Goal: Communication & Community: Answer question/provide support

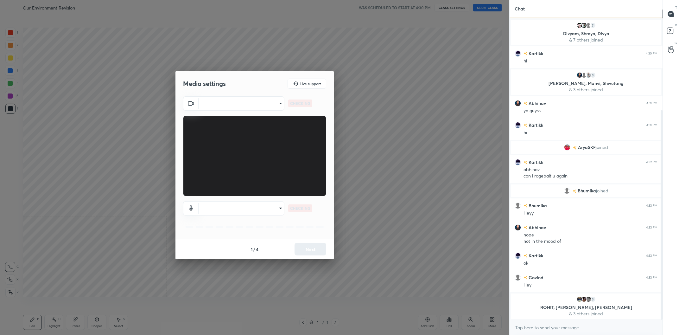
scroll to position [147, 0]
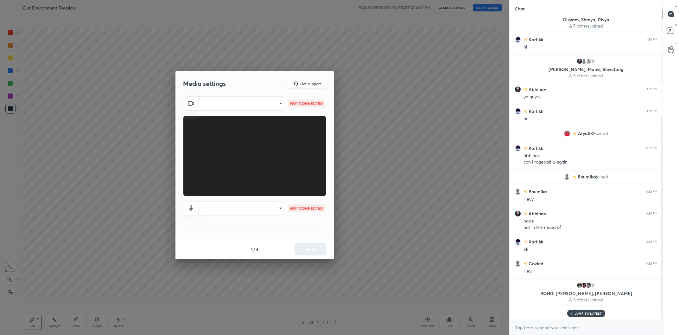
click at [248, 102] on body "1 2 3 4 5 6 7 C X Z C X Z E E Erase all H H Our Environment Revision WAS SCHEDU…" at bounding box center [339, 167] width 679 height 335
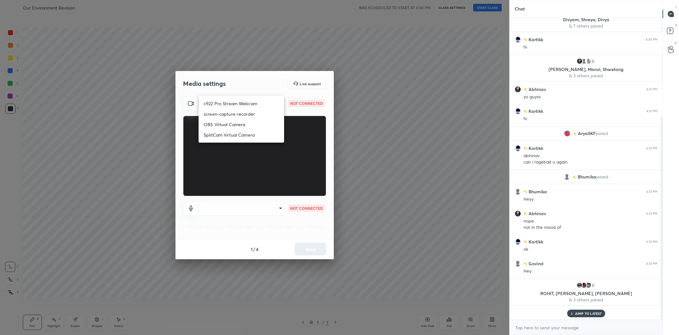
click at [248, 102] on li "c922 Pro Stream Webcam" at bounding box center [240, 103] width 85 height 10
type input "mz5XeYAkNWp2QV5IzfhKg2mI2T6XPNDecROMxnJfp9w="
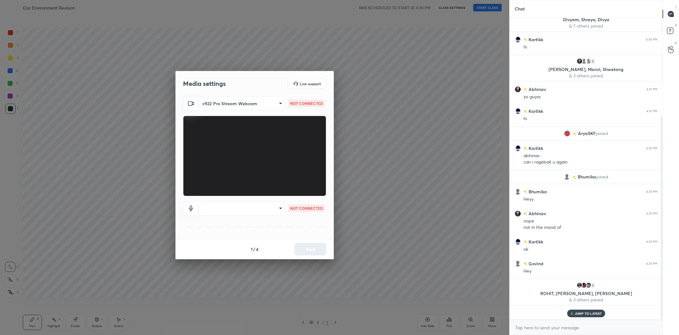
click at [270, 205] on body "1 2 3 4 5 6 7 C X Z C X Z E E Erase all H H Our Environment Revision WAS SCHEDU…" at bounding box center [339, 167] width 679 height 335
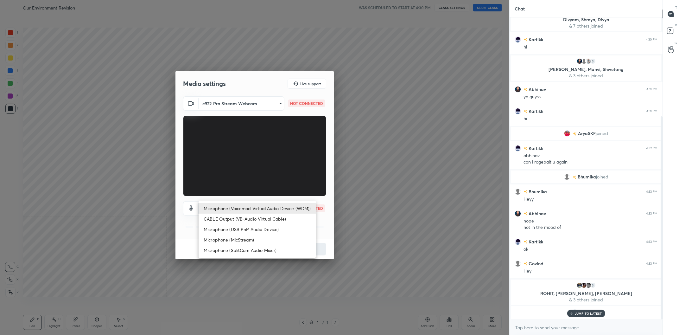
click at [270, 205] on li "Microphone (Voicemod Virtual Audio Device (WDM))" at bounding box center [256, 208] width 117 height 10
type input "VBCGzjgTZ+0gmPAsoHgp+LhUckAxO9S5WqeSPDF+pXU="
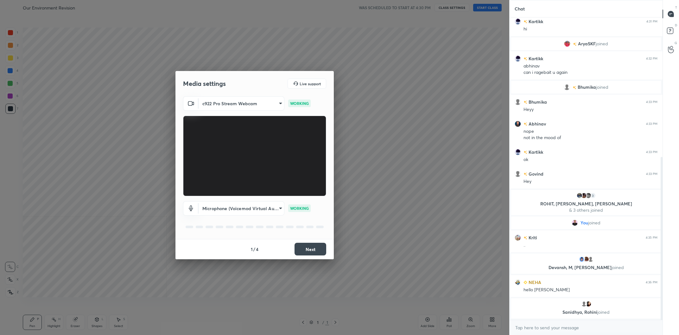
scroll to position [258, 0]
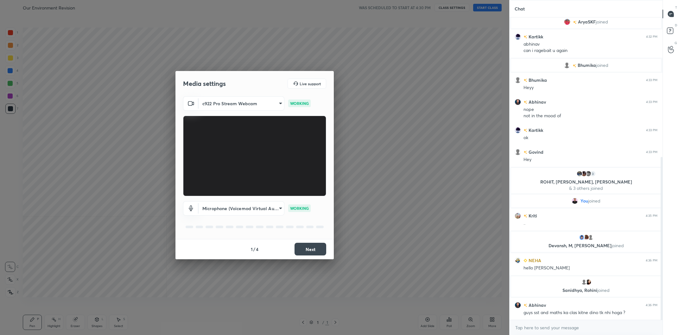
click at [307, 251] on button "Next" at bounding box center [310, 248] width 32 height 13
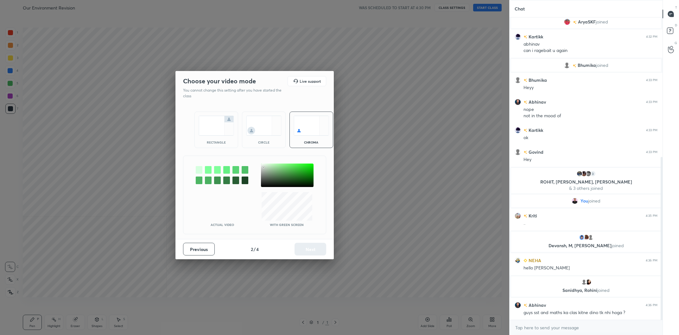
click at [263, 168] on div at bounding box center [287, 174] width 53 height 23
click at [263, 166] on div at bounding box center [287, 174] width 53 height 23
click at [314, 250] on button "Next" at bounding box center [310, 248] width 32 height 13
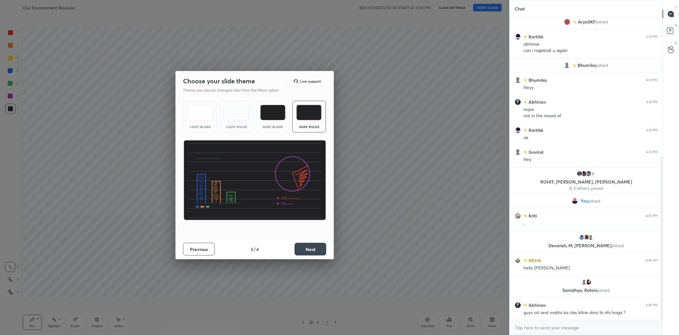
click at [314, 250] on button "Next" at bounding box center [310, 248] width 32 height 13
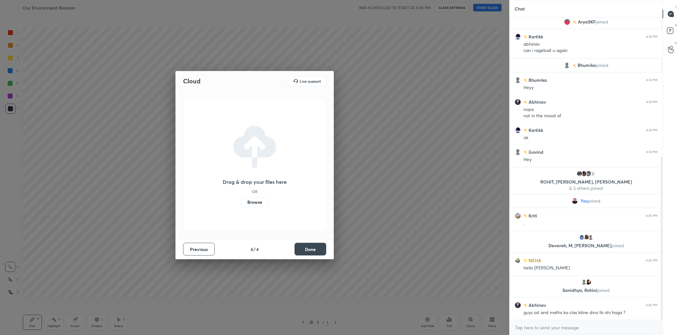
click at [313, 250] on button "Done" at bounding box center [310, 248] width 32 height 13
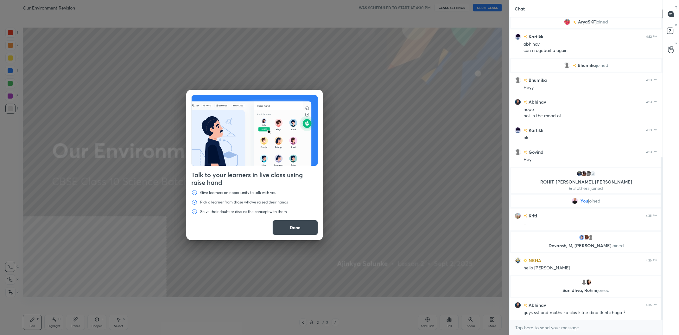
drag, startPoint x: 493, startPoint y: 324, endPoint x: 441, endPoint y: 297, distance: 58.6
click at [492, 323] on div "Talk to your learners in live class using raise hand Give learners an opportuni…" at bounding box center [254, 167] width 509 height 335
drag, startPoint x: 307, startPoint y: 234, endPoint x: 310, endPoint y: 231, distance: 4.3
click at [307, 234] on button "Done" at bounding box center [295, 227] width 46 height 15
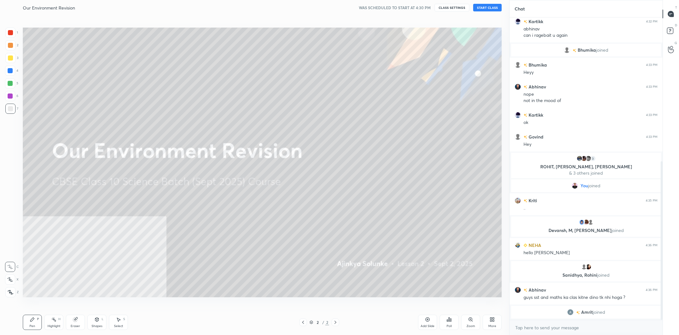
click at [491, 322] on icon at bounding box center [491, 319] width 5 height 5
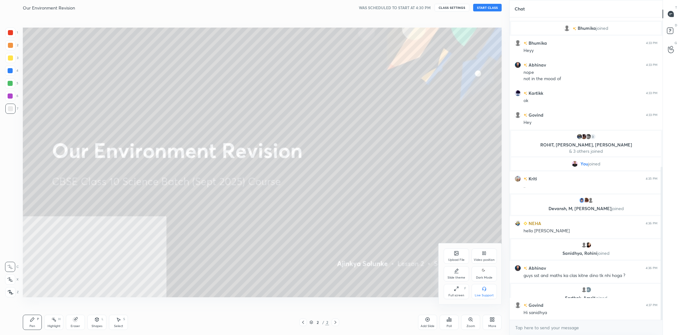
click at [491, 263] on div "Video position" at bounding box center [483, 255] width 25 height 15
drag, startPoint x: 478, startPoint y: 295, endPoint x: 479, endPoint y: 292, distance: 3.3
click at [478, 295] on div "Bottom right" at bounding box center [483, 294] width 19 height 3
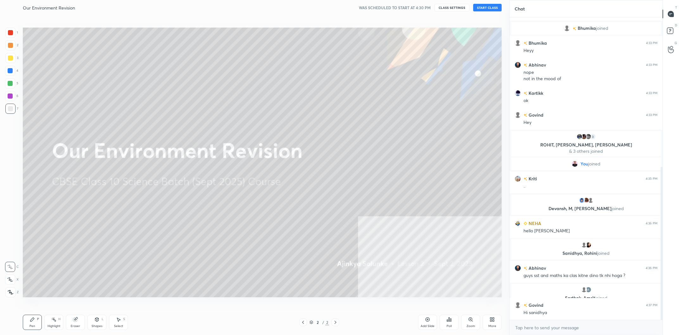
click at [492, 8] on button "START CLASS" at bounding box center [487, 8] width 28 height 8
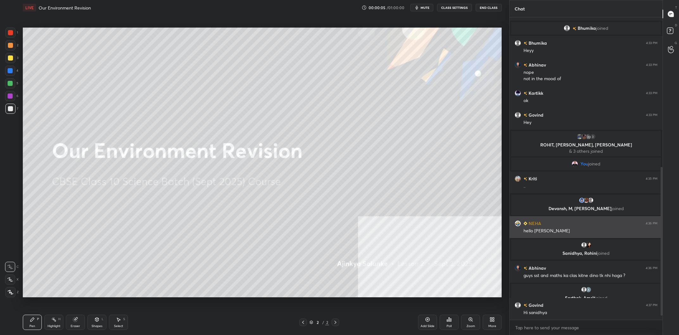
scroll to position [317, 0]
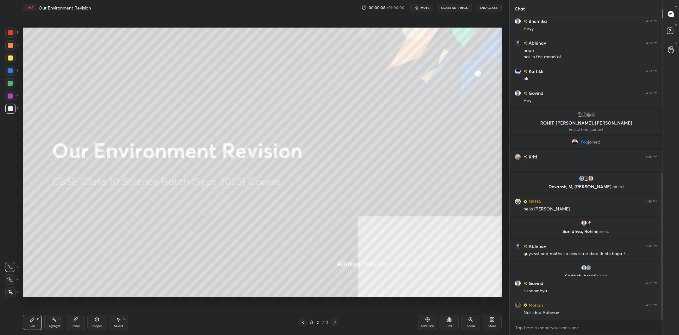
click at [7, 58] on div at bounding box center [10, 58] width 10 height 10
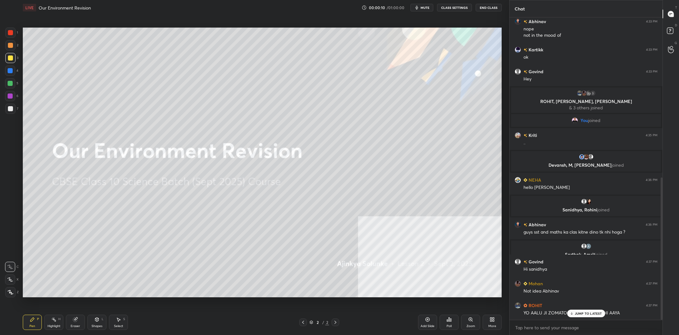
click at [491, 322] on icon at bounding box center [491, 319] width 5 height 5
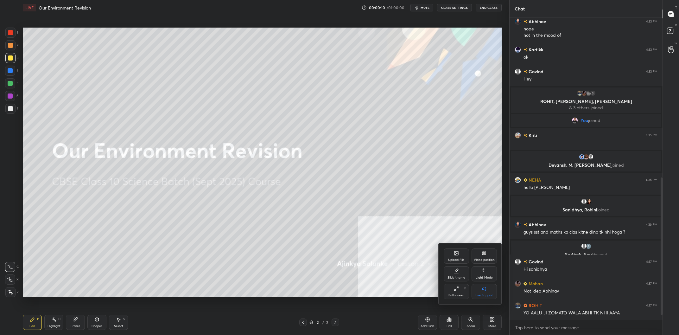
scroll to position [361, 0]
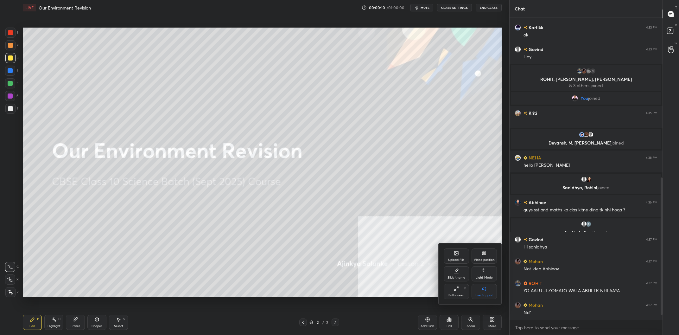
click at [485, 256] on div "Video position" at bounding box center [483, 255] width 25 height 15
click at [481, 297] on div "Bottom right" at bounding box center [483, 294] width 19 height 3
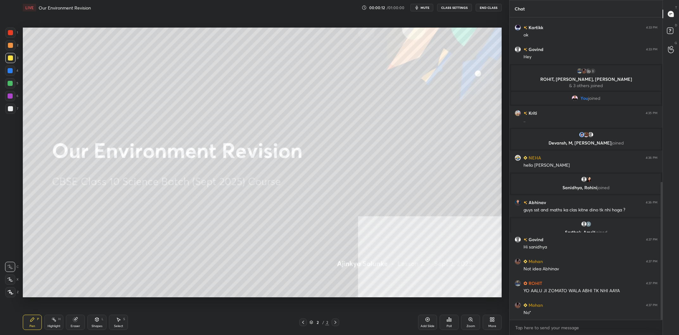
click at [419, 323] on div "Add Slide" at bounding box center [427, 321] width 19 height 15
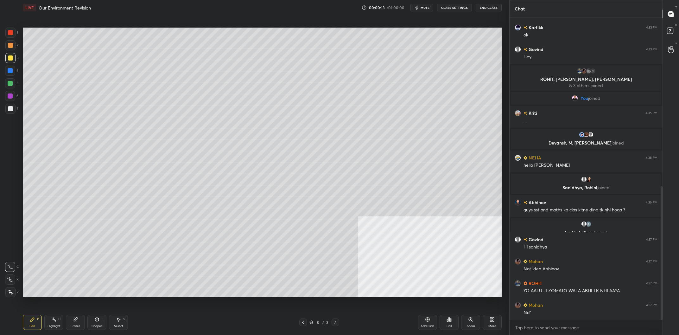
scroll to position [383, 0]
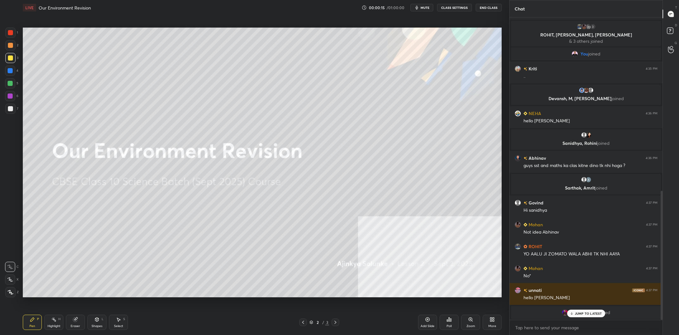
click at [11, 56] on div at bounding box center [10, 57] width 5 height 5
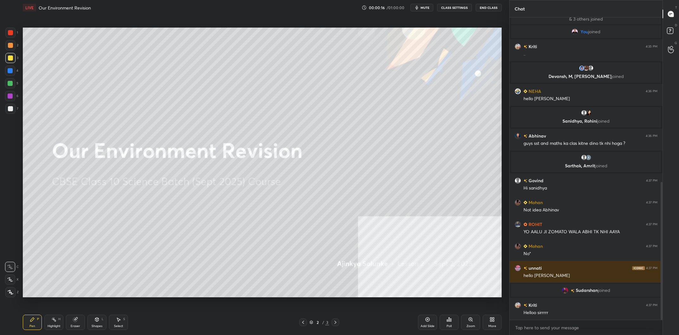
click at [8, 294] on div at bounding box center [10, 292] width 10 height 10
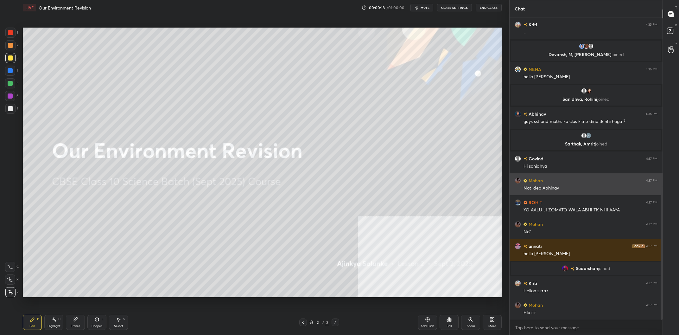
click at [538, 188] on div "Not idea Abhinav" at bounding box center [590, 188] width 134 height 6
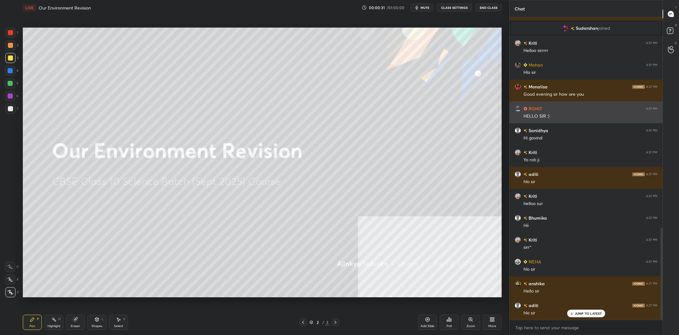
scroll to position [695, 0]
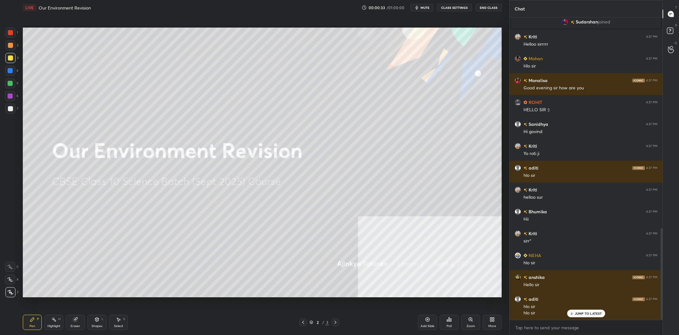
drag, startPoint x: 427, startPoint y: 324, endPoint x: 432, endPoint y: 321, distance: 6.5
click at [427, 323] on div "Add Slide" at bounding box center [427, 321] width 19 height 15
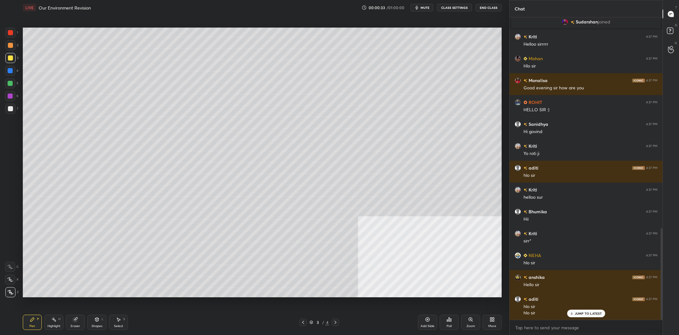
click at [487, 318] on div "More" at bounding box center [491, 321] width 19 height 15
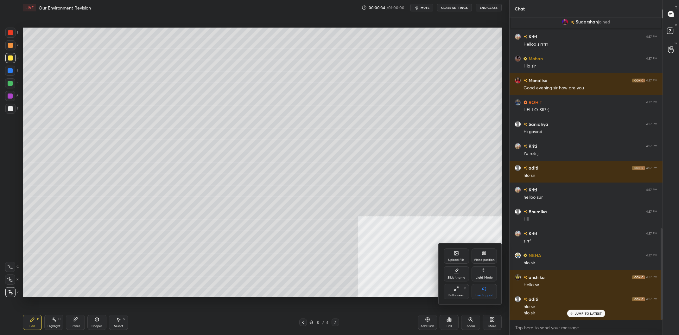
click at [450, 258] on div "Upload File" at bounding box center [456, 259] width 16 height 3
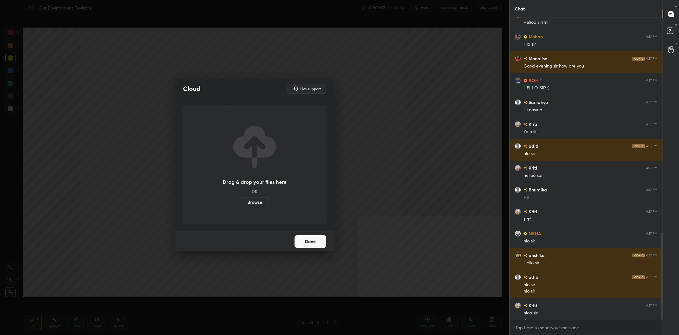
scroll to position [0, 0]
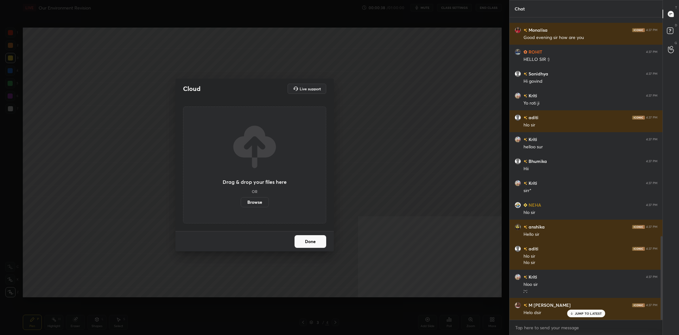
click at [264, 199] on label "Browse" at bounding box center [255, 202] width 28 height 10
click at [241, 199] on input "Browse" at bounding box center [241, 202] width 0 height 10
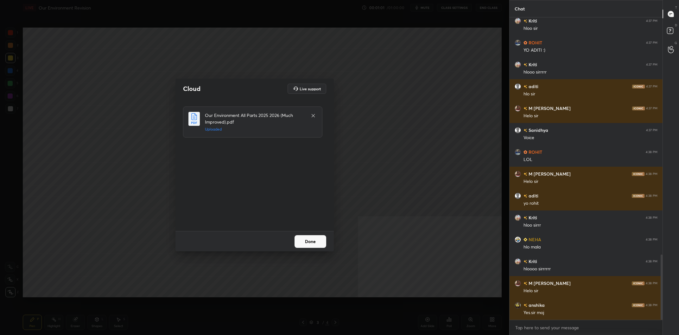
click at [316, 237] on button "Done" at bounding box center [310, 241] width 32 height 13
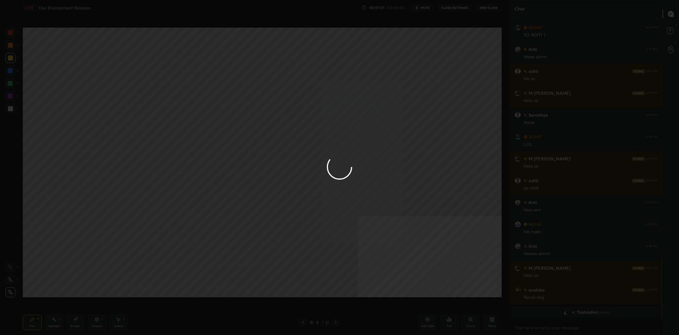
click at [353, 206] on div at bounding box center [339, 167] width 679 height 335
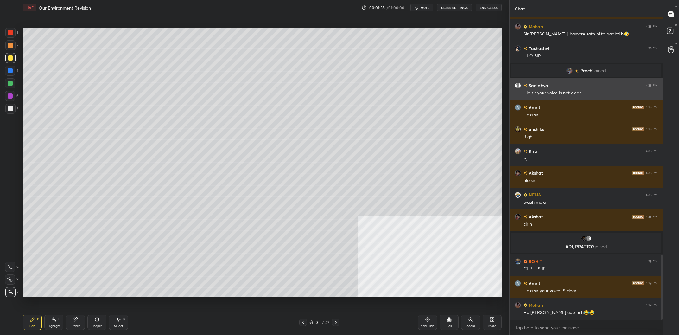
scroll to position [1111, 0]
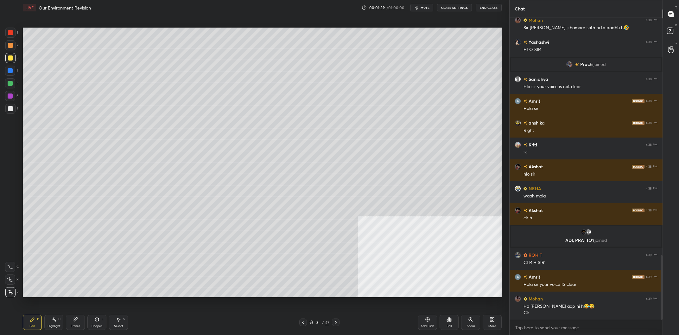
click at [425, 323] on div "Add Slide" at bounding box center [427, 321] width 19 height 15
click at [493, 323] on div "More" at bounding box center [491, 321] width 19 height 15
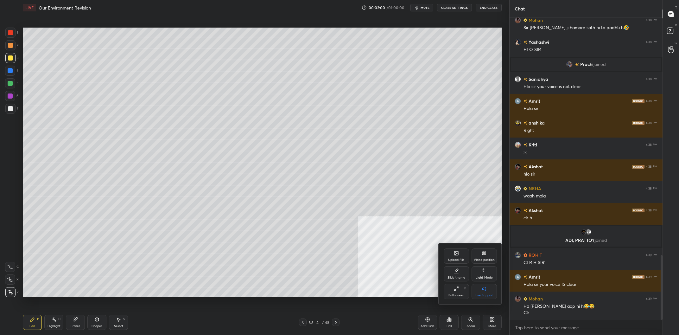
click at [459, 255] on div "Upload File" at bounding box center [455, 255] width 25 height 15
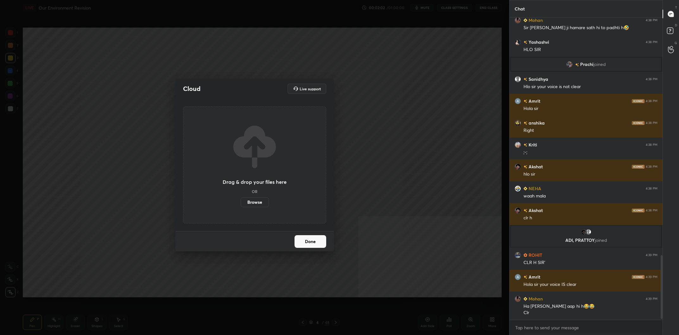
scroll to position [1133, 0]
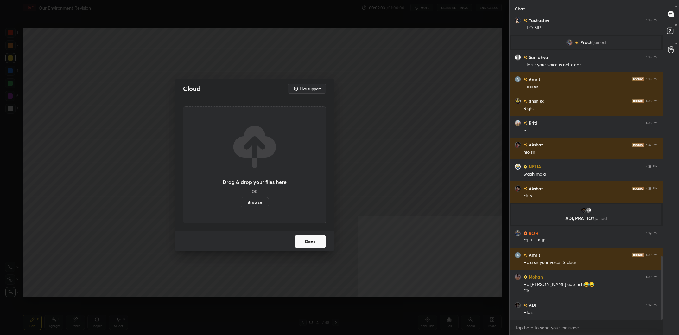
click at [252, 201] on label "Browse" at bounding box center [255, 202] width 28 height 10
click at [241, 201] on input "Browse" at bounding box center [241, 202] width 0 height 10
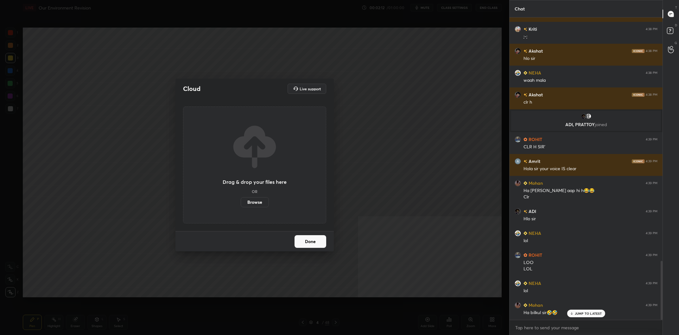
scroll to position [1248, 0]
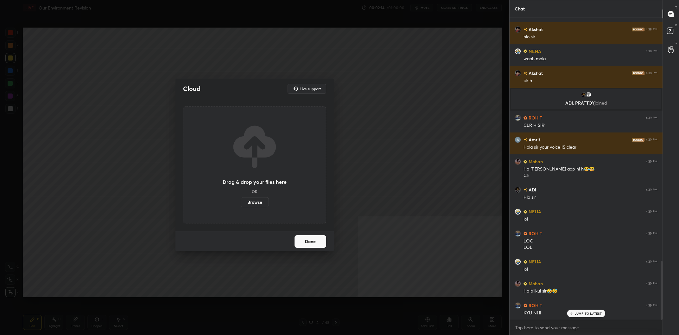
drag, startPoint x: 363, startPoint y: 321, endPoint x: 360, endPoint y: 316, distance: 5.8
click at [362, 321] on div "Cloud Live support Drag & drop your files here OR Browse Done" at bounding box center [254, 167] width 509 height 335
click at [310, 238] on button "Done" at bounding box center [310, 241] width 32 height 13
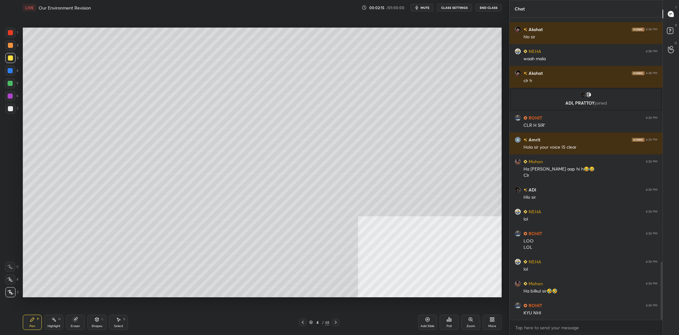
scroll to position [1270, 0]
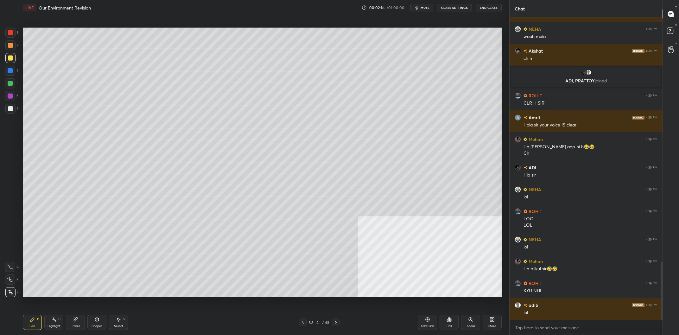
drag, startPoint x: 324, startPoint y: 323, endPoint x: 320, endPoint y: 322, distance: 4.2
click at [324, 323] on div "4 / 48" at bounding box center [319, 322] width 20 height 6
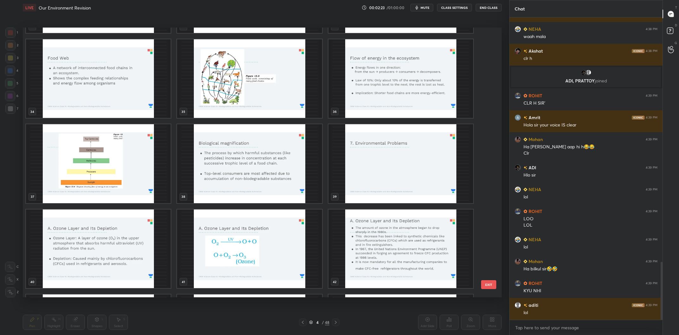
scroll to position [1292, 0]
click at [367, 87] on img "grid" at bounding box center [400, 78] width 145 height 79
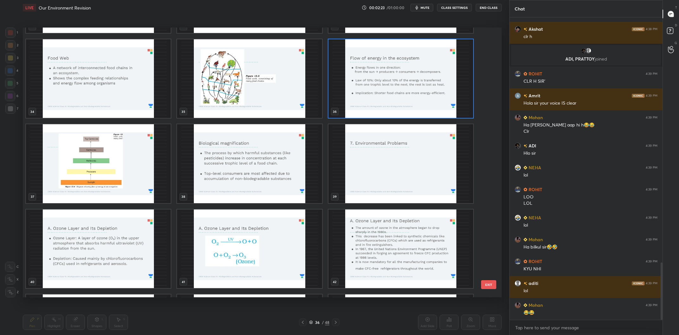
click at [367, 87] on img "grid" at bounding box center [400, 78] width 145 height 79
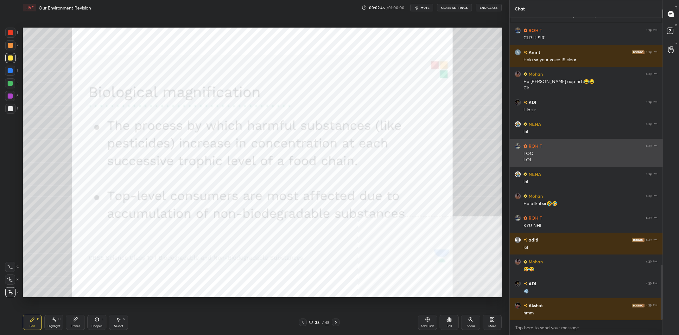
scroll to position [1357, 0]
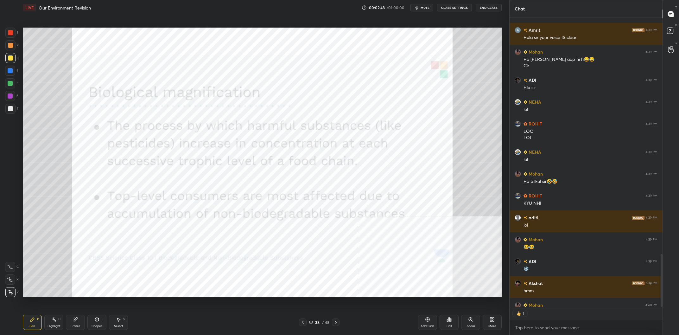
click at [12, 33] on div at bounding box center [10, 32] width 5 height 5
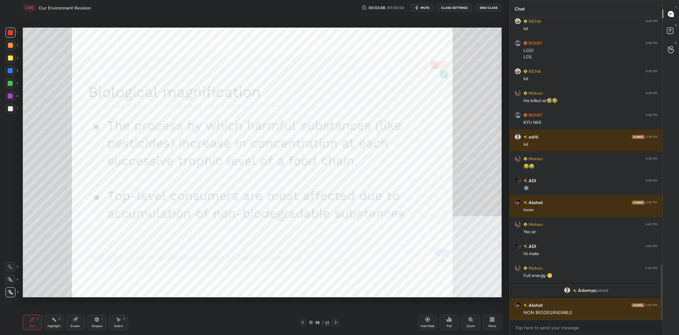
scroll to position [1349, 0]
click at [428, 318] on icon at bounding box center [427, 319] width 5 height 5
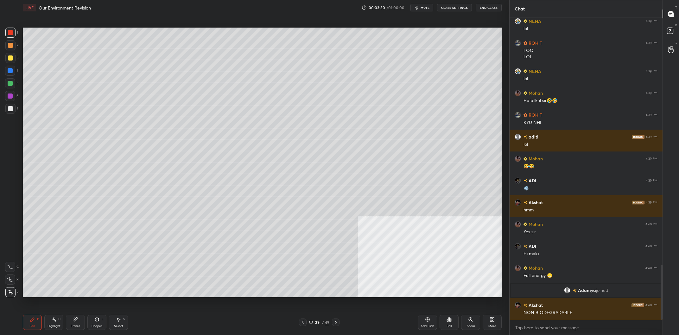
click at [9, 59] on div at bounding box center [10, 57] width 5 height 5
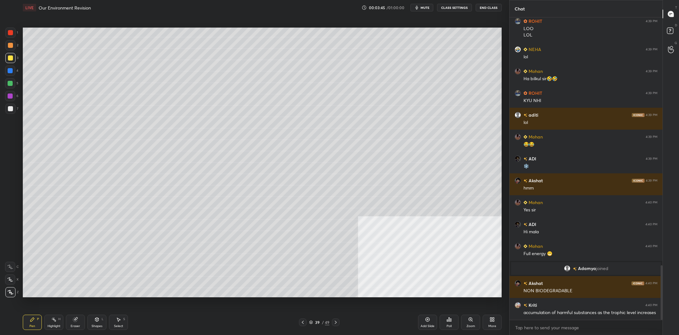
scroll to position [1393, 0]
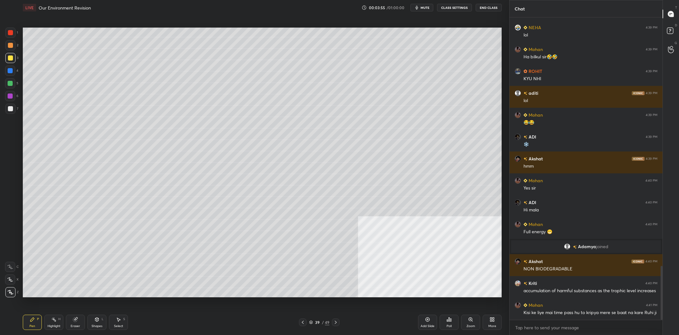
click at [9, 82] on div at bounding box center [10, 83] width 5 height 5
click at [9, 75] on div at bounding box center [10, 71] width 10 height 10
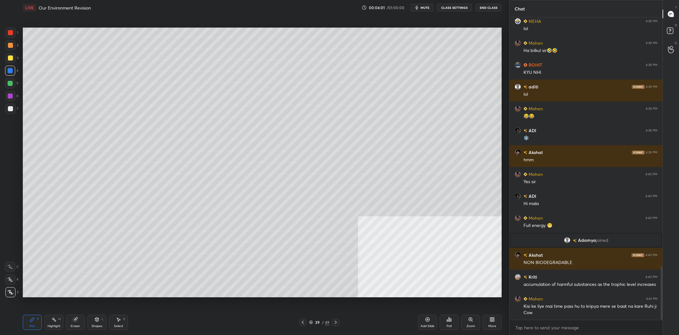
click at [11, 55] on div at bounding box center [10, 58] width 10 height 10
click at [9, 72] on div at bounding box center [10, 70] width 5 height 5
click at [12, 85] on div at bounding box center [10, 83] width 5 height 5
click at [12, 60] on div at bounding box center [10, 57] width 5 height 5
click at [6, 97] on div at bounding box center [10, 96] width 10 height 10
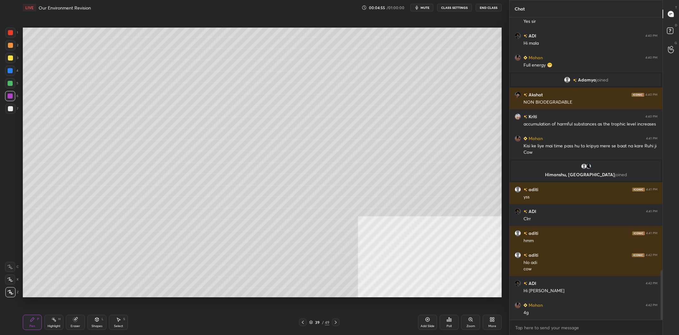
scroll to position [1551, 0]
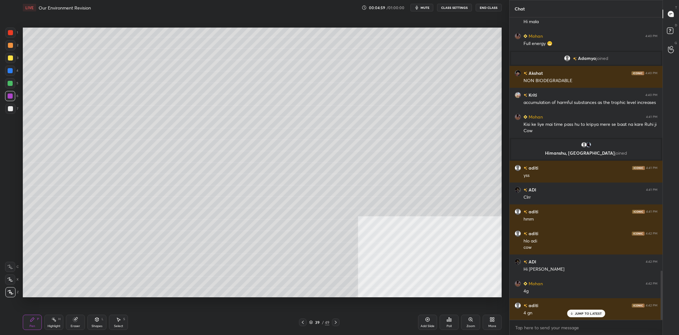
click at [13, 72] on div at bounding box center [10, 71] width 10 height 10
click at [12, 51] on div "2" at bounding box center [11, 46] width 13 height 13
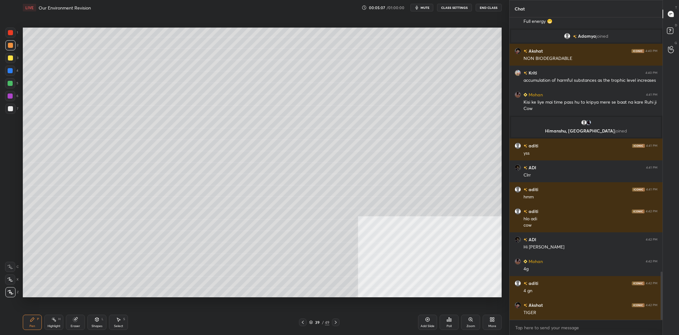
scroll to position [1595, 0]
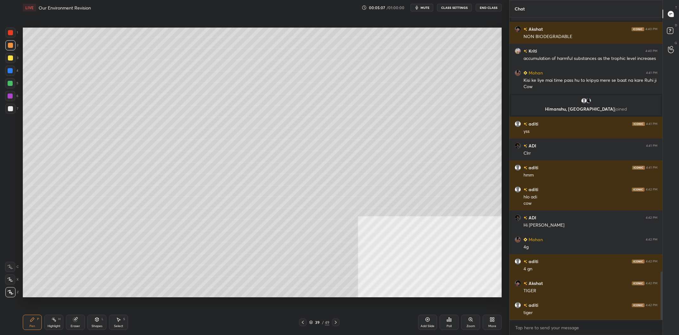
click at [12, 93] on div at bounding box center [10, 96] width 10 height 10
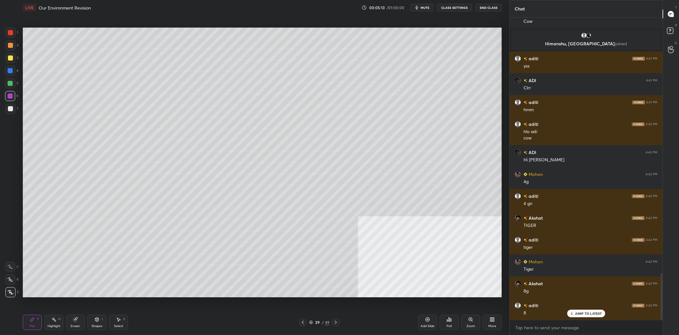
scroll to position [1682, 0]
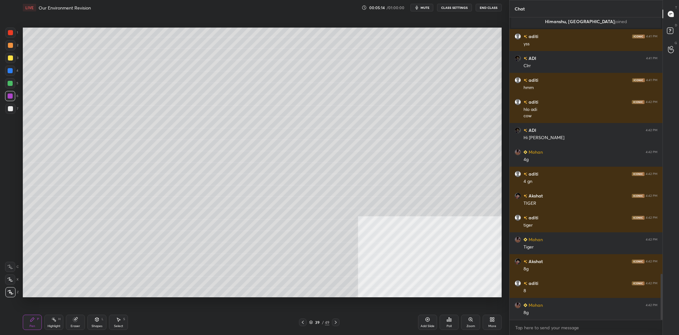
click at [60, 318] on div "Highlight H" at bounding box center [53, 321] width 19 height 15
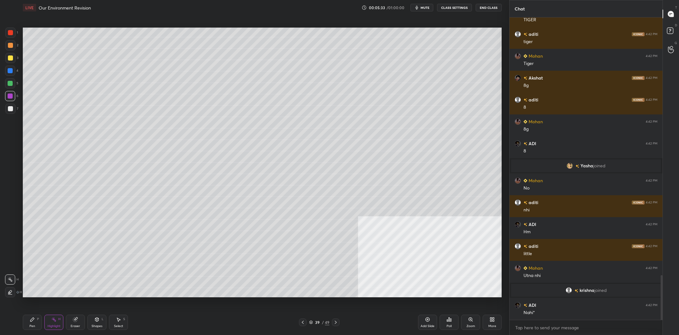
scroll to position [1765, 0]
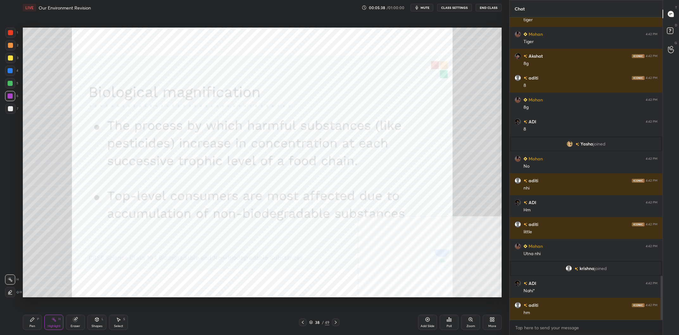
click at [27, 328] on div "Pen P" at bounding box center [32, 321] width 19 height 15
click at [31, 325] on div "Pen" at bounding box center [32, 325] width 6 height 3
click at [15, 70] on div at bounding box center [10, 71] width 10 height 10
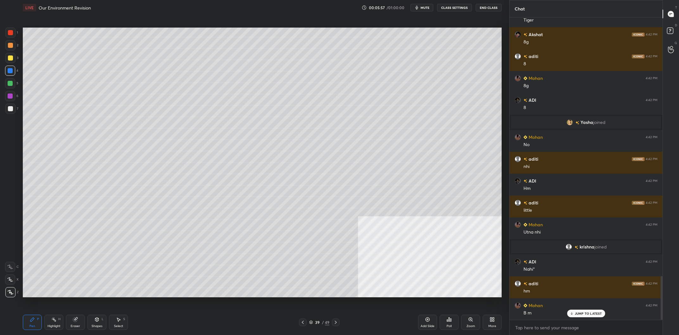
scroll to position [1809, 0]
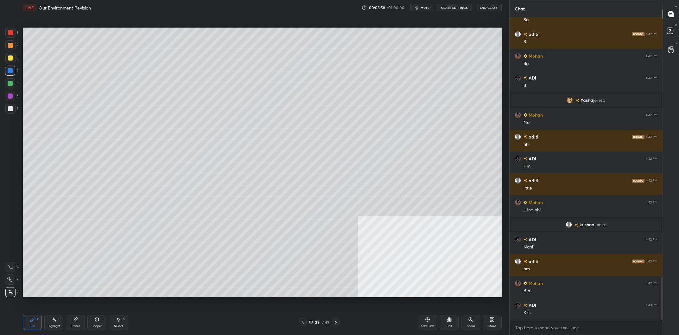
click at [50, 320] on div "Highlight H" at bounding box center [53, 321] width 19 height 15
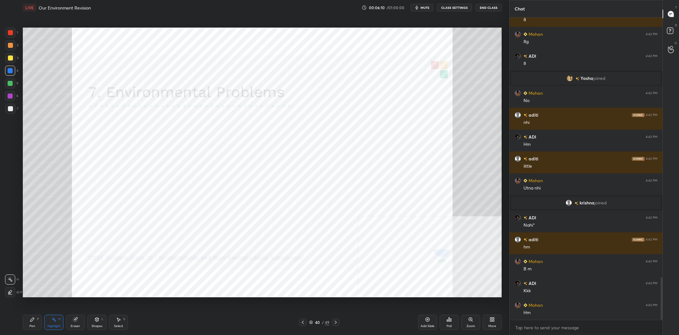
scroll to position [1853, 0]
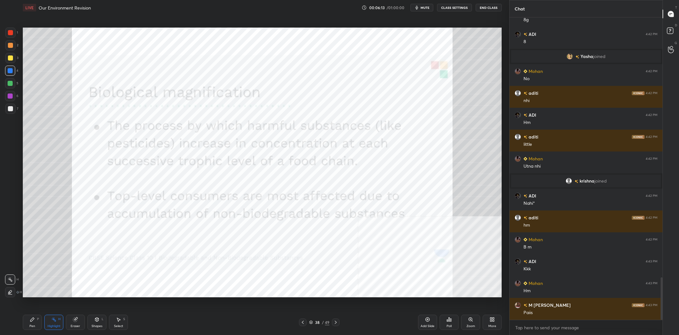
click at [35, 326] on div "Pen" at bounding box center [32, 325] width 6 height 3
click at [7, 88] on div at bounding box center [10, 83] width 10 height 10
click at [8, 93] on div at bounding box center [10, 96] width 10 height 10
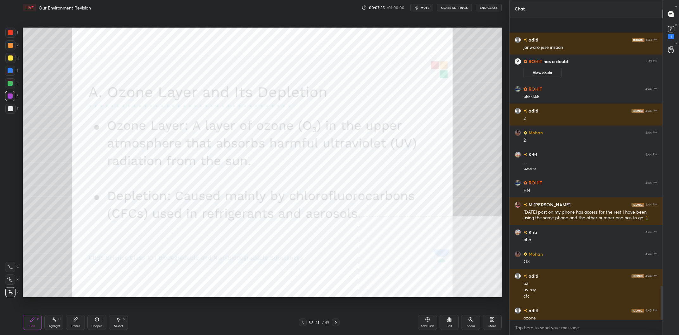
scroll to position [2391, 0]
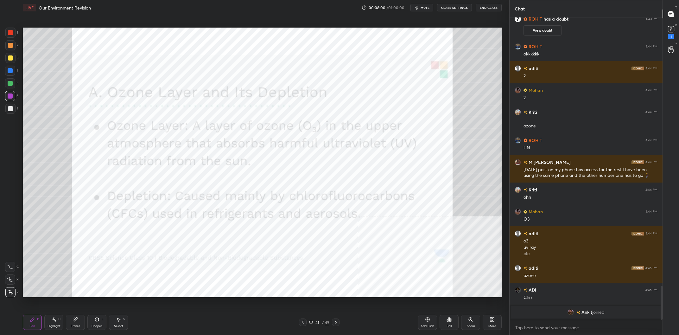
click at [11, 76] on div "4" at bounding box center [11, 72] width 13 height 13
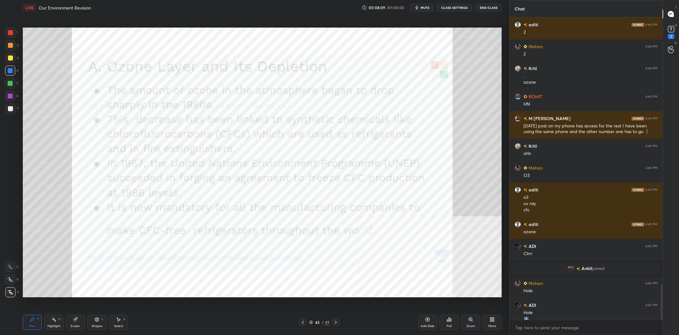
scroll to position [2261, 0]
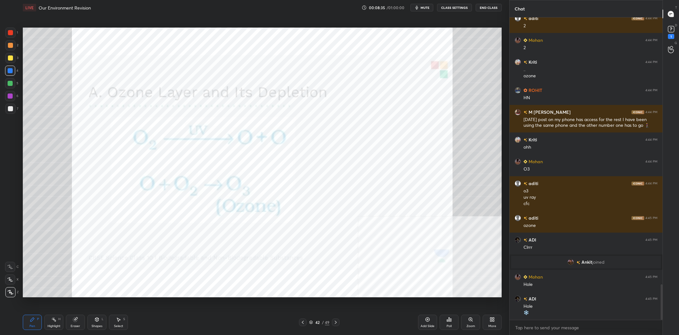
click at [424, 319] on div "Add Slide" at bounding box center [427, 321] width 19 height 15
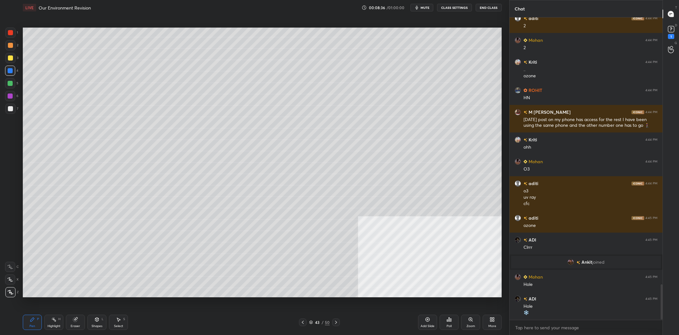
scroll to position [2283, 0]
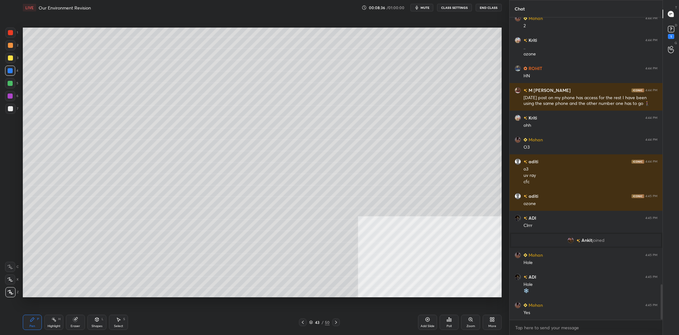
click at [9, 59] on div at bounding box center [10, 57] width 5 height 5
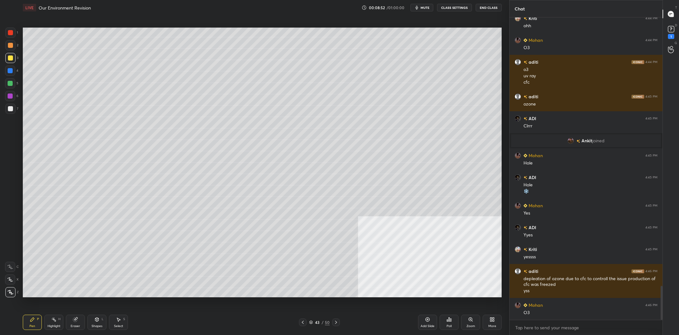
scroll to position [2404, 0]
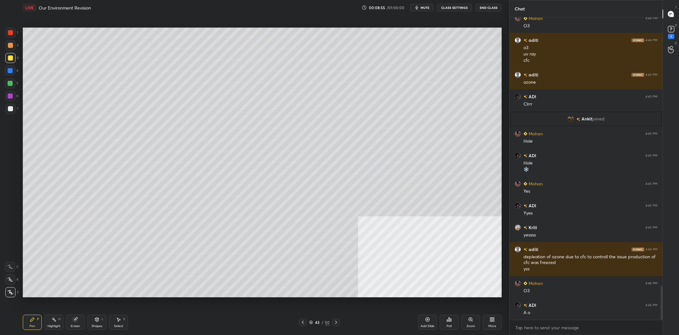
click at [10, 70] on div at bounding box center [10, 70] width 5 height 5
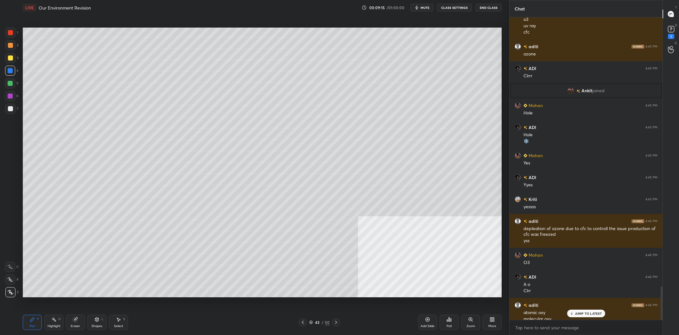
scroll to position [2438, 0]
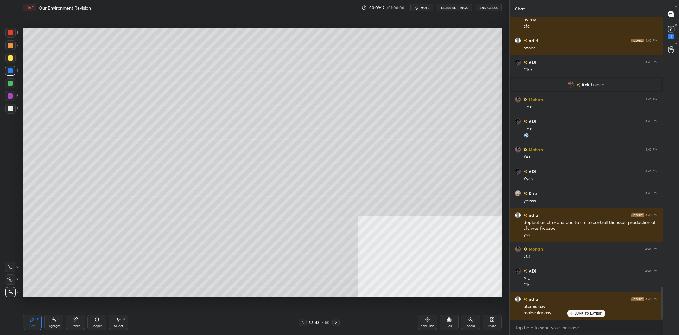
click at [64, 323] on div "Pen P Highlight H Eraser Shapes L Select S" at bounding box center [122, 321] width 198 height 15
click at [59, 324] on div "Highlight" at bounding box center [53, 325] width 13 height 3
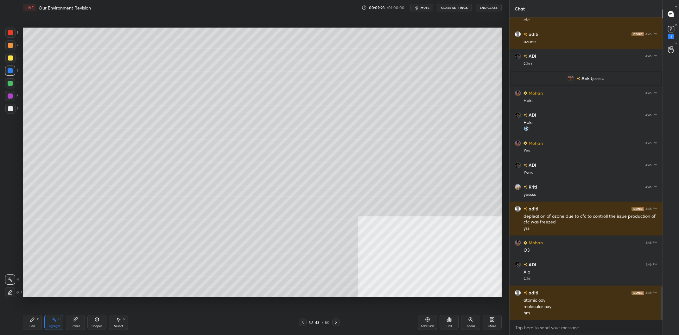
scroll to position [2467, 0]
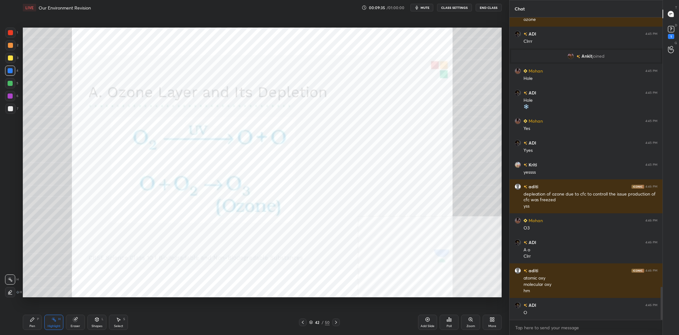
click at [42, 324] on div "Pen P" at bounding box center [32, 321] width 19 height 15
click at [39, 323] on div "Pen P" at bounding box center [32, 321] width 19 height 15
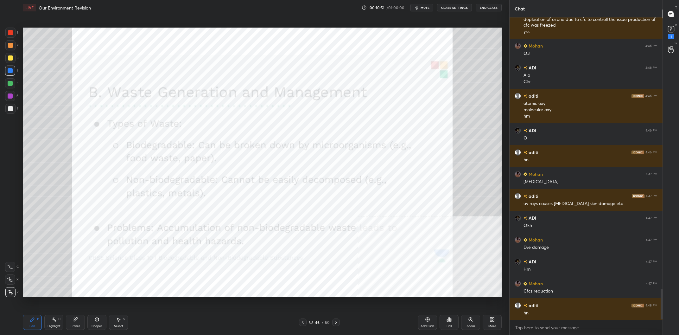
scroll to position [2656, 0]
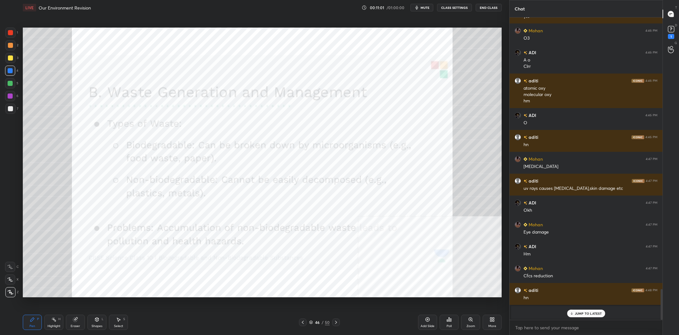
click at [55, 323] on div "Highlight H" at bounding box center [53, 321] width 19 height 15
click at [57, 320] on div "Highlight H" at bounding box center [53, 321] width 19 height 15
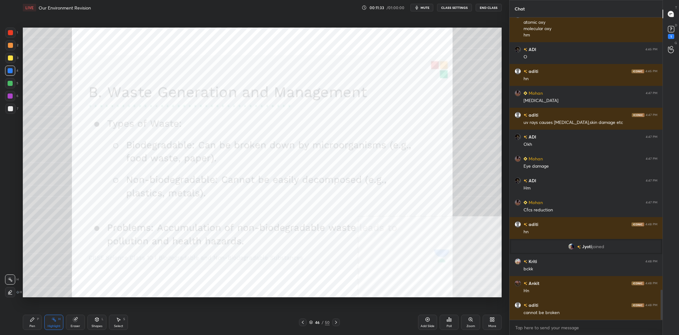
scroll to position [2594, 0]
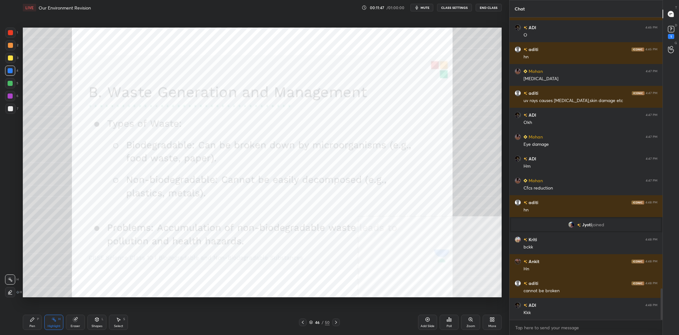
click at [23, 307] on div "Setting up your live class Poll for secs No correct answer Start poll" at bounding box center [262, 162] width 484 height 294
click at [31, 316] on div "Pen P" at bounding box center [32, 321] width 19 height 15
click at [34, 316] on div "Pen P" at bounding box center [32, 321] width 19 height 15
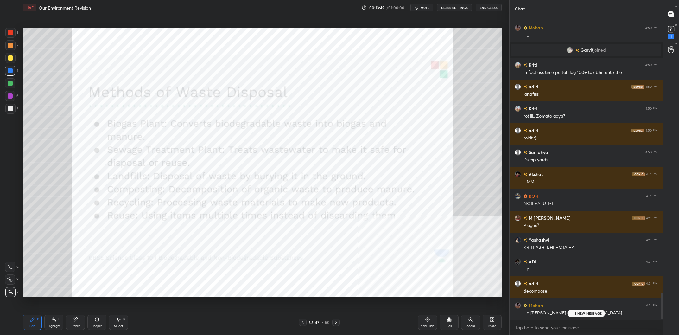
scroll to position [3083, 0]
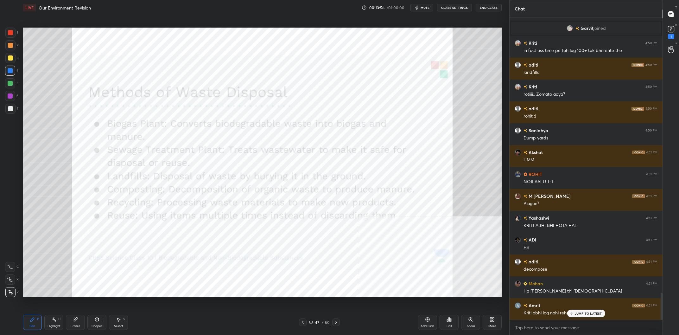
click at [18, 91] on div "1 2 3 4 5 6 7 C X Z C X Z E E Erase all H H" at bounding box center [10, 162] width 20 height 269
click at [12, 96] on div at bounding box center [10, 95] width 5 height 5
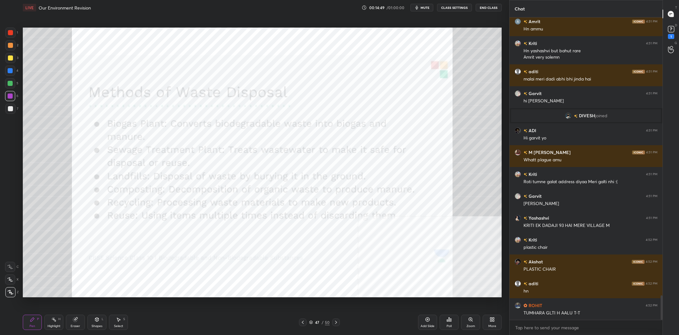
scroll to position [3455, 0]
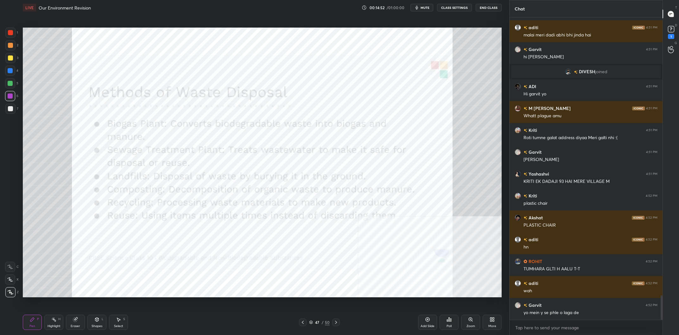
click at [50, 324] on div "Highlight" at bounding box center [53, 325] width 13 height 3
click at [31, 321] on icon at bounding box center [32, 319] width 4 height 4
click at [8, 73] on div at bounding box center [10, 71] width 10 height 10
click at [7, 72] on div at bounding box center [10, 71] width 10 height 10
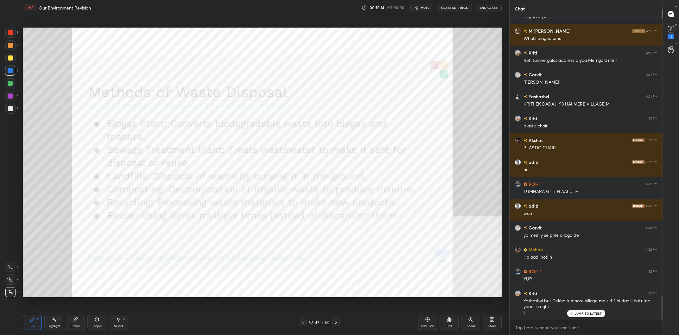
scroll to position [3559, 0]
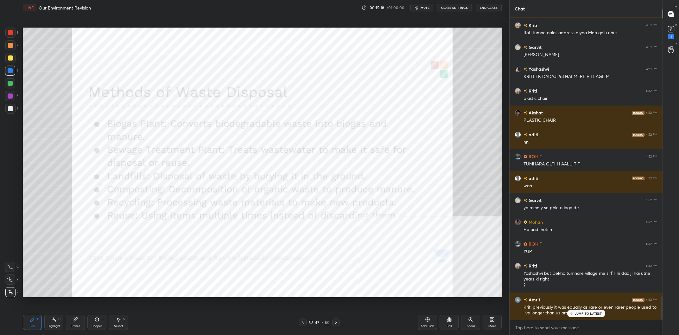
click at [11, 58] on div at bounding box center [10, 57] width 5 height 5
click at [13, 46] on div at bounding box center [10, 45] width 5 height 5
click at [420, 315] on div "Add Slide" at bounding box center [427, 321] width 19 height 15
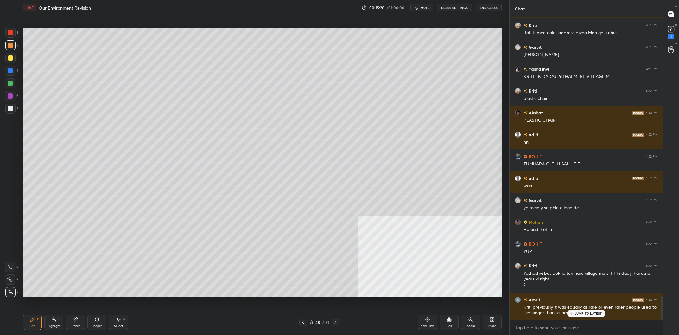
click at [10, 57] on div at bounding box center [10, 57] width 5 height 5
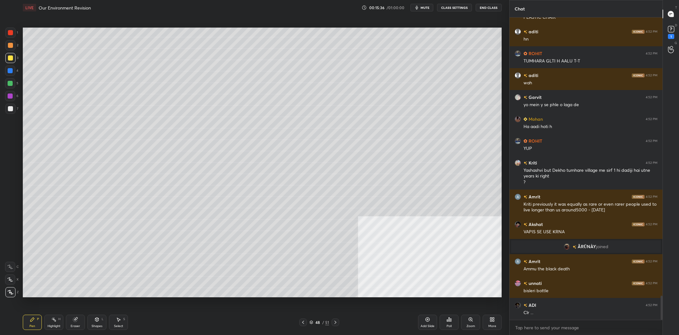
scroll to position [3476, 0]
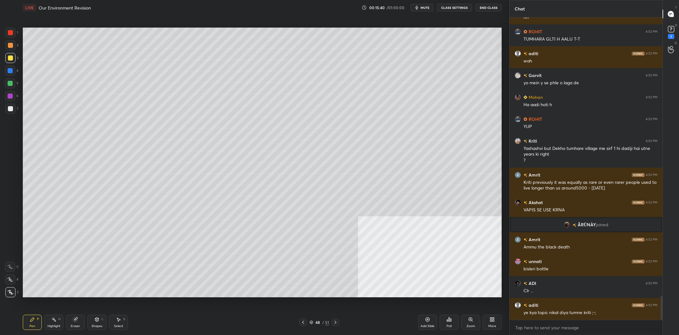
click at [20, 78] on div "1 2 3 4 5 6 7 C X Z C X Z E E Erase all H H" at bounding box center [10, 162] width 20 height 269
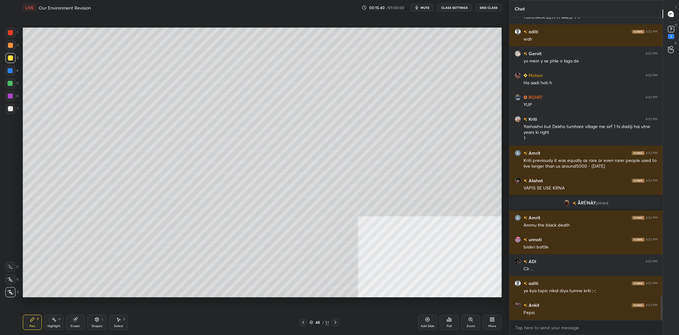
click at [16, 73] on div "4" at bounding box center [11, 71] width 13 height 10
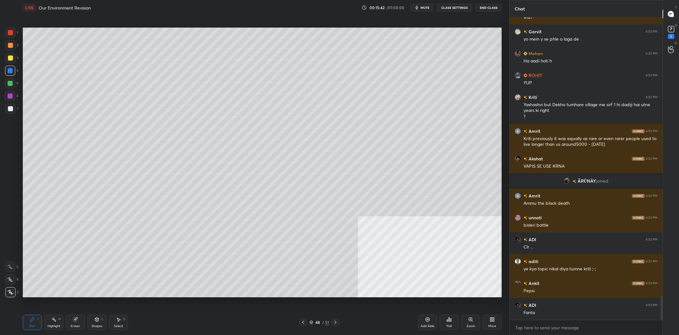
click at [58, 322] on div "Highlight H" at bounding box center [53, 321] width 19 height 15
click at [34, 320] on icon at bounding box center [32, 319] width 5 height 5
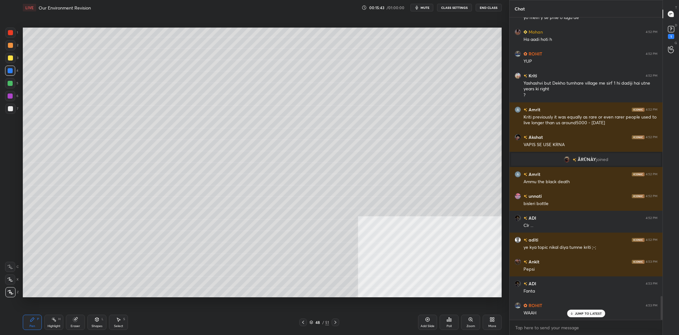
click at [13, 60] on div at bounding box center [10, 58] width 10 height 10
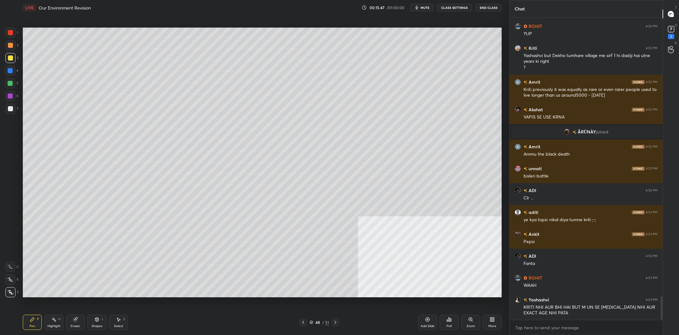
click at [10, 73] on div at bounding box center [10, 70] width 5 height 5
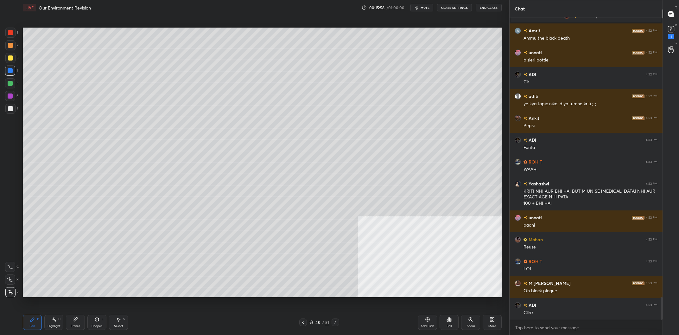
scroll to position [3706, 0]
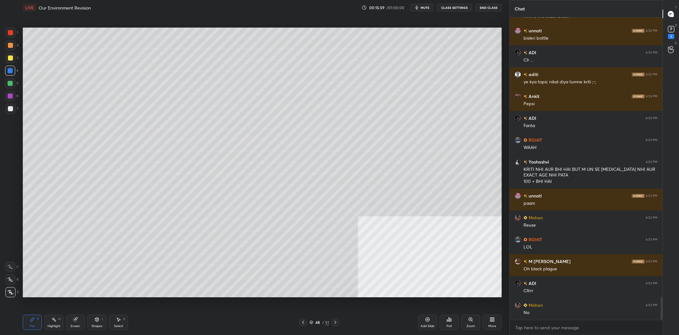
click at [16, 81] on div "5" at bounding box center [11, 83] width 13 height 10
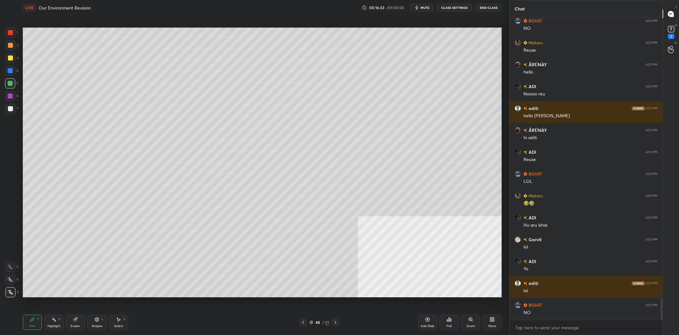
scroll to position [4034, 0]
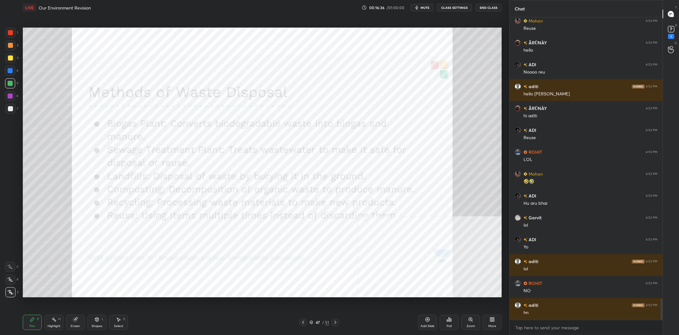
click at [10, 43] on div at bounding box center [10, 45] width 5 height 5
click at [12, 34] on div at bounding box center [10, 32] width 5 height 5
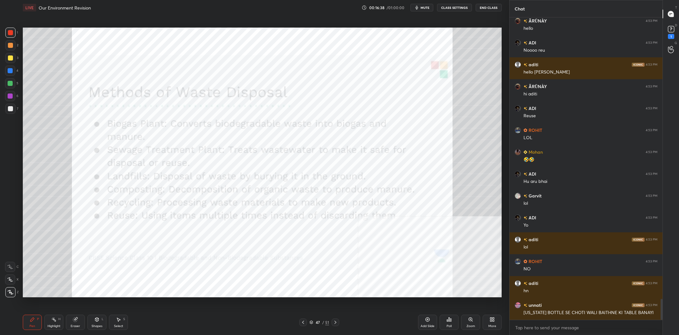
scroll to position [4077, 0]
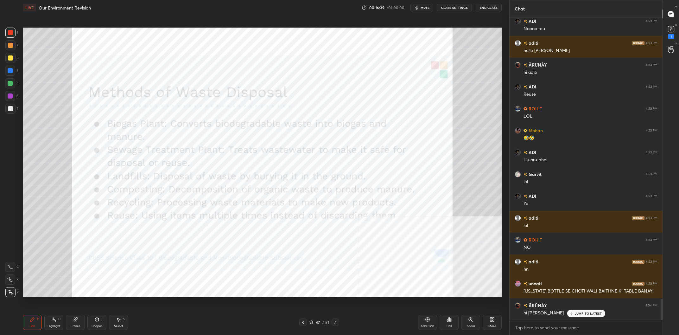
click at [428, 323] on div "Add Slide" at bounding box center [427, 321] width 19 height 15
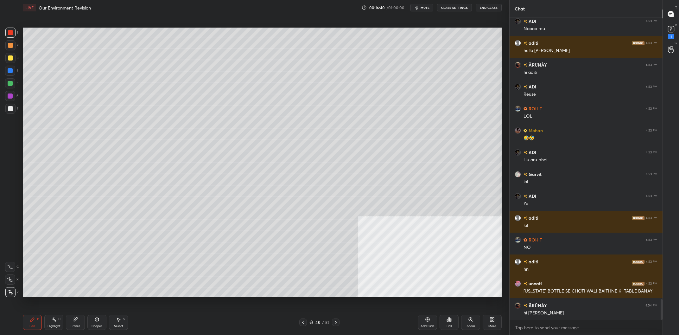
scroll to position [4099, 0]
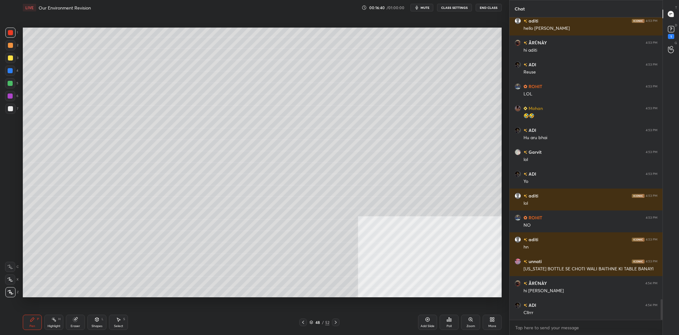
click at [15, 61] on div at bounding box center [10, 58] width 10 height 10
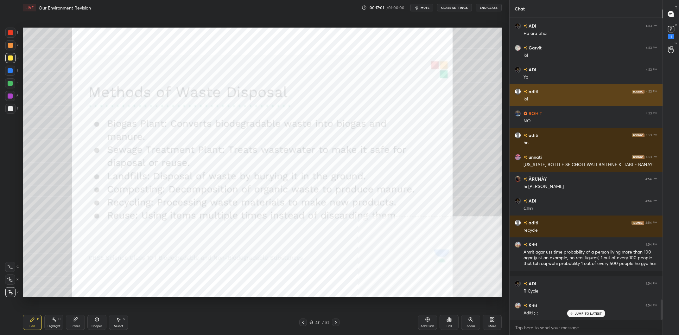
scroll to position [4225, 0]
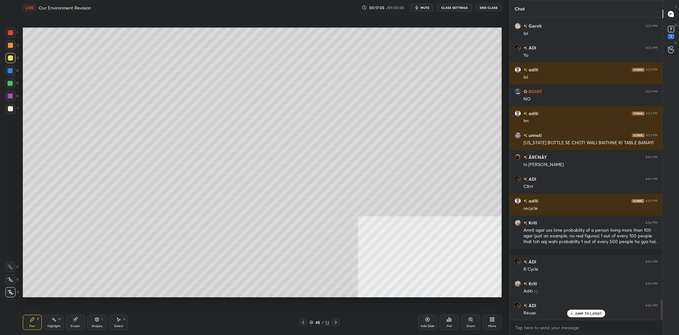
click at [9, 72] on div at bounding box center [10, 70] width 5 height 5
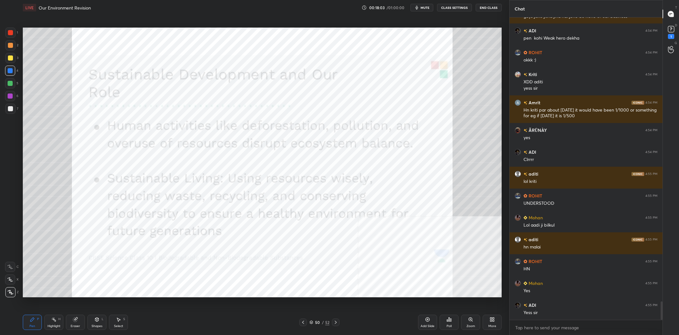
scroll to position [4653, 0]
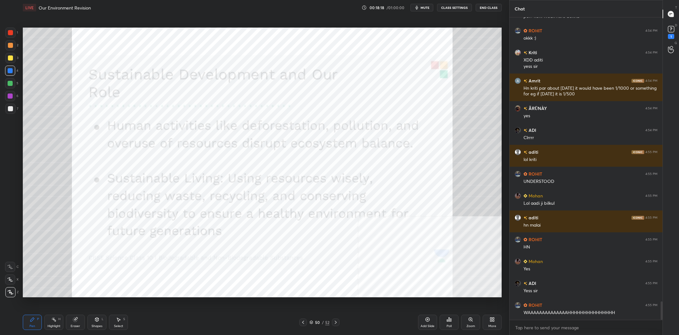
click at [13, 85] on div at bounding box center [10, 83] width 10 height 10
click at [14, 95] on div at bounding box center [10, 96] width 10 height 10
click at [15, 96] on div "6" at bounding box center [11, 96] width 13 height 10
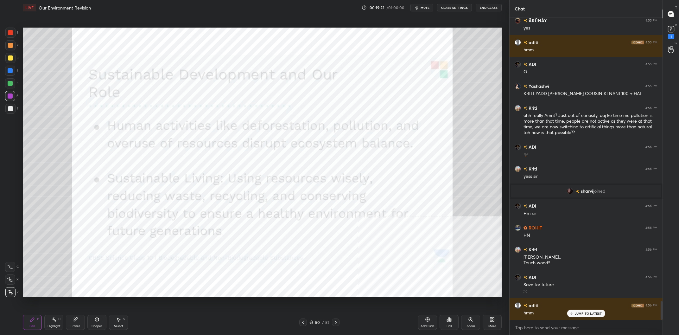
scroll to position [4578, 0]
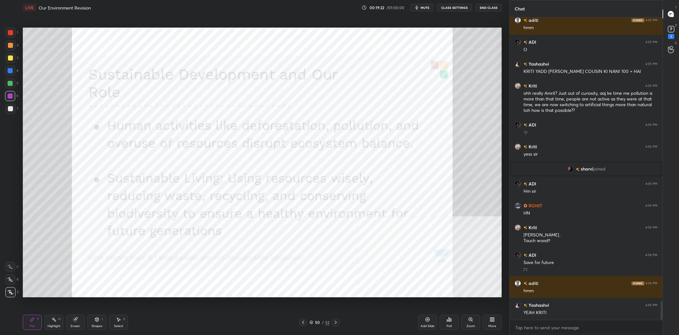
click at [11, 67] on div at bounding box center [10, 71] width 10 height 10
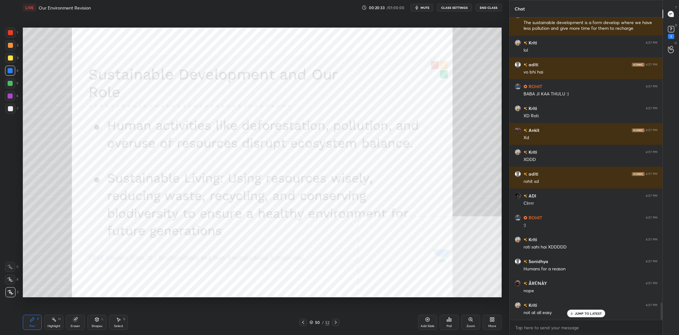
scroll to position [5085, 0]
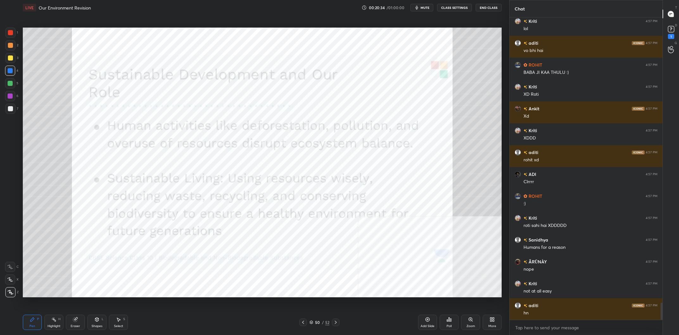
click at [337, 322] on icon at bounding box center [335, 321] width 5 height 5
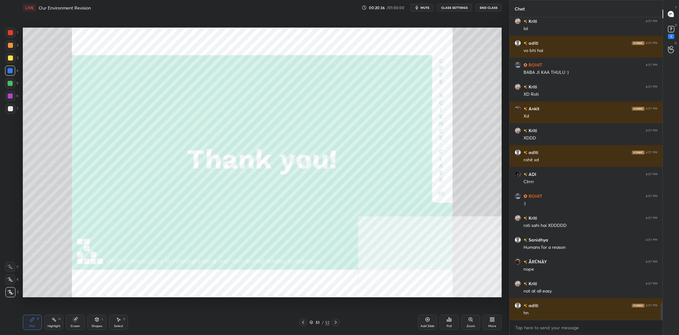
click at [305, 322] on icon at bounding box center [302, 321] width 5 height 5
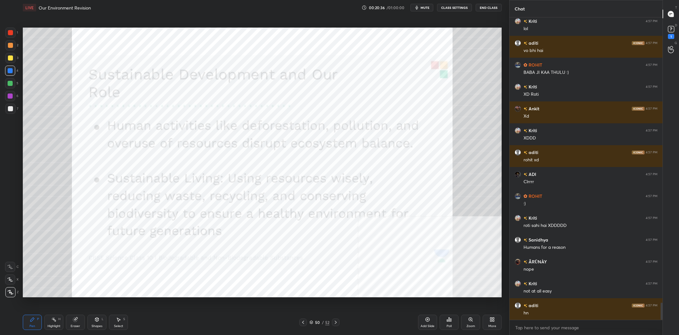
click at [328, 323] on div "52" at bounding box center [327, 322] width 4 height 6
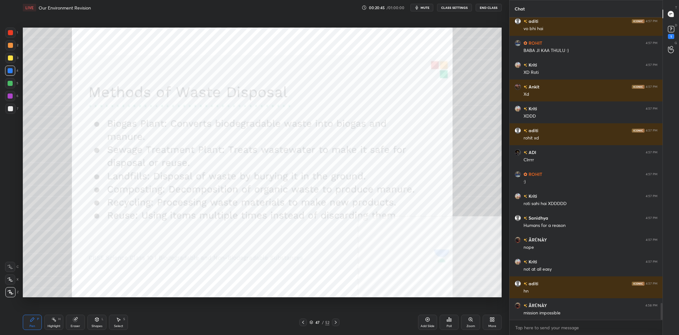
scroll to position [5129, 0]
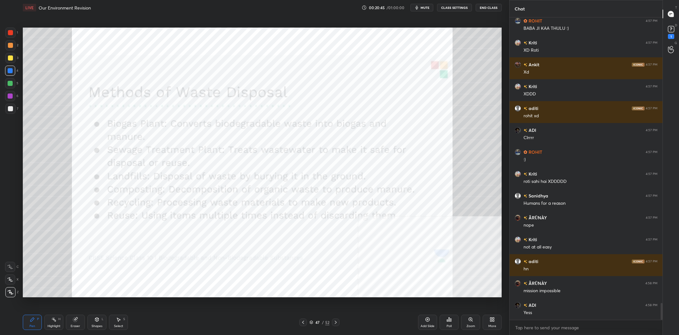
click at [82, 324] on div "Eraser" at bounding box center [75, 321] width 19 height 15
drag, startPoint x: 11, startPoint y: 293, endPoint x: 17, endPoint y: 298, distance: 7.4
click at [11, 293] on span "Erase all" at bounding box center [9, 292] width 9 height 4
drag, startPoint x: 38, startPoint y: 319, endPoint x: 51, endPoint y: 305, distance: 18.8
click at [38, 319] on div "P" at bounding box center [38, 318] width 2 height 3
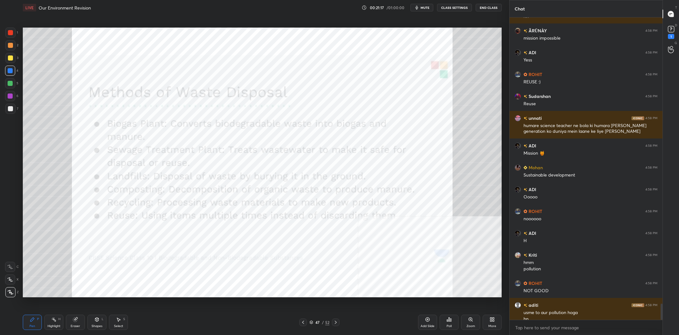
scroll to position [5388, 0]
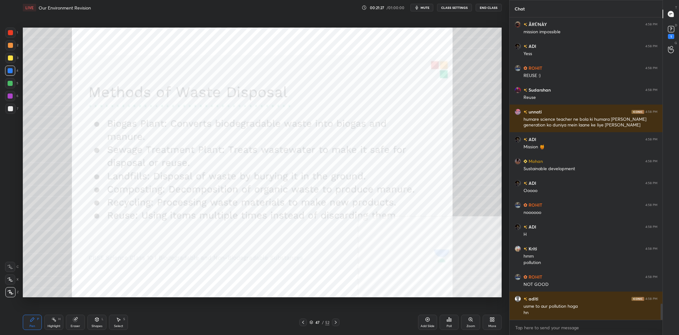
click at [322, 320] on div "/" at bounding box center [323, 322] width 2 height 4
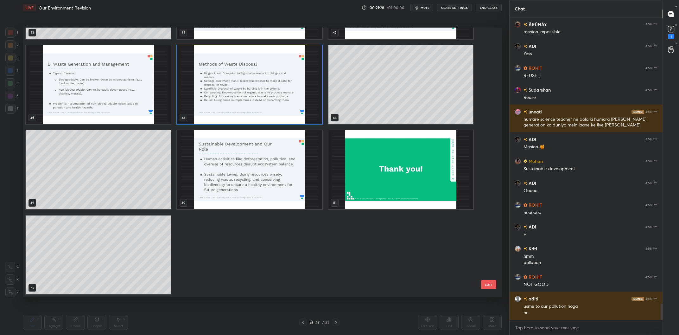
scroll to position [5410, 0]
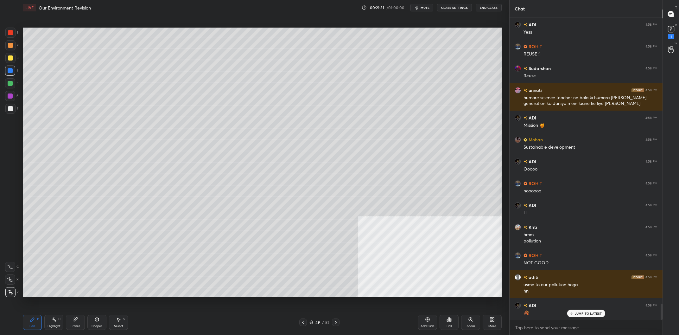
click at [323, 326] on div "Pen P Highlight H Eraser Shapes L Select S 49 / 52 Add Slide Poll Zoom More" at bounding box center [262, 321] width 479 height 25
click at [322, 322] on div "/" at bounding box center [323, 322] width 2 height 4
click at [492, 327] on div "More" at bounding box center [492, 325] width 8 height 3
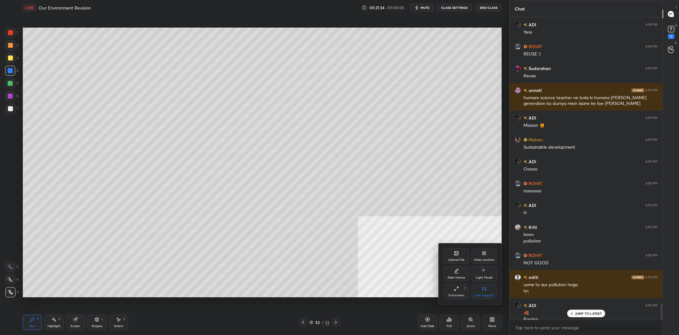
scroll to position [5416, 0]
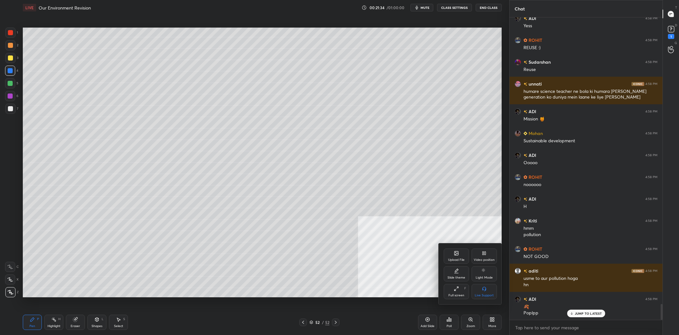
click at [451, 249] on div "Upload File" at bounding box center [455, 255] width 25 height 15
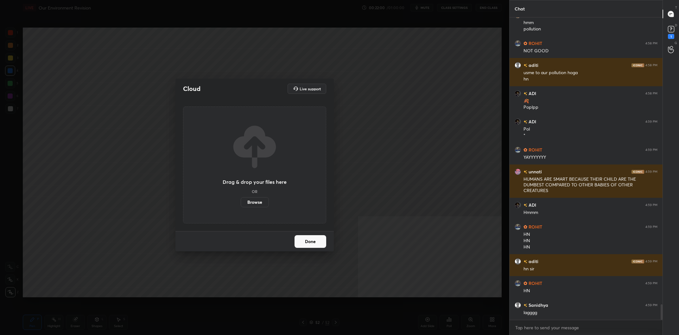
scroll to position [5665, 0]
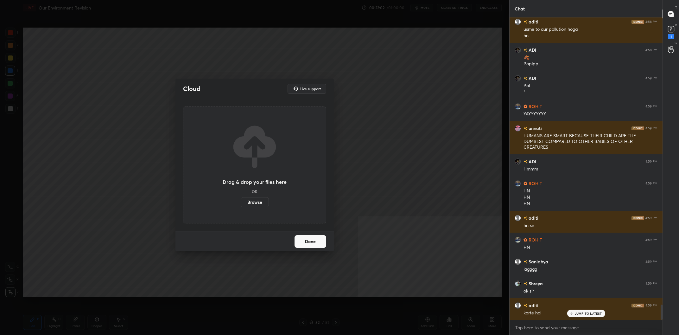
click at [311, 237] on button "Done" at bounding box center [310, 241] width 32 height 13
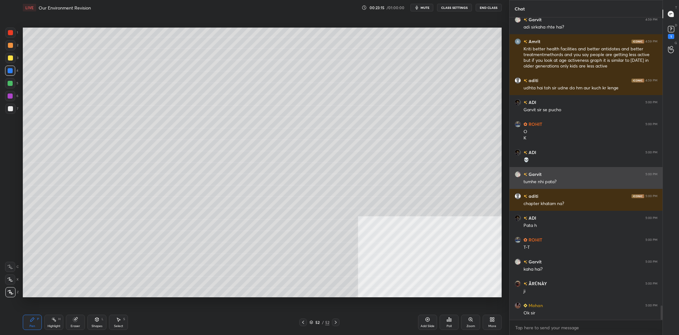
scroll to position [6060, 0]
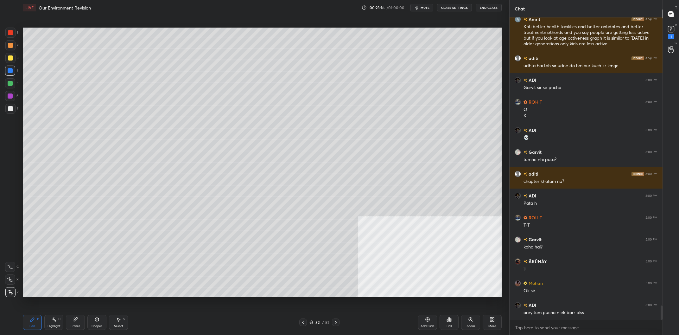
click at [493, 322] on icon at bounding box center [491, 319] width 5 height 5
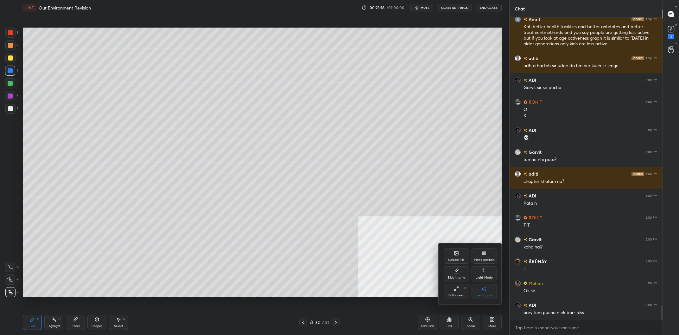
scroll to position [6082, 0]
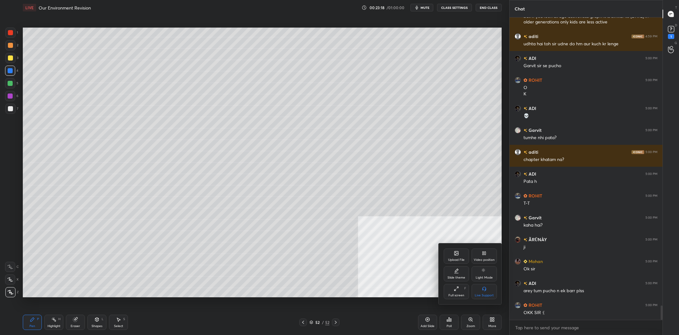
click at [448, 253] on div "Upload File" at bounding box center [455, 255] width 25 height 15
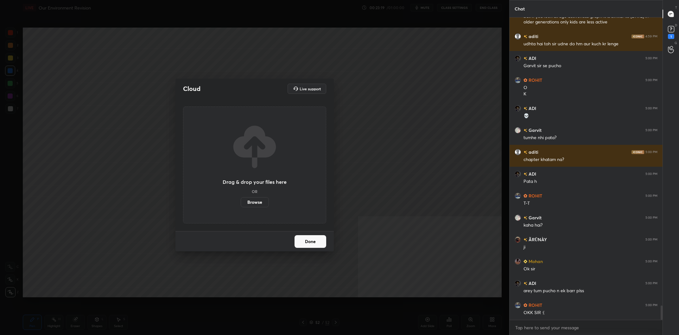
click at [247, 190] on div "Drag & drop your files here OR Browse" at bounding box center [255, 165] width 64 height 84
click at [254, 200] on label "Browse" at bounding box center [255, 202] width 28 height 10
click at [241, 200] on input "Browse" at bounding box center [241, 202] width 0 height 10
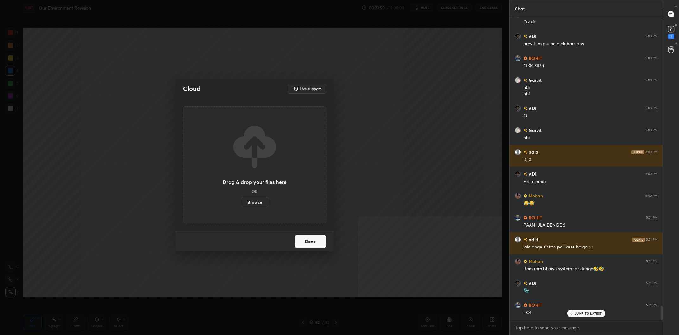
scroll to position [6350, 0]
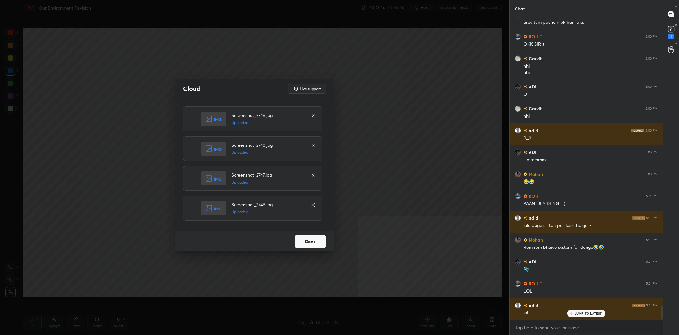
click at [310, 239] on button "Done" at bounding box center [310, 241] width 32 height 13
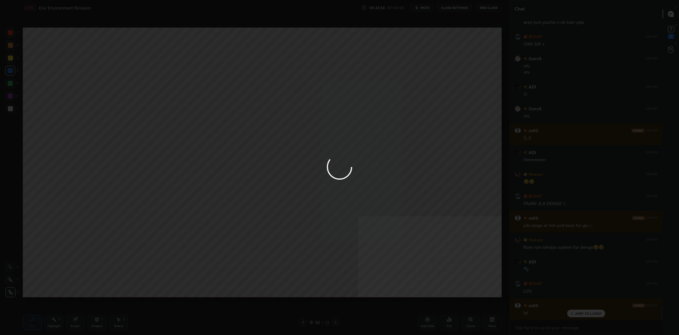
click at [310, 239] on div at bounding box center [339, 167] width 679 height 335
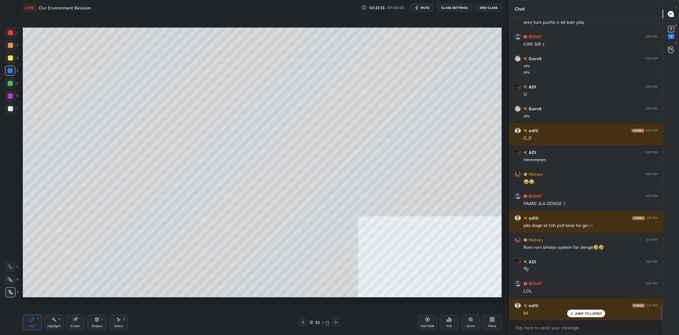
scroll to position [6372, 0]
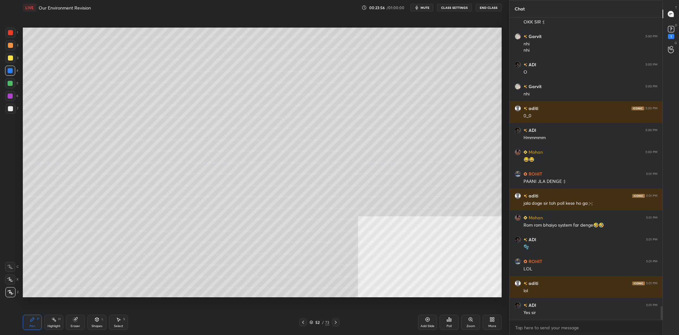
click at [317, 320] on div "52" at bounding box center [317, 322] width 6 height 4
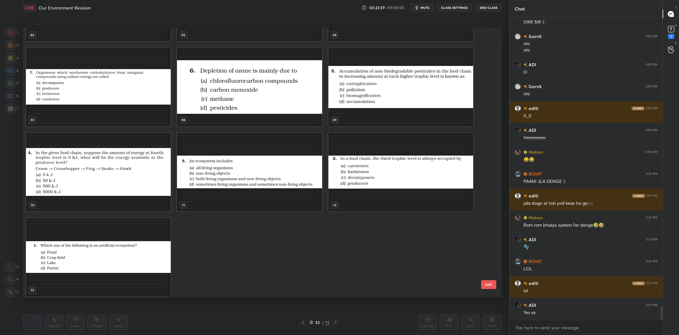
scroll to position [1855, 0]
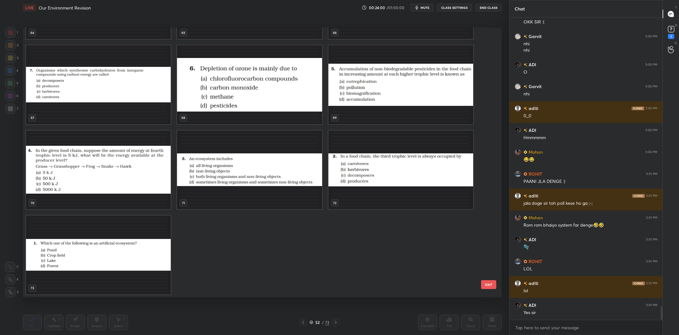
click at [138, 256] on img "grid" at bounding box center [98, 254] width 145 height 79
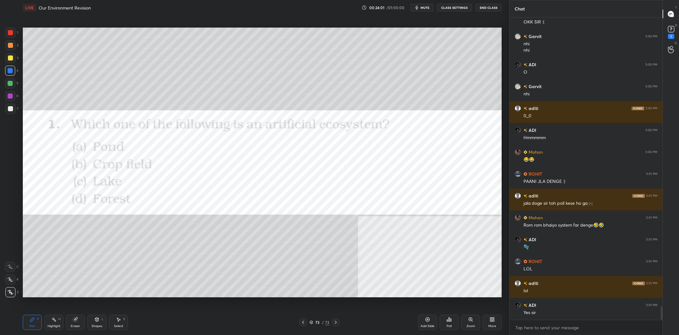
click at [138, 256] on img "grid" at bounding box center [98, 254] width 145 height 79
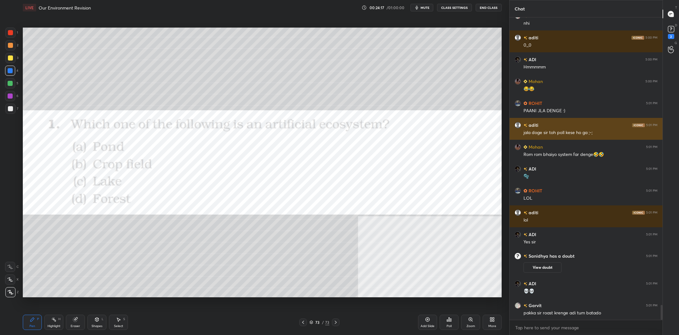
scroll to position [5841, 0]
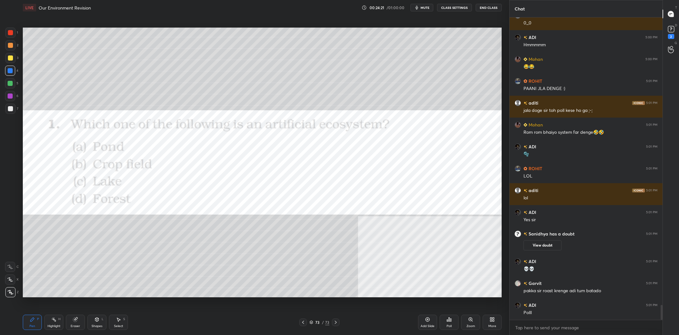
click at [7, 34] on div at bounding box center [10, 33] width 10 height 10
click at [449, 317] on icon at bounding box center [448, 319] width 5 height 5
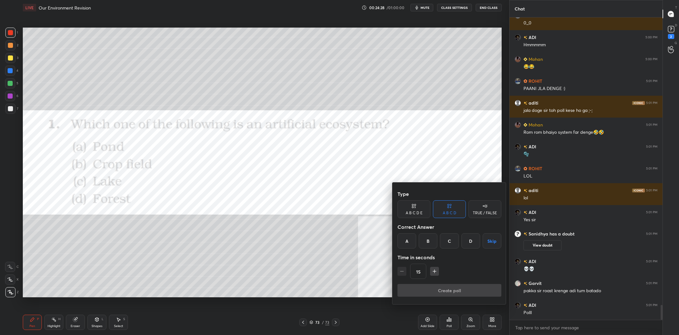
click at [431, 239] on div "B" at bounding box center [427, 240] width 19 height 15
click at [445, 287] on button "Create poll" at bounding box center [449, 290] width 104 height 13
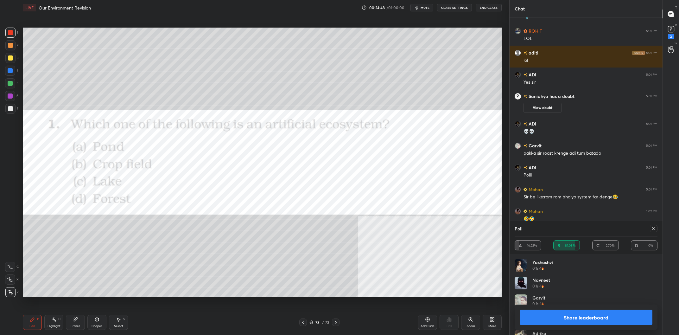
scroll to position [6000, 0]
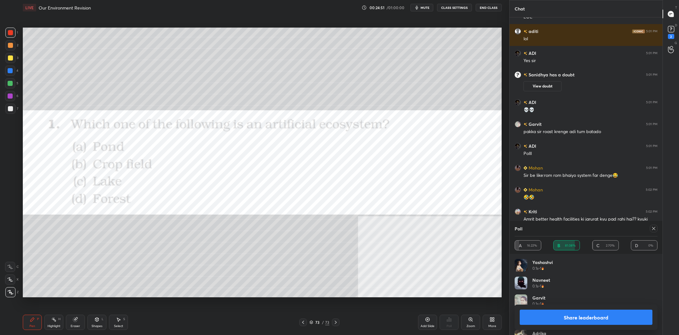
click at [544, 315] on button "Share leaderboard" at bounding box center [585, 316] width 133 height 15
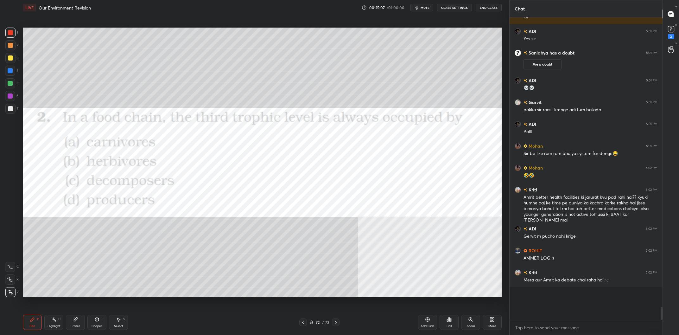
scroll to position [6044, 0]
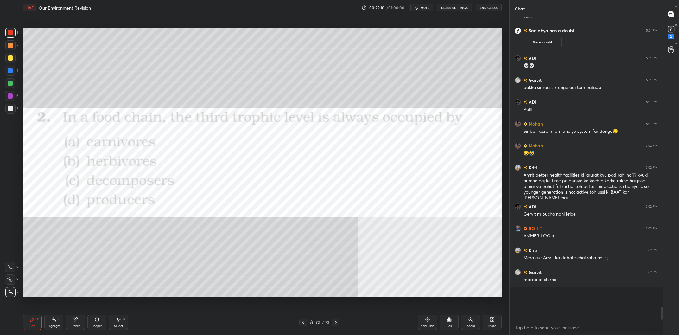
click at [448, 321] on icon at bounding box center [447, 320] width 1 height 2
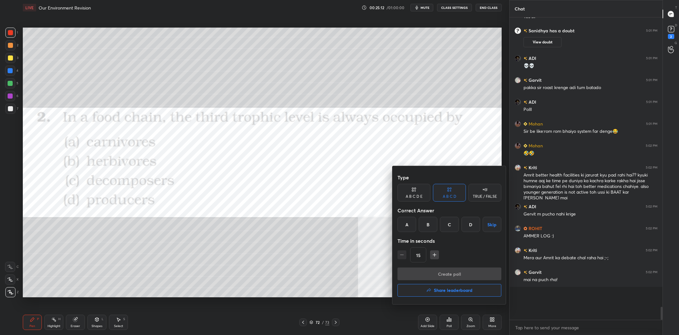
click at [352, 254] on div at bounding box center [339, 167] width 679 height 335
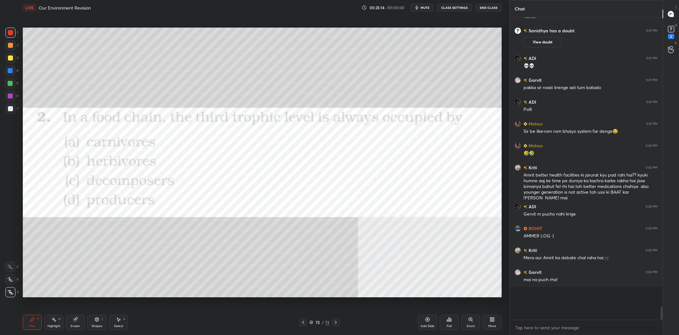
click at [455, 318] on div "Poll" at bounding box center [448, 321] width 19 height 15
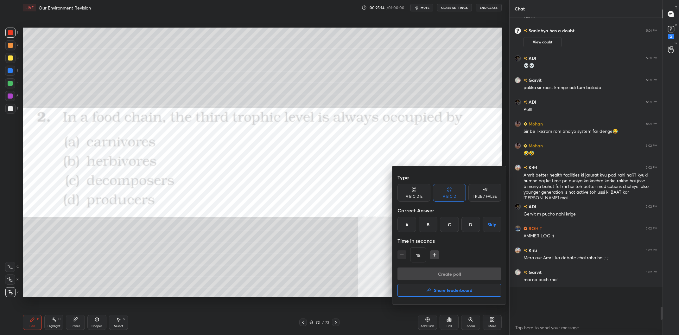
click at [414, 224] on div "A" at bounding box center [406, 224] width 19 height 15
click at [436, 274] on button "Create poll" at bounding box center [449, 273] width 104 height 13
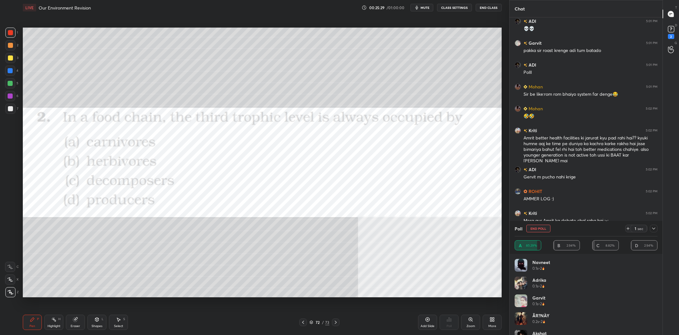
scroll to position [6012, 0]
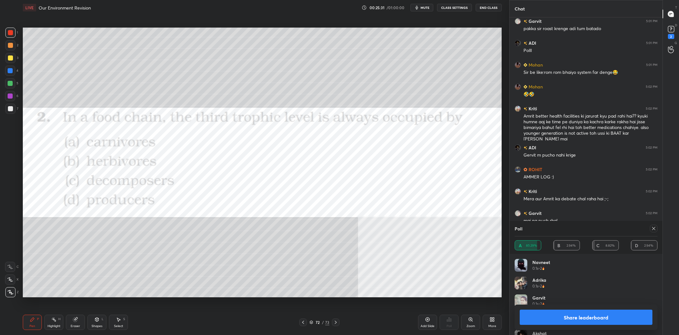
click at [573, 321] on button "Share leaderboard" at bounding box center [585, 316] width 133 height 15
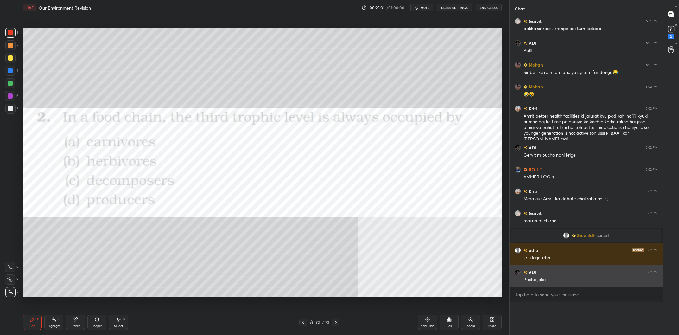
scroll to position [0, 0]
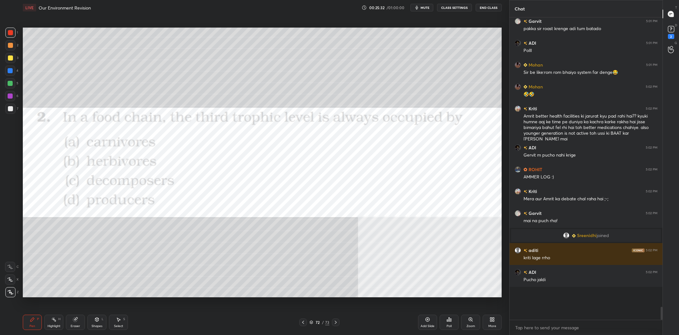
click at [6, 53] on div "3" at bounding box center [11, 58] width 13 height 10
click at [13, 58] on div at bounding box center [10, 58] width 10 height 10
click at [8, 85] on div at bounding box center [10, 83] width 10 height 10
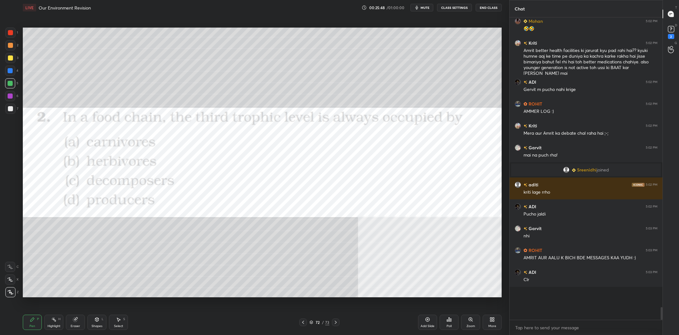
scroll to position [6100, 0]
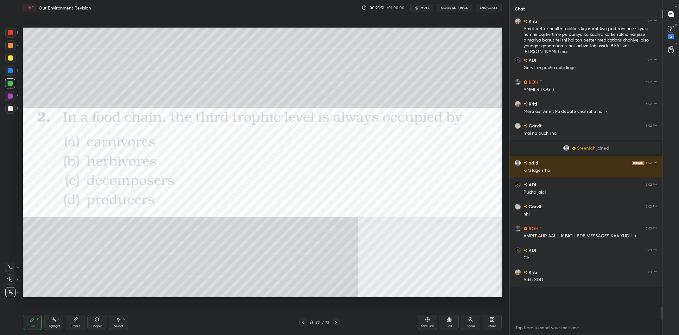
click at [13, 70] on div at bounding box center [10, 71] width 10 height 10
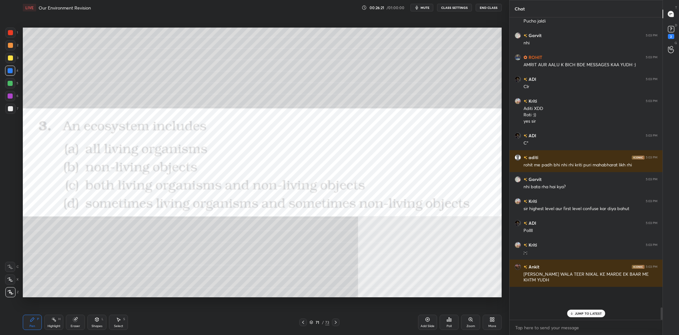
scroll to position [6293, 0]
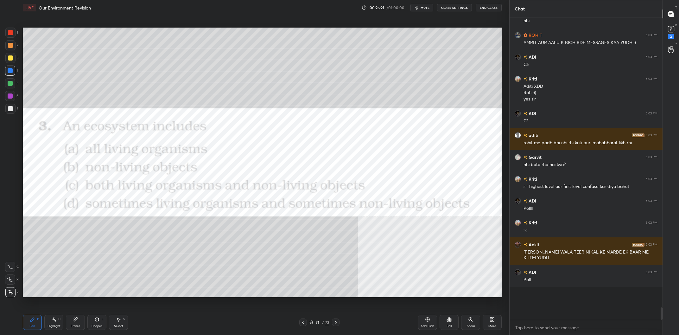
click at [451, 324] on div "Poll" at bounding box center [448, 325] width 5 height 3
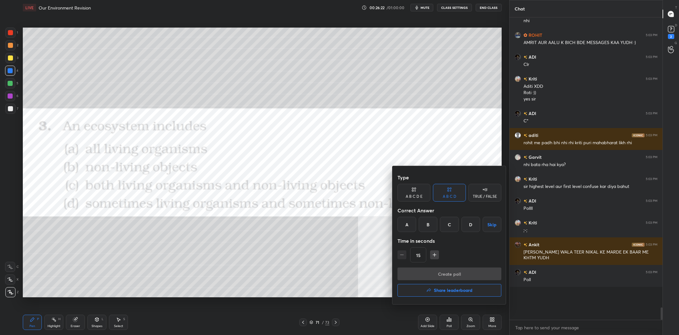
scroll to position [6314, 0]
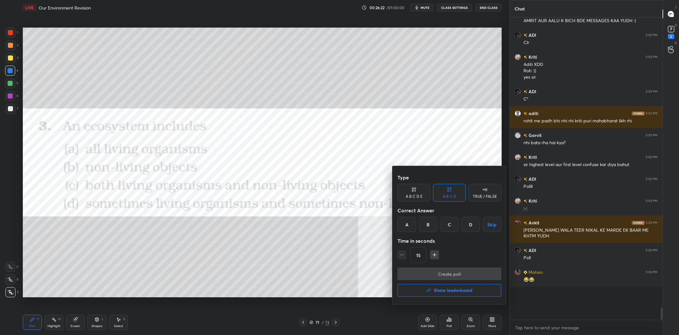
click at [454, 229] on div "C" at bounding box center [449, 224] width 19 height 15
click at [463, 272] on button "Create poll" at bounding box center [449, 273] width 104 height 13
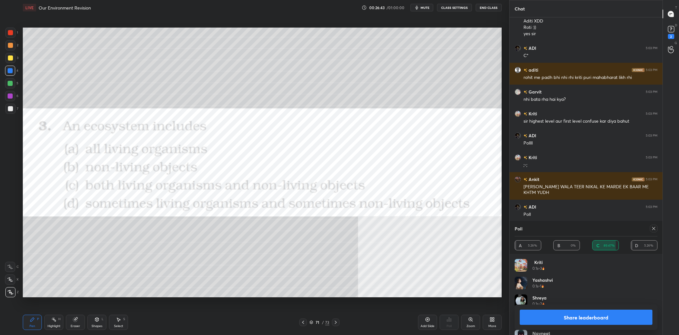
scroll to position [6380, 0]
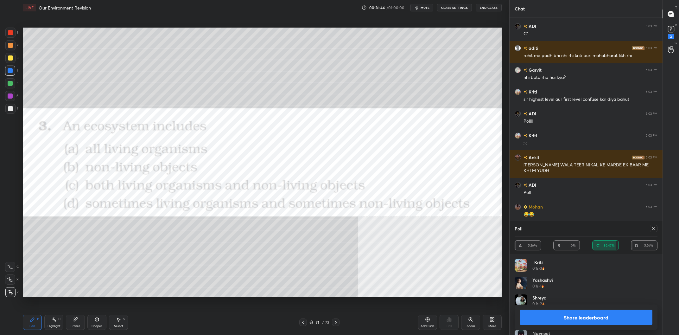
click at [558, 315] on button "Share leaderboard" at bounding box center [585, 316] width 133 height 15
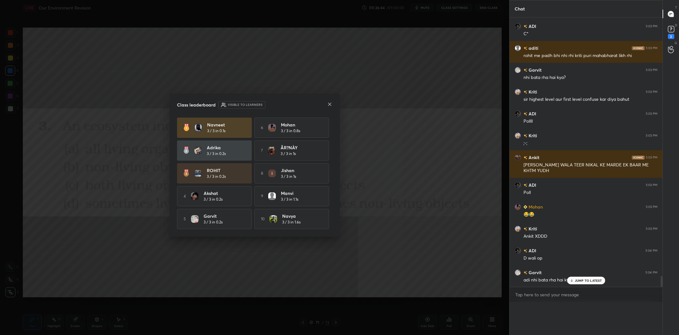
scroll to position [0, 0]
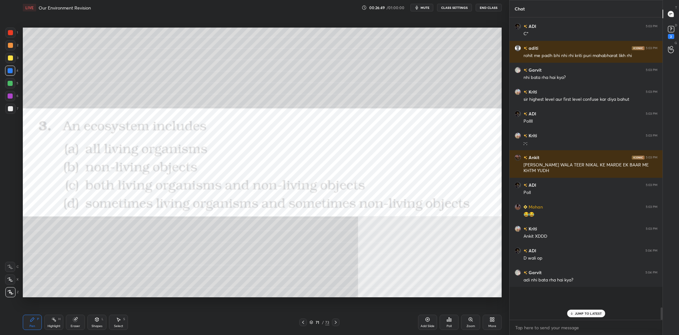
click at [92, 319] on div "Shapes L" at bounding box center [96, 321] width 19 height 15
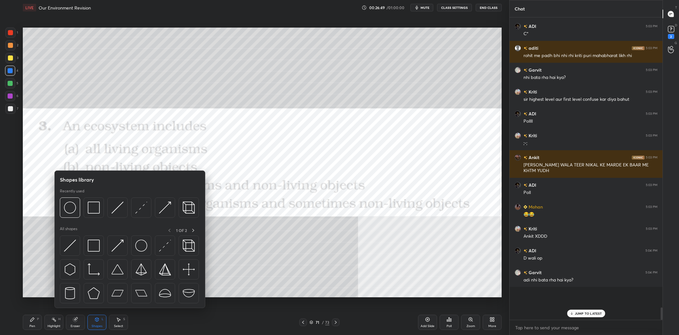
click at [77, 321] on icon at bounding box center [75, 319] width 5 height 5
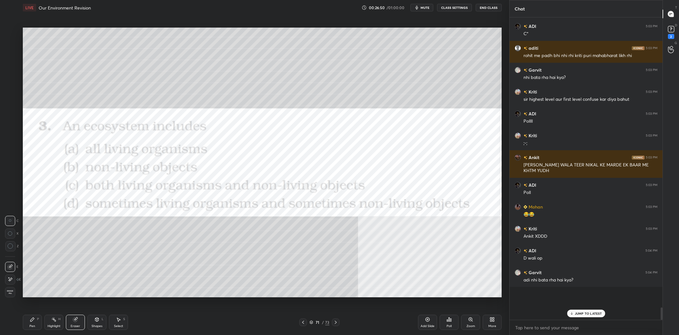
click at [14, 287] on div "Erase all" at bounding box center [10, 292] width 10 height 10
click at [30, 319] on icon at bounding box center [32, 319] width 5 height 5
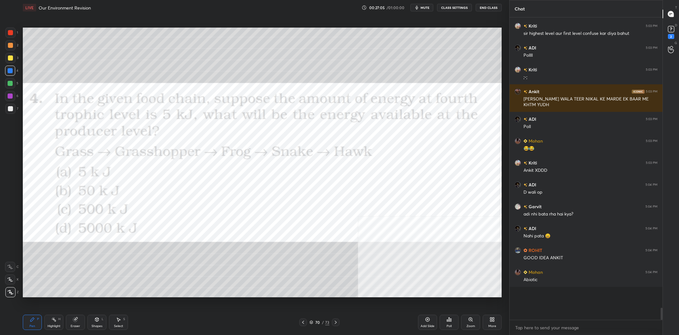
scroll to position [6467, 0]
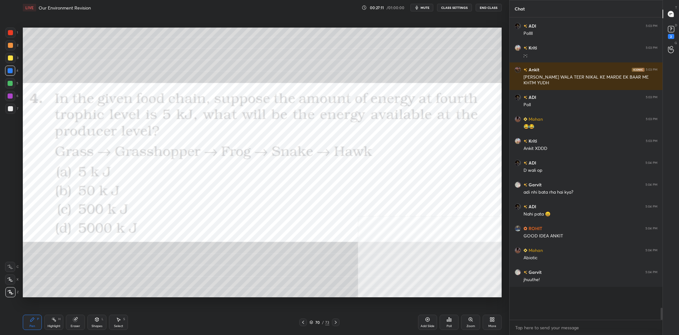
click at [260, 17] on div "Setting up your live class Poll for secs No correct answer Start poll" at bounding box center [262, 162] width 484 height 294
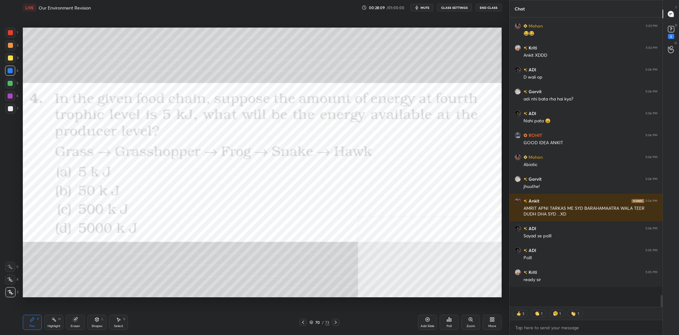
scroll to position [6427, 0]
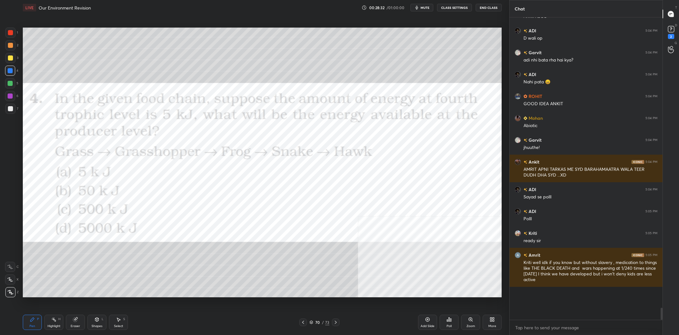
click at [450, 322] on div "Poll" at bounding box center [448, 321] width 19 height 15
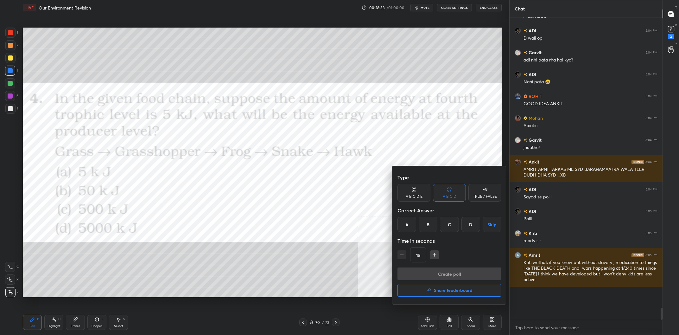
click at [479, 224] on div "D" at bounding box center [470, 224] width 19 height 15
click at [470, 269] on button "Create poll" at bounding box center [449, 273] width 104 height 13
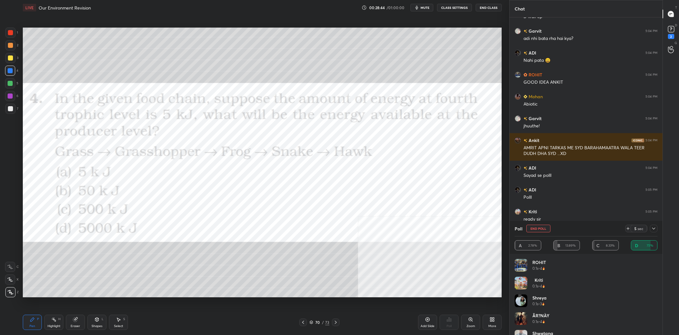
scroll to position [6471, 0]
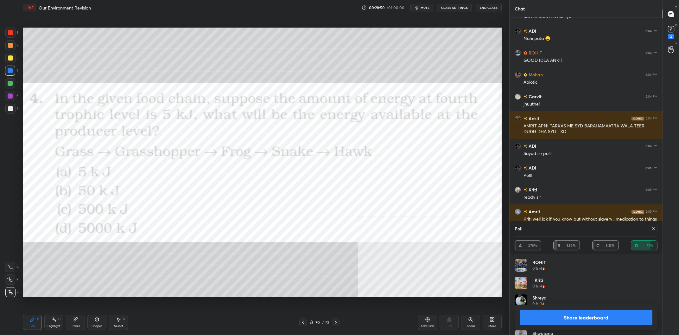
click at [583, 322] on button "Share leaderboard" at bounding box center [585, 316] width 133 height 15
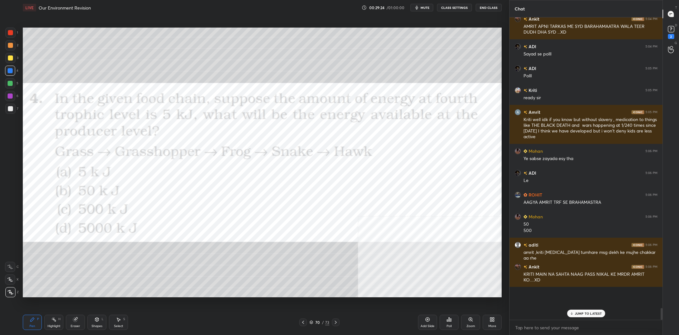
scroll to position [6592, 0]
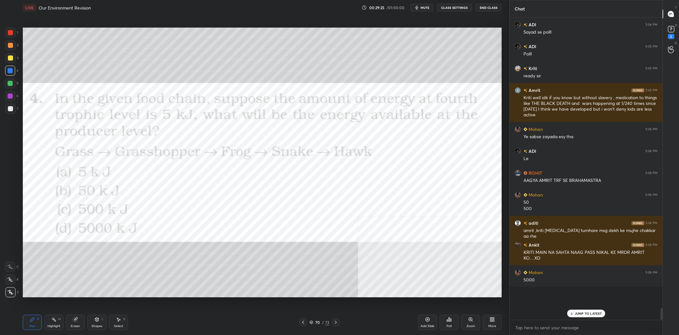
click at [53, 323] on div "Highlight H" at bounding box center [53, 321] width 19 height 15
click at [32, 323] on div "Pen P" at bounding box center [32, 321] width 19 height 15
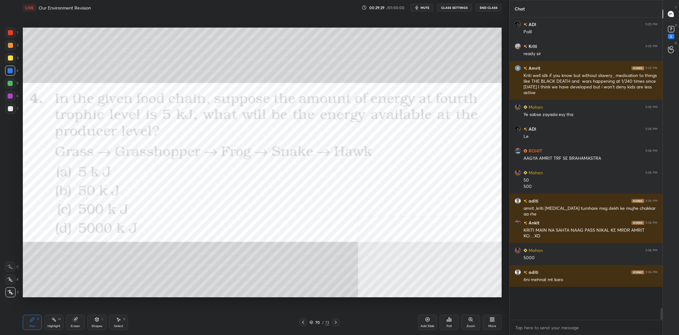
click at [9, 95] on div at bounding box center [10, 95] width 5 height 5
click at [7, 72] on div at bounding box center [10, 71] width 10 height 10
click at [11, 72] on div at bounding box center [10, 70] width 5 height 5
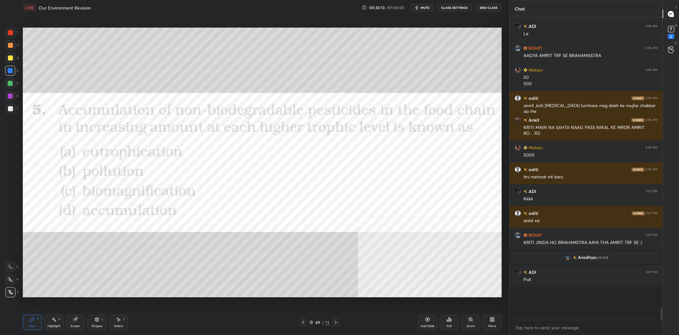
click at [318, 321] on div "69" at bounding box center [317, 322] width 6 height 4
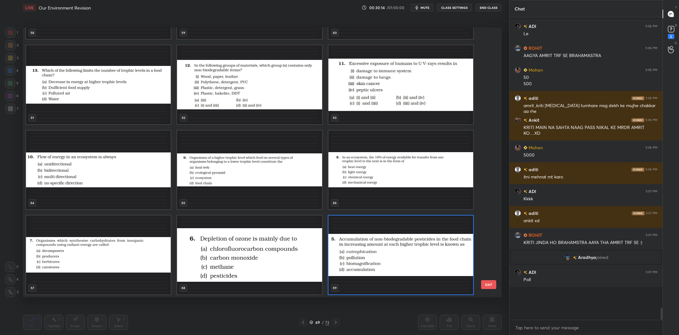
scroll to position [6647, 0]
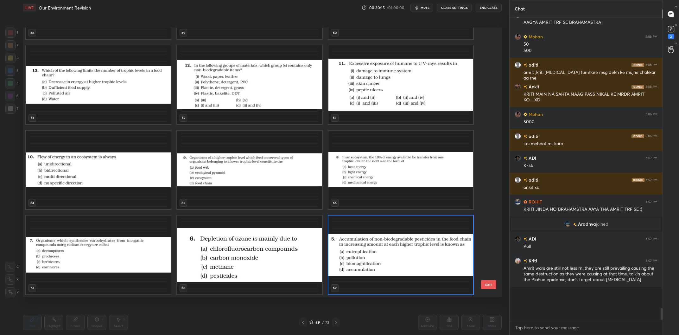
click at [380, 261] on img "grid" at bounding box center [400, 254] width 145 height 79
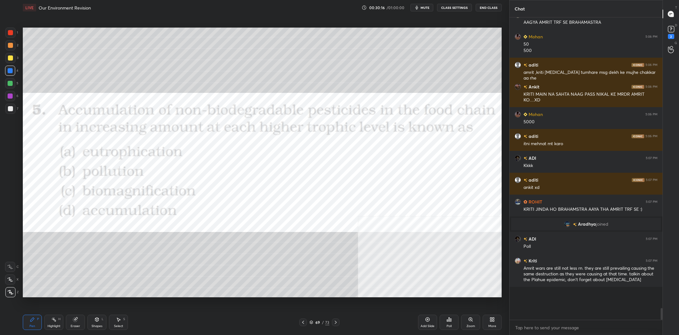
click at [388, 260] on img "grid" at bounding box center [400, 254] width 145 height 79
click at [450, 325] on div "Poll" at bounding box center [448, 325] width 5 height 3
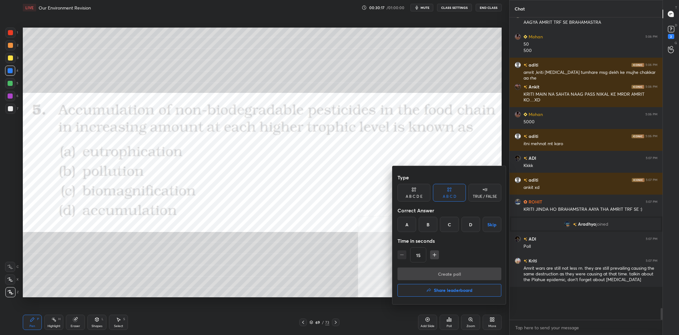
click at [454, 227] on div "C" at bounding box center [449, 224] width 19 height 15
click at [452, 276] on button "Create poll" at bounding box center [449, 273] width 104 height 13
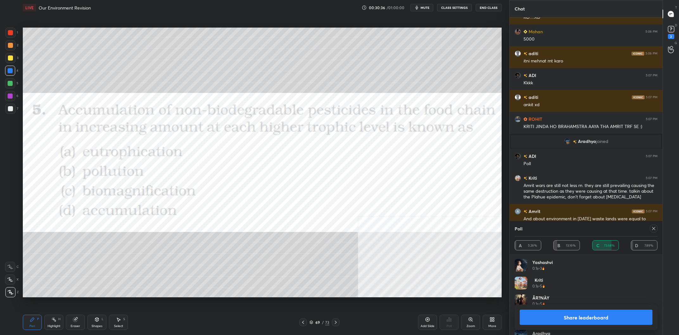
scroll to position [6752, 0]
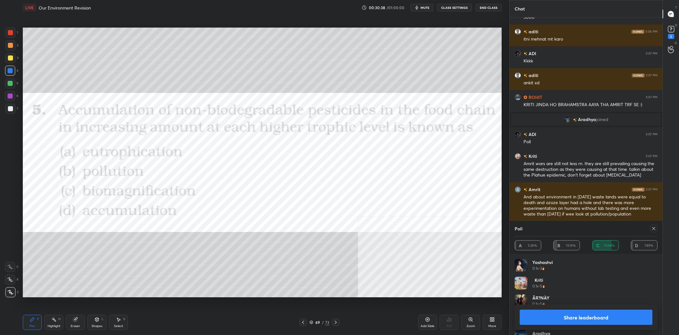
click at [568, 324] on button "Share leaderboard" at bounding box center [585, 316] width 133 height 15
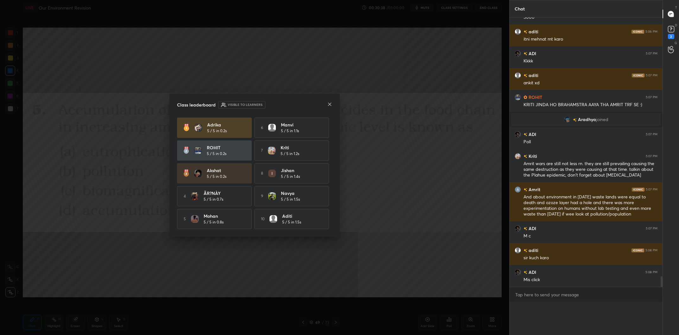
scroll to position [0, 0]
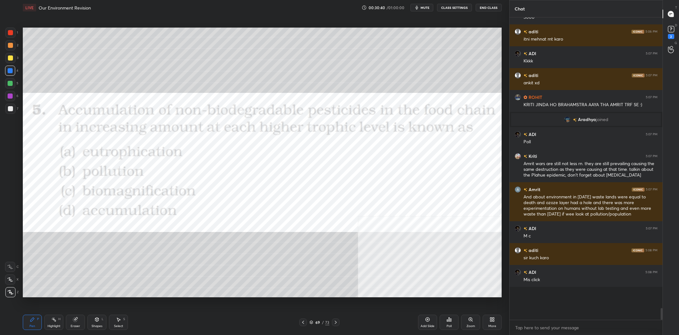
click at [77, 321] on icon at bounding box center [75, 319] width 5 height 5
click at [16, 291] on div "Erase all" at bounding box center [10, 292] width 11 height 10
click at [39, 324] on div "Pen P" at bounding box center [32, 321] width 19 height 15
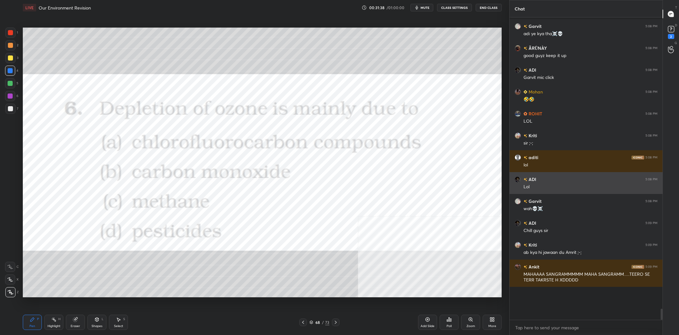
scroll to position [7026, 0]
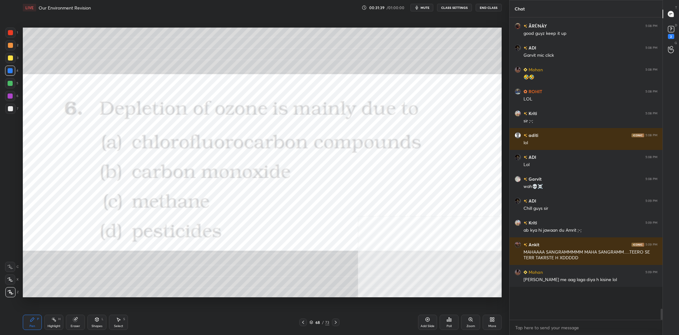
click at [317, 323] on div "68" at bounding box center [317, 322] width 6 height 4
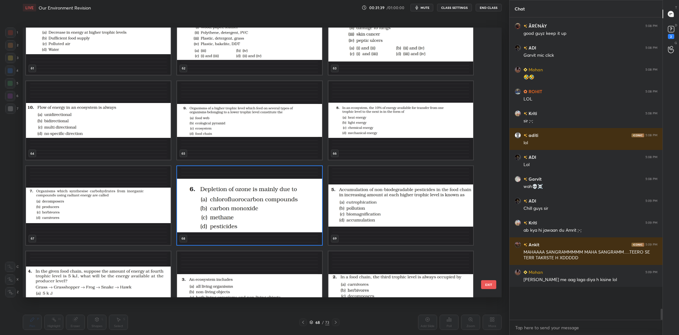
scroll to position [1766, 0]
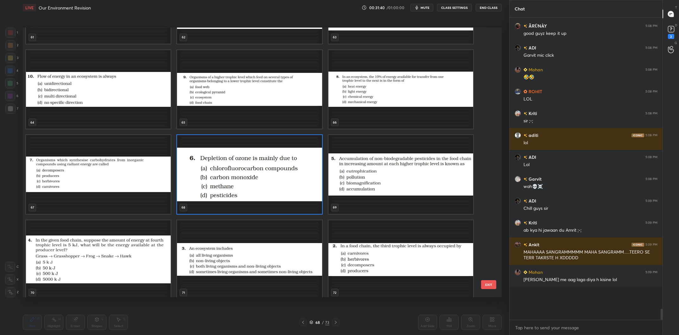
click at [243, 173] on img "grid" at bounding box center [249, 174] width 145 height 79
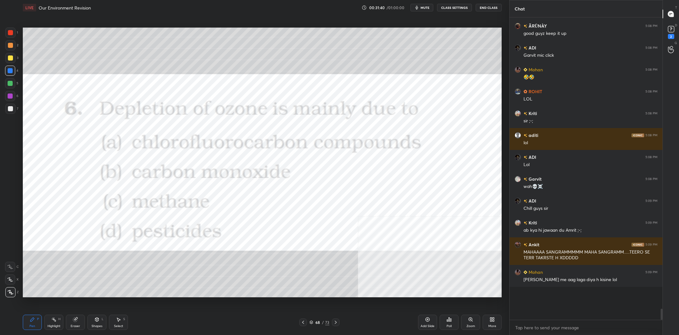
scroll to position [7048, 0]
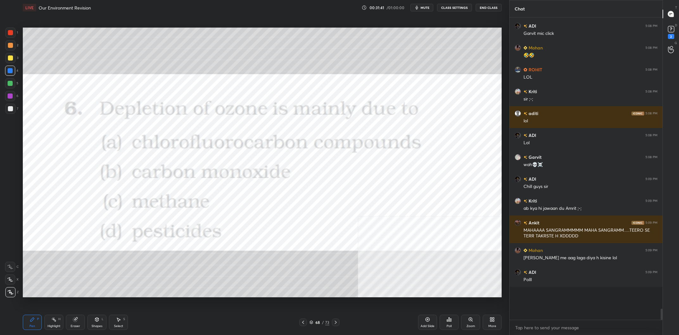
click at [447, 319] on icon at bounding box center [448, 319] width 5 height 5
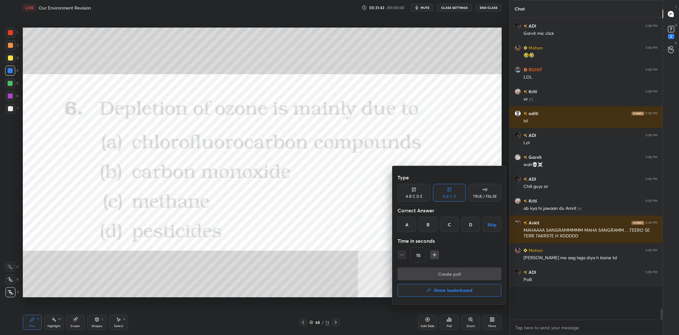
click at [409, 226] on div "A" at bounding box center [406, 224] width 19 height 15
click at [460, 273] on button "Create poll" at bounding box center [449, 273] width 104 height 13
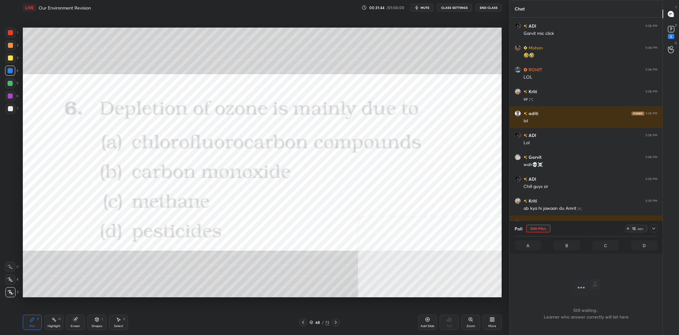
click at [654, 230] on icon at bounding box center [653, 228] width 5 height 5
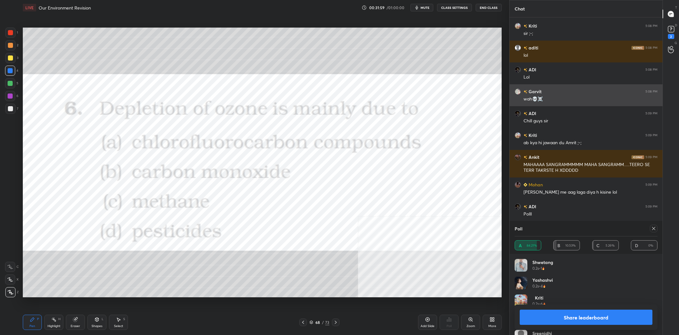
scroll to position [76, 143]
click at [565, 315] on button "Share leaderboard" at bounding box center [585, 316] width 133 height 15
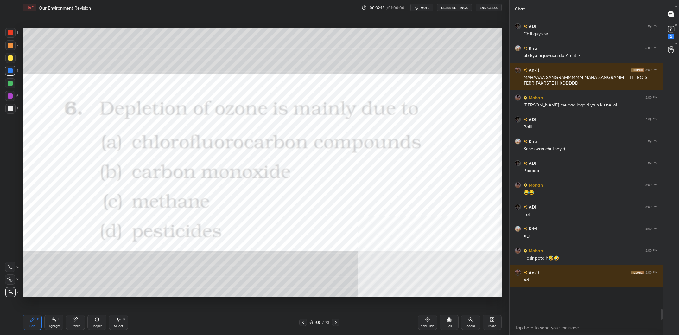
scroll to position [7223, 0]
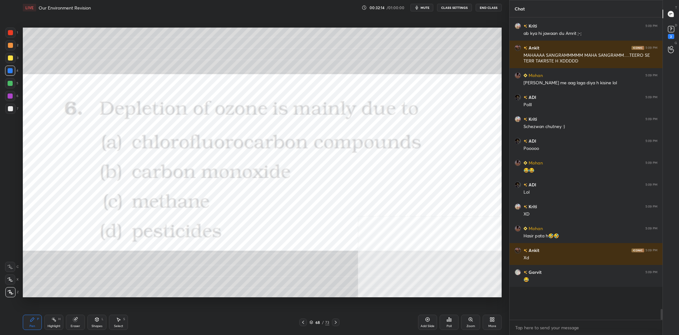
click at [316, 321] on div "68" at bounding box center [317, 322] width 6 height 4
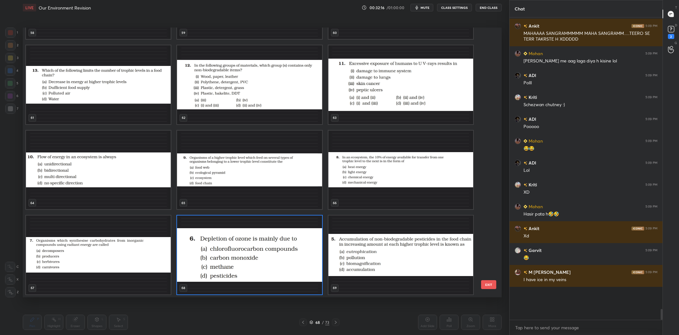
scroll to position [7267, 0]
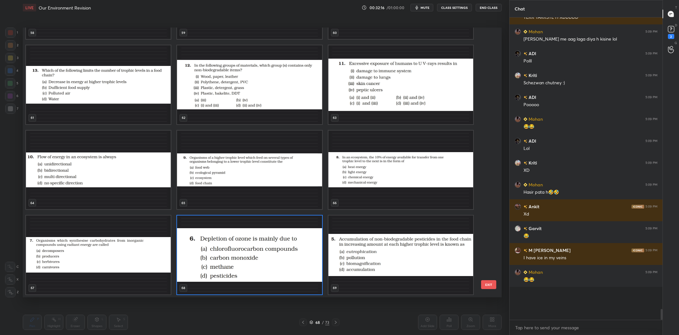
click at [126, 243] on img "grid" at bounding box center [98, 254] width 145 height 79
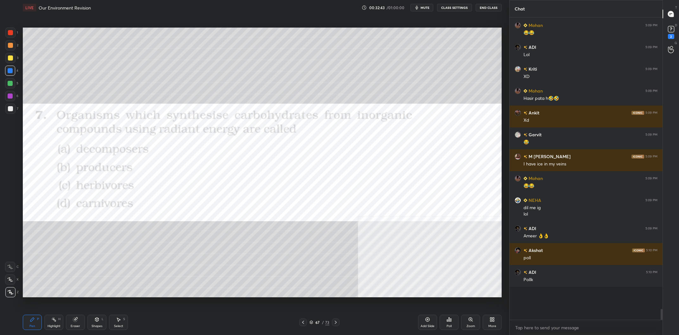
scroll to position [7382, 0]
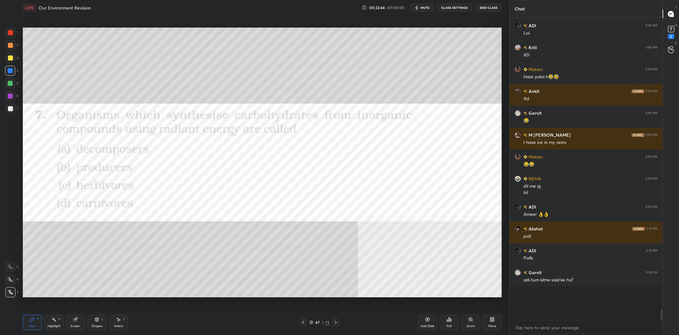
click at [447, 317] on icon at bounding box center [448, 319] width 5 height 5
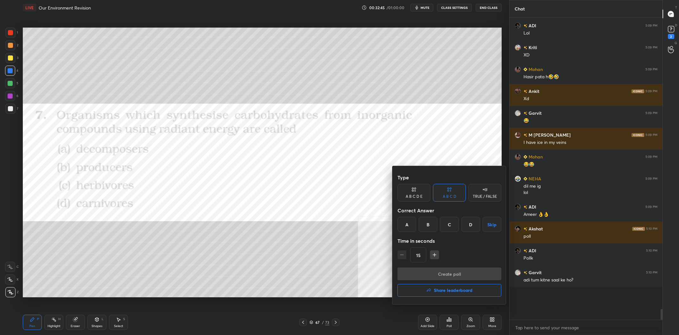
click at [424, 225] on div "B" at bounding box center [427, 224] width 19 height 15
click at [439, 276] on button "Create poll" at bounding box center [449, 273] width 104 height 13
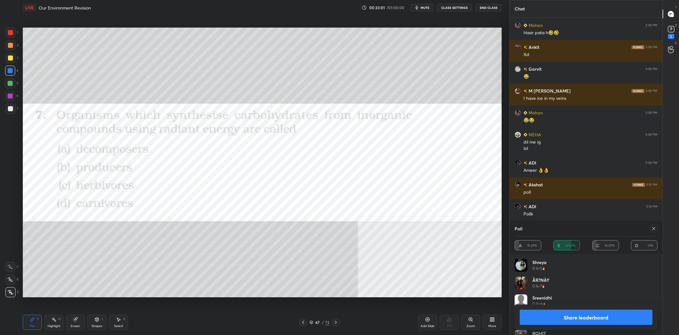
scroll to position [7464, 0]
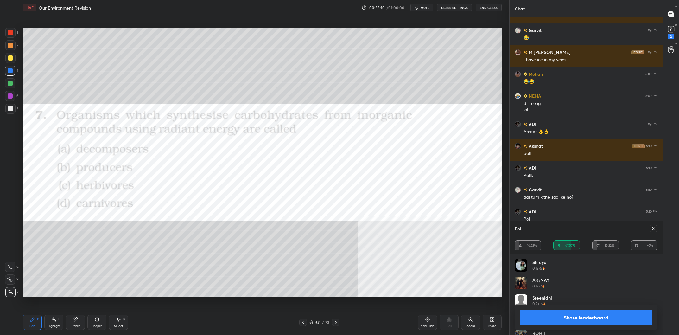
click at [576, 315] on button "Share leaderboard" at bounding box center [585, 316] width 133 height 15
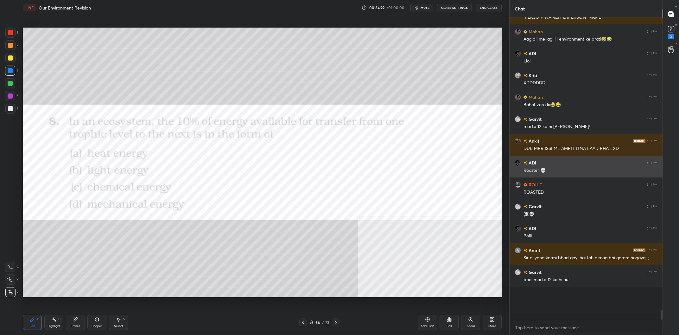
scroll to position [7836, 0]
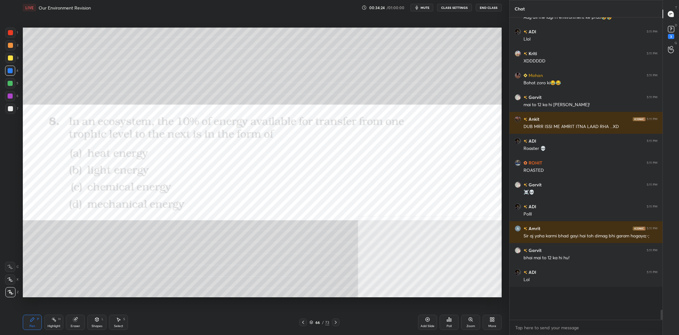
click at [448, 319] on icon at bounding box center [447, 320] width 1 height 2
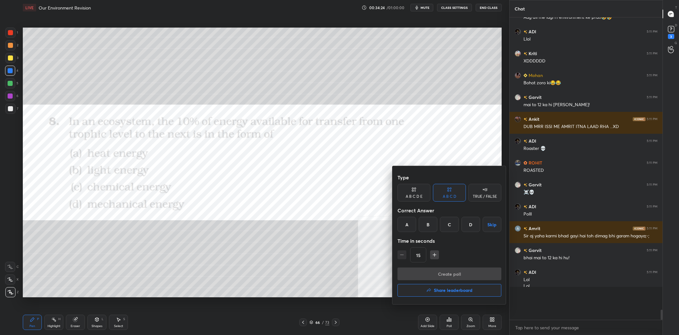
scroll to position [7842, 0]
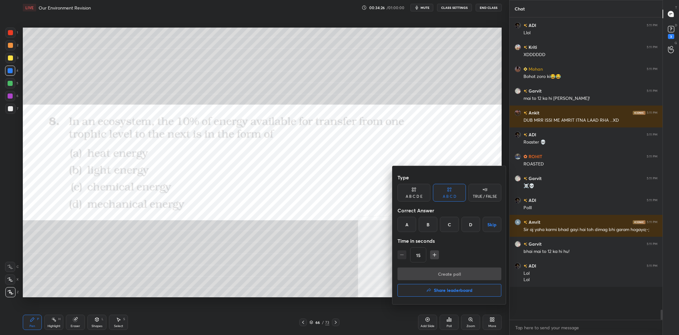
click at [456, 227] on div "C" at bounding box center [449, 224] width 19 height 15
click at [462, 276] on button "Create poll" at bounding box center [449, 273] width 104 height 13
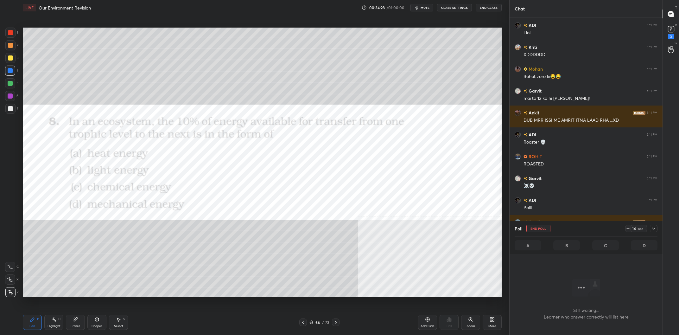
click at [654, 229] on icon at bounding box center [653, 228] width 5 height 5
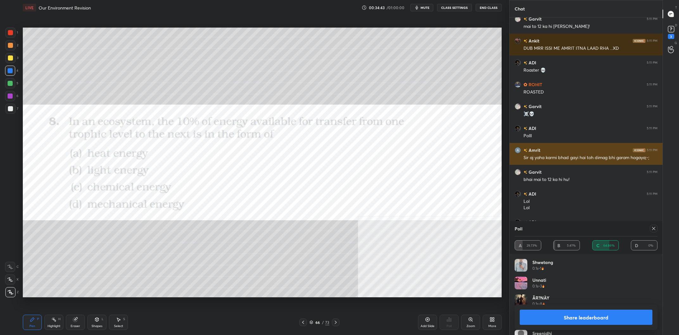
scroll to position [0, 0]
click at [537, 315] on button "Share leaderboard" at bounding box center [585, 316] width 133 height 15
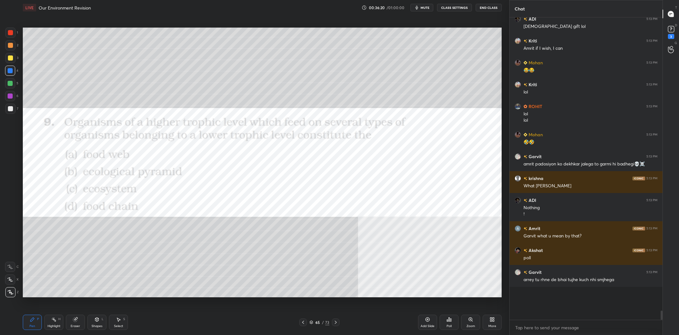
scroll to position [8566, 0]
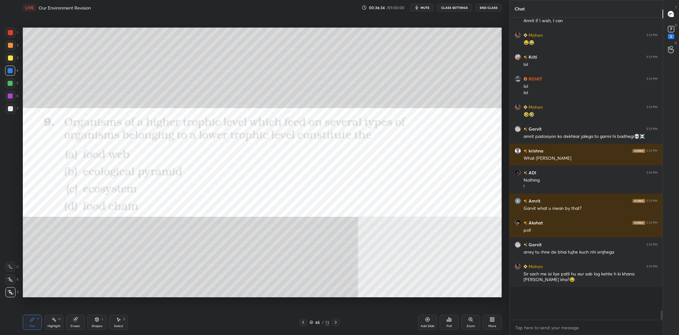
click at [450, 321] on icon at bounding box center [448, 319] width 5 height 5
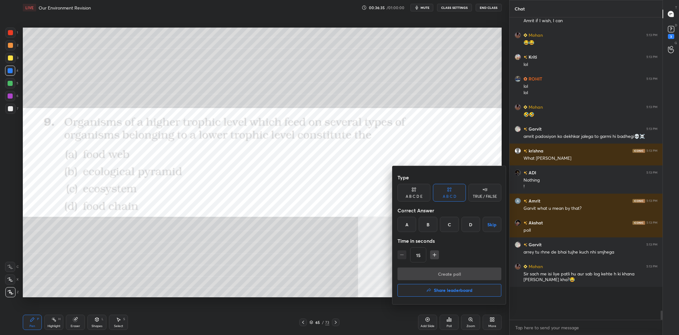
click at [408, 232] on div "Type A B C D E A B C D TRUE / FALSE Correct Answer A B C D Skip Time in seconds…" at bounding box center [449, 219] width 104 height 96
click at [411, 228] on div "A" at bounding box center [406, 224] width 19 height 15
drag, startPoint x: 454, startPoint y: 281, endPoint x: 454, endPoint y: 275, distance: 6.3
click at [454, 281] on div "Create poll Share leaderboard" at bounding box center [449, 283] width 104 height 32
click at [454, 274] on button "Create poll" at bounding box center [449, 273] width 104 height 13
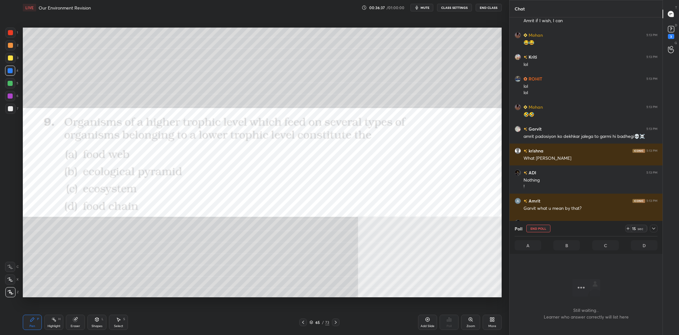
click at [653, 227] on icon at bounding box center [653, 228] width 5 height 5
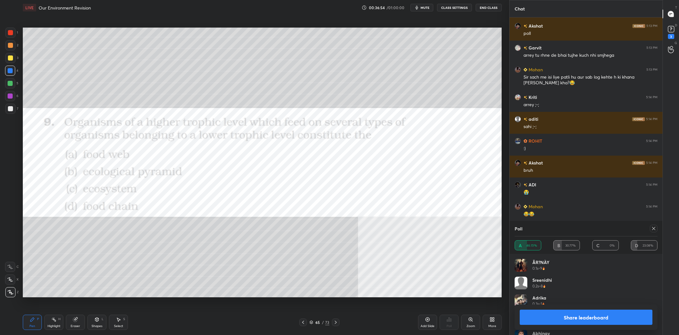
scroll to position [8784, 0]
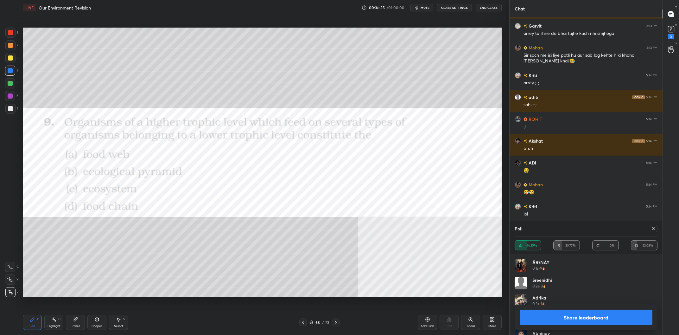
click at [552, 316] on button "Share leaderboard" at bounding box center [585, 316] width 133 height 15
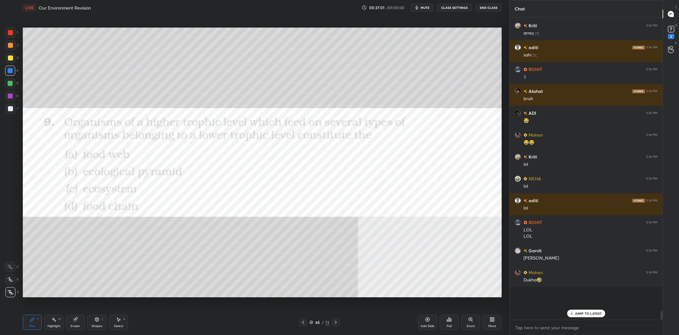
scroll to position [8856, 0]
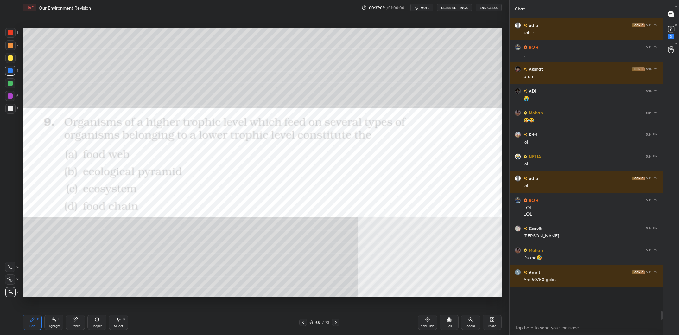
click at [14, 57] on div at bounding box center [10, 58] width 10 height 10
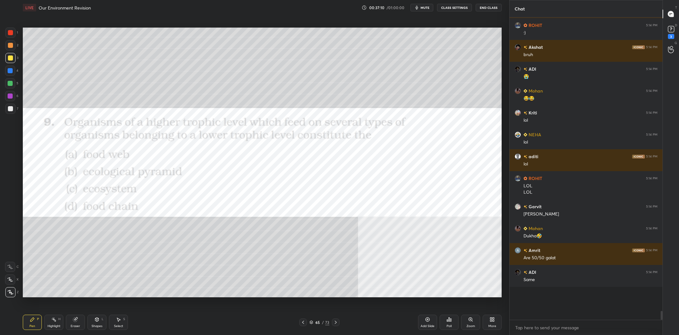
click at [12, 57] on div at bounding box center [10, 57] width 5 height 5
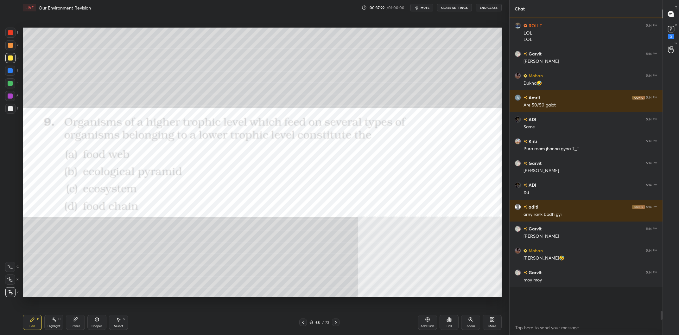
scroll to position [9053, 0]
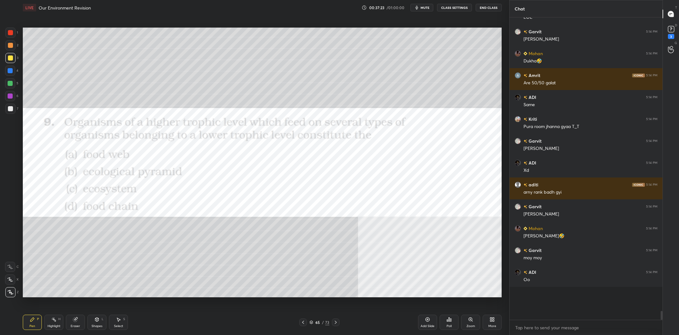
click at [52, 325] on div "Highlight" at bounding box center [53, 325] width 13 height 3
click at [54, 322] on div "Highlight H" at bounding box center [53, 321] width 19 height 15
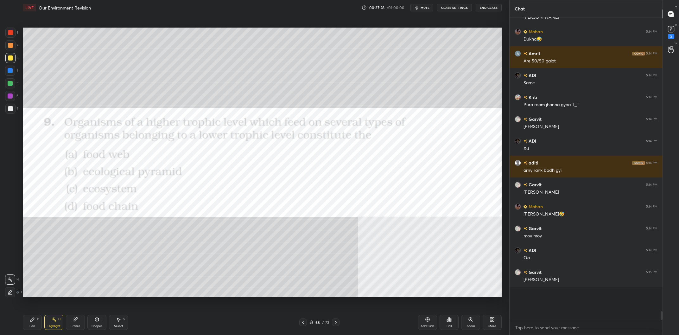
click at [16, 331] on div "1 2 3 4 5 6 7 C X Z C X Z E E Erase all H H LIVE Our Environment Revision 00:37…" at bounding box center [252, 167] width 504 height 335
click at [25, 327] on div "Pen P" at bounding box center [32, 321] width 19 height 15
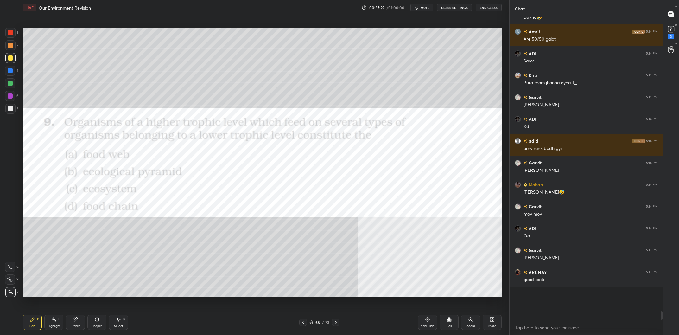
click at [17, 99] on div "6" at bounding box center [11, 96] width 13 height 10
click at [13, 98] on div at bounding box center [10, 96] width 10 height 10
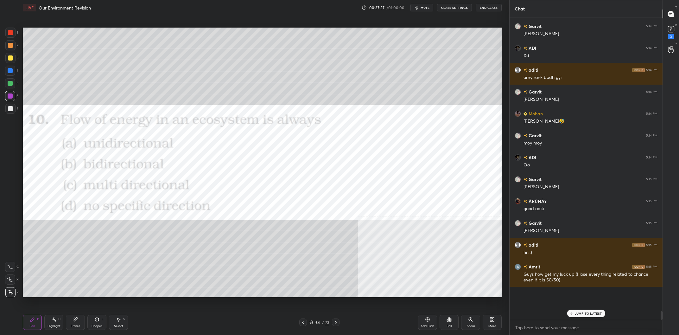
click at [8, 58] on div at bounding box center [10, 57] width 5 height 5
click at [13, 97] on div at bounding box center [10, 96] width 10 height 10
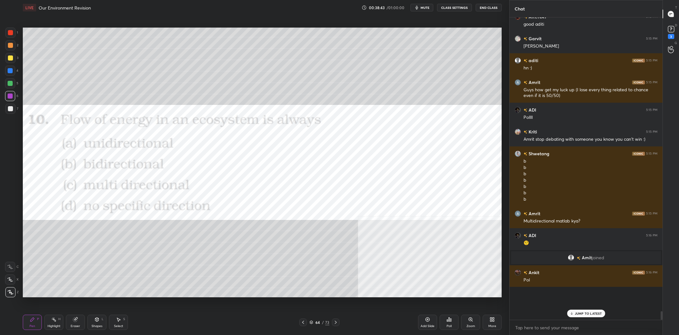
scroll to position [9374, 0]
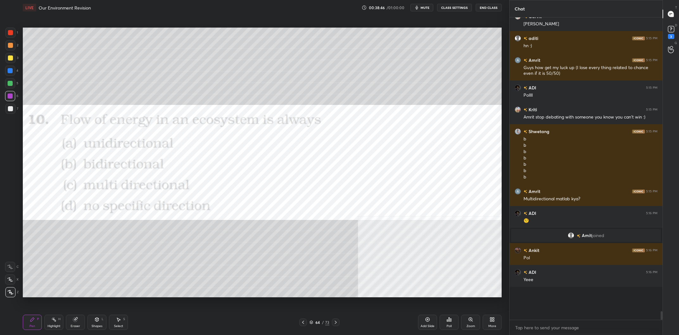
click at [330, 321] on div "64 / 73" at bounding box center [319, 322] width 40 height 8
click at [325, 322] on div "73" at bounding box center [327, 322] width 4 height 6
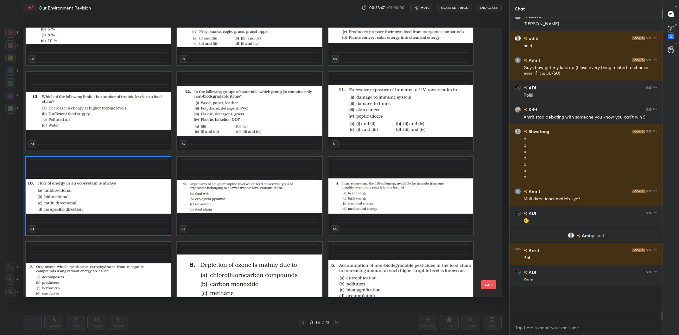
scroll to position [1681, 0]
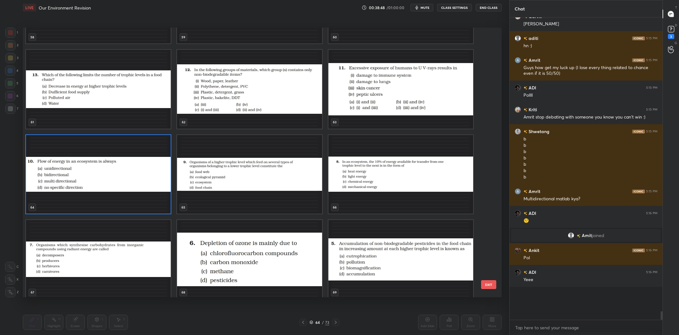
click at [154, 181] on img "grid" at bounding box center [98, 174] width 145 height 79
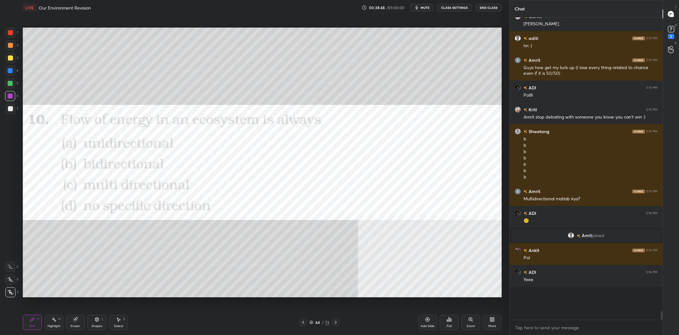
click at [154, 181] on img "grid" at bounding box center [98, 174] width 145 height 79
click at [450, 324] on div "Poll" at bounding box center [448, 325] width 5 height 3
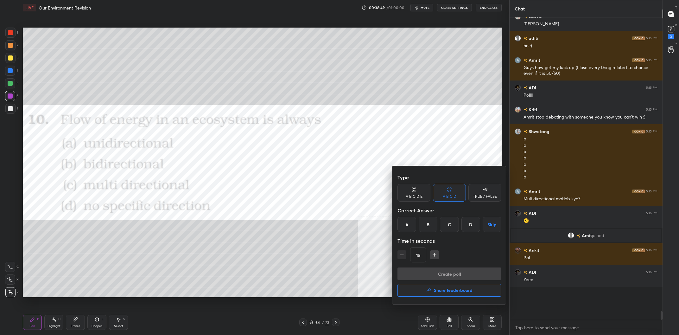
click at [410, 226] on div "A" at bounding box center [406, 224] width 19 height 15
click at [437, 270] on button "Create poll" at bounding box center [449, 273] width 104 height 13
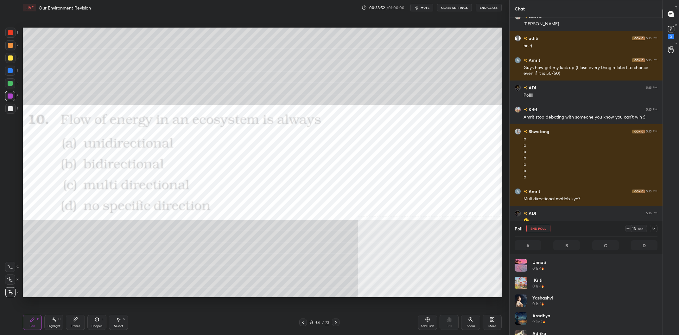
scroll to position [76, 143]
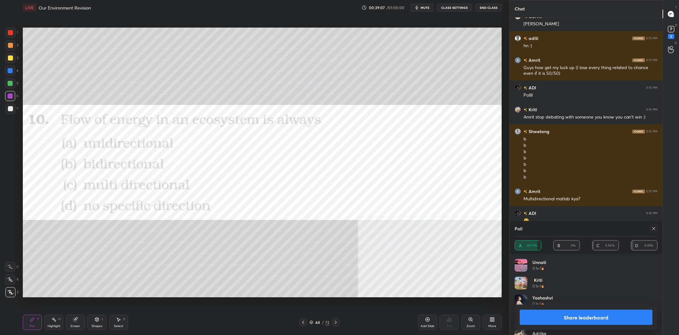
click at [586, 312] on button "Share leaderboard" at bounding box center [585, 316] width 133 height 15
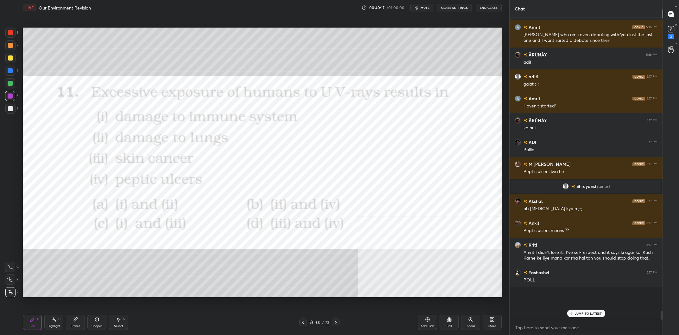
scroll to position [8810, 0]
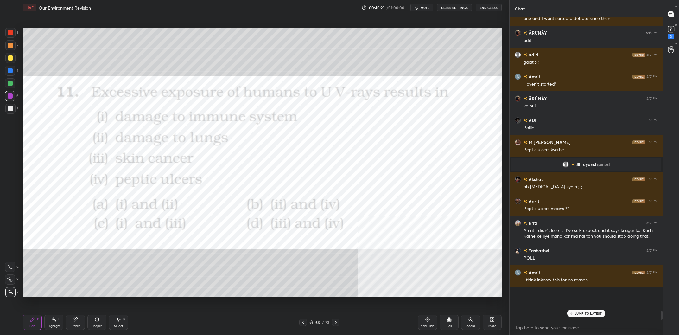
click at [322, 322] on div "/" at bounding box center [323, 322] width 2 height 4
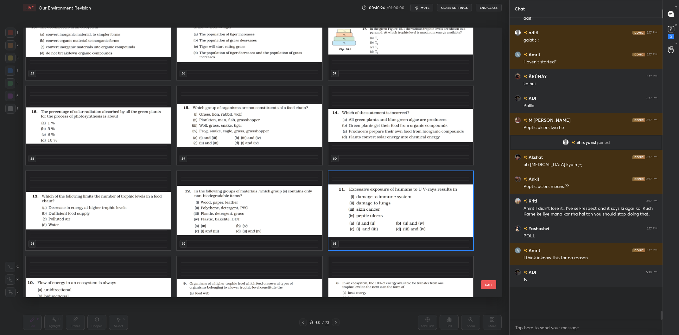
scroll to position [1596, 0]
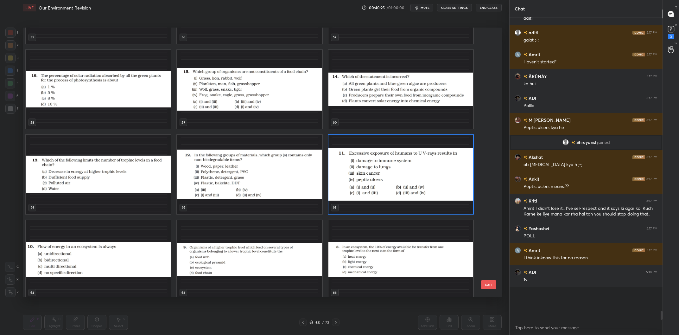
click at [391, 183] on img "grid" at bounding box center [400, 174] width 145 height 79
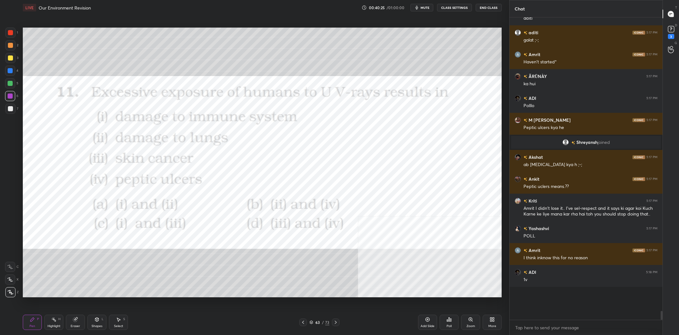
click at [391, 183] on img "grid" at bounding box center [400, 174] width 145 height 79
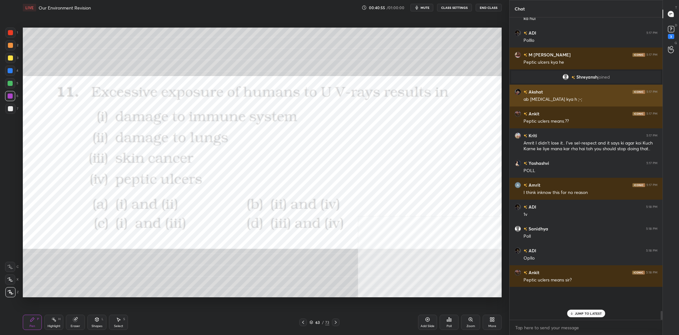
scroll to position [8919, 0]
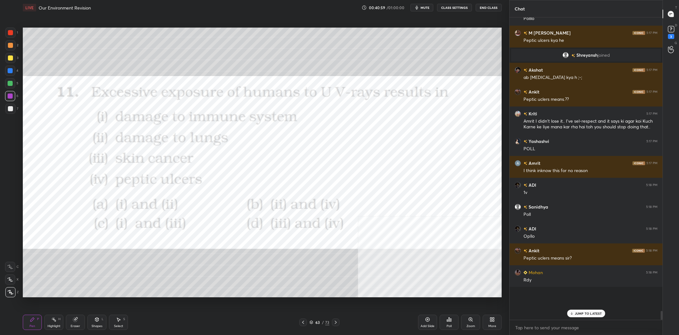
click at [449, 322] on div "Poll" at bounding box center [448, 321] width 19 height 15
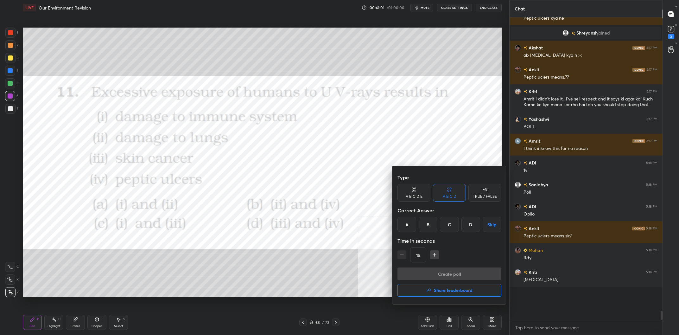
scroll to position [8947, 0]
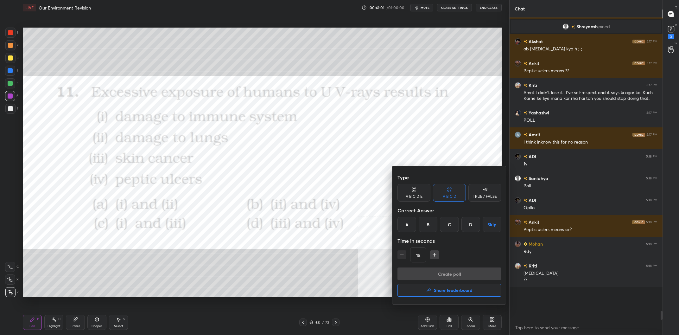
click at [454, 225] on div "C" at bounding box center [449, 224] width 19 height 15
click at [462, 264] on div "Type A B C D E A B C D TRUE / FALSE Correct Answer A B C D Skip Time in seconds…" at bounding box center [449, 219] width 104 height 96
click at [462, 269] on button "Create poll" at bounding box center [449, 273] width 104 height 13
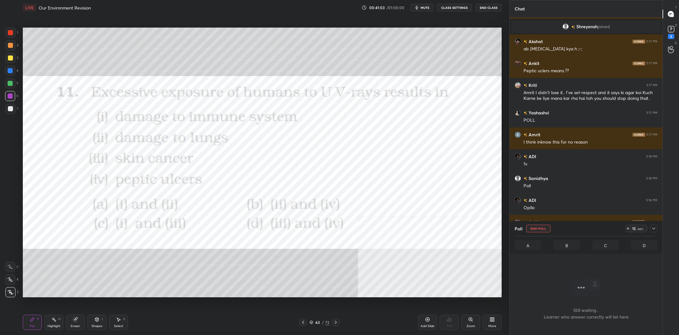
click at [651, 228] on div at bounding box center [654, 228] width 8 height 8
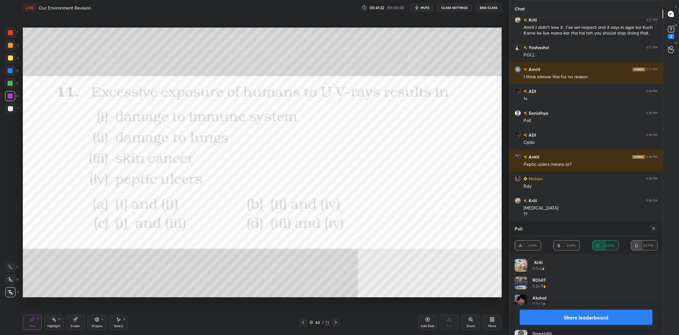
scroll to position [9035, 0]
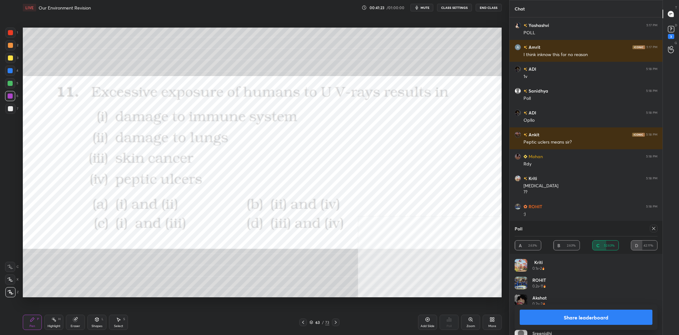
click at [541, 313] on button "Share leaderboard" at bounding box center [585, 316] width 133 height 15
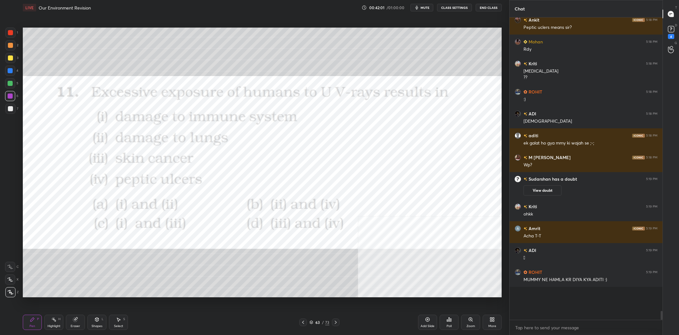
scroll to position [9026, 0]
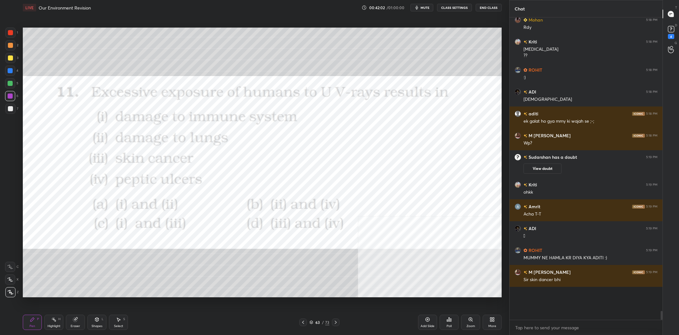
click at [49, 322] on div "Highlight H" at bounding box center [53, 321] width 19 height 15
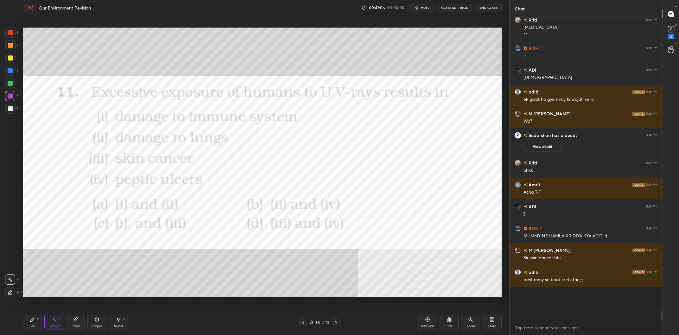
click at [78, 317] on div "Eraser" at bounding box center [75, 321] width 19 height 15
click at [11, 292] on span "Erase all" at bounding box center [9, 292] width 9 height 4
click at [28, 331] on div "Pen P Highlight H Eraser Shapes L Select S 63 / 73 Add Slide Poll Zoom More" at bounding box center [262, 321] width 479 height 25
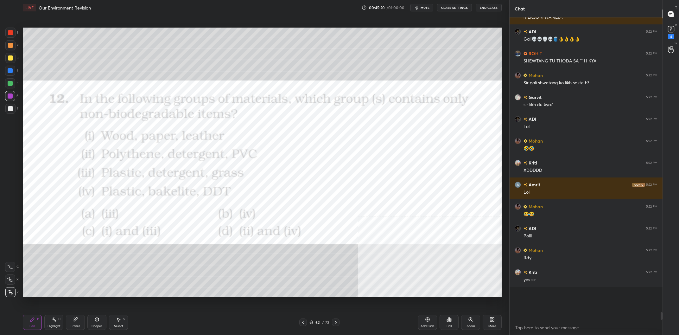
scroll to position [10278, 0]
click at [319, 320] on div "62" at bounding box center [317, 322] width 6 height 4
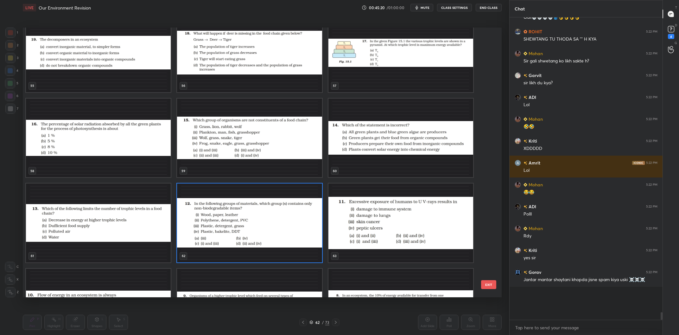
scroll to position [1596, 0]
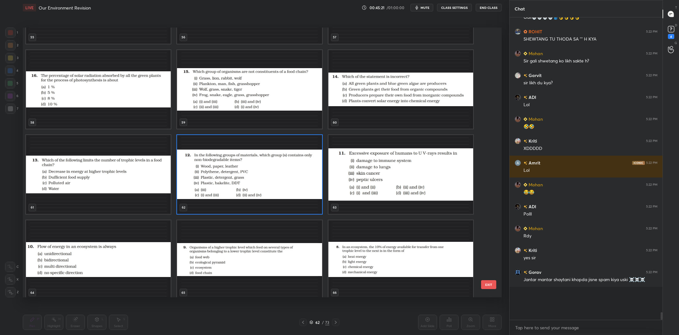
click at [255, 163] on img "grid" at bounding box center [249, 174] width 145 height 79
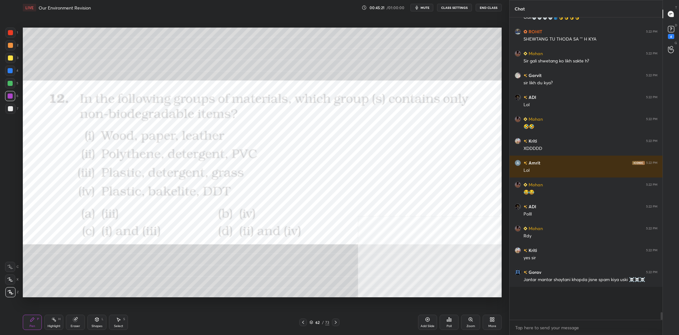
click at [260, 163] on img "grid" at bounding box center [249, 174] width 145 height 79
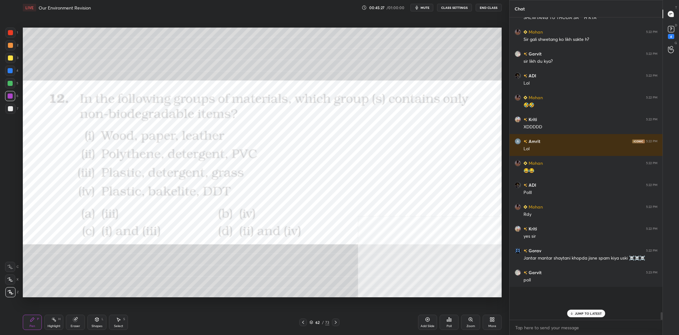
click at [444, 323] on div "Poll" at bounding box center [448, 321] width 19 height 15
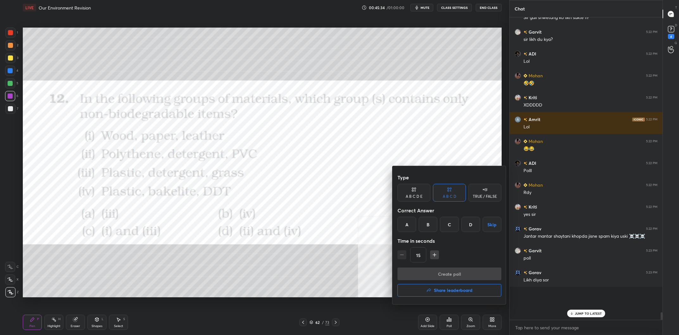
scroll to position [10343, 0]
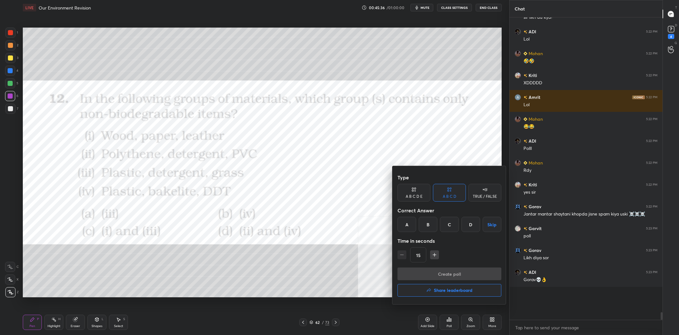
click at [475, 229] on div "D" at bounding box center [470, 224] width 19 height 15
click at [466, 268] on button "Create poll" at bounding box center [449, 273] width 104 height 13
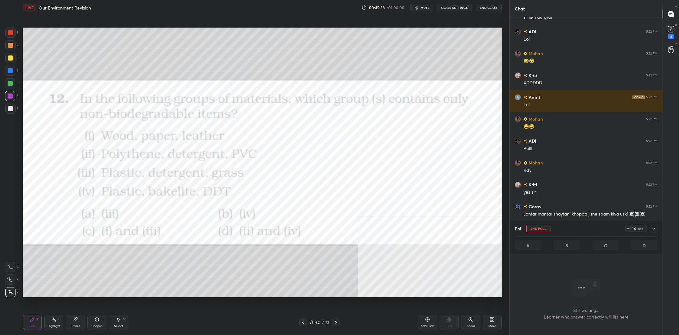
click at [653, 228] on icon at bounding box center [653, 228] width 5 height 5
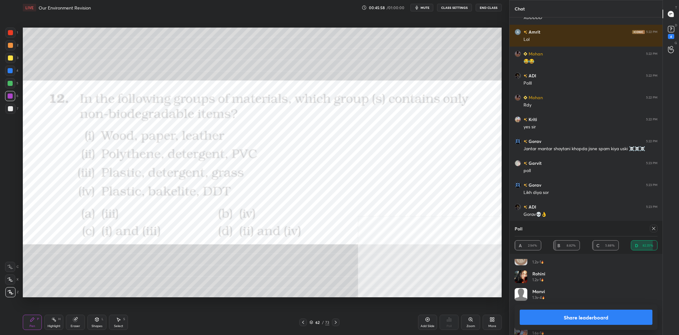
scroll to position [242, 0]
click at [577, 311] on button "Share leaderboard" at bounding box center [585, 316] width 133 height 15
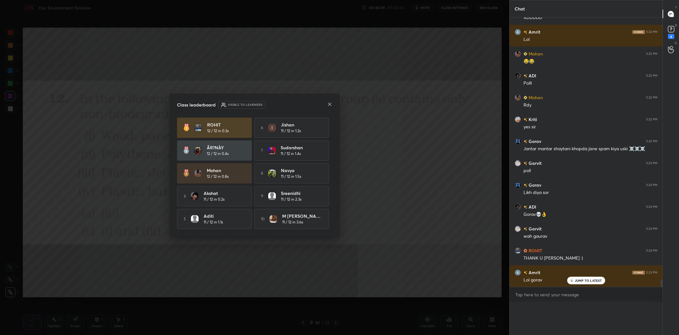
scroll to position [0, 0]
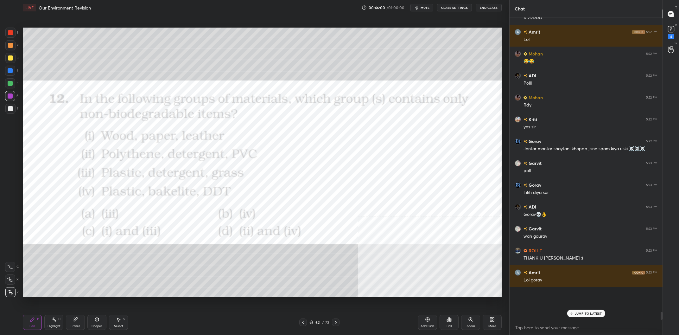
click at [73, 317] on icon at bounding box center [75, 319] width 5 height 5
click at [21, 291] on div "Setting up your live class Poll for secs No correct answer Start poll" at bounding box center [262, 162] width 484 height 294
click at [10, 293] on span "Erase all" at bounding box center [9, 292] width 9 height 4
click at [28, 324] on div "Pen P" at bounding box center [32, 321] width 19 height 15
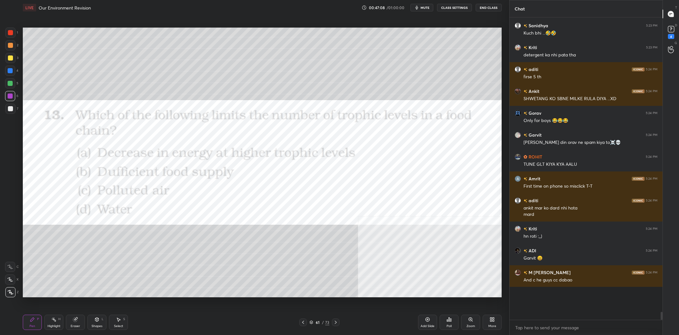
scroll to position [10156, 0]
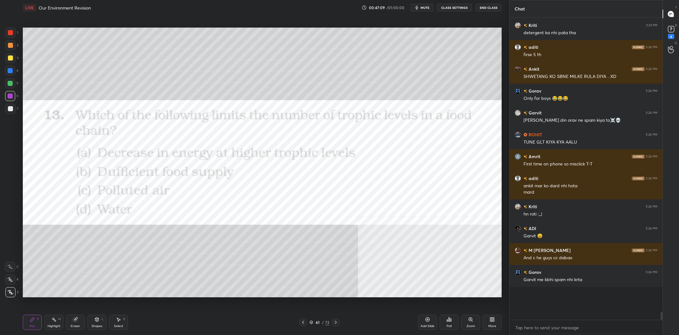
click at [12, 66] on div at bounding box center [10, 71] width 10 height 10
click at [12, 62] on div at bounding box center [10, 58] width 10 height 10
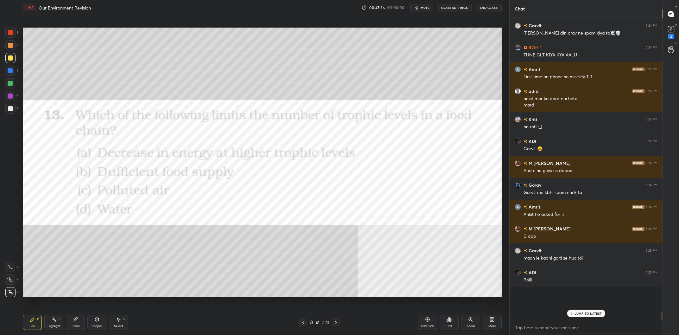
scroll to position [10265, 0]
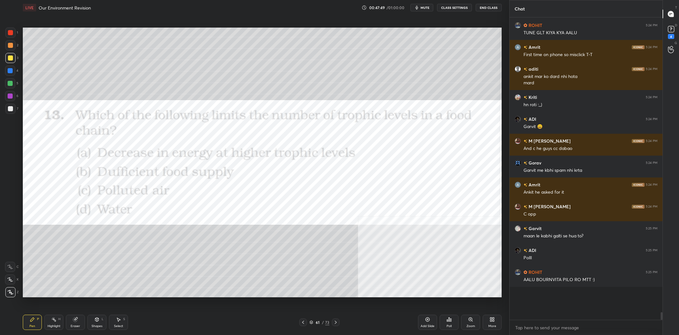
click at [6, 94] on div at bounding box center [10, 96] width 10 height 10
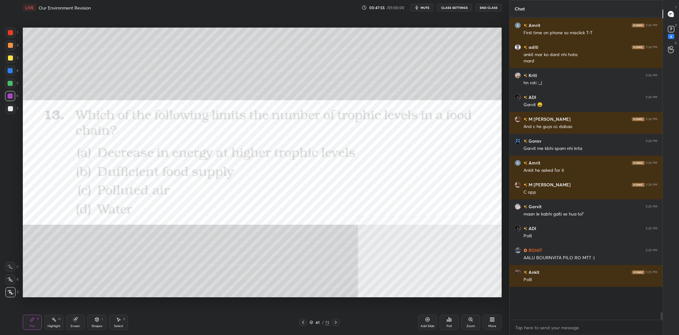
scroll to position [10308, 0]
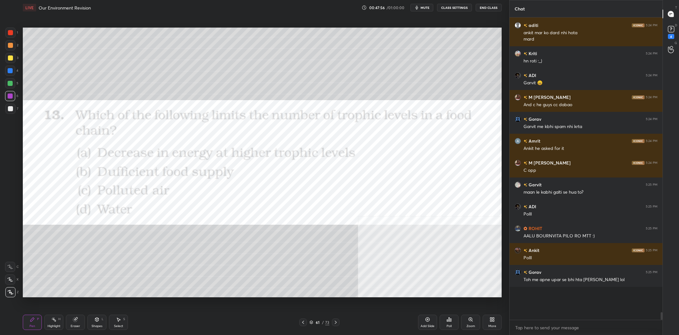
click at [452, 324] on div "Poll" at bounding box center [448, 321] width 19 height 15
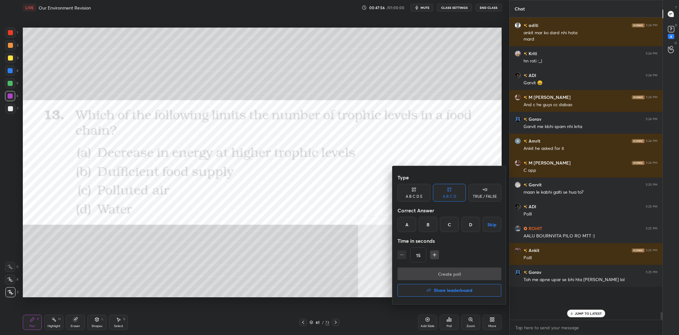
scroll to position [10330, 0]
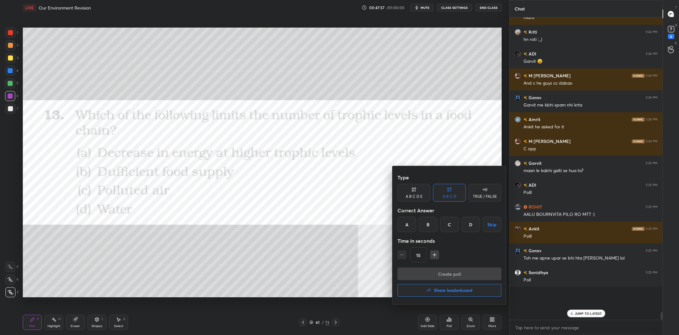
click at [396, 226] on div "Type A B C D E A B C D TRUE / FALSE Correct Answer A B C D Skip Time in seconds…" at bounding box center [449, 235] width 114 height 138
click at [414, 228] on div "A" at bounding box center [406, 224] width 19 height 15
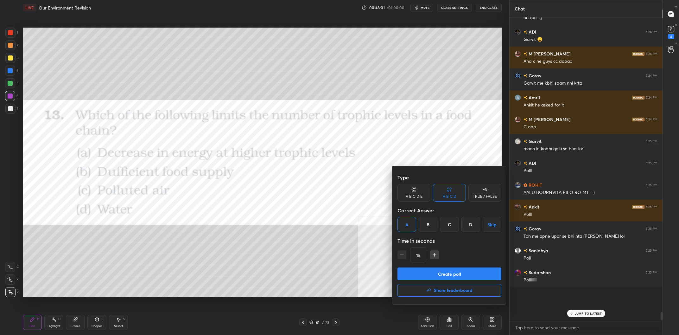
click at [460, 272] on button "Create poll" at bounding box center [449, 273] width 104 height 13
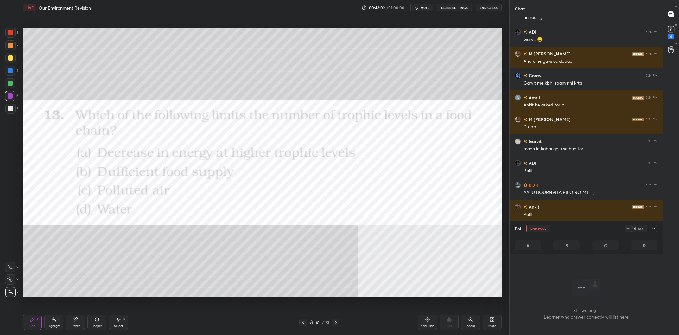
click at [657, 228] on div at bounding box center [654, 228] width 8 height 8
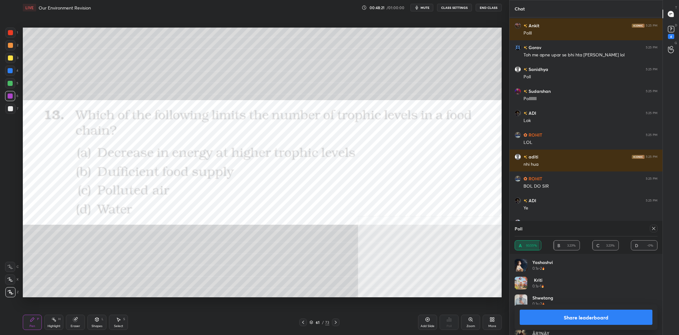
scroll to position [10555, 0]
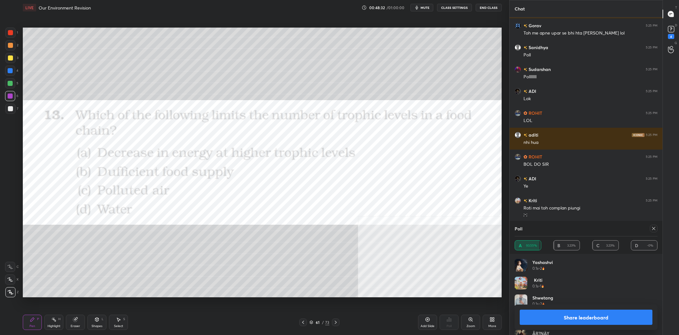
click at [587, 314] on button "Share leaderboard" at bounding box center [585, 316] width 133 height 15
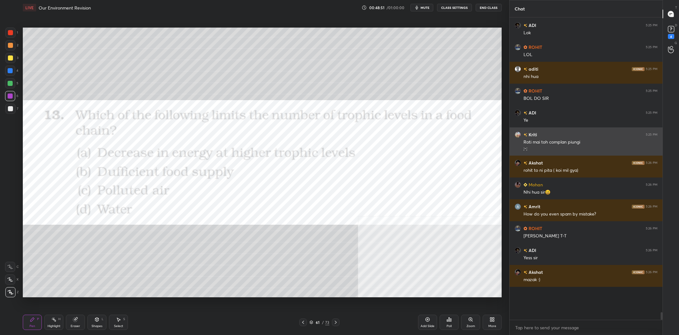
scroll to position [10642, 0]
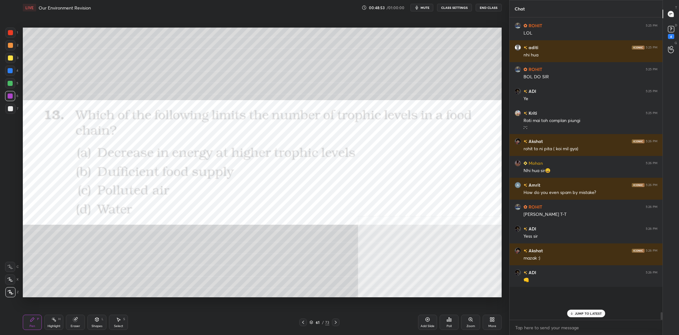
click at [318, 323] on div "61" at bounding box center [317, 322] width 6 height 4
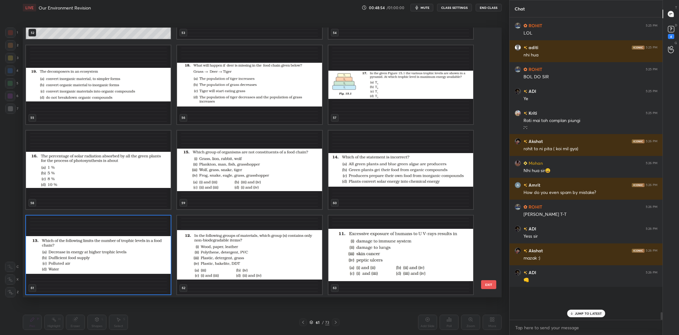
scroll to position [1555, 0]
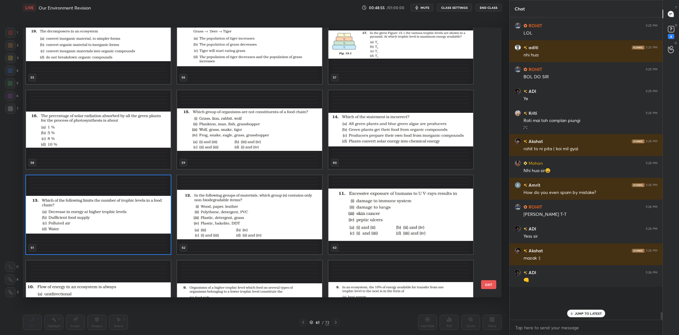
click at [407, 129] on img "grid" at bounding box center [400, 129] width 145 height 79
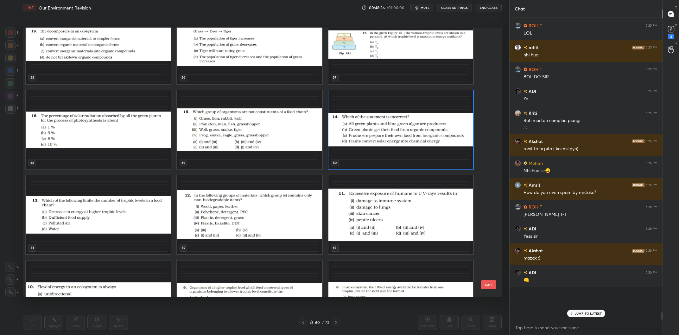
click at [407, 129] on img "grid" at bounding box center [400, 129] width 145 height 79
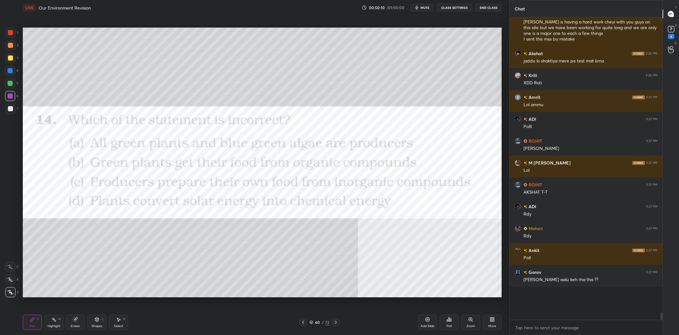
scroll to position [10965, 0]
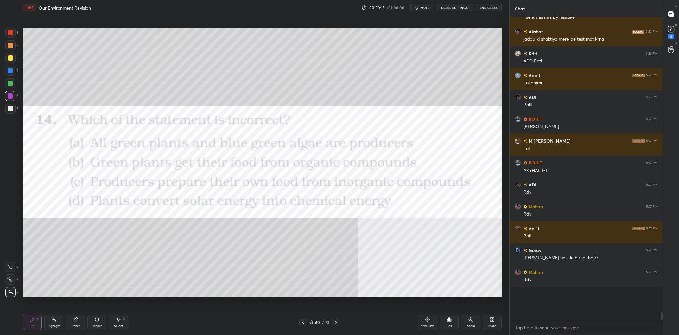
click at [457, 319] on div "Poll" at bounding box center [448, 321] width 19 height 15
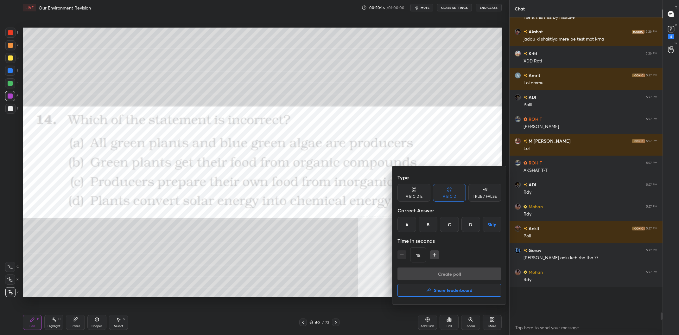
click at [434, 224] on div "B" at bounding box center [427, 224] width 19 height 15
click at [471, 270] on button "Create poll" at bounding box center [449, 273] width 104 height 13
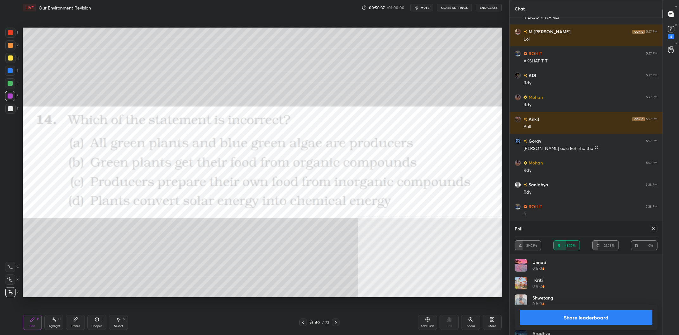
scroll to position [11096, 0]
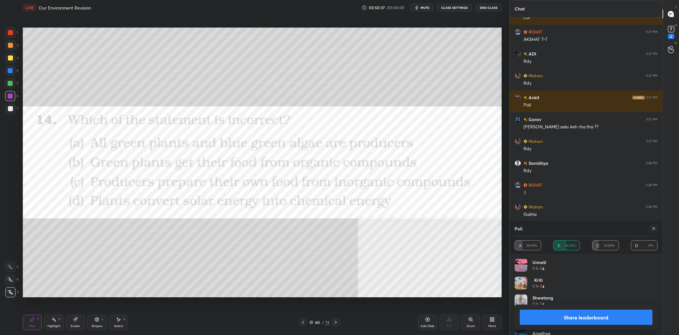
click at [599, 319] on button "Share leaderboard" at bounding box center [585, 316] width 133 height 15
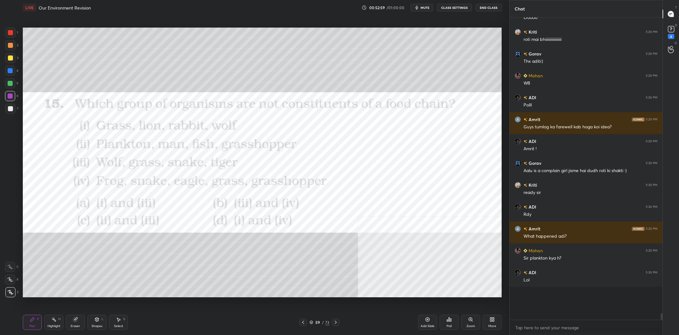
scroll to position [11780, 0]
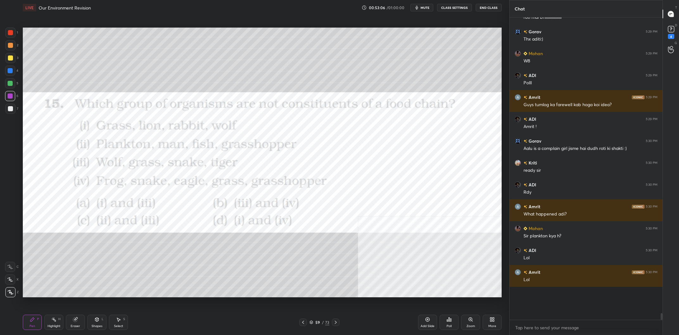
click at [10, 110] on div at bounding box center [10, 108] width 5 height 5
click at [11, 84] on div at bounding box center [10, 83] width 5 height 5
click at [12, 83] on div at bounding box center [10, 83] width 5 height 5
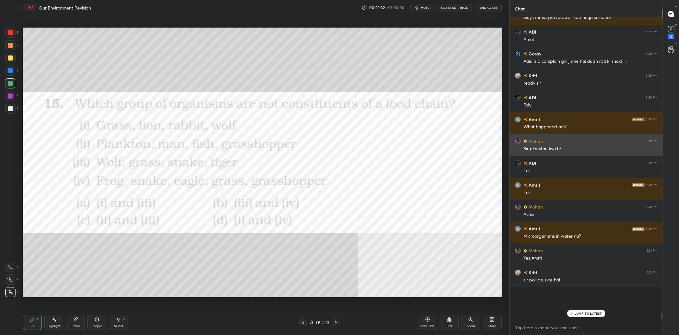
scroll to position [11889, 0]
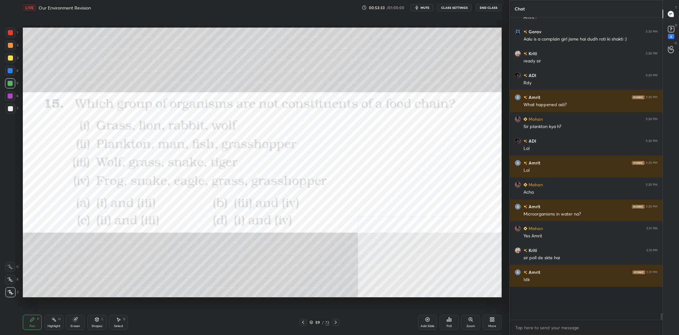
click at [11, 87] on div at bounding box center [10, 83] width 10 height 10
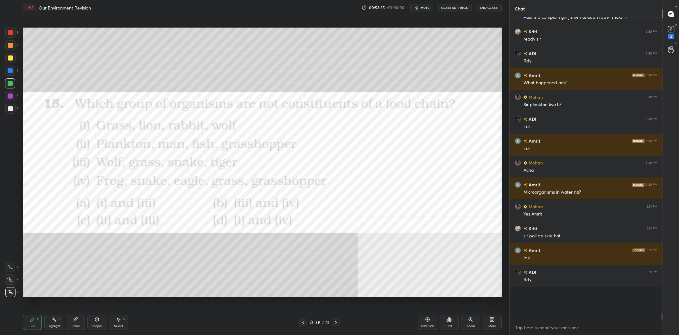
click at [11, 83] on div at bounding box center [10, 83] width 5 height 5
click at [13, 71] on div at bounding box center [10, 71] width 10 height 10
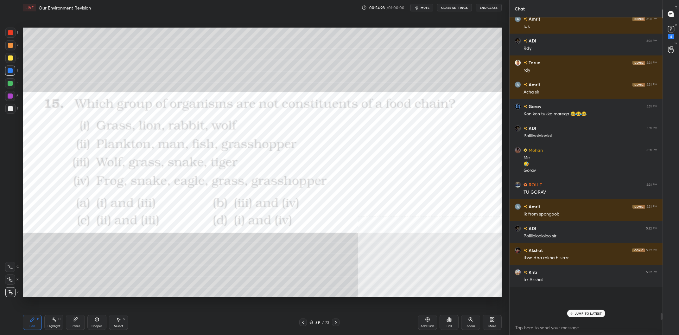
scroll to position [12163, 0]
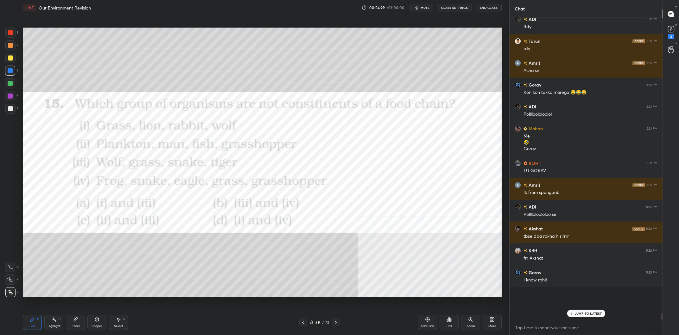
click at [319, 321] on div "59" at bounding box center [317, 322] width 6 height 4
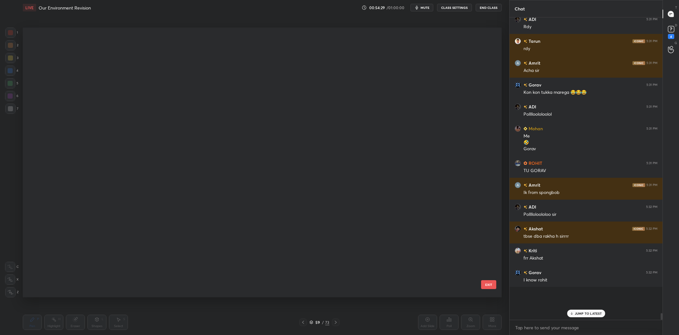
scroll to position [269, 478]
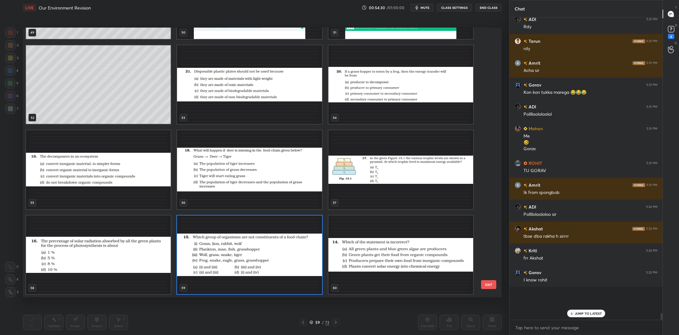
click at [243, 239] on img "grid" at bounding box center [249, 254] width 145 height 79
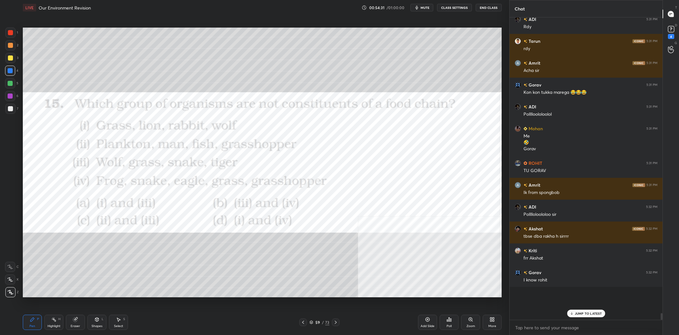
scroll to position [0, 0]
click at [449, 318] on icon at bounding box center [449, 319] width 1 height 4
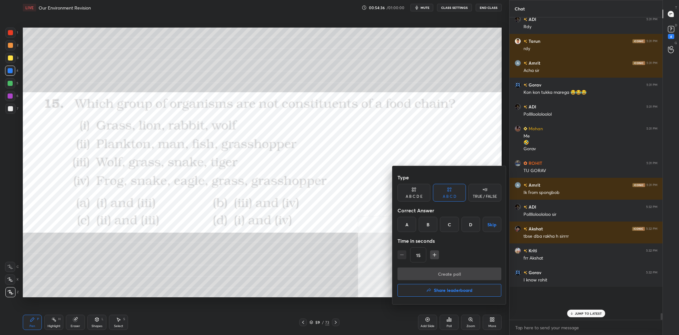
click at [453, 225] on div "C" at bounding box center [449, 224] width 19 height 15
click at [466, 271] on button "Create poll" at bounding box center [449, 273] width 104 height 13
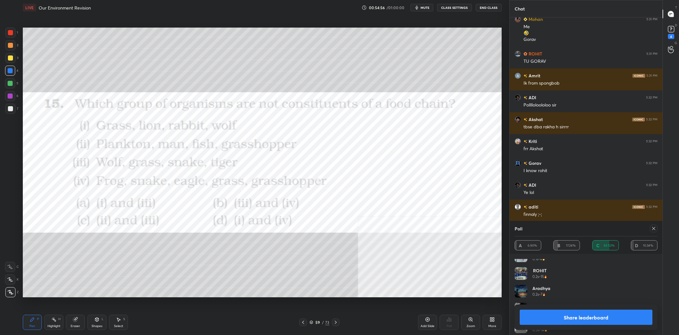
scroll to position [121, 0]
click at [565, 313] on button "Share leaderboard" at bounding box center [585, 316] width 133 height 15
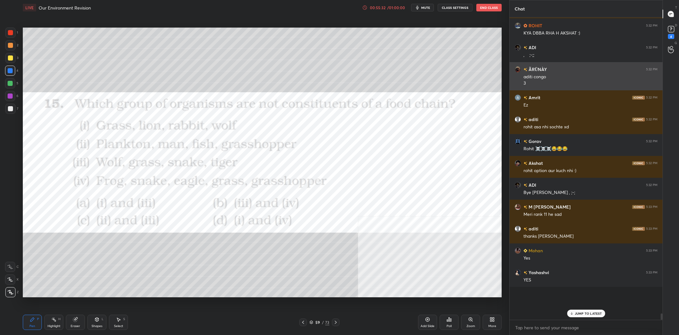
scroll to position [12498, 0]
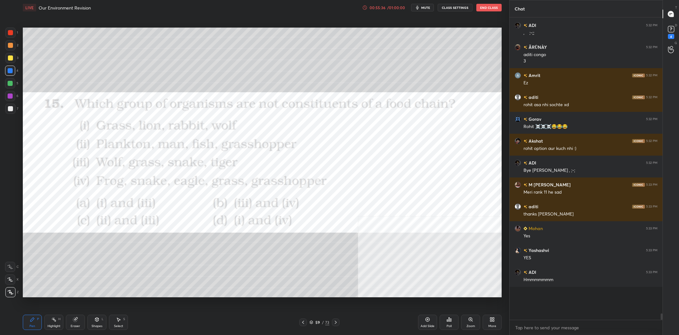
click at [74, 321] on icon at bounding box center [75, 319] width 4 height 4
click at [11, 290] on span "Erase all" at bounding box center [9, 292] width 9 height 4
click at [31, 324] on div "Pen P" at bounding box center [32, 321] width 19 height 15
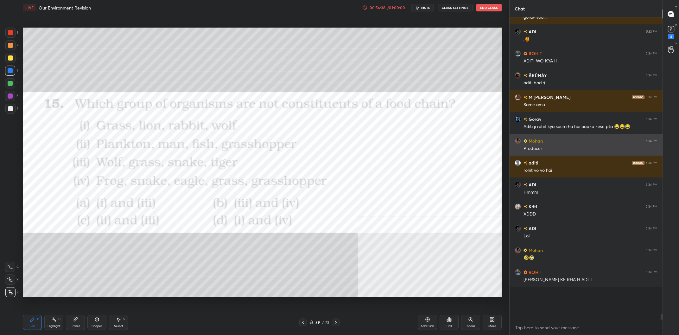
scroll to position [12962, 0]
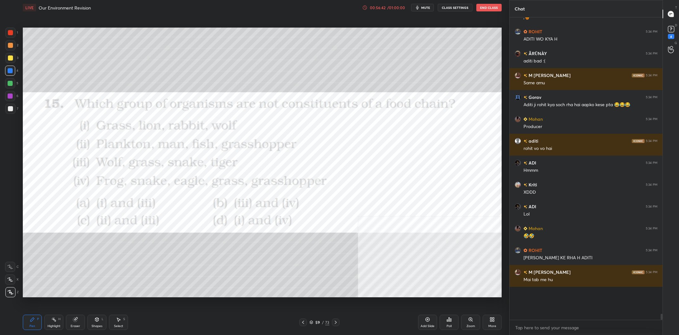
click at [319, 318] on div "59 / 73" at bounding box center [319, 322] width 40 height 8
click at [317, 325] on div "59 / 73" at bounding box center [319, 322] width 20 height 6
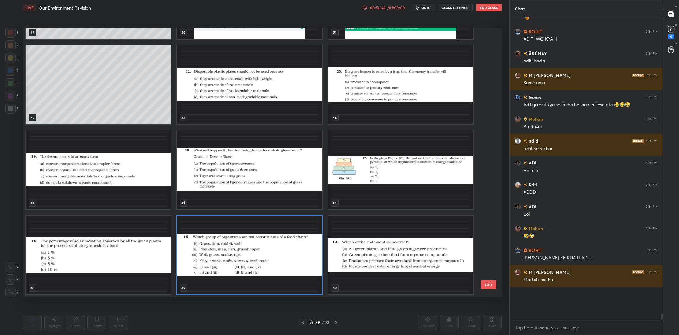
scroll to position [12983, 0]
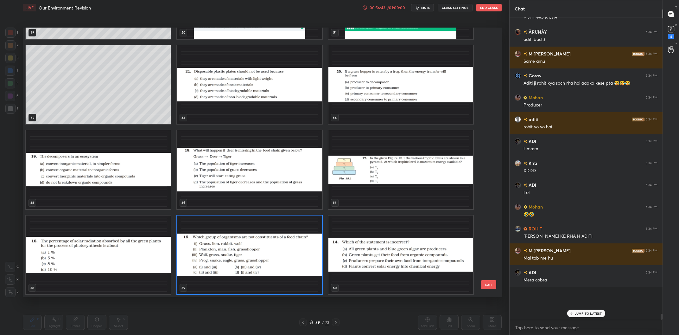
click at [93, 241] on img "grid" at bounding box center [98, 254] width 145 height 79
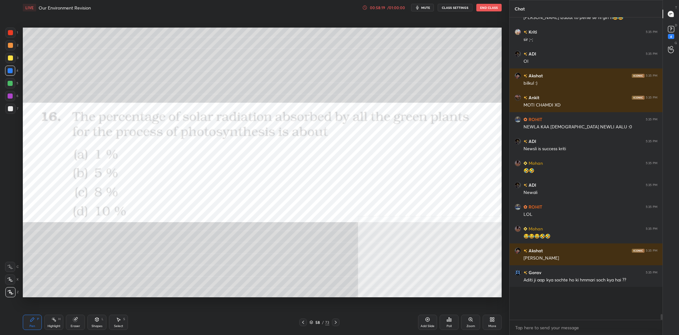
scroll to position [13770, 0]
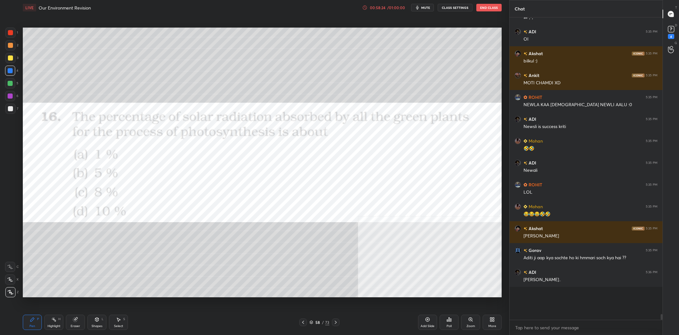
click at [324, 319] on div "58 / 73" at bounding box center [319, 322] width 20 height 6
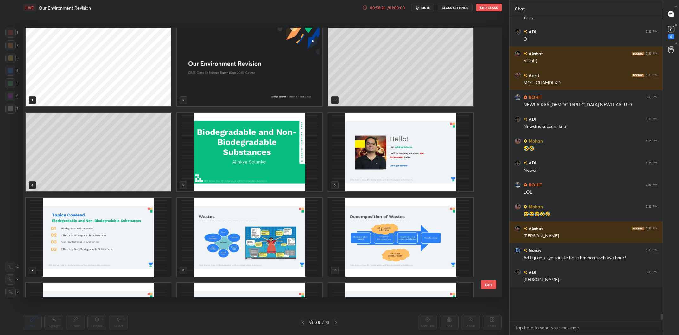
scroll to position [0, 0]
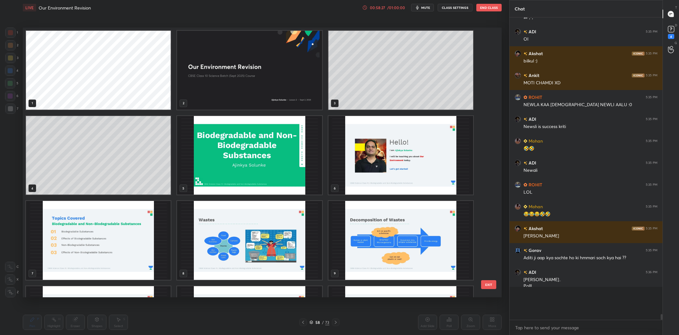
click at [395, 10] on div "00:58:27 / 01:00:00 mute CLASS SETTINGS End Class" at bounding box center [431, 8] width 139 height 8
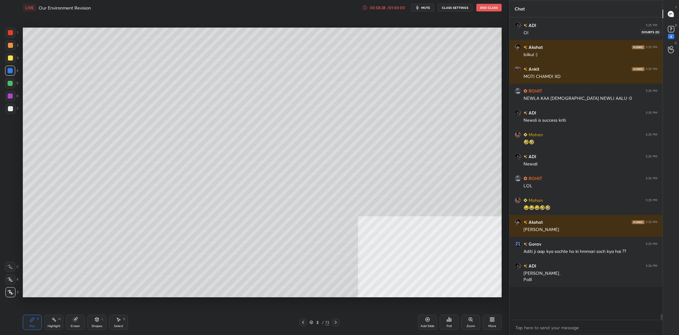
click at [676, 33] on div "4" at bounding box center [670, 31] width 13 height 11
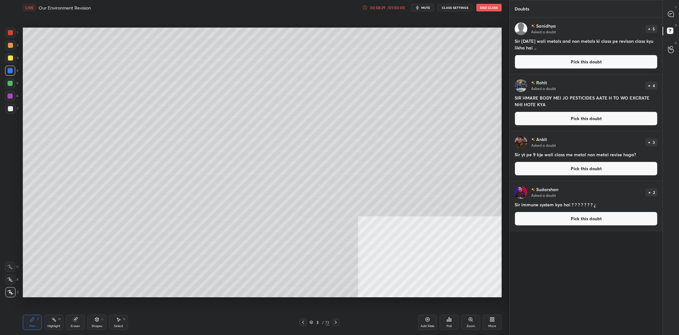
click at [579, 60] on button "Pick this doubt" at bounding box center [585, 62] width 143 height 14
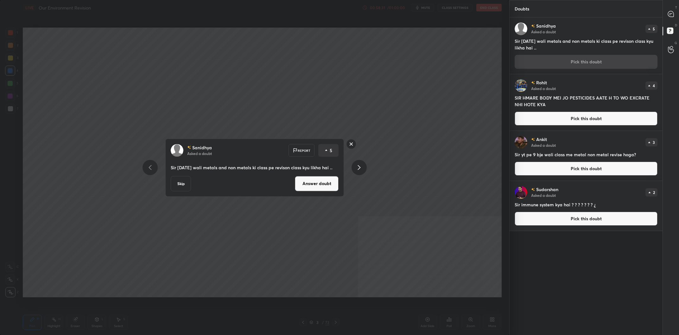
click at [314, 191] on button "Answer doubt" at bounding box center [317, 183] width 44 height 15
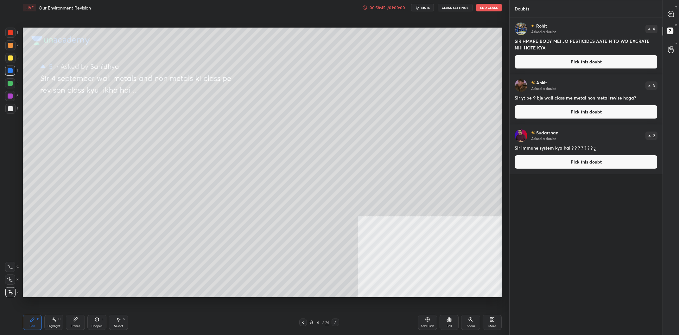
click at [553, 61] on button "Pick this doubt" at bounding box center [585, 62] width 143 height 14
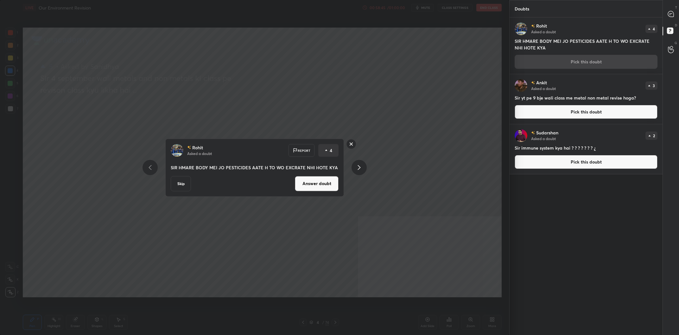
click at [335, 177] on button "Answer doubt" at bounding box center [317, 183] width 44 height 15
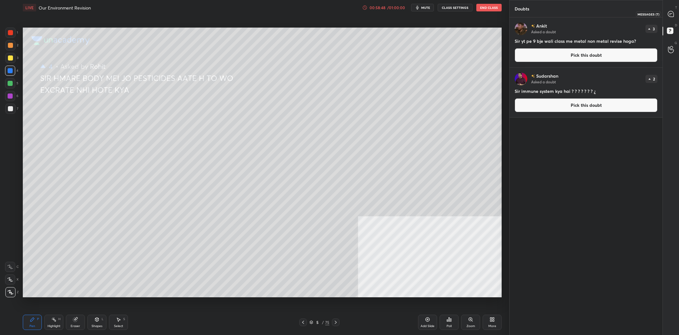
click at [673, 15] on icon at bounding box center [671, 14] width 6 height 6
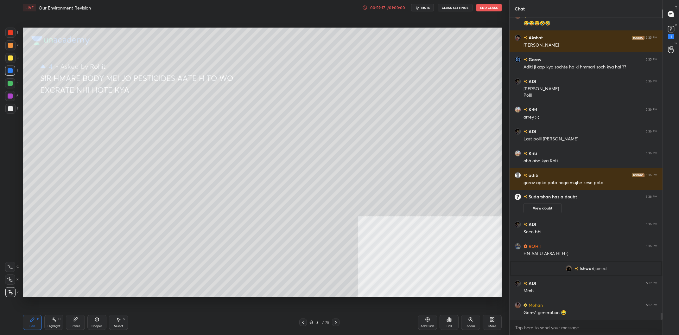
scroll to position [12839, 0]
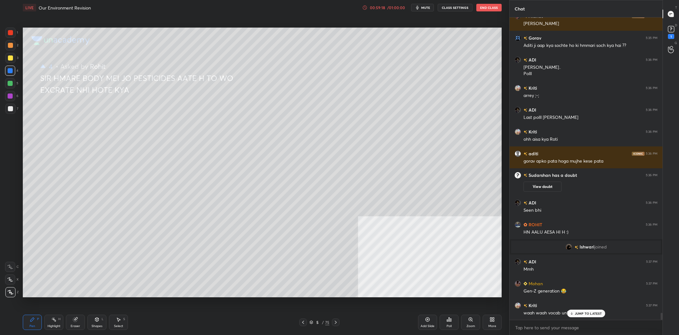
click at [663, 33] on div "T Messages (T) D Doubts (D) 1 G Raise Hand (G)" at bounding box center [670, 167] width 16 height 335
click at [670, 30] on icon at bounding box center [670, 30] width 1 height 1
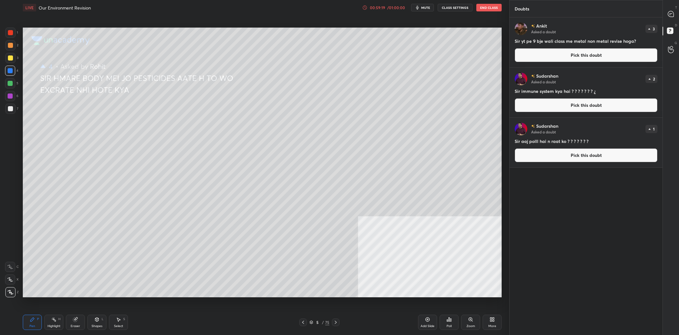
click at [566, 52] on button "Pick this doubt" at bounding box center [585, 55] width 143 height 14
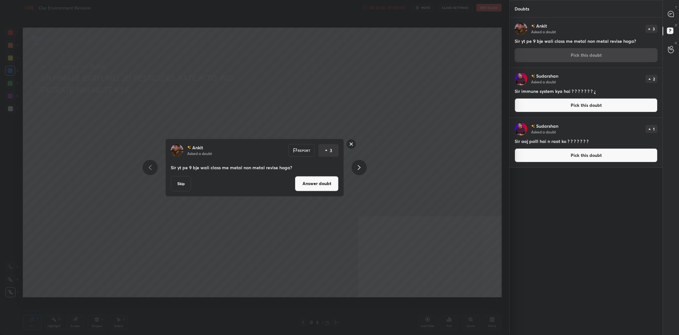
click at [302, 187] on button "Answer doubt" at bounding box center [317, 183] width 44 height 15
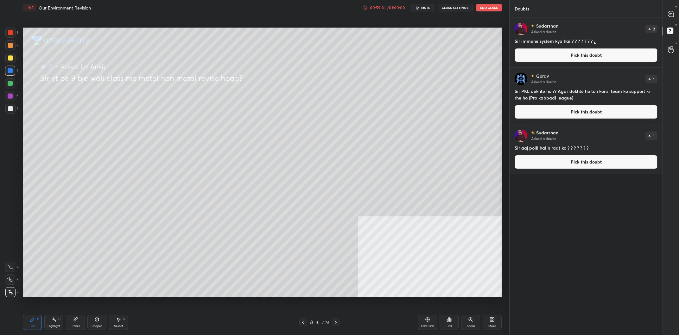
click at [11, 60] on div at bounding box center [10, 57] width 5 height 5
click at [9, 60] on div at bounding box center [10, 57] width 5 height 5
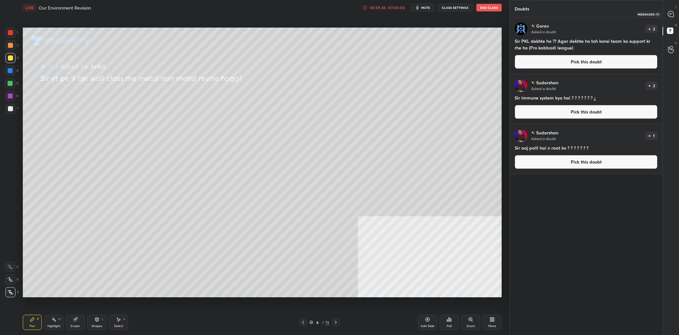
click at [670, 15] on icon at bounding box center [671, 14] width 6 height 6
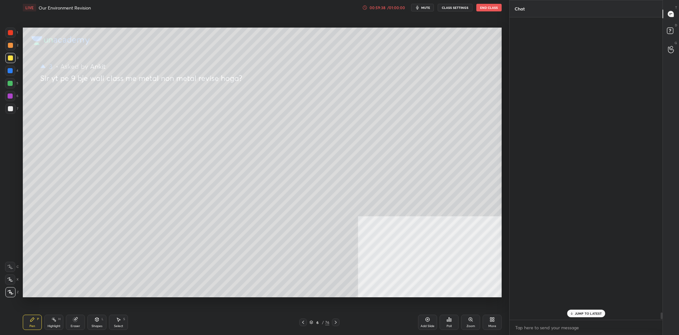
scroll to position [302, 153]
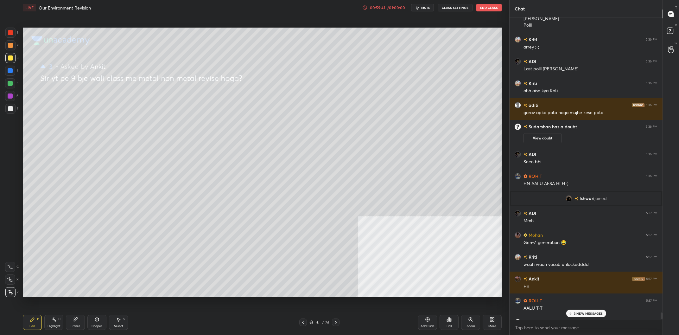
click at [583, 314] on p "3 NEW MESSAGES" at bounding box center [588, 313] width 29 height 4
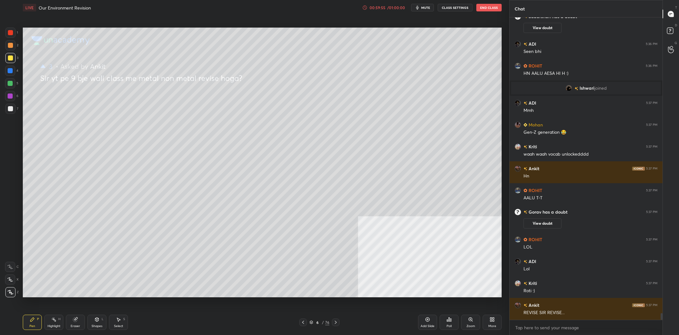
scroll to position [13206, 0]
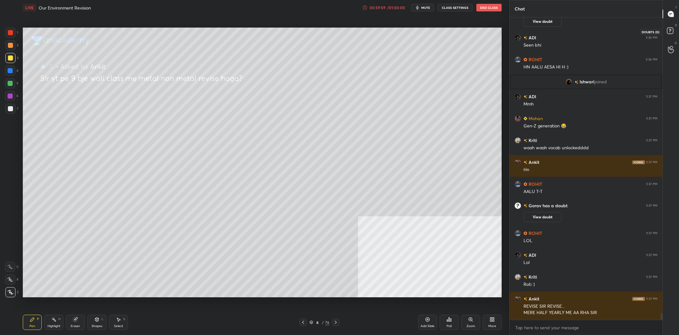
click at [667, 31] on rect at bounding box center [670, 31] width 6 height 6
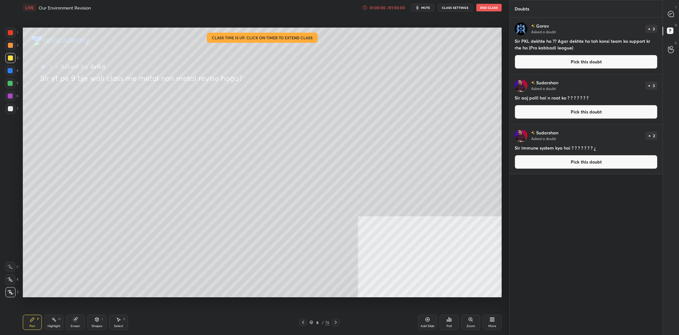
click at [596, 64] on button "Pick this doubt" at bounding box center [585, 62] width 143 height 14
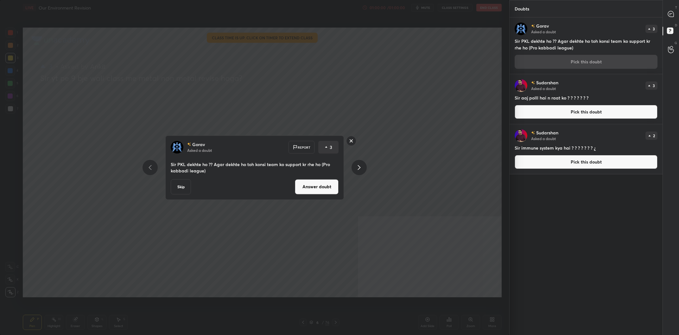
click at [313, 195] on div "Gorav Asked a doubt Report 3 Sir PKL dekhte ho ?? Agar dekhte ho toh konsi team…" at bounding box center [254, 167] width 179 height 64
click at [317, 186] on button "Answer doubt" at bounding box center [317, 186] width 44 height 15
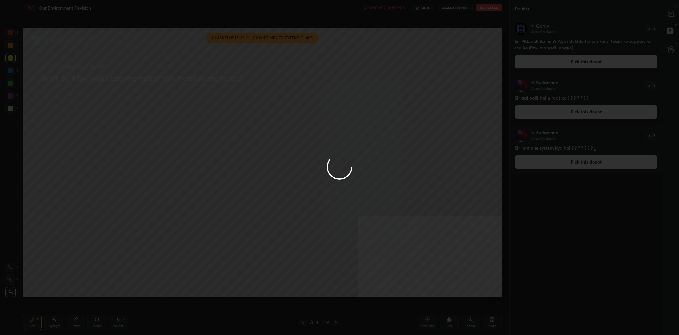
click at [411, 141] on div at bounding box center [339, 167] width 679 height 335
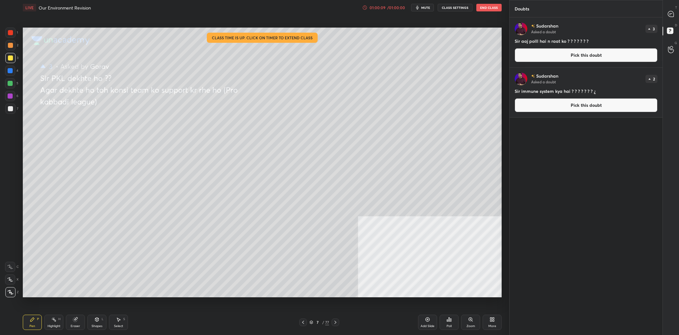
click at [552, 59] on button "Pick this doubt" at bounding box center [585, 55] width 143 height 14
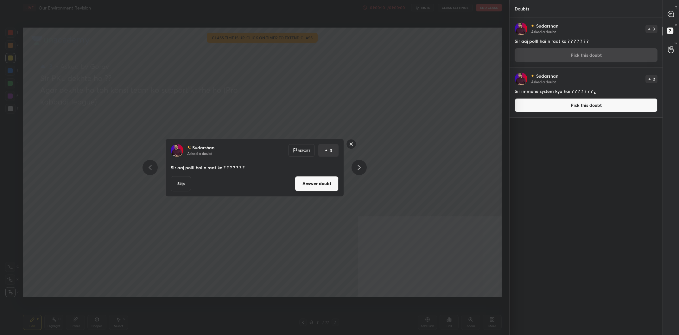
click at [309, 185] on button "Answer doubt" at bounding box center [317, 183] width 44 height 15
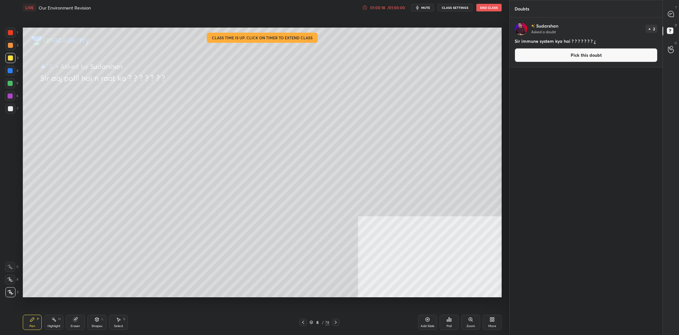
click at [588, 65] on div "Sudarshan Asked a doubt 2 Sir immune system kya hai ? ? ? ? ? ? ? ¿ Pick this d…" at bounding box center [585, 42] width 153 height 50
click at [588, 58] on button "Pick this doubt" at bounding box center [585, 55] width 143 height 14
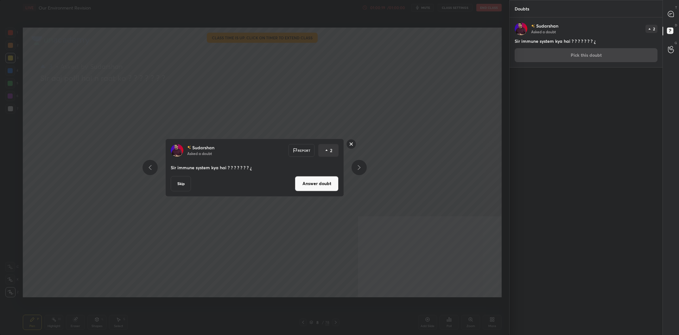
click at [314, 178] on button "Answer doubt" at bounding box center [317, 183] width 44 height 15
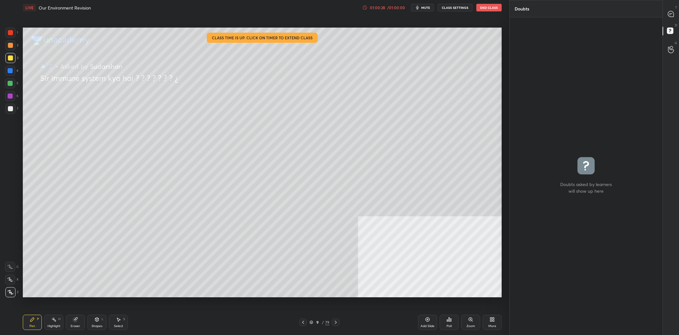
click at [320, 320] on div "9" at bounding box center [317, 322] width 6 height 4
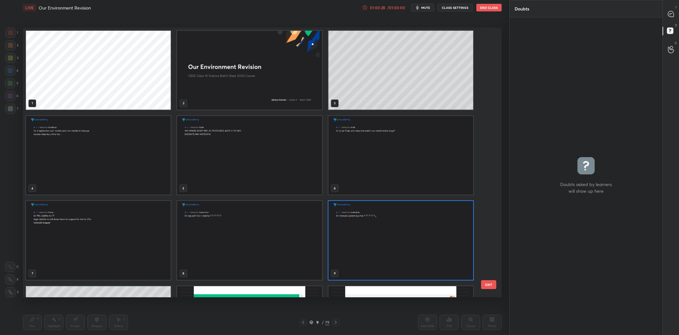
scroll to position [269, 478]
click at [247, 48] on img "grid" at bounding box center [249, 70] width 145 height 79
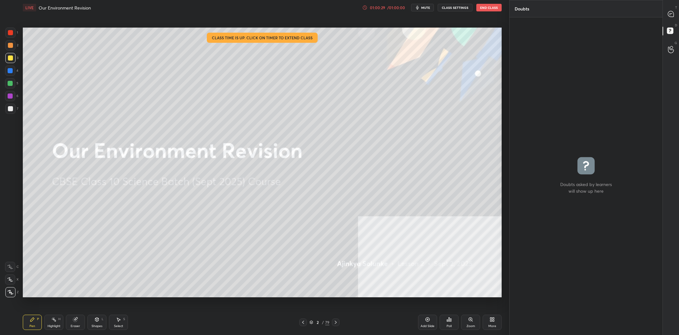
click at [247, 48] on img "grid" at bounding box center [249, 70] width 145 height 79
click at [673, 11] on icon at bounding box center [670, 14] width 7 height 7
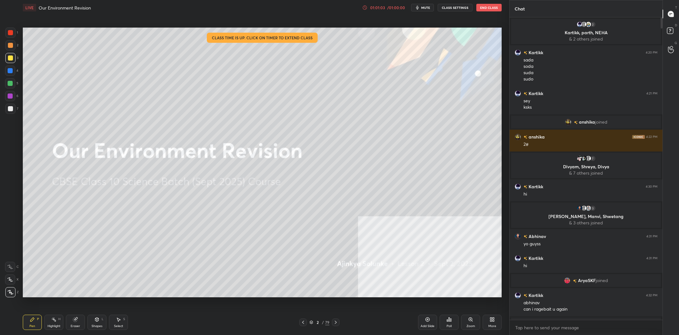
type textarea "x"
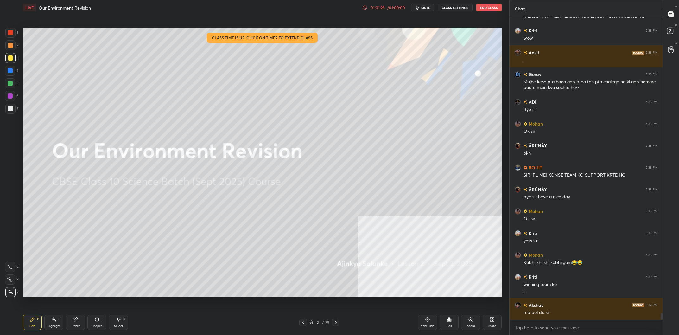
scroll to position [13420, 0]
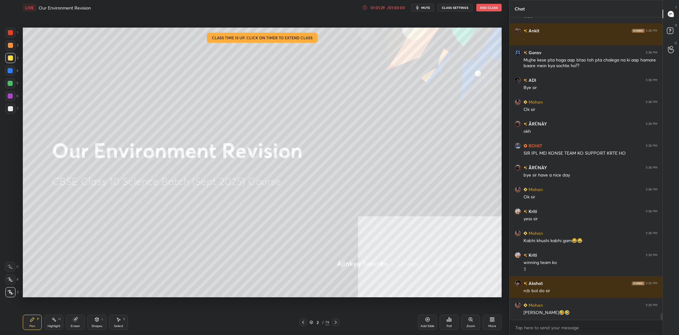
click at [425, 317] on icon at bounding box center [427, 319] width 5 height 5
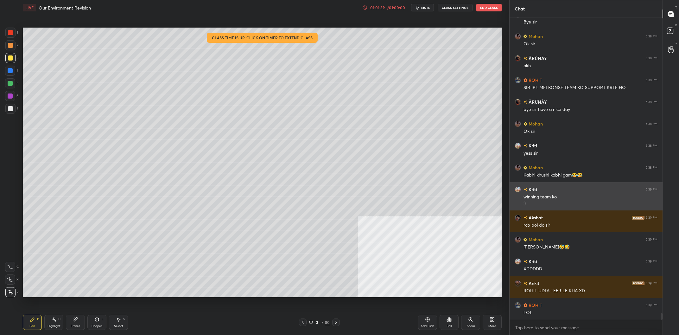
scroll to position [13507, 0]
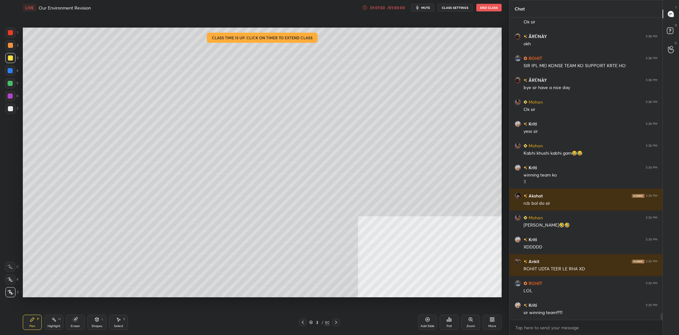
click at [13, 57] on div at bounding box center [10, 58] width 10 height 10
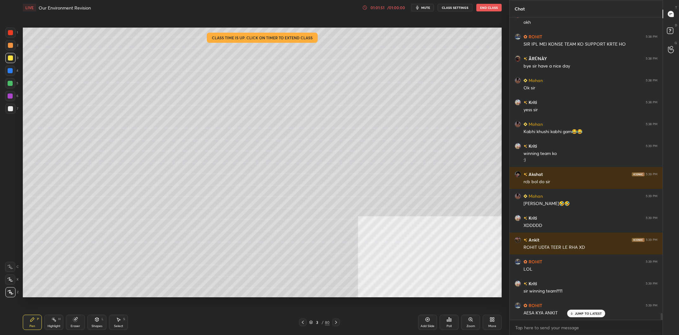
click at [72, 323] on div "Eraser" at bounding box center [75, 321] width 19 height 15
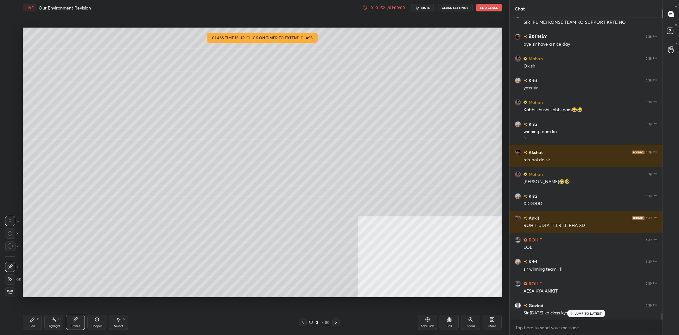
click at [8, 293] on span "Erase all" at bounding box center [9, 292] width 9 height 4
click at [28, 324] on div "Pen P" at bounding box center [32, 321] width 19 height 15
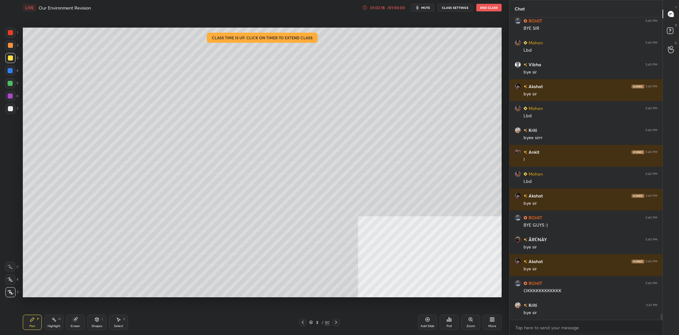
scroll to position [14640, 0]
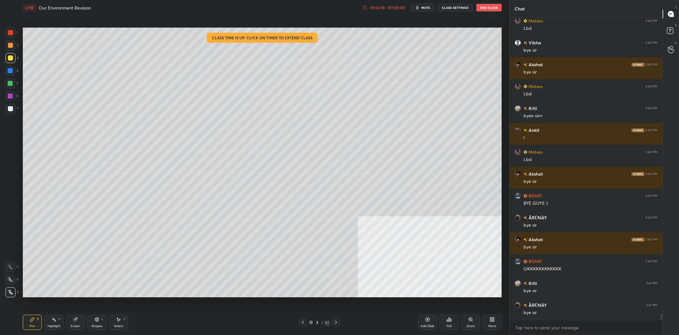
click at [446, 322] on div "Poll" at bounding box center [448, 321] width 19 height 15
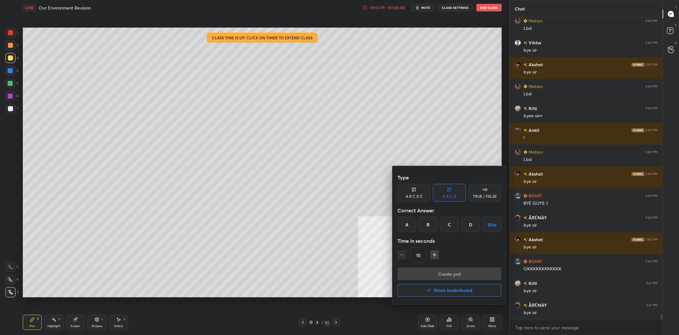
click at [460, 290] on h4 "Share leaderboard" at bounding box center [453, 290] width 39 height 4
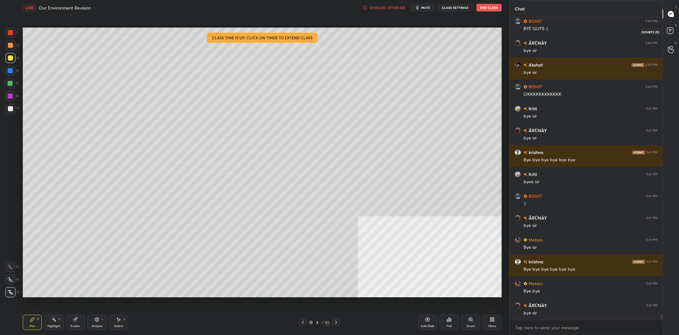
scroll to position [14859, 0]
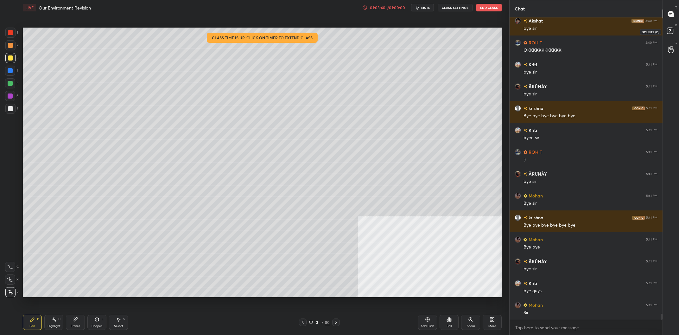
click at [670, 29] on icon at bounding box center [670, 30] width 2 height 3
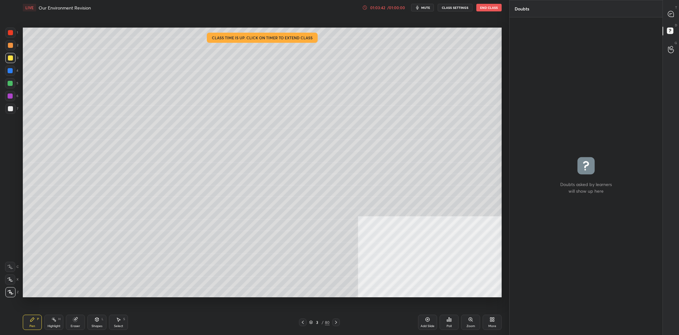
click at [480, 7] on button "End Class" at bounding box center [488, 8] width 25 height 8
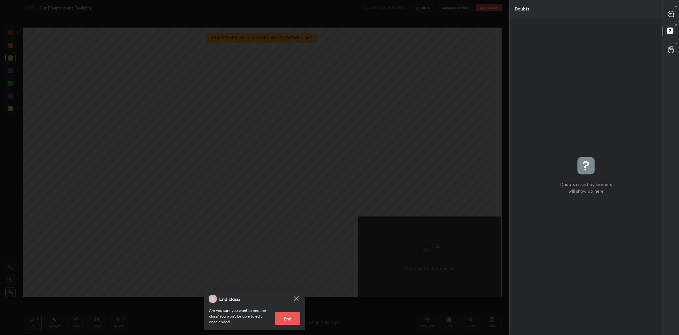
click at [285, 317] on button "End" at bounding box center [287, 318] width 25 height 13
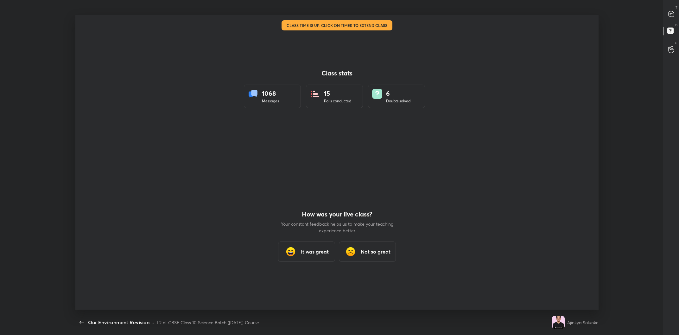
scroll to position [31359, 30979]
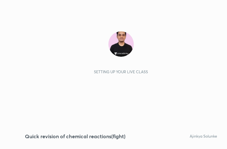
scroll to position [108, 202]
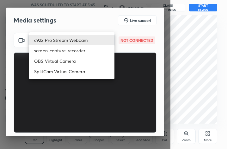
click at [84, 37] on body "1 2 3 4 5 6 7 C X Z C X Z E E Erase all H H Quick revision of chemical reaction…" at bounding box center [113, 74] width 227 height 149
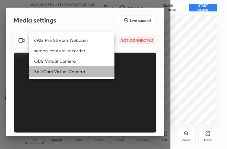
click at [69, 71] on li "SplitCam Virtual Camera" at bounding box center [71, 71] width 85 height 10
type input "9mpUWD95S0vIuZNdYoe0IecZE/hZ/xElQmaf1tb3+lA="
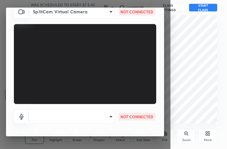
scroll to position [40, 0]
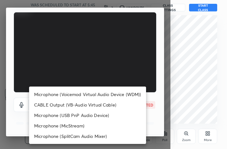
click at [77, 104] on body "1 2 3 4 5 6 7 C X Z C X Z E E Erase all H H Quick revision of chemical reaction…" at bounding box center [113, 74] width 227 height 149
click at [77, 101] on li "CABLE Output (VB-Audio Virtual Cable)" at bounding box center [87, 104] width 117 height 10
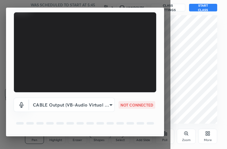
click at [77, 101] on body "1 2 3 4 5 6 7 C X Z C X Z E E Erase all H H Quick revision of chemical reaction…" at bounding box center [113, 74] width 227 height 149
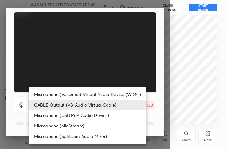
click at [78, 93] on li "Microphone (Voicemod Virtual Audio Device (WDM))" at bounding box center [87, 94] width 117 height 10
type input "VBCGzjgTZ+0gmPAsoHgp+LhUckAxO9S5WqeSPDF+pXU="
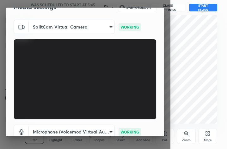
scroll to position [0, 0]
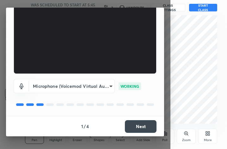
click at [134, 125] on button "Next" at bounding box center [141, 126] width 32 height 13
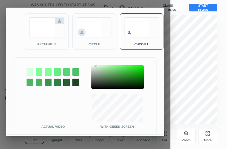
click at [96, 66] on div at bounding box center [117, 76] width 53 height 23
click at [95, 67] on div at bounding box center [117, 76] width 53 height 23
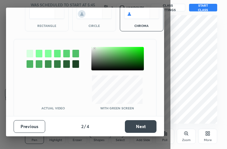
click at [147, 125] on button "Next" at bounding box center [141, 126] width 32 height 13
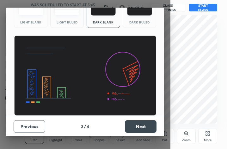
scroll to position [41, 0]
click at [146, 125] on button "Next" at bounding box center [141, 126] width 32 height 13
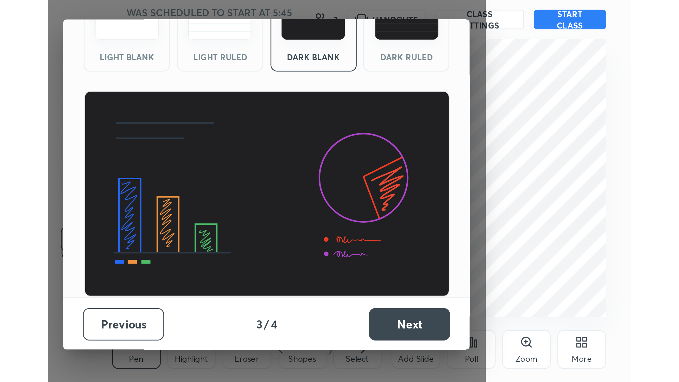
scroll to position [0, 0]
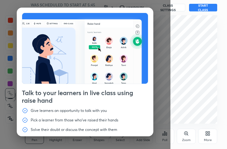
click at [215, 137] on div "More" at bounding box center [207, 136] width 19 height 15
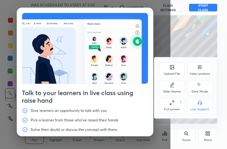
click at [177, 105] on div "Full screen F" at bounding box center [172, 105] width 25 height 15
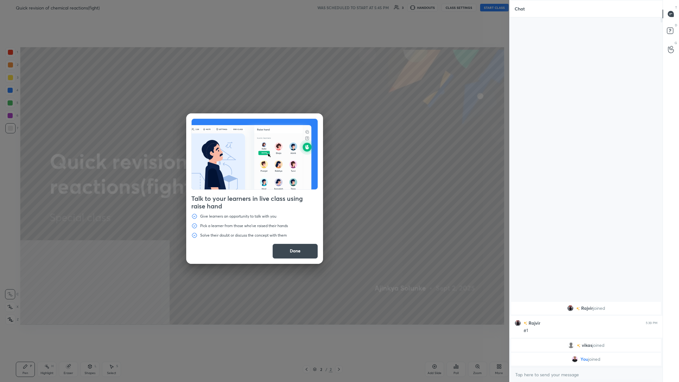
click at [227, 148] on button "Done" at bounding box center [295, 250] width 46 height 15
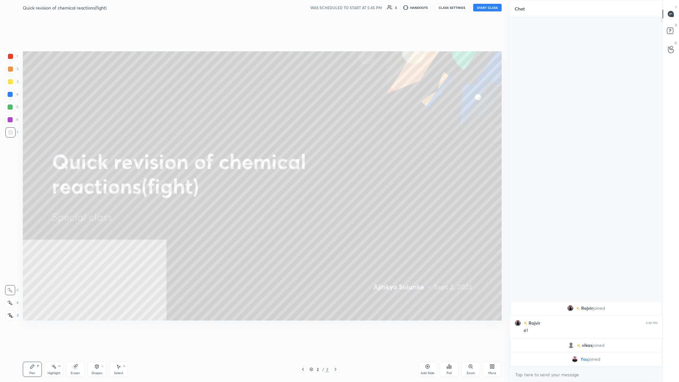
click at [227, 148] on div "More" at bounding box center [491, 368] width 19 height 15
click at [227, 148] on div "Video position" at bounding box center [483, 302] width 25 height 15
click at [227, 148] on div "Bottom right" at bounding box center [483, 338] width 25 height 15
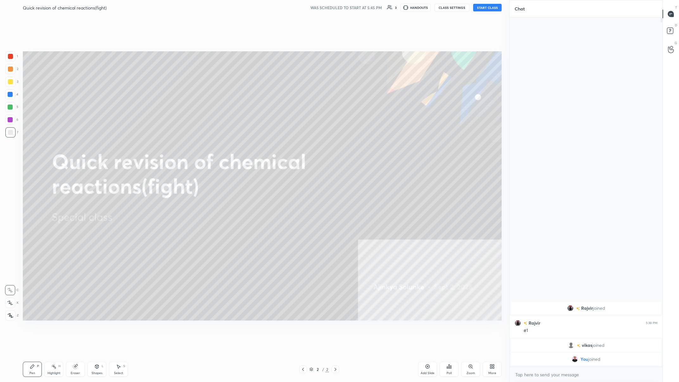
click at [227, 5] on button "START CLASS" at bounding box center [487, 8] width 28 height 8
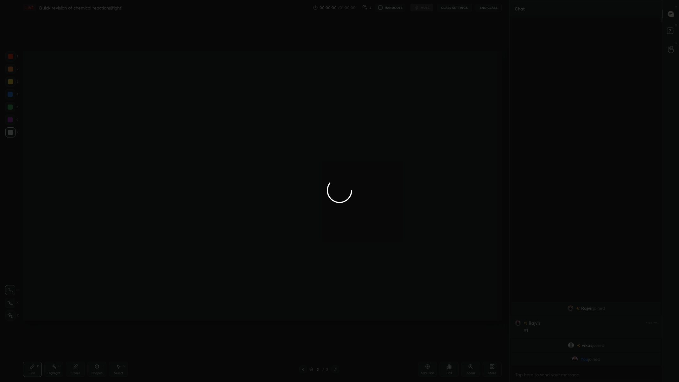
click at [227, 148] on div at bounding box center [339, 191] width 679 height 382
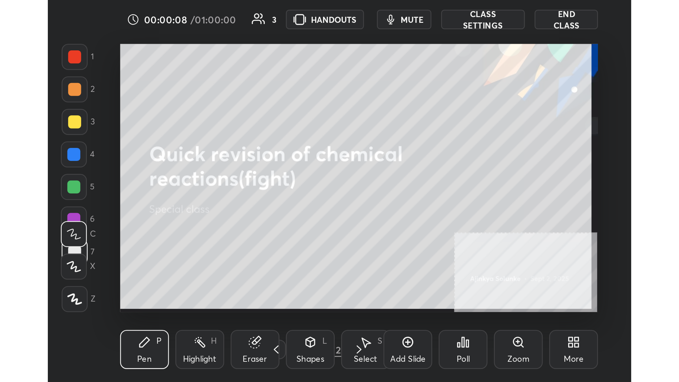
scroll to position [31545, 31451]
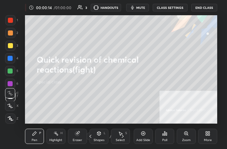
click at [213, 141] on div "More" at bounding box center [207, 136] width 19 height 15
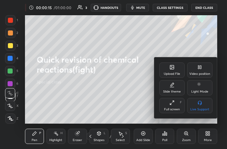
click at [177, 107] on div "Full screen F" at bounding box center [172, 105] width 25 height 15
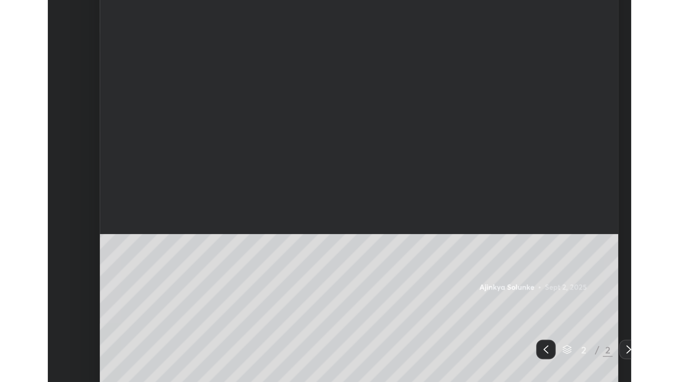
scroll to position [31312, 31075]
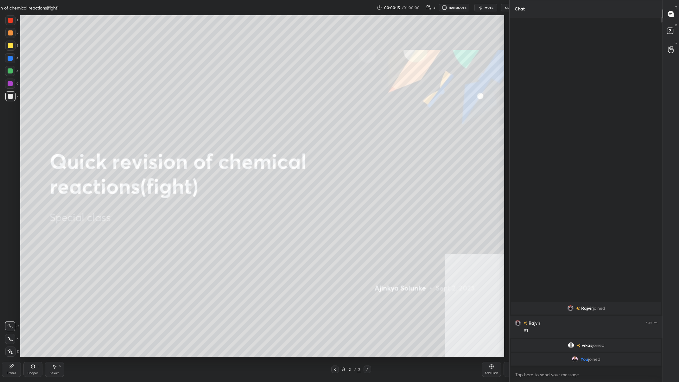
type textarea "x"
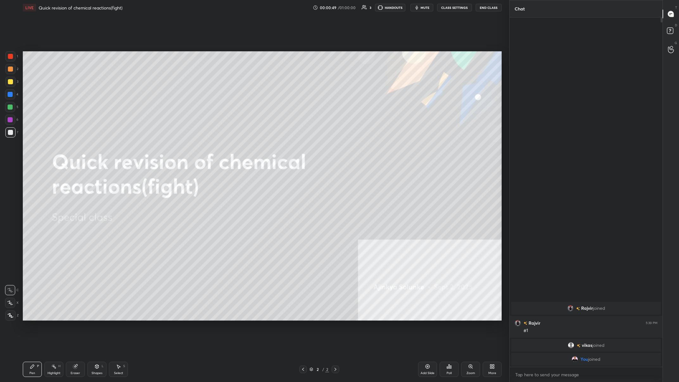
click at [227, 148] on div "More" at bounding box center [492, 372] width 8 height 3
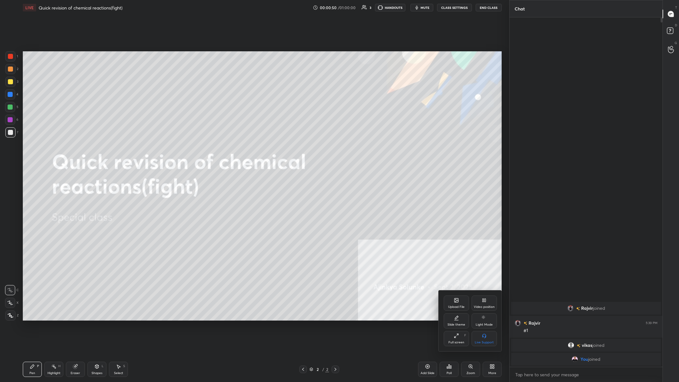
click at [227, 148] on div "Upload File Video position Slide theme Light Mode Full screen F Live Support" at bounding box center [469, 320] width 63 height 61
click at [227, 148] on div "Upload File" at bounding box center [455, 302] width 25 height 15
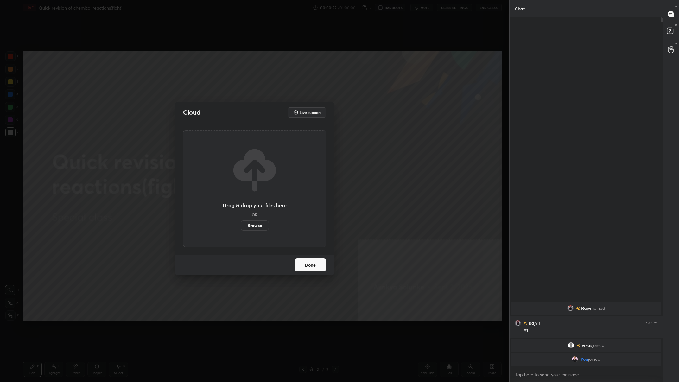
click at [227, 148] on label "Browse" at bounding box center [255, 225] width 28 height 10
click at [227, 148] on input "Browse" at bounding box center [241, 225] width 0 height 10
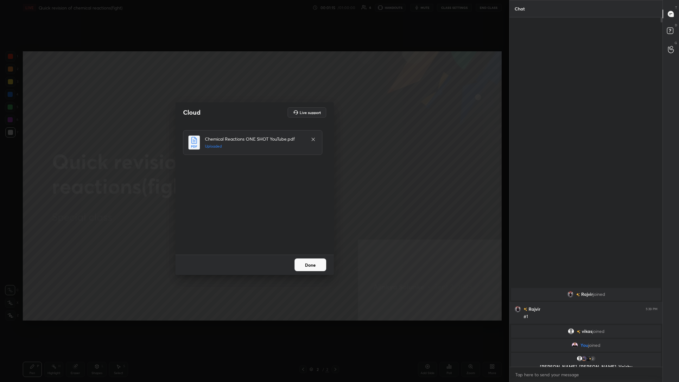
click at [227, 148] on button "Done" at bounding box center [310, 264] width 32 height 13
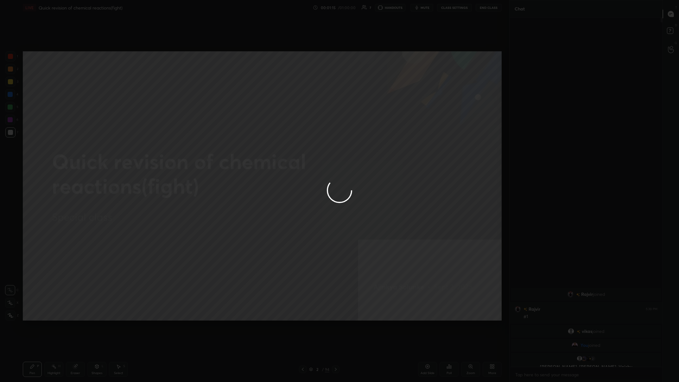
click at [227, 148] on div at bounding box center [339, 191] width 679 height 382
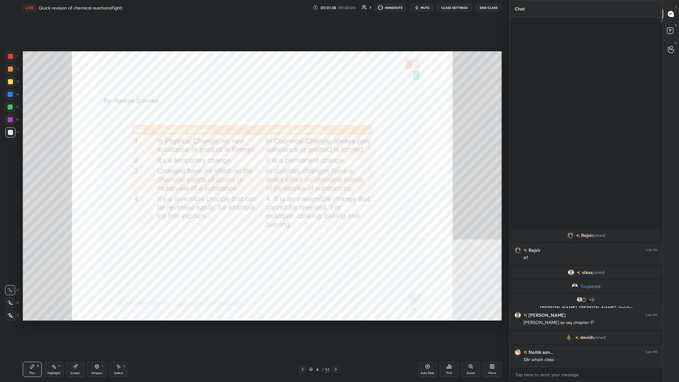
click at [13, 54] on div at bounding box center [10, 56] width 10 height 10
click at [16, 148] on div "Z" at bounding box center [11, 315] width 13 height 10
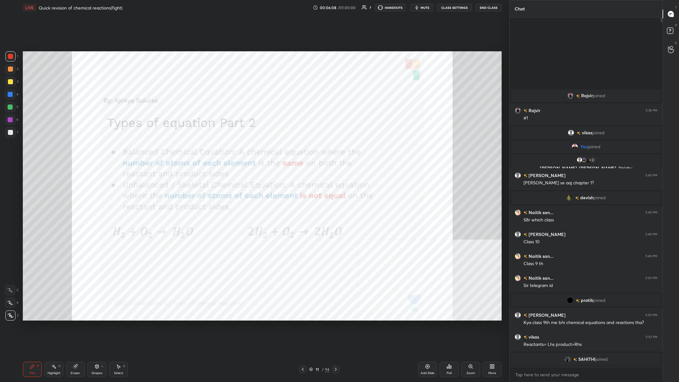
click at [227, 148] on div "More" at bounding box center [491, 368] width 19 height 15
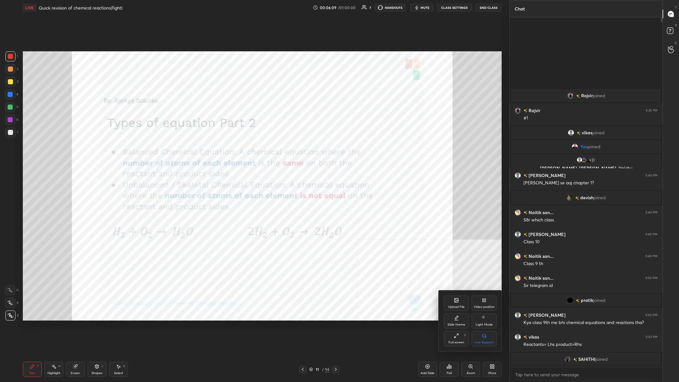
click at [227, 148] on div "Upload File" at bounding box center [455, 302] width 25 height 15
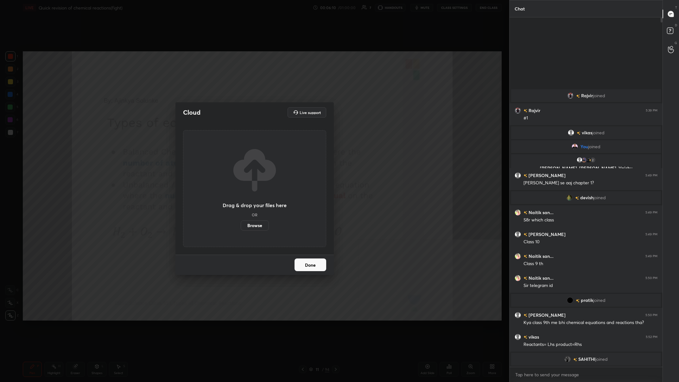
click at [227, 148] on div "Drag & drop your files here OR Browse" at bounding box center [254, 188] width 143 height 117
click at [227, 148] on label "Browse" at bounding box center [255, 225] width 28 height 10
click at [227, 148] on input "Browse" at bounding box center [241, 225] width 0 height 10
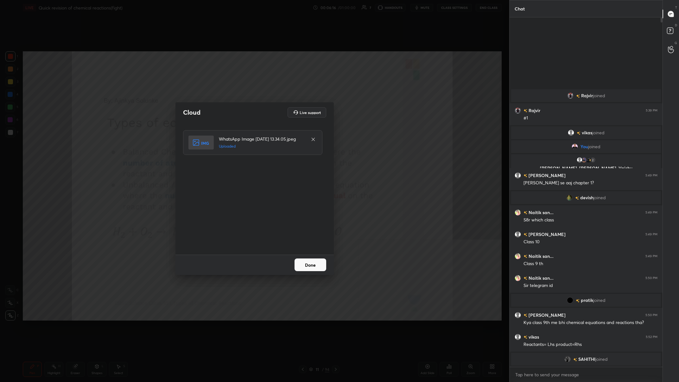
click at [227, 148] on button "Done" at bounding box center [310, 264] width 32 height 13
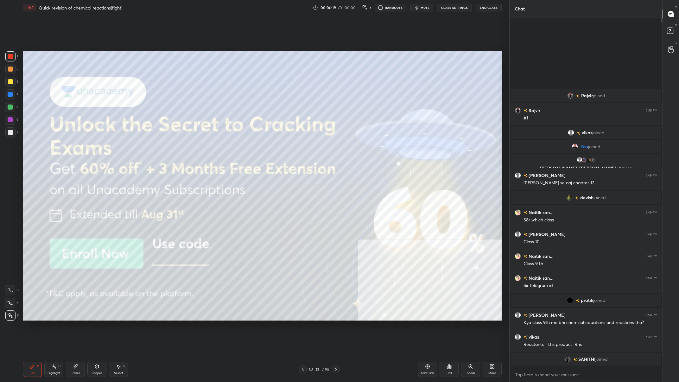
click at [9, 82] on div at bounding box center [10, 81] width 5 height 5
click at [14, 81] on div at bounding box center [10, 82] width 10 height 10
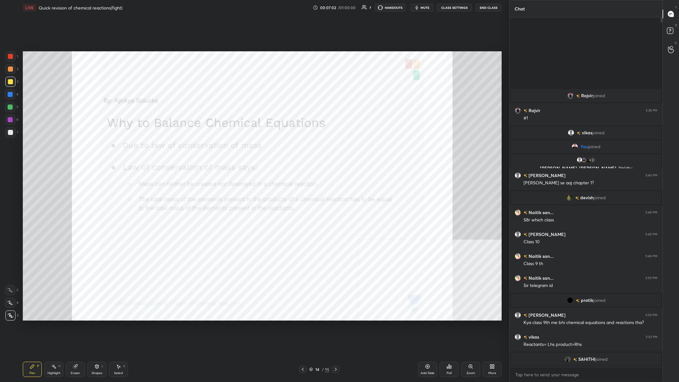
click at [9, 122] on div at bounding box center [10, 119] width 5 height 5
click at [9, 99] on div at bounding box center [10, 94] width 10 height 10
click at [9, 95] on div at bounding box center [10, 94] width 5 height 5
click at [60, 148] on div "H" at bounding box center [59, 365] width 2 height 3
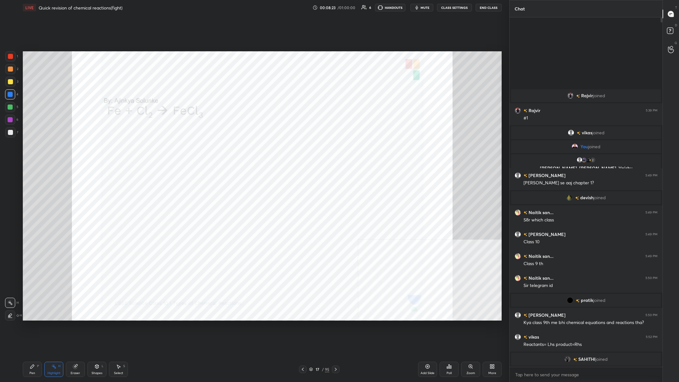
click at [43, 148] on div "Pen P Highlight H Eraser Shapes L Select S" at bounding box center [122, 368] width 198 height 15
click at [34, 148] on div "Pen P" at bounding box center [32, 368] width 19 height 15
click at [31, 148] on icon at bounding box center [32, 366] width 5 height 5
click at [60, 148] on div "Highlight" at bounding box center [53, 372] width 13 height 3
click at [54, 148] on div "Highlight H" at bounding box center [53, 368] width 19 height 15
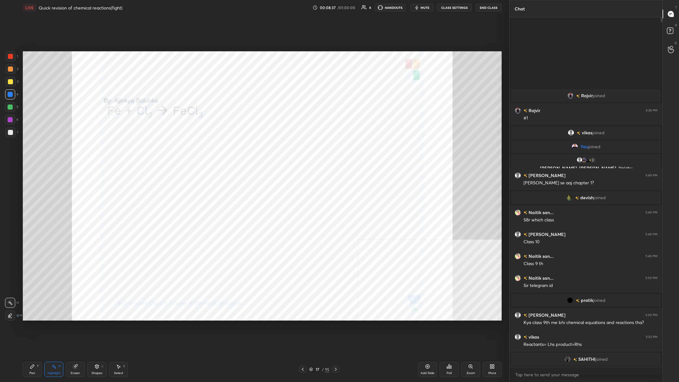
click at [36, 148] on div "Pen P" at bounding box center [32, 368] width 19 height 15
click at [35, 148] on div "Pen P" at bounding box center [32, 368] width 19 height 15
click at [13, 90] on div at bounding box center [10, 94] width 10 height 10
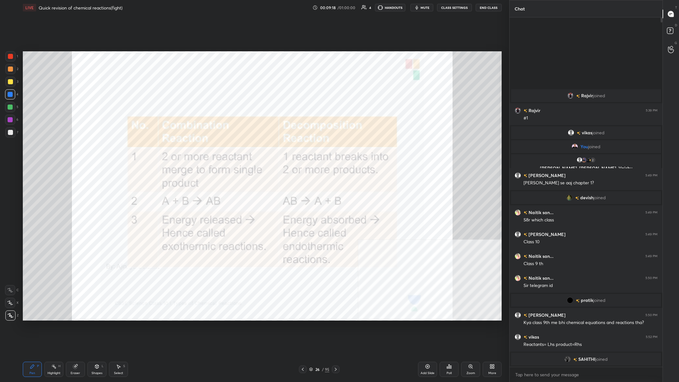
click at [50, 148] on div "Highlight H" at bounding box center [53, 368] width 19 height 15
click at [53, 148] on icon at bounding box center [53, 366] width 5 height 5
click at [30, 148] on icon at bounding box center [32, 366] width 5 height 5
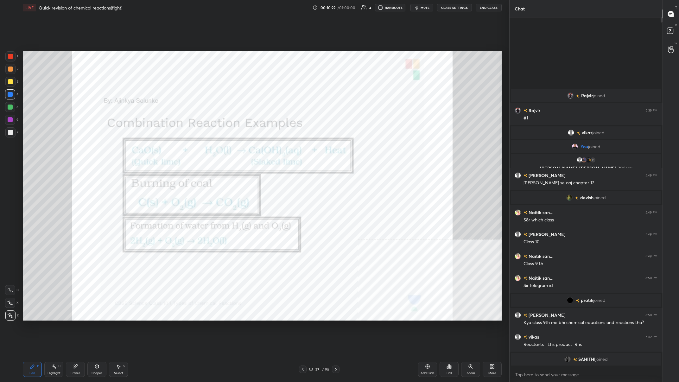
click at [58, 148] on div "Highlight H" at bounding box center [53, 368] width 19 height 15
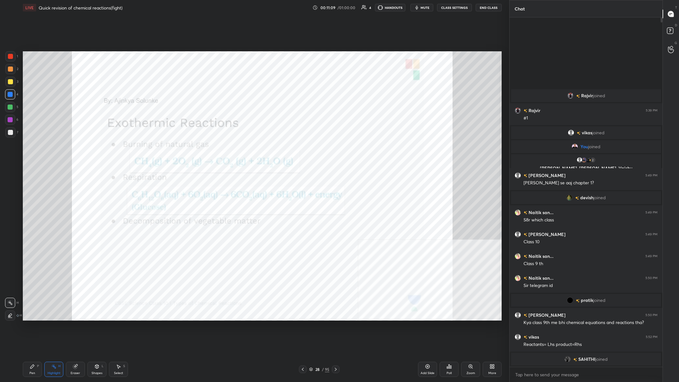
click at [35, 148] on div "Pen P" at bounding box center [32, 368] width 19 height 15
click at [33, 148] on icon at bounding box center [32, 366] width 4 height 4
click at [68, 148] on div "Eraser" at bounding box center [75, 368] width 19 height 15
click at [60, 148] on div "Highlight H" at bounding box center [53, 368] width 19 height 15
click at [61, 148] on div "Highlight H" at bounding box center [53, 368] width 19 height 15
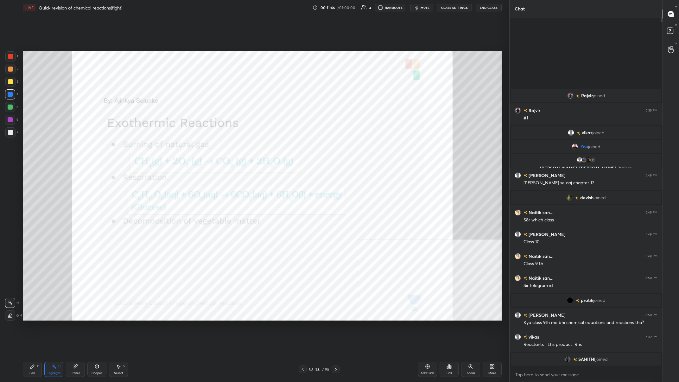
click at [32, 148] on div "Pen P Highlight H Eraser Shapes L Select S 28 / 95 Add Slide Poll Zoom More" at bounding box center [262, 368] width 479 height 25
click at [37, 148] on div "Pen P" at bounding box center [32, 368] width 19 height 15
click at [39, 148] on div "Pen P" at bounding box center [32, 368] width 19 height 15
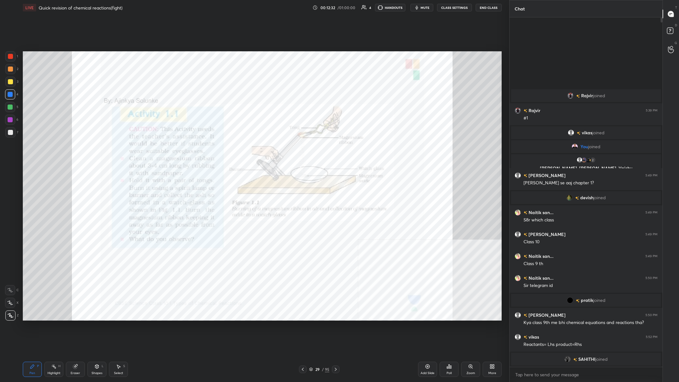
click at [9, 118] on div at bounding box center [10, 119] width 5 height 5
click at [227, 148] on div "29" at bounding box center [317, 369] width 6 height 4
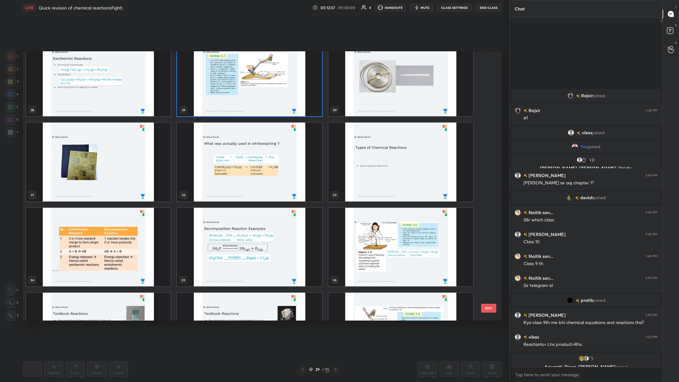
scroll to position [822, 0]
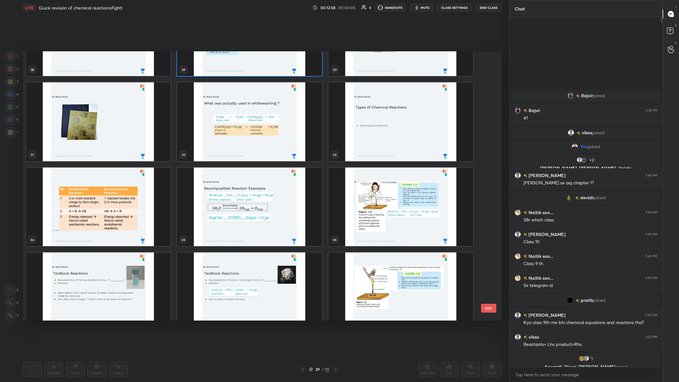
click at [227, 129] on img "grid" at bounding box center [400, 121] width 145 height 79
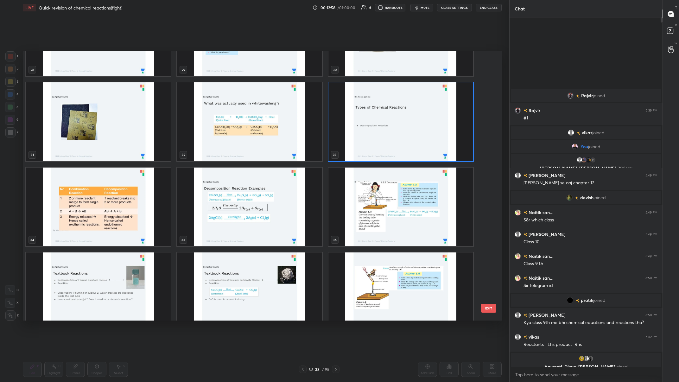
click at [227, 134] on img "grid" at bounding box center [400, 121] width 145 height 79
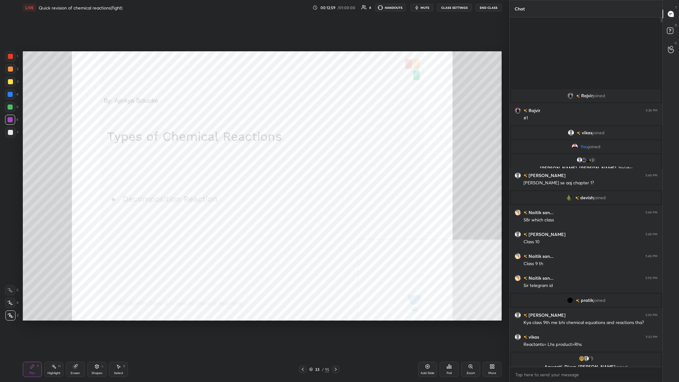
click at [227, 134] on img "grid" at bounding box center [400, 121] width 145 height 79
drag, startPoint x: 403, startPoint y: 134, endPoint x: 664, endPoint y: 138, distance: 260.5
click at [227, 133] on img "grid" at bounding box center [400, 121] width 145 height 79
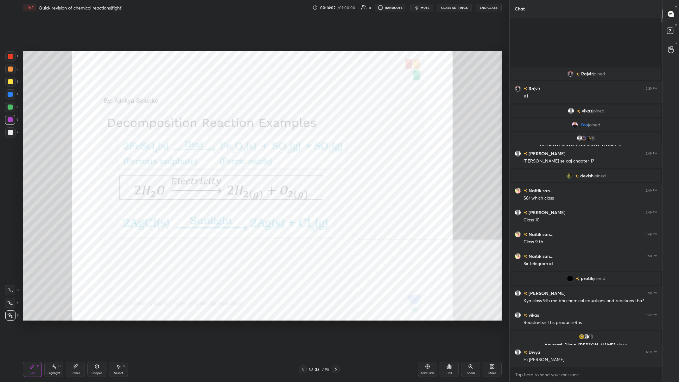
click at [76, 148] on div "Eraser" at bounding box center [75, 368] width 19 height 15
click at [11, 148] on span "Erase all" at bounding box center [9, 315] width 9 height 4
click at [35, 148] on div "Pen P Highlight H Eraser Shapes L Select S 35 / 95 Add Slide Poll Zoom More" at bounding box center [262, 368] width 479 height 25
click at [77, 148] on div "Eraser" at bounding box center [75, 368] width 19 height 15
click at [33, 148] on icon at bounding box center [32, 366] width 4 height 4
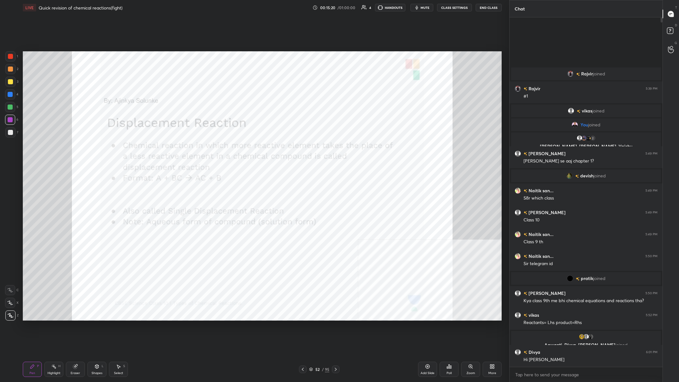
click at [12, 124] on div at bounding box center [10, 120] width 10 height 10
click at [13, 121] on div at bounding box center [10, 120] width 10 height 10
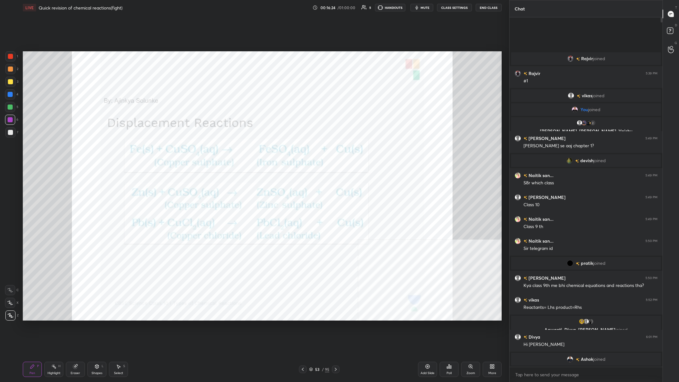
click at [227, 148] on div "Setting up your live class Poll for secs No correct answer Start poll" at bounding box center [262, 185] width 484 height 341
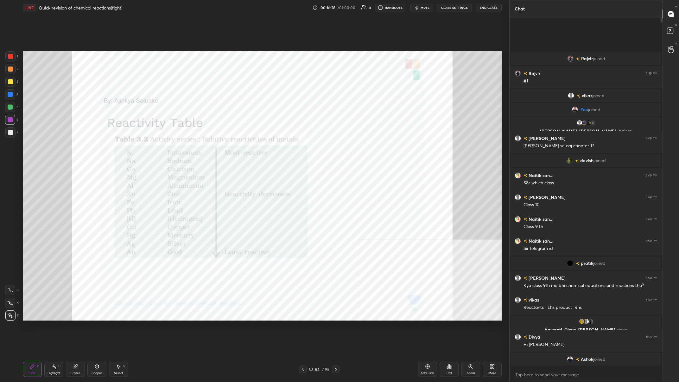
click at [227, 148] on span "Ashok" at bounding box center [587, 358] width 12 height 5
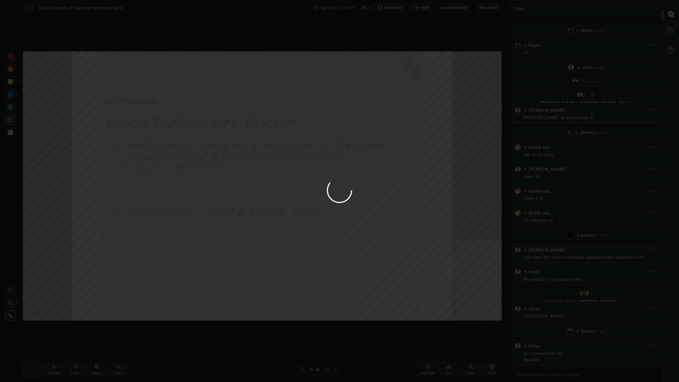
click at [157, 148] on div at bounding box center [339, 191] width 679 height 382
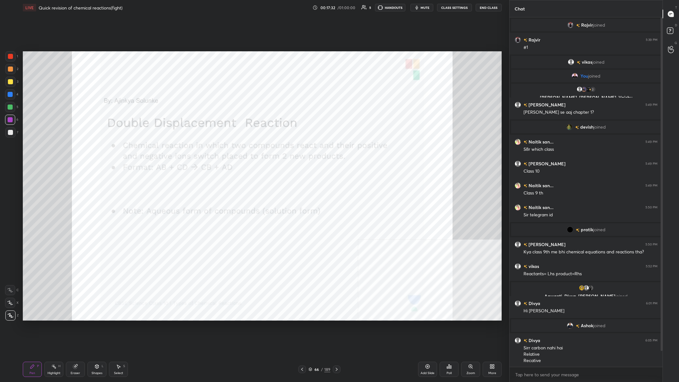
click at [11, 104] on div at bounding box center [10, 107] width 10 height 10
click at [13, 99] on div at bounding box center [10, 94] width 10 height 10
click at [9, 101] on div "4" at bounding box center [11, 95] width 13 height 13
click at [10, 107] on div at bounding box center [10, 106] width 5 height 5
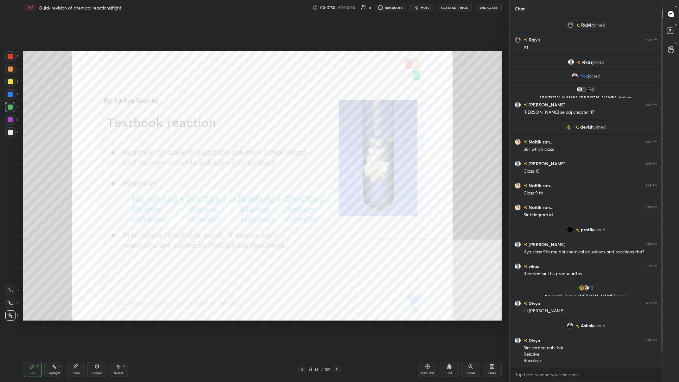
click at [63, 148] on div "Highlight H" at bounding box center [53, 368] width 19 height 15
click at [60, 148] on div "Highlight H" at bounding box center [53, 368] width 19 height 15
click at [29, 148] on div "Pen P" at bounding box center [32, 368] width 19 height 15
click at [31, 148] on icon at bounding box center [32, 366] width 4 height 4
click at [12, 59] on div at bounding box center [10, 56] width 5 height 5
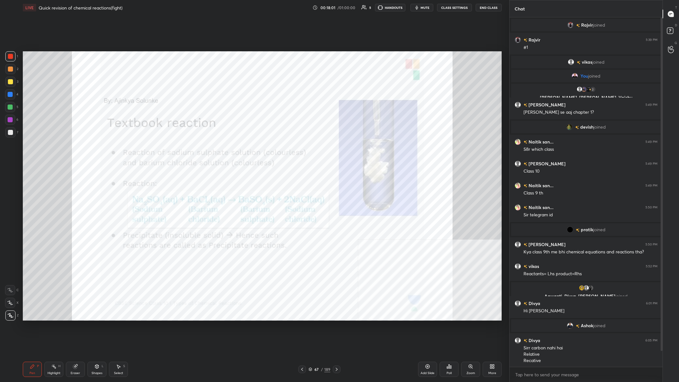
click at [11, 60] on div at bounding box center [10, 56] width 10 height 10
click at [64, 148] on div "Pen P Highlight H Eraser Shapes L Select S" at bounding box center [122, 368] width 198 height 15
click at [62, 148] on div "Highlight H" at bounding box center [53, 368] width 19 height 15
click at [33, 148] on icon at bounding box center [32, 366] width 5 height 5
click at [31, 148] on icon at bounding box center [32, 366] width 5 height 5
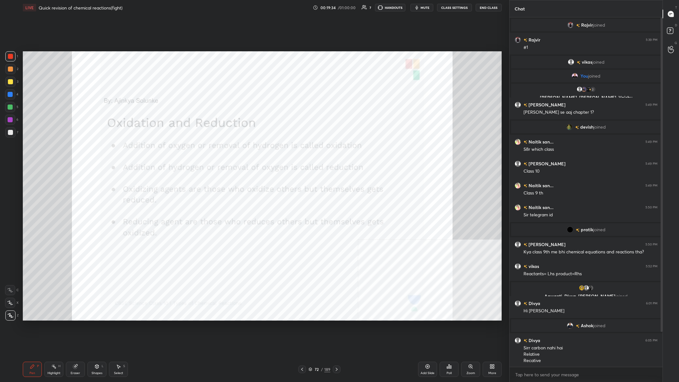
click at [0, 98] on div "1 2 3 4 5 6 7 C X Z C X Z E E Erase all H H" at bounding box center [10, 185] width 20 height 269
click at [3, 96] on div "1 2 3 4 5 6 7 C X Z C X Z E E Erase all H H" at bounding box center [10, 185] width 20 height 269
click at [9, 96] on div at bounding box center [10, 94] width 5 height 5
click at [73, 148] on icon at bounding box center [75, 366] width 5 height 5
click at [11, 148] on div "Erase all" at bounding box center [10, 315] width 10 height 10
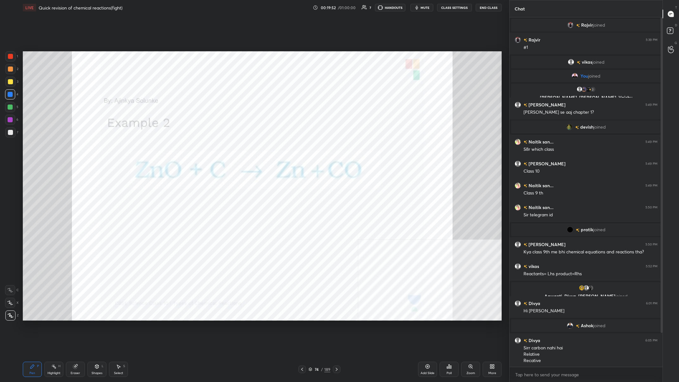
click at [35, 148] on div "Pen P" at bounding box center [32, 368] width 19 height 15
click at [21, 121] on div "Setting up your live class Poll for secs No correct answer Start poll" at bounding box center [262, 185] width 484 height 341
click at [14, 118] on div at bounding box center [10, 120] width 10 height 10
click at [9, 118] on div at bounding box center [10, 119] width 5 height 5
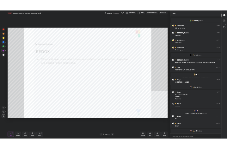
scroll to position [119, 0]
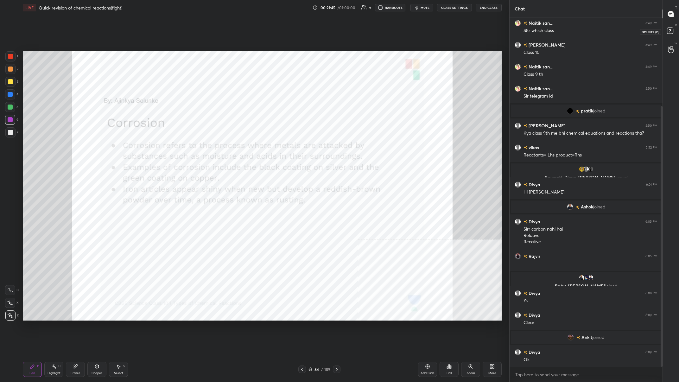
click at [227, 33] on div at bounding box center [670, 31] width 13 height 11
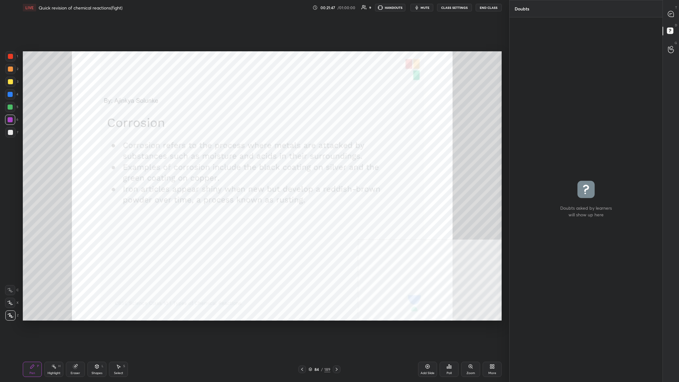
drag, startPoint x: 301, startPoint y: 367, endPoint x: 388, endPoint y: 366, distance: 87.1
click at [227, 148] on div "84 / 189" at bounding box center [319, 369] width 42 height 8
click at [227, 148] on div "More" at bounding box center [491, 368] width 19 height 15
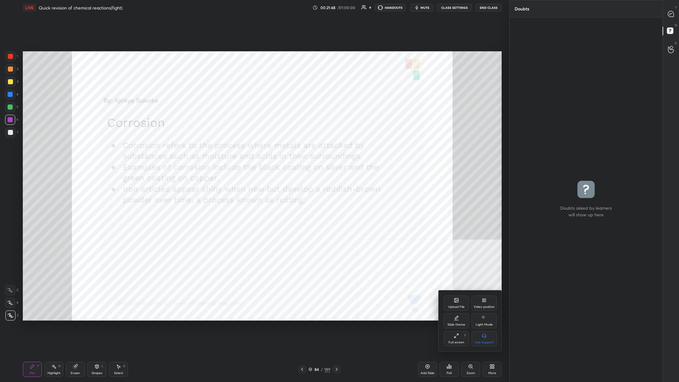
click at [227, 148] on div "Upload File" at bounding box center [455, 302] width 25 height 15
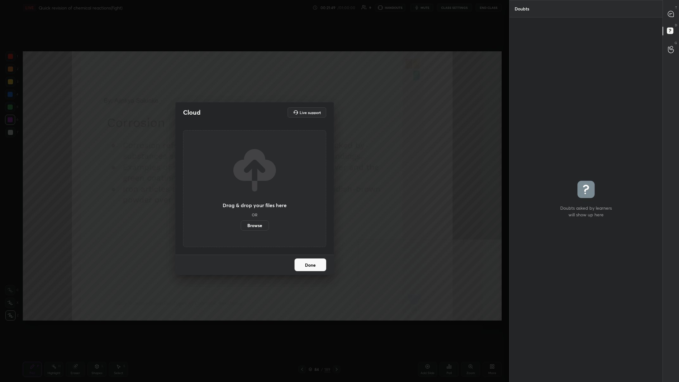
click at [227, 148] on div "Drag & drop your files here OR Browse" at bounding box center [255, 188] width 64 height 84
click at [227, 148] on label "Browse" at bounding box center [255, 225] width 28 height 10
click at [227, 148] on input "Browse" at bounding box center [241, 225] width 0 height 10
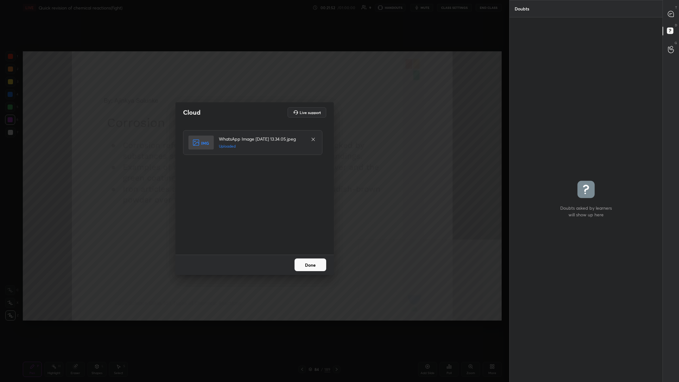
click at [227, 148] on button "Done" at bounding box center [310, 264] width 32 height 13
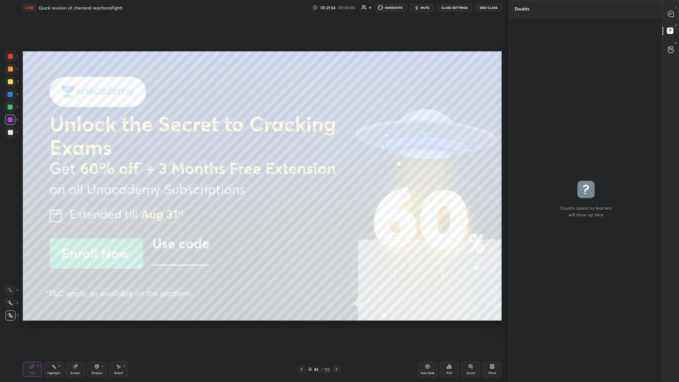
click at [11, 85] on div at bounding box center [10, 82] width 10 height 10
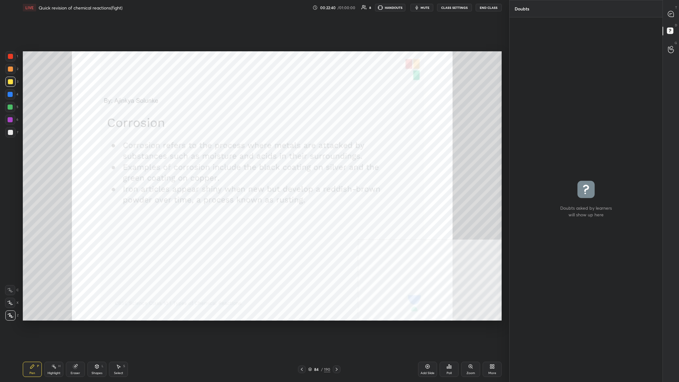
click at [13, 59] on div at bounding box center [10, 56] width 10 height 10
click at [227, 7] on span "mute" at bounding box center [424, 7] width 9 height 4
click at [227, 7] on span "unmute" at bounding box center [425, 7] width 14 height 4
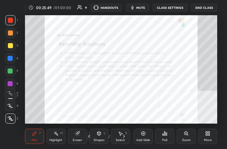
scroll to position [31545, 31451]
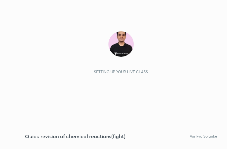
scroll to position [108, 202]
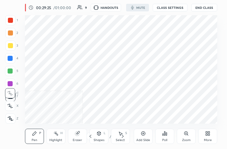
click at [171, 9] on button "CLASS SETTINGS" at bounding box center [170, 8] width 35 height 8
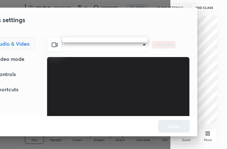
click at [98, 46] on body "1 2 3 4 5 6 7 C X Z C X Z E E Erase all H H LIVE Quick revision of chemical rea…" at bounding box center [113, 74] width 227 height 149
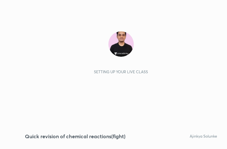
scroll to position [108, 202]
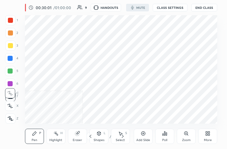
click at [164, 5] on button "CLASS SETTINGS" at bounding box center [170, 8] width 35 height 8
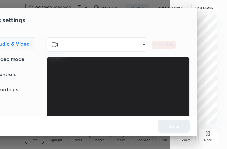
click at [96, 41] on body "1 2 3 4 5 6 7 C X Z C X Z E E Erase all H H LIVE Quick revision of chemical rea…" at bounding box center [113, 74] width 227 height 149
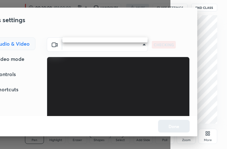
click at [19, 60] on div at bounding box center [113, 74] width 227 height 149
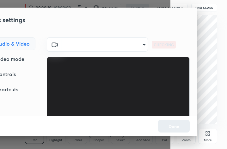
click at [19, 60] on div "Video mode" at bounding box center [7, 59] width 55 height 13
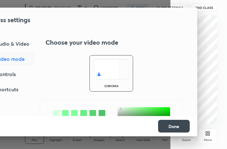
click at [20, 47] on div "Audio & Video" at bounding box center [7, 43] width 54 height 13
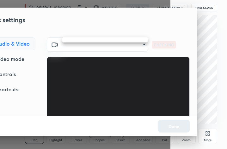
click at [85, 40] on body "1 2 3 4 5 6 7 C X Z C X Z E E Erase all H H LIVE Quick revision of chemical rea…" at bounding box center [113, 74] width 227 height 149
click at [140, 18] on div at bounding box center [113, 74] width 227 height 149
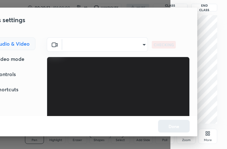
click at [172, 128] on div "Done" at bounding box center [85, 126] width 225 height 20
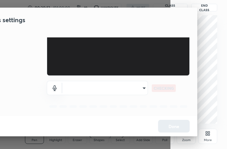
scroll to position [63, 0]
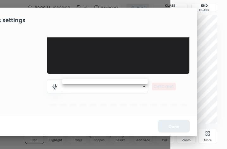
click at [143, 87] on body "1 2 3 4 5 6 7 C X Z C X Z E E Erase all H H LIVE Quick revision of chemical rea…" at bounding box center [113, 74] width 227 height 149
click at [210, 84] on div at bounding box center [113, 74] width 227 height 149
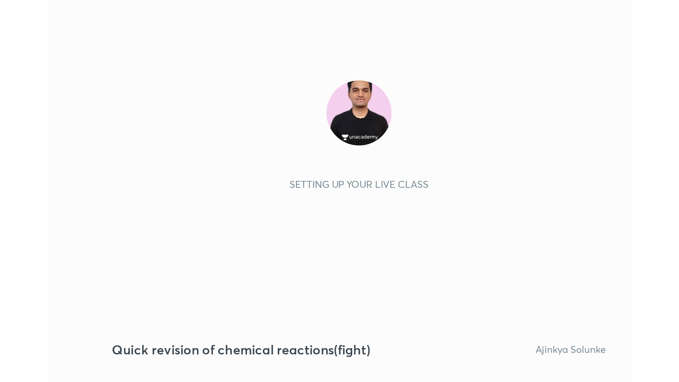
scroll to position [108, 202]
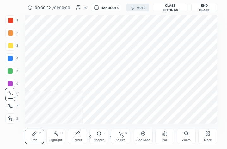
click at [208, 134] on icon at bounding box center [209, 135] width 2 height 2
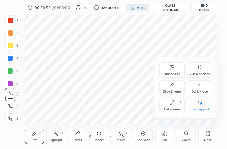
click at [177, 104] on div "Full screen F" at bounding box center [172, 105] width 25 height 15
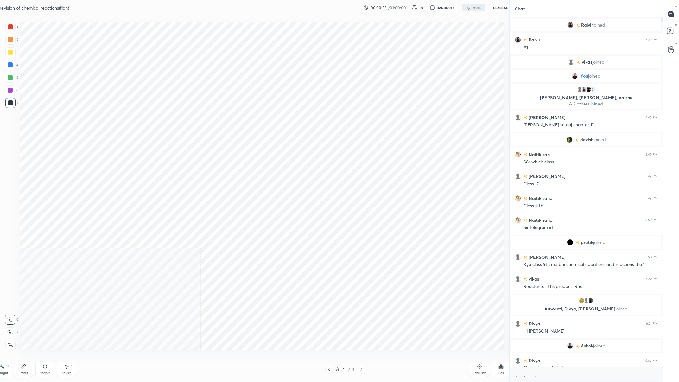
scroll to position [341, 509]
type textarea "x"
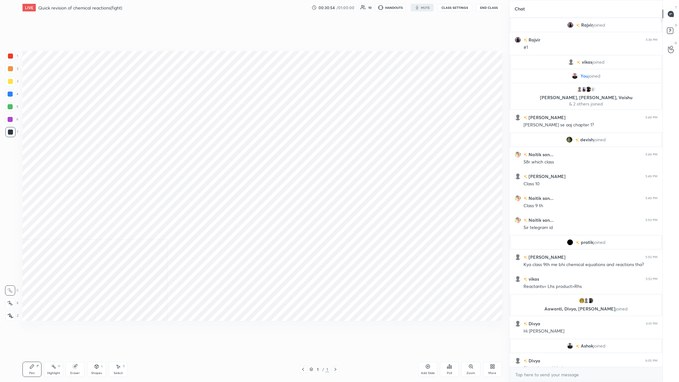
scroll to position [0, 0]
click at [227, 148] on div "More" at bounding box center [491, 368] width 19 height 15
click at [227, 148] on icon at bounding box center [483, 300] width 5 height 5
click at [227, 148] on div "Video position Bottom left Bottom right" at bounding box center [469, 330] width 63 height 42
drag, startPoint x: 487, startPoint y: 341, endPoint x: 484, endPoint y: 322, distance: 19.9
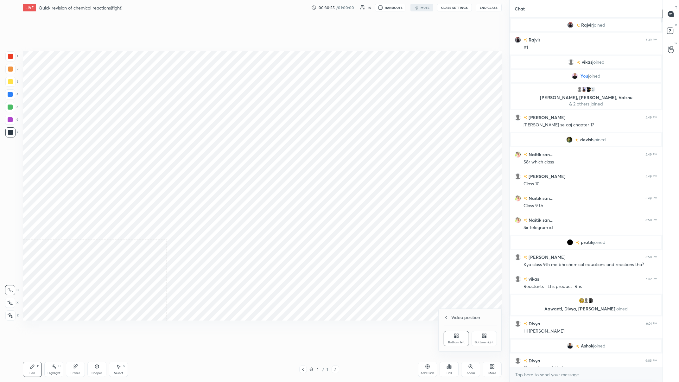
click at [227, 148] on div "Bottom right" at bounding box center [483, 342] width 19 height 3
click at [227, 9] on button "CLASS SETTINGS" at bounding box center [454, 8] width 35 height 8
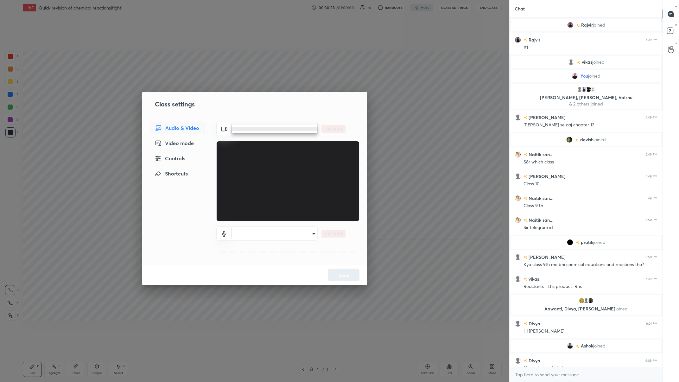
click at [227, 127] on body "1 2 3 4 5 6 7 C X Z C X Z E E Erase all H H LIVE Quick revision of chemical rea…" at bounding box center [339, 191] width 679 height 382
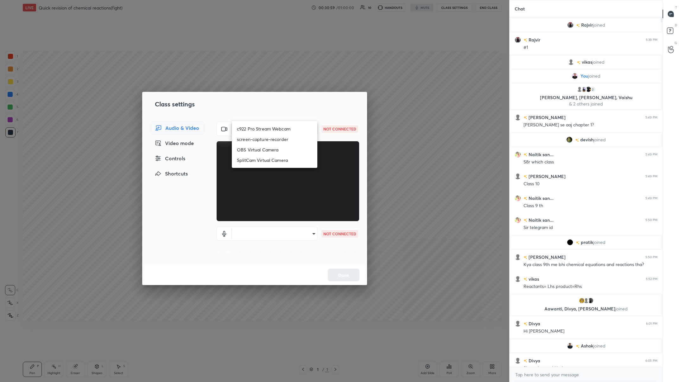
click at [227, 127] on li "c922 Pro Stream Webcam" at bounding box center [274, 128] width 85 height 10
type input "mz5XeYAkNWp2QV5IzfhKg2mI2T6XPNDecROMxnJfp9w="
click at [227, 148] on body "1 2 3 4 5 6 7 C X Z C X Z E E Erase all H H LIVE Quick revision of chemical rea…" at bounding box center [339, 191] width 679 height 382
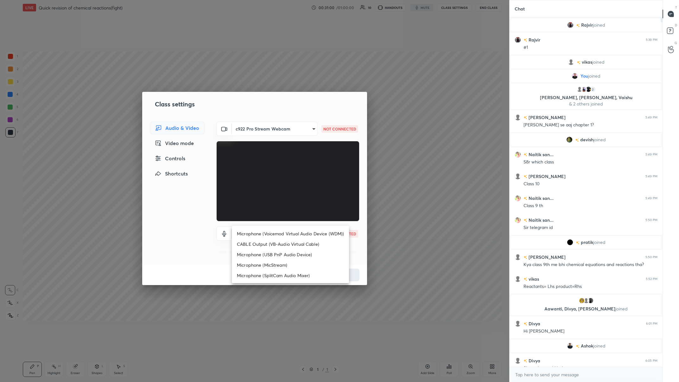
click at [227, 148] on li "Microphone (Voicemod Virtual Audio Device (WDM))" at bounding box center [290, 233] width 117 height 10
type input "VBCGzjgTZ+0gmPAsoHgp+LhUckAxO9S5WqeSPDF+pXU="
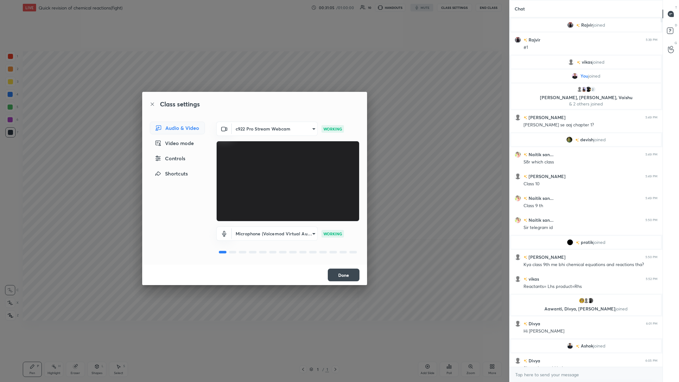
click at [227, 148] on button "Done" at bounding box center [344, 274] width 32 height 13
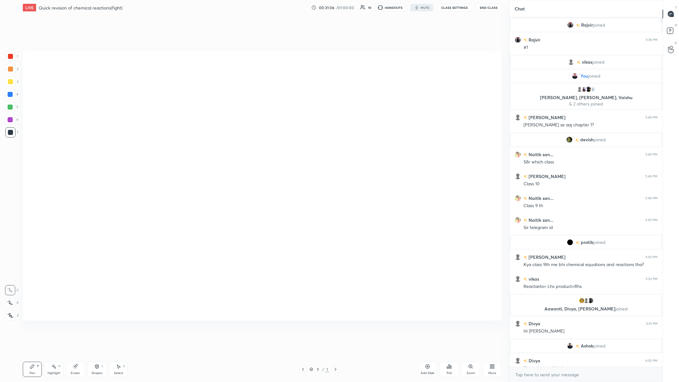
click at [227, 148] on div "More" at bounding box center [491, 368] width 19 height 15
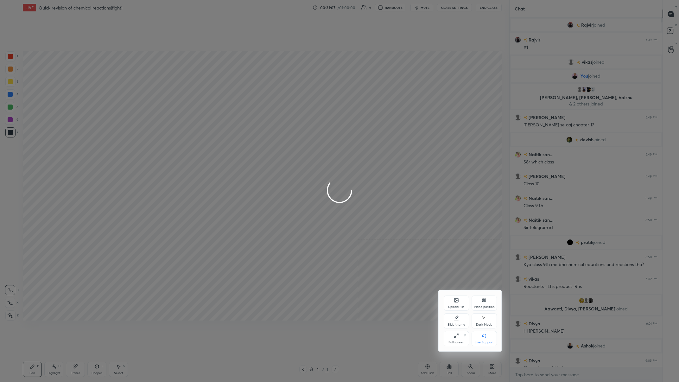
click at [227, 148] on div "Video position" at bounding box center [483, 302] width 25 height 15
click at [227, 148] on div at bounding box center [339, 191] width 679 height 382
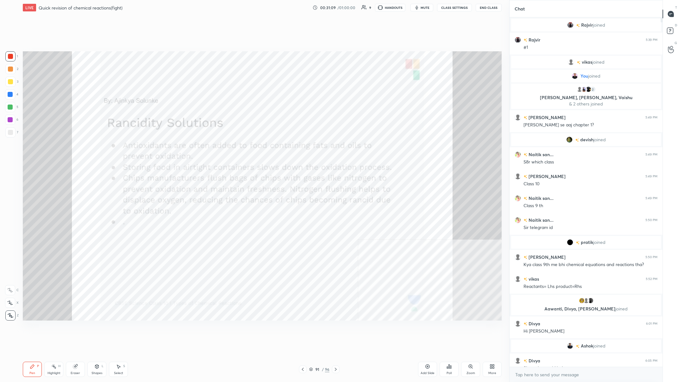
click at [227, 148] on icon at bounding box center [491, 366] width 5 height 5
click at [227, 148] on div "Video position" at bounding box center [469, 337] width 63 height 27
click at [227, 148] on div "Video position" at bounding box center [469, 332] width 53 height 7
click at [227, 148] on div "Dark Mode" at bounding box center [483, 320] width 25 height 15
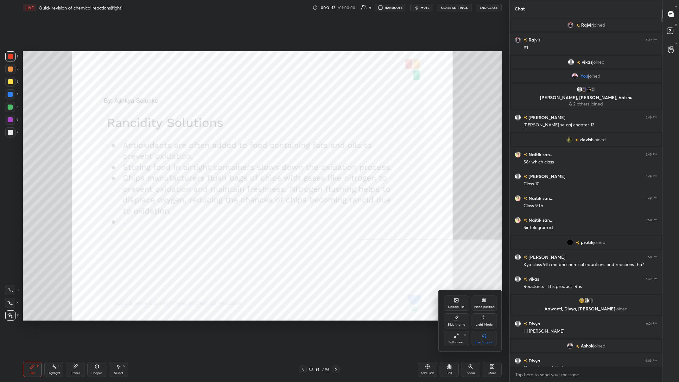
click at [227, 148] on div at bounding box center [339, 191] width 679 height 382
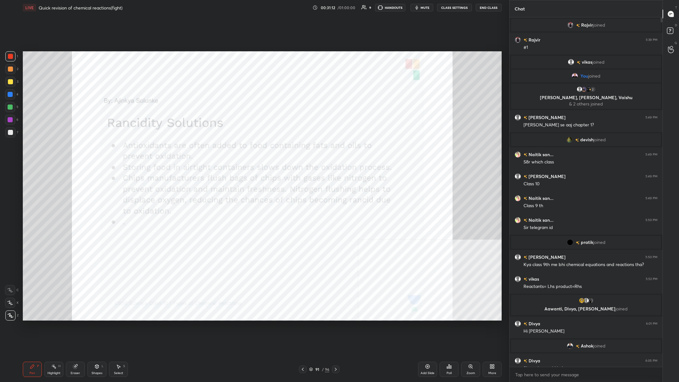
click at [227, 148] on div "Add Slide" at bounding box center [427, 372] width 14 height 3
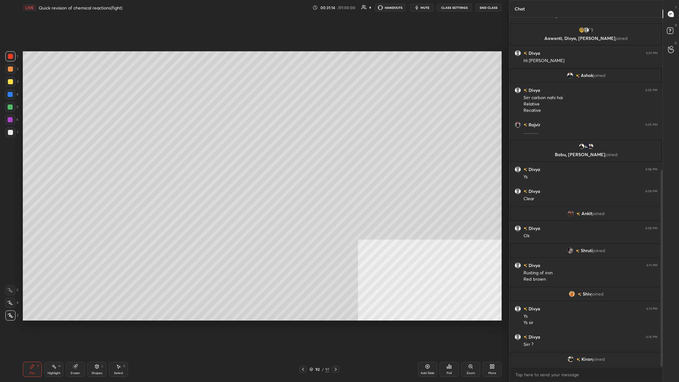
scroll to position [292, 0]
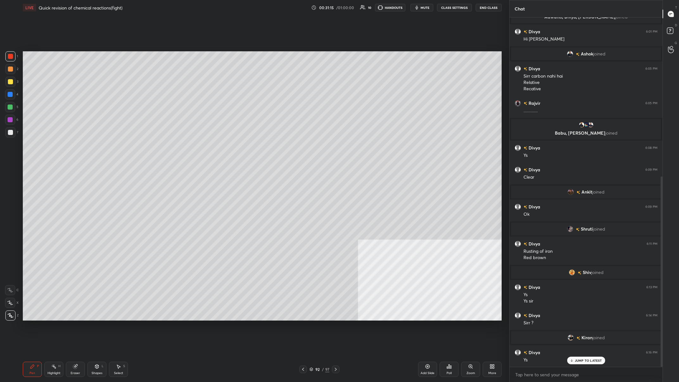
click at [227, 148] on span "joined" at bounding box center [598, 337] width 12 height 5
click at [227, 148] on div "Add Slide" at bounding box center [427, 368] width 19 height 15
click at [227, 148] on div "More" at bounding box center [491, 368] width 19 height 15
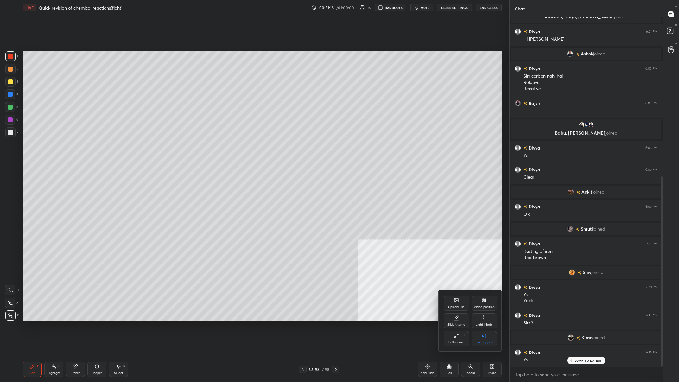
click at [227, 148] on div "Upload File" at bounding box center [455, 302] width 25 height 15
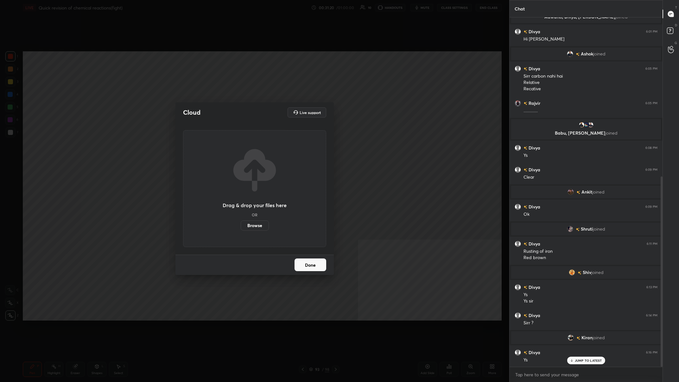
click at [227, 148] on label "Browse" at bounding box center [255, 225] width 28 height 10
click at [227, 148] on input "Browse" at bounding box center [241, 225] width 0 height 10
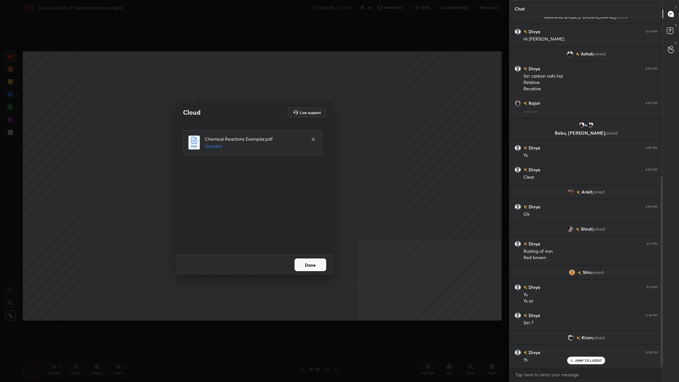
click at [227, 148] on button "Done" at bounding box center [310, 264] width 32 height 13
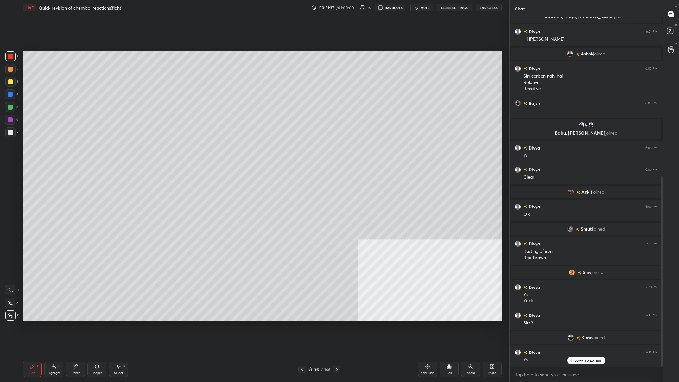
click at [227, 148] on div "/" at bounding box center [322, 369] width 2 height 4
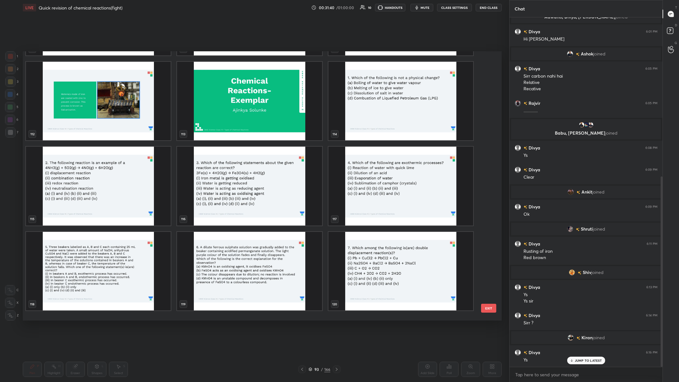
scroll to position [3091, 0]
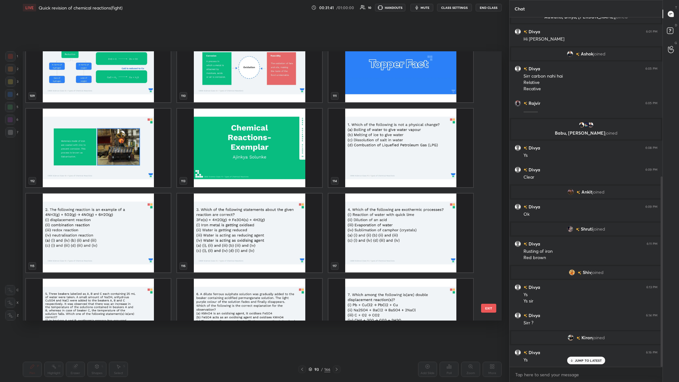
click at [227, 148] on img "grid" at bounding box center [400, 147] width 145 height 79
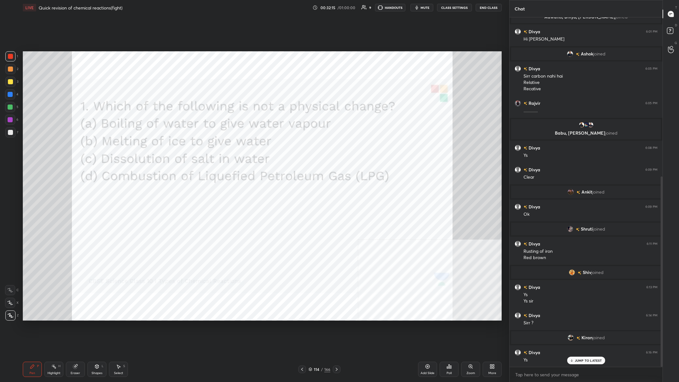
click at [227, 148] on div "114 / 166" at bounding box center [319, 369] width 42 height 8
click at [227, 148] on div "114" at bounding box center [316, 369] width 6 height 4
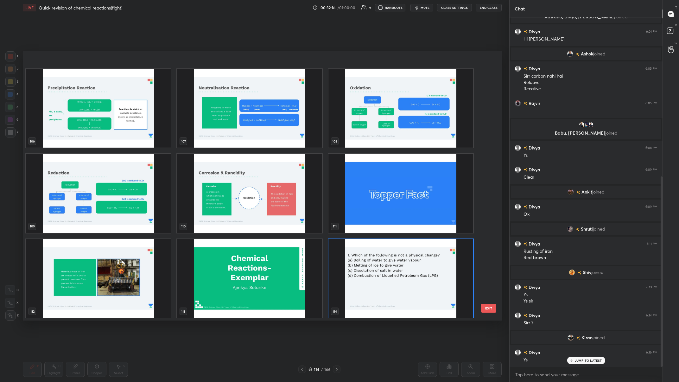
scroll to position [3041, 0]
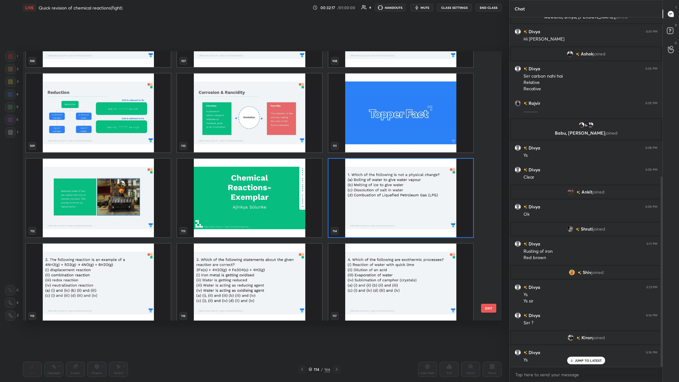
click at [227, 148] on img "grid" at bounding box center [400, 197] width 145 height 79
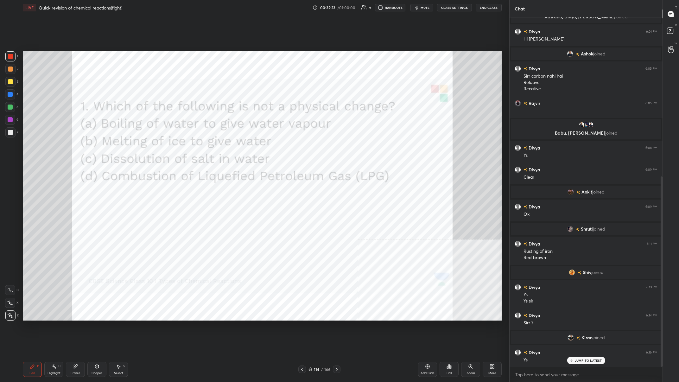
click at [227, 148] on icon at bounding box center [450, 366] width 1 height 3
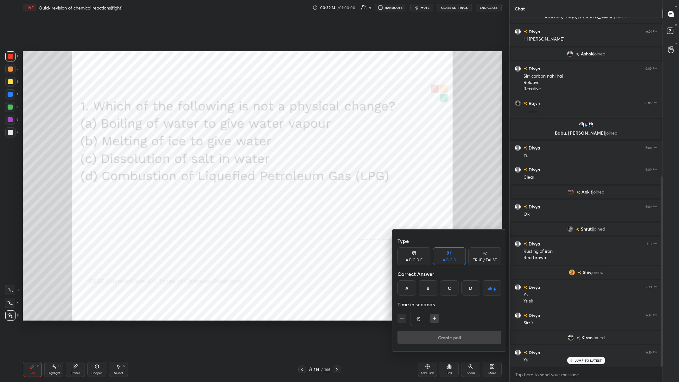
click at [227, 148] on div "D" at bounding box center [470, 287] width 19 height 15
click at [227, 148] on button "Create poll" at bounding box center [449, 337] width 104 height 13
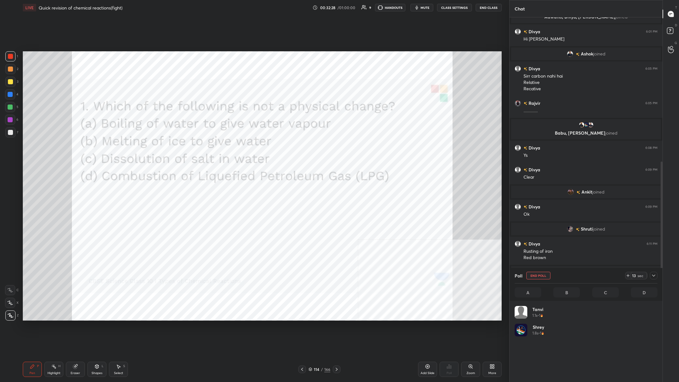
scroll to position [76, 143]
click at [227, 148] on div at bounding box center [654, 276] width 8 height 8
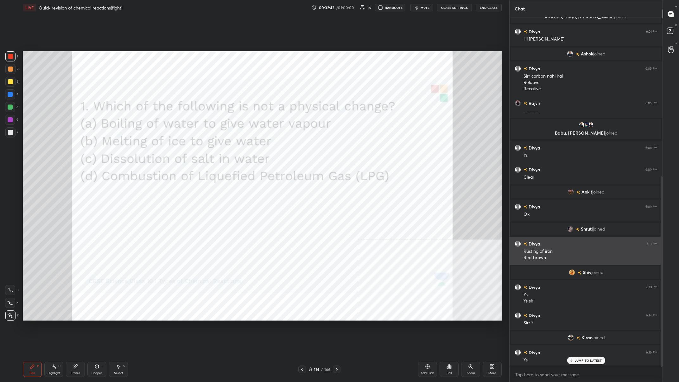
scroll to position [349, 153]
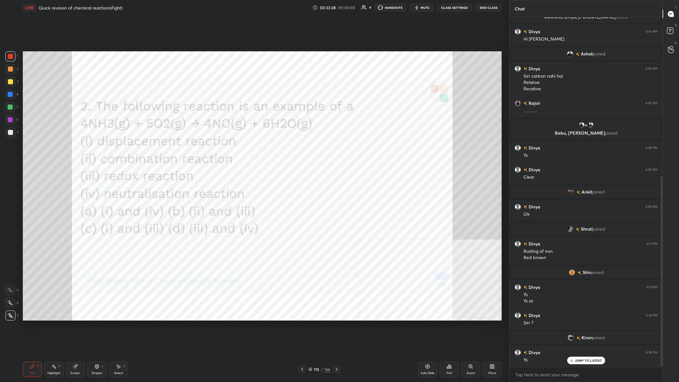
click at [227, 148] on icon at bounding box center [448, 366] width 5 height 5
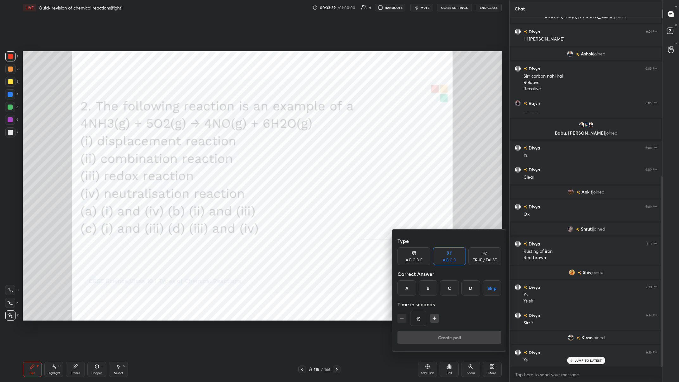
click at [227, 148] on div "C" at bounding box center [449, 287] width 19 height 15
click at [227, 148] on button "Create poll" at bounding box center [449, 337] width 104 height 13
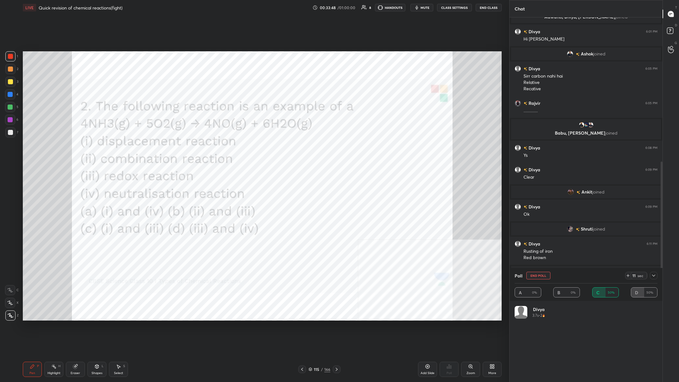
scroll to position [76, 143]
click at [227, 148] on icon at bounding box center [653, 275] width 5 height 5
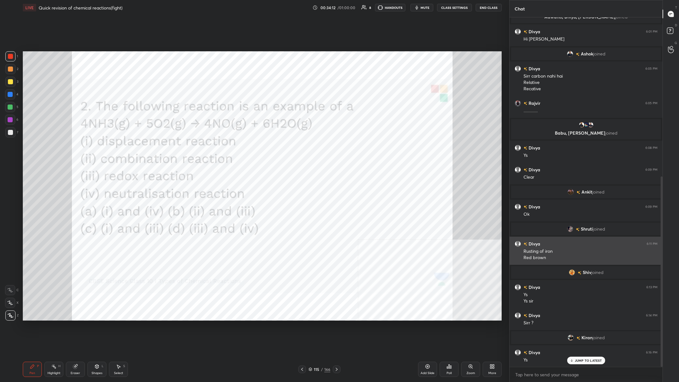
scroll to position [0, 0]
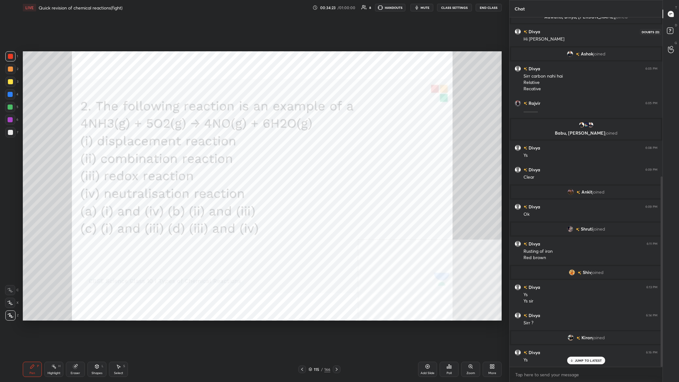
click at [227, 28] on icon at bounding box center [670, 31] width 11 height 11
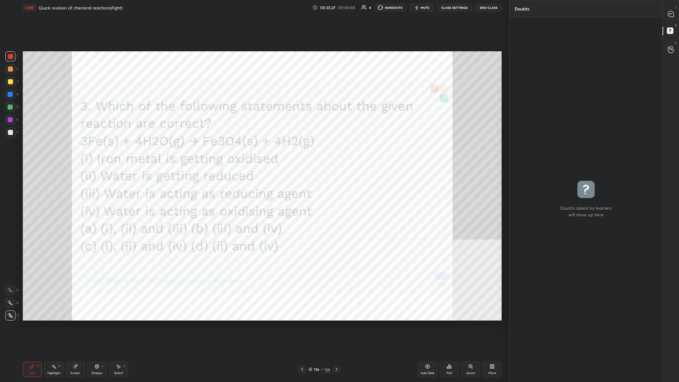
click at [82, 148] on div "Pen P Highlight H Eraser Shapes L Select S 116 / 166 Add Slide Poll Zoom More" at bounding box center [262, 368] width 479 height 25
click at [82, 148] on div "Eraser" at bounding box center [75, 368] width 19 height 15
click at [9, 148] on span "Erase all" at bounding box center [9, 315] width 9 height 4
click at [35, 148] on div "Pen P" at bounding box center [32, 368] width 19 height 15
click at [227, 16] on div at bounding box center [670, 13] width 13 height 11
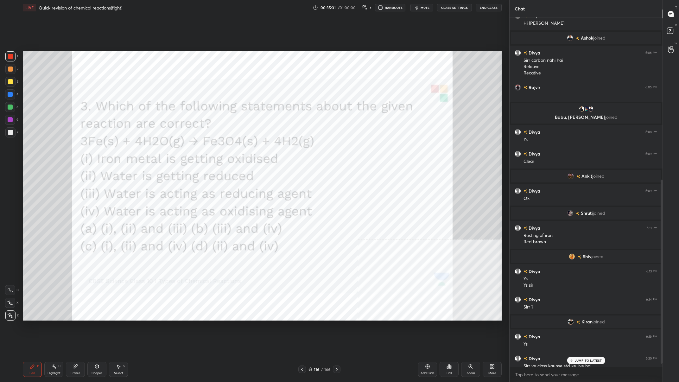
scroll to position [314, 0]
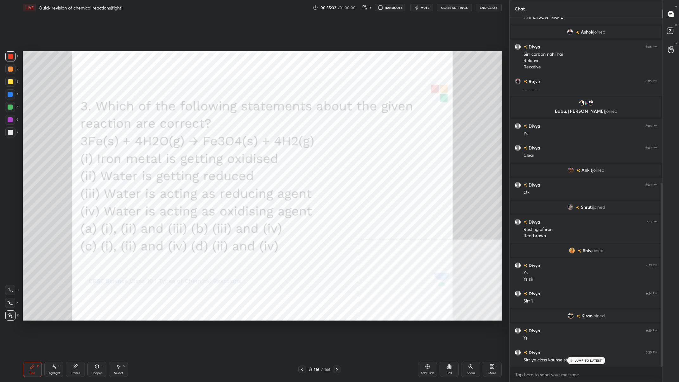
click at [227, 148] on p "JUMP TO LATEST" at bounding box center [588, 360] width 27 height 4
click at [227, 148] on textarea at bounding box center [585, 374] width 143 height 10
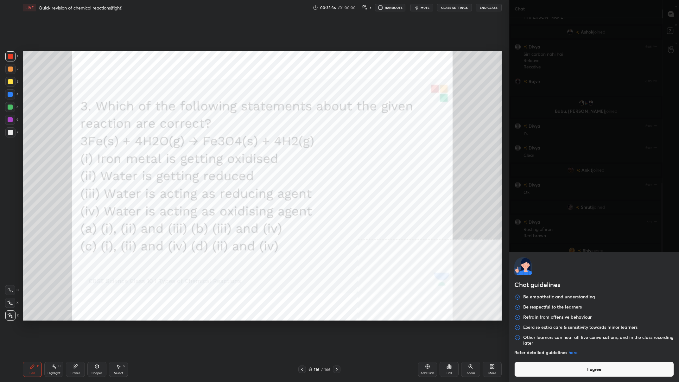
click at [227, 148] on button "I agree" at bounding box center [594, 368] width 160 height 15
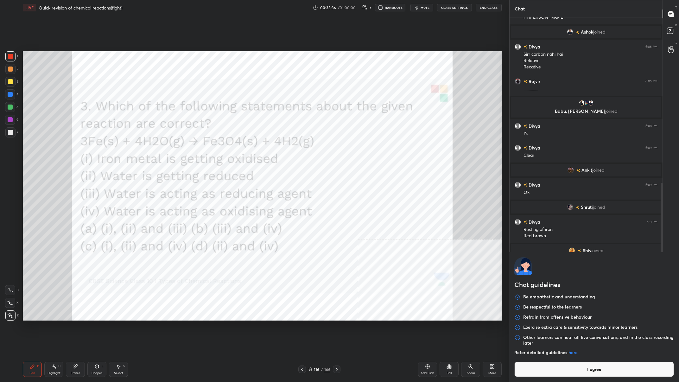
type textarea "x"
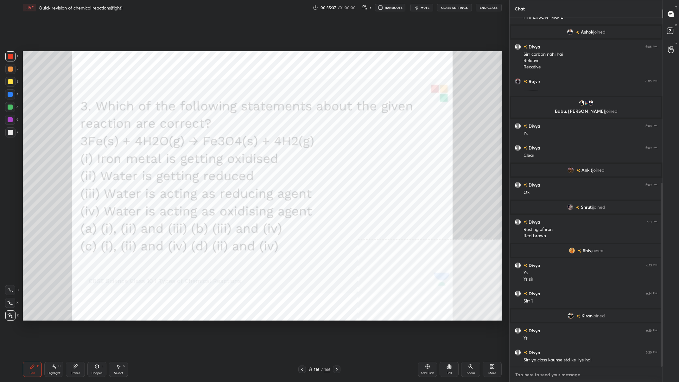
click at [227, 148] on textarea at bounding box center [585, 374] width 143 height 10
type textarea "F"
type textarea "x"
type textarea "Fo"
type textarea "x"
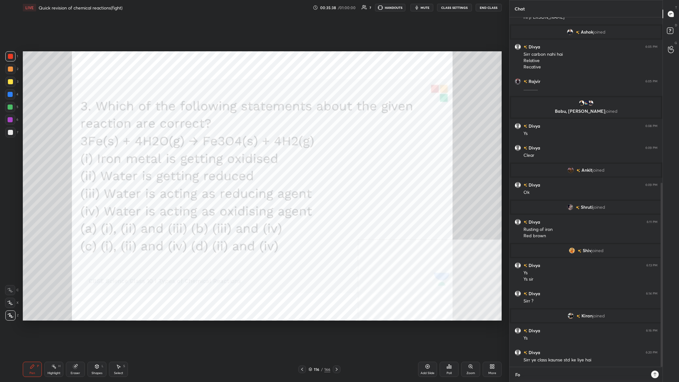
type textarea "For"
type textarea "x"
type textarea "For"
type textarea "x"
type textarea "For 1"
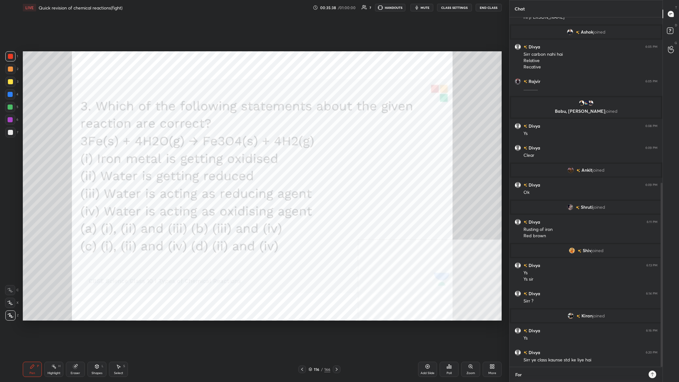
type textarea "x"
type textarea "For 10"
type textarea "x"
type textarea "For 10t"
type textarea "x"
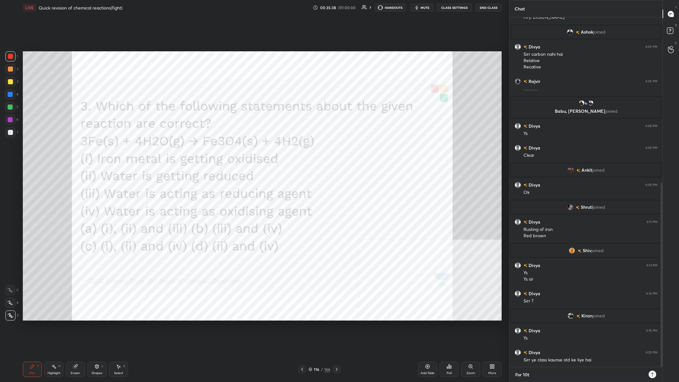
type textarea "For 10th"
type textarea "x"
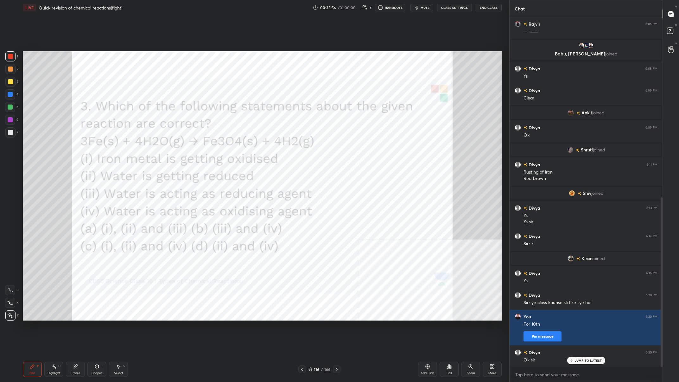
scroll to position [377, 0]
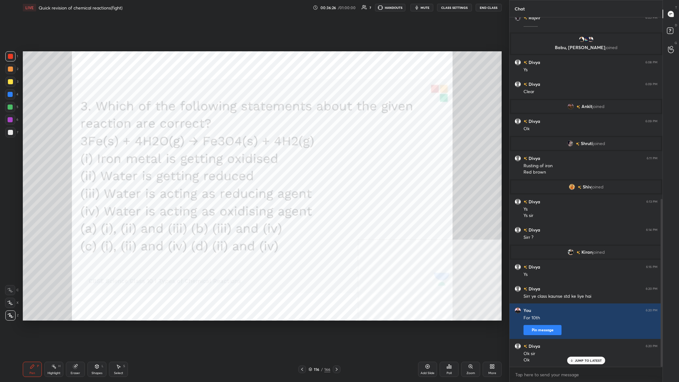
click at [227, 148] on icon at bounding box center [449, 366] width 1 height 4
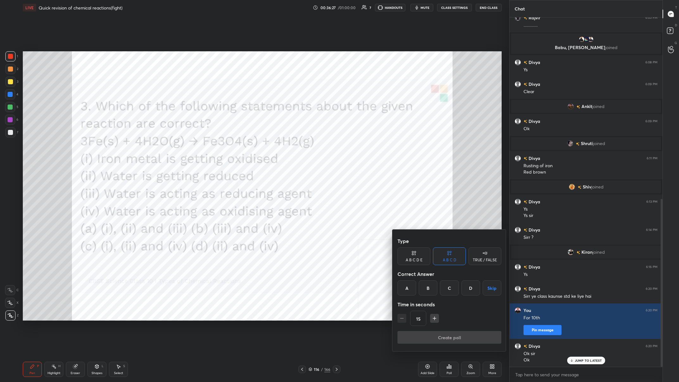
click at [227, 148] on div "C" at bounding box center [449, 287] width 19 height 15
click at [227, 148] on button "Create poll" at bounding box center [449, 337] width 104 height 13
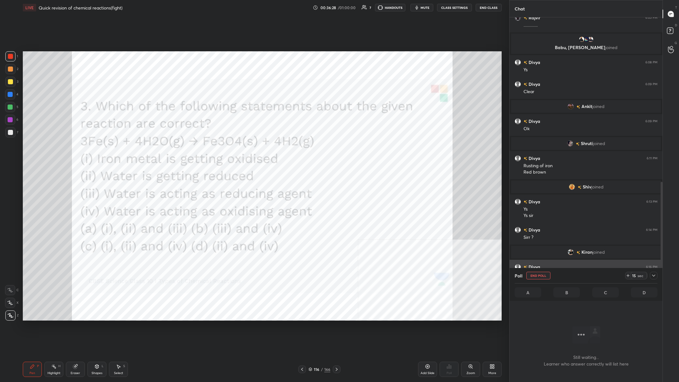
scroll to position [0, 0]
click at [227, 148] on icon at bounding box center [653, 275] width 5 height 5
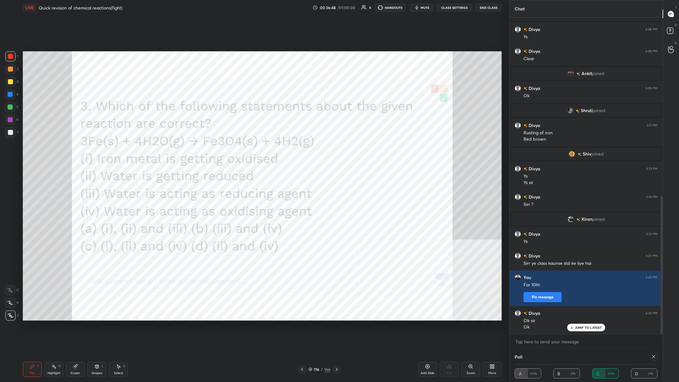
drag, startPoint x: 651, startPoint y: 354, endPoint x: 677, endPoint y: 322, distance: 40.8
click at [227, 148] on div at bounding box center [654, 357] width 8 height 8
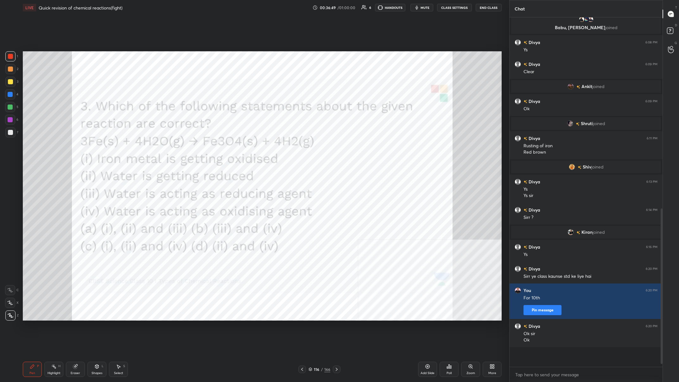
scroll to position [380, 0]
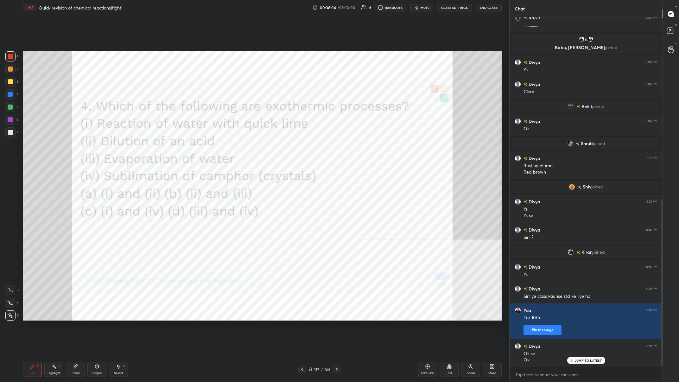
click at [227, 148] on icon at bounding box center [448, 366] width 5 height 5
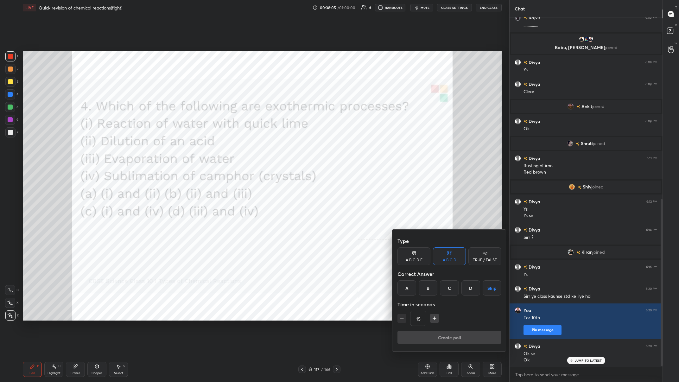
click at [227, 148] on div "A" at bounding box center [406, 287] width 19 height 15
click at [227, 148] on button "Create poll" at bounding box center [449, 337] width 104 height 13
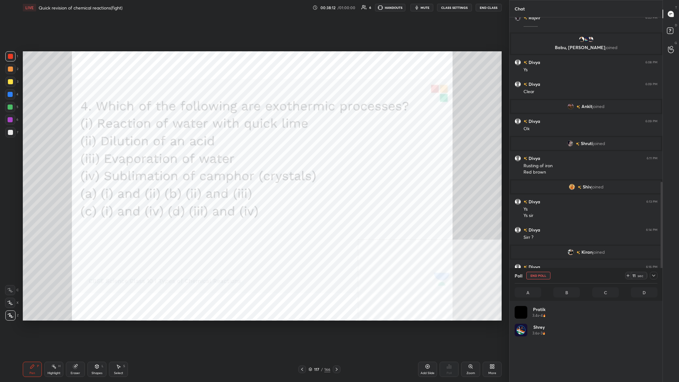
scroll to position [76, 143]
click at [227, 148] on div at bounding box center [654, 276] width 8 height 8
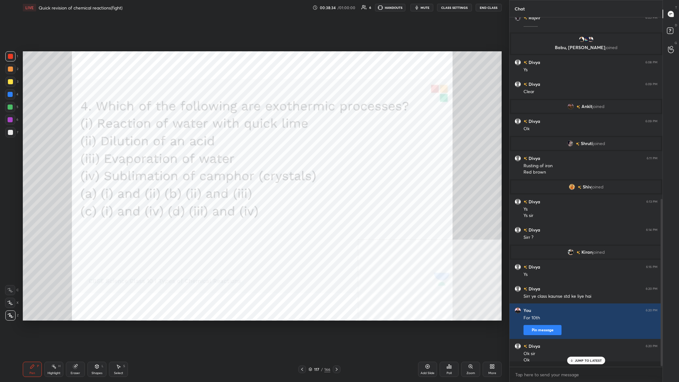
scroll to position [349, 153]
click at [80, 148] on div "Eraser" at bounding box center [75, 368] width 19 height 15
click at [11, 148] on span "Erase all" at bounding box center [9, 315] width 9 height 4
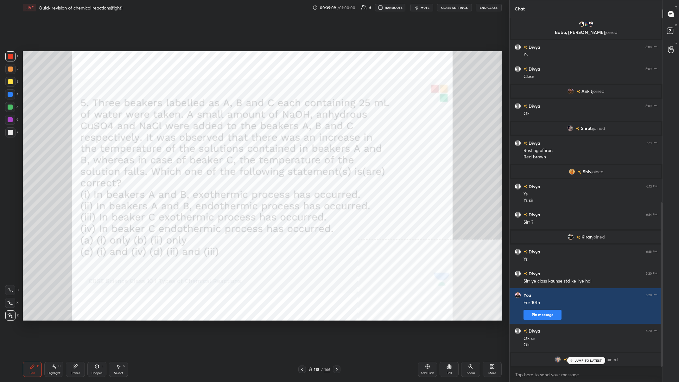
click at [35, 148] on div "Pen P" at bounding box center [32, 368] width 19 height 15
click at [227, 148] on p "JUMP TO LATEST" at bounding box center [588, 360] width 27 height 4
click at [227, 148] on div "Poll" at bounding box center [448, 368] width 19 height 15
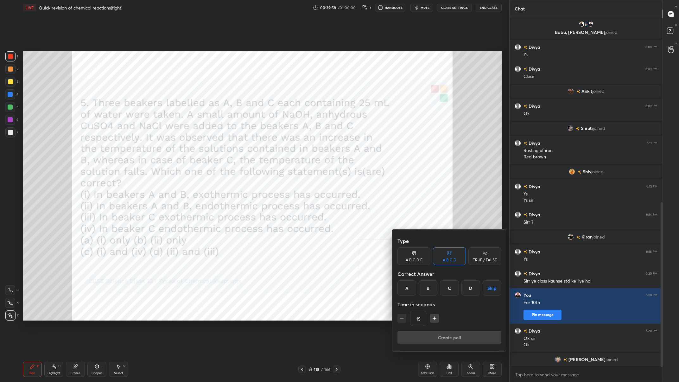
click at [227, 148] on div "C" at bounding box center [449, 287] width 19 height 15
click at [227, 148] on div "Type A B C D E A B C D TRUE / FALSE Correct Answer A B C D Skip Time in seconds…" at bounding box center [449, 283] width 104 height 96
click at [227, 148] on button "Create poll" at bounding box center [449, 337] width 104 height 13
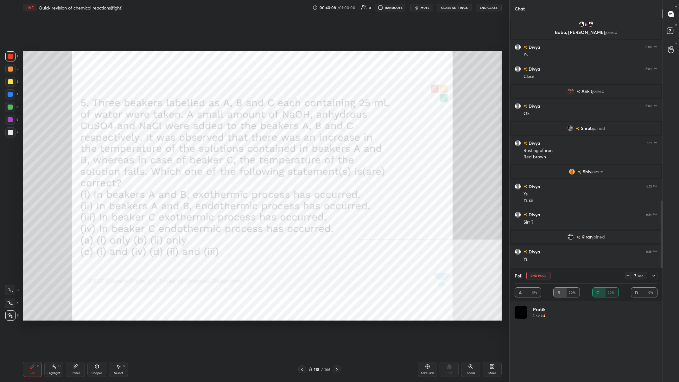
scroll to position [433, 0]
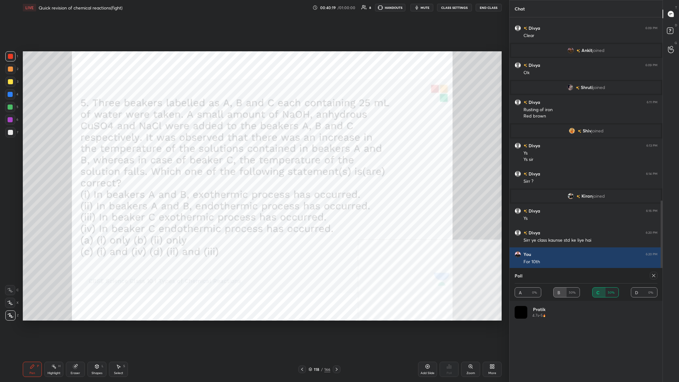
click at [227, 148] on icon at bounding box center [653, 275] width 5 height 5
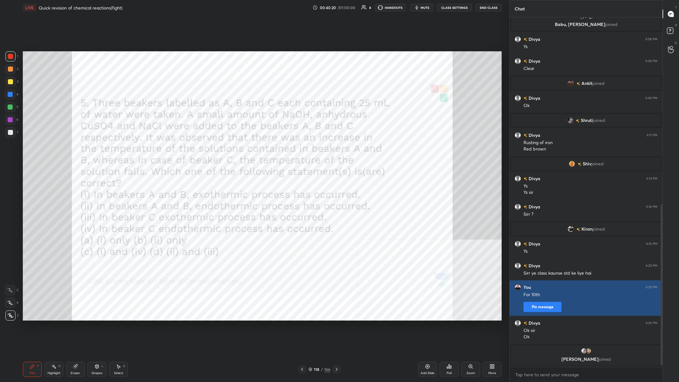
scroll to position [349, 153]
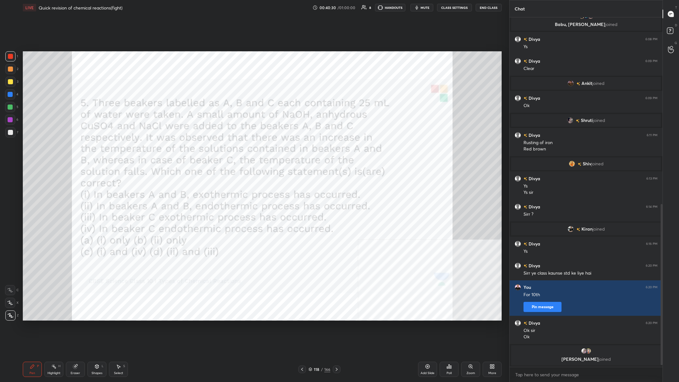
click at [14, 116] on div at bounding box center [10, 120] width 10 height 10
click at [11, 103] on div at bounding box center [10, 107] width 10 height 10
click at [12, 99] on div "4" at bounding box center [11, 95] width 13 height 13
click at [13, 98] on div at bounding box center [10, 94] width 10 height 10
click at [227, 148] on div "118" at bounding box center [316, 369] width 6 height 4
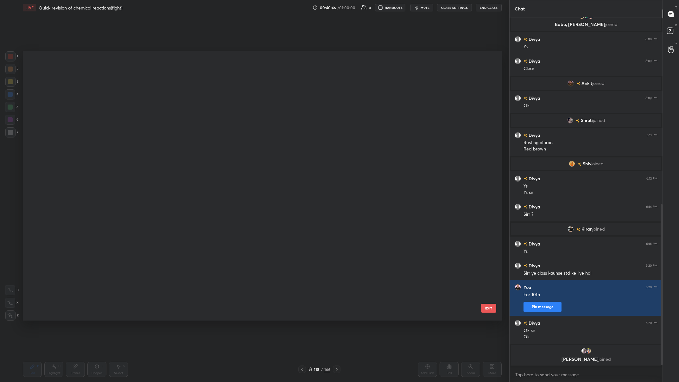
scroll to position [1, 0]
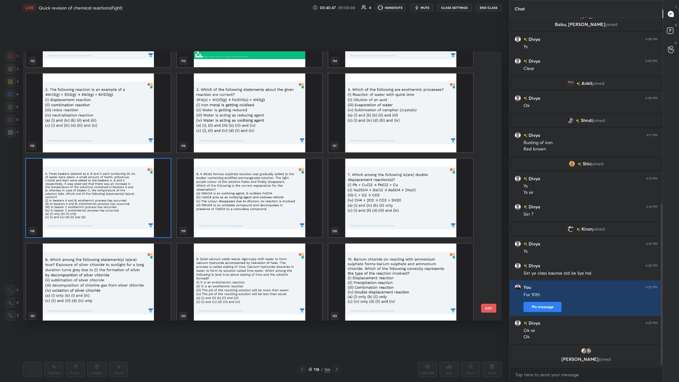
click at [227, 148] on img "grid" at bounding box center [249, 197] width 145 height 79
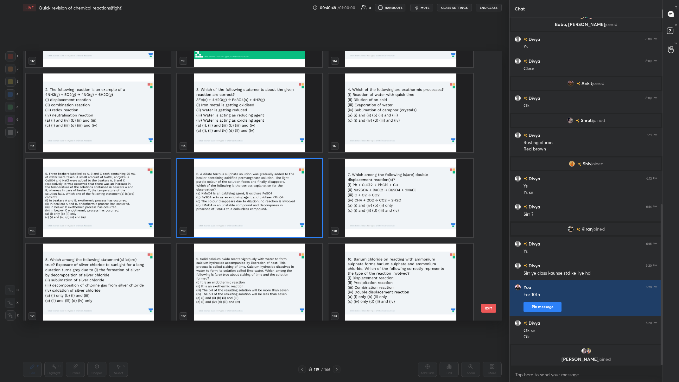
click at [227, 148] on img "grid" at bounding box center [249, 197] width 145 height 79
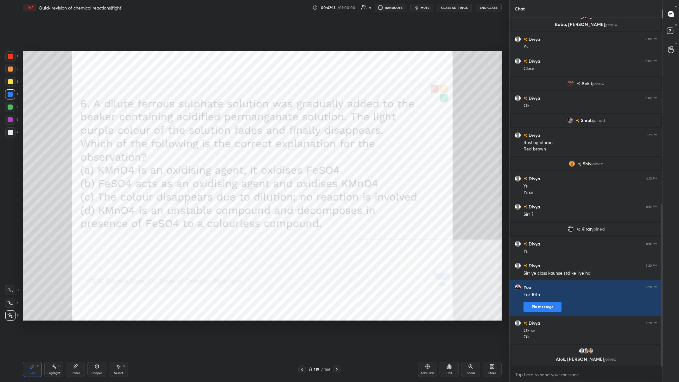
click at [227, 148] on div "Poll" at bounding box center [448, 368] width 19 height 15
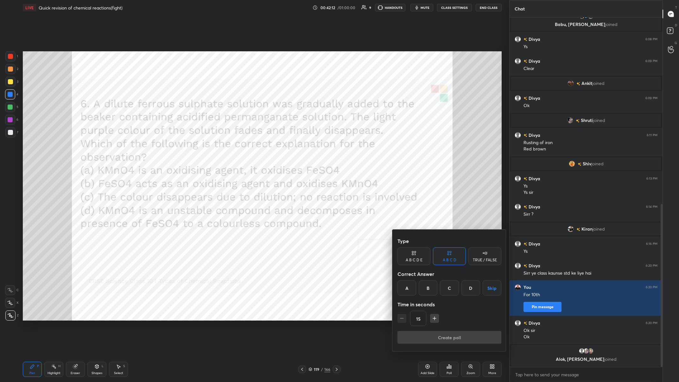
click at [227, 148] on div "A" at bounding box center [406, 287] width 19 height 15
click at [227, 148] on button "Create poll" at bounding box center [449, 337] width 104 height 13
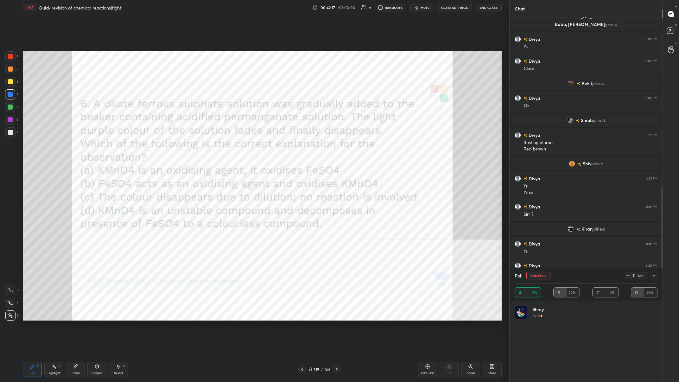
scroll to position [76, 143]
click at [227, 148] on icon at bounding box center [653, 275] width 5 height 5
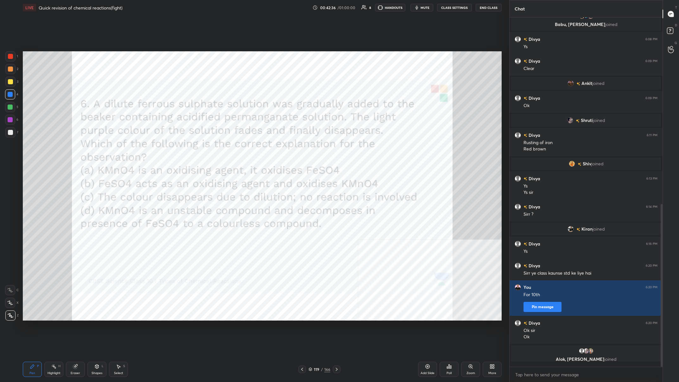
scroll to position [0, 0]
click at [227, 148] on div "119" at bounding box center [316, 369] width 6 height 4
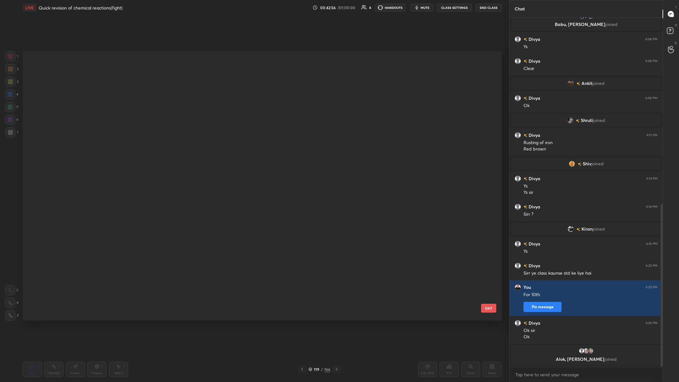
scroll to position [1, 0]
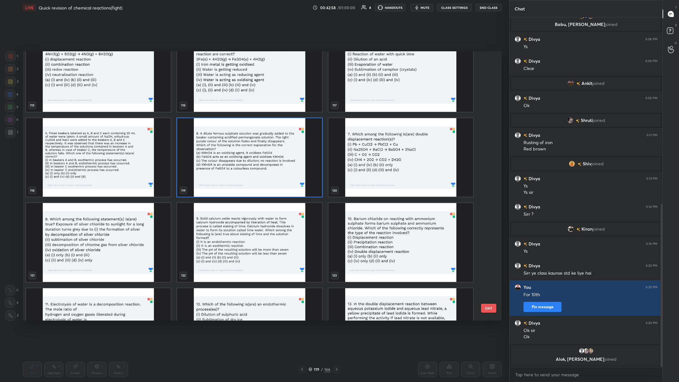
click at [227, 148] on img "grid" at bounding box center [400, 157] width 145 height 79
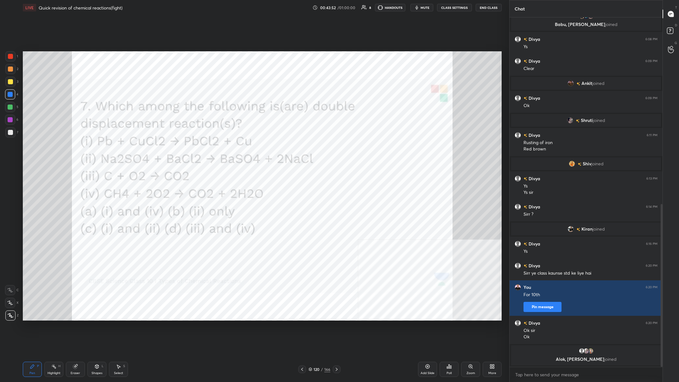
click at [227, 7] on span "mute" at bounding box center [424, 7] width 9 height 4
click at [227, 7] on span "unmute" at bounding box center [425, 7] width 14 height 4
click at [227, 148] on div "Poll" at bounding box center [448, 368] width 19 height 15
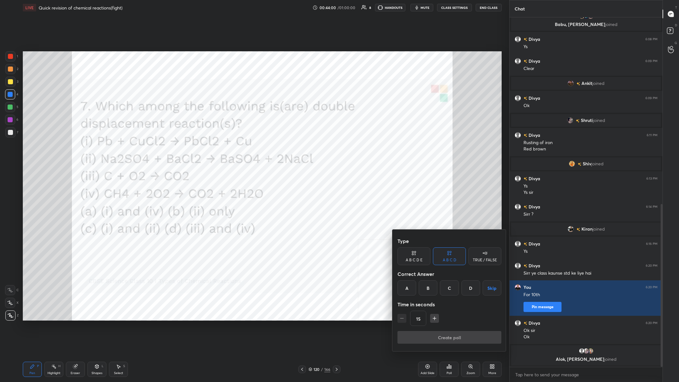
click at [227, 148] on div "B" at bounding box center [427, 287] width 19 height 15
click at [227, 148] on button "Create poll" at bounding box center [449, 337] width 104 height 13
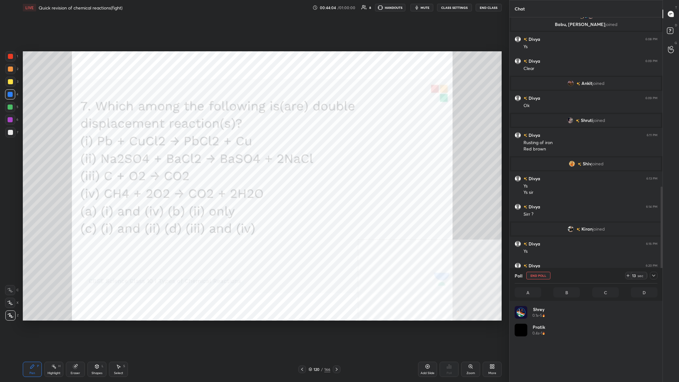
scroll to position [76, 143]
click at [227, 148] on div at bounding box center [654, 276] width 8 height 8
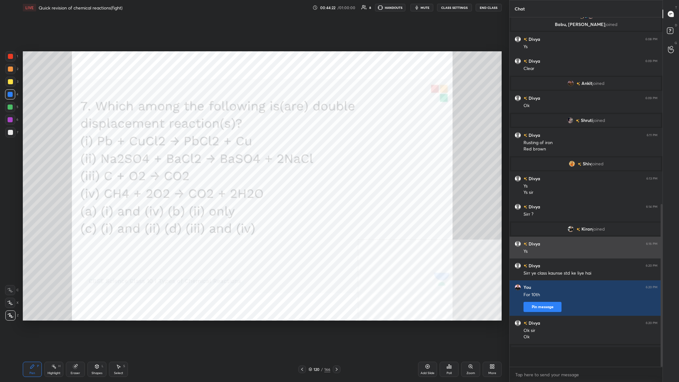
scroll to position [0, 0]
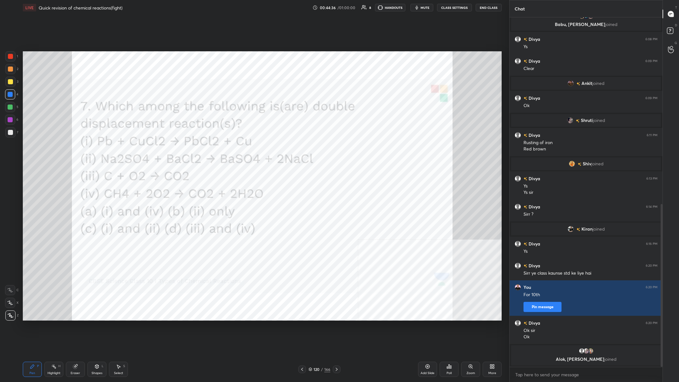
click at [227, 148] on div "120 / 166" at bounding box center [319, 369] width 22 height 6
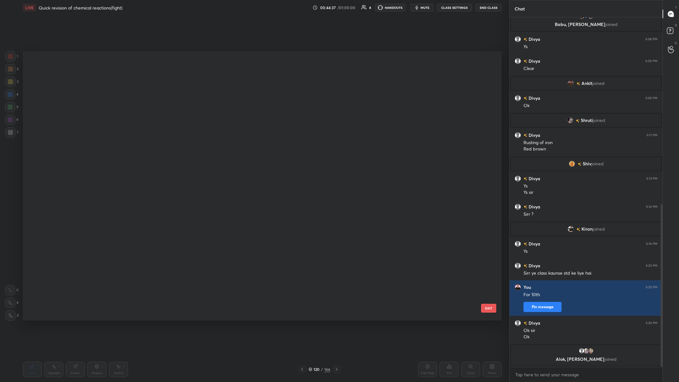
scroll to position [269, 478]
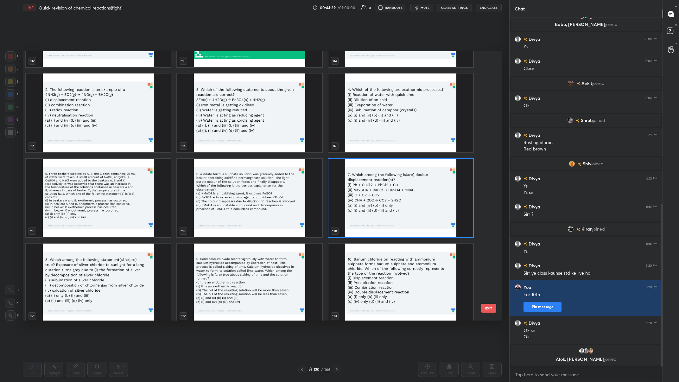
click at [110, 148] on img "grid" at bounding box center [98, 282] width 145 height 79
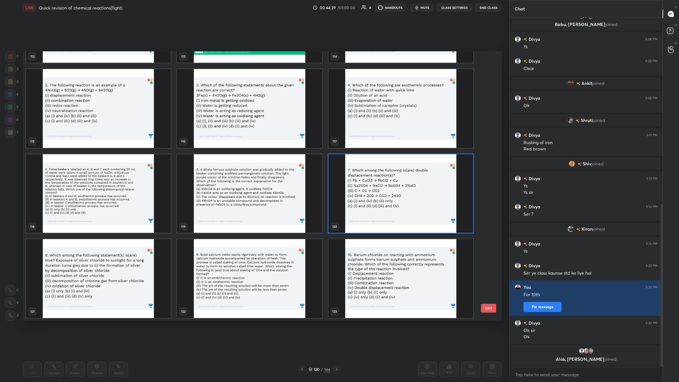
click at [110, 148] on div "112 113 114 115 116 117 118 119 120 121 122 123 124 125 126" at bounding box center [257, 185] width 468 height 269
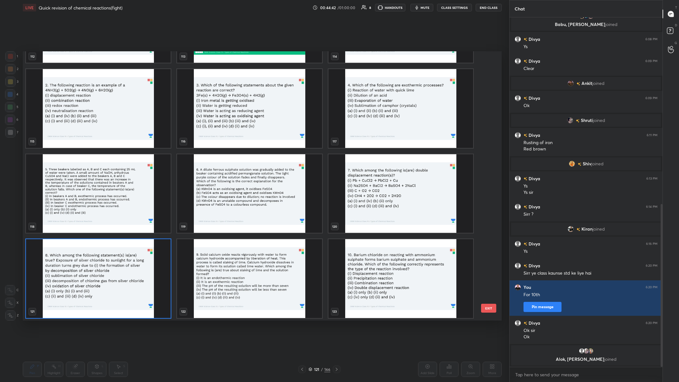
click at [72, 148] on img "grid" at bounding box center [98, 278] width 145 height 79
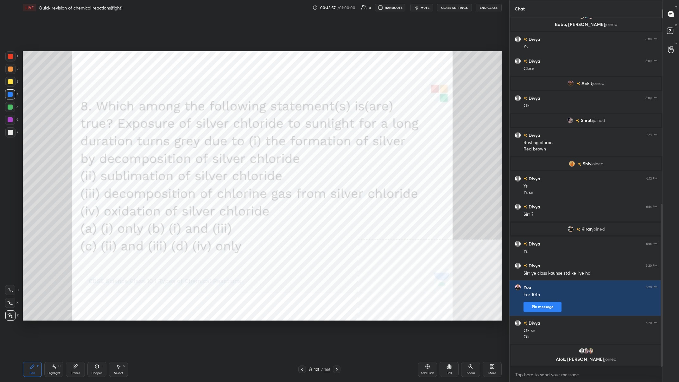
click at [227, 148] on div "Poll" at bounding box center [448, 368] width 19 height 15
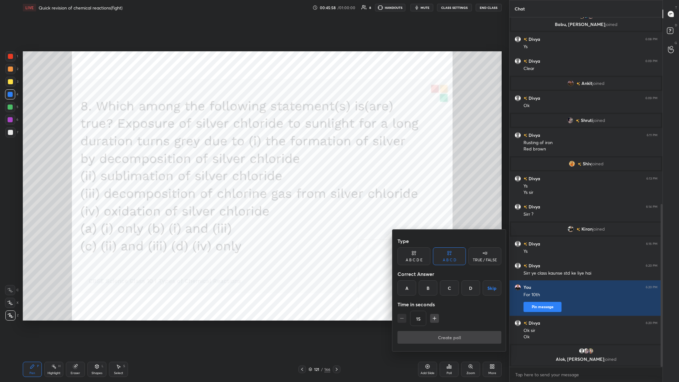
click at [227, 148] on div "A" at bounding box center [406, 287] width 19 height 15
click at [227, 148] on button "Create poll" at bounding box center [449, 337] width 104 height 13
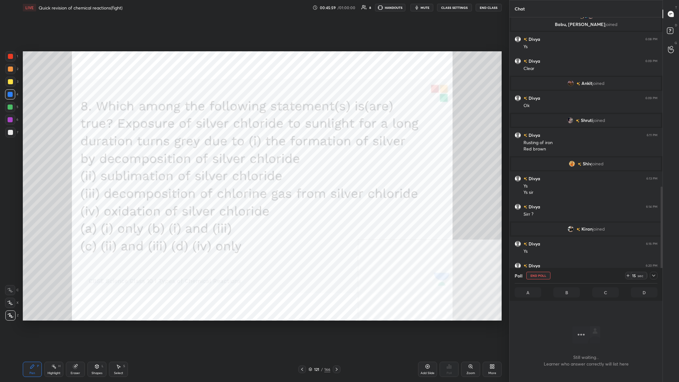
scroll to position [316, 153]
click at [227, 148] on div at bounding box center [652, 276] width 10 height 8
click at [227, 148] on icon at bounding box center [653, 275] width 5 height 5
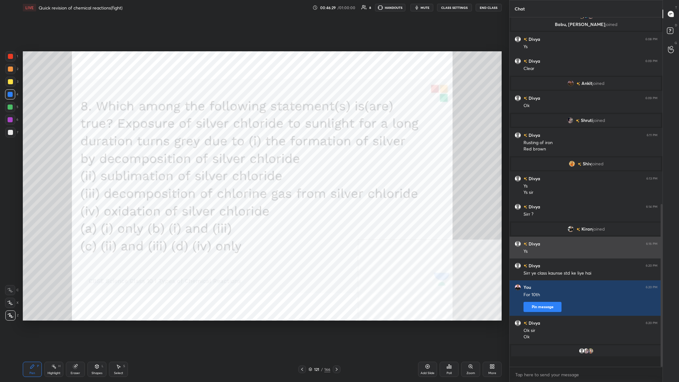
scroll to position [349, 153]
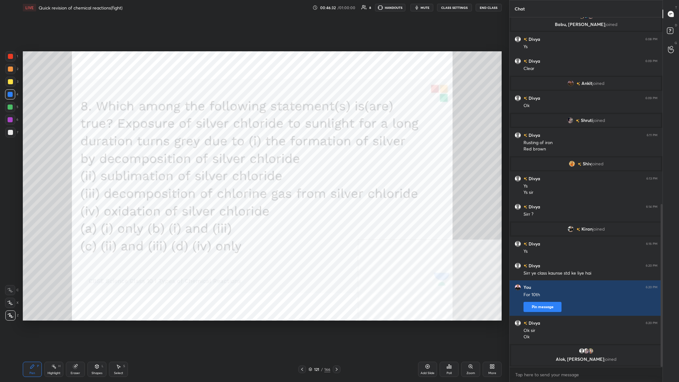
click at [74, 148] on icon at bounding box center [75, 366] width 4 height 4
click at [10, 148] on div "Erase all" at bounding box center [10, 315] width 10 height 10
click at [30, 148] on icon at bounding box center [32, 366] width 4 height 4
click at [72, 148] on div "Eraser" at bounding box center [75, 368] width 19 height 15
drag, startPoint x: 18, startPoint y: 327, endPoint x: 36, endPoint y: 330, distance: 17.8
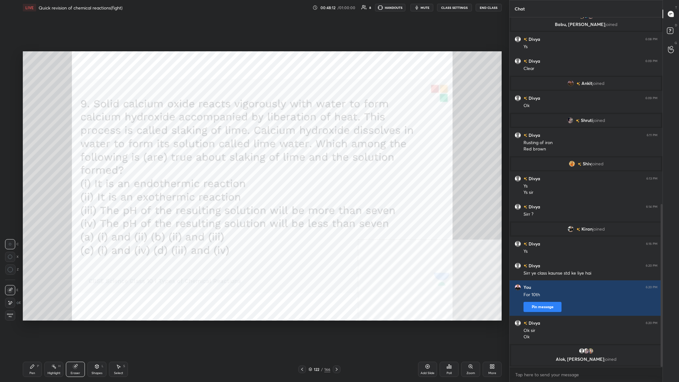
click at [27, 148] on div "1 2 3 4 5 6 7 C X Z C X Z E E Erase all H H LIVE Quick revision of chemical rea…" at bounding box center [252, 191] width 504 height 382
drag, startPoint x: 14, startPoint y: 317, endPoint x: 17, endPoint y: 316, distance: 3.4
click at [14, 148] on span "Erase all" at bounding box center [9, 315] width 9 height 4
drag, startPoint x: 23, startPoint y: 371, endPoint x: 61, endPoint y: 369, distance: 37.4
click at [25, 148] on div "Pen P" at bounding box center [32, 368] width 19 height 15
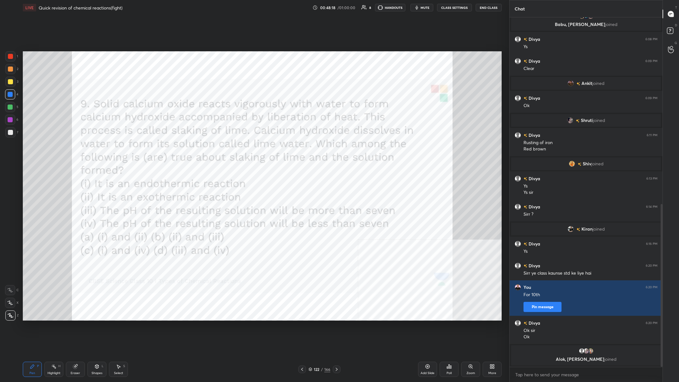
click at [227, 148] on div "Poll" at bounding box center [448, 368] width 19 height 15
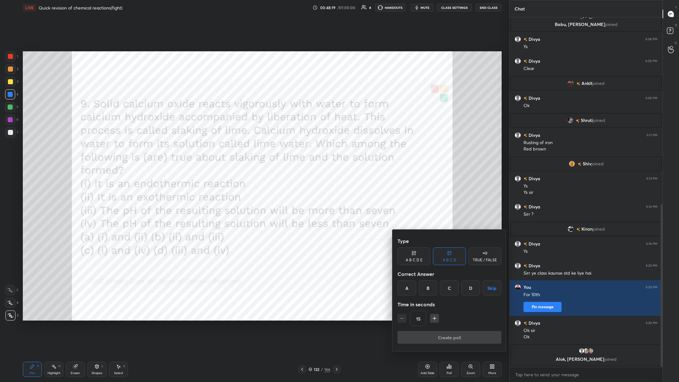
click at [227, 148] on div "B" at bounding box center [427, 287] width 19 height 15
click at [227, 148] on button "Create poll" at bounding box center [449, 337] width 104 height 13
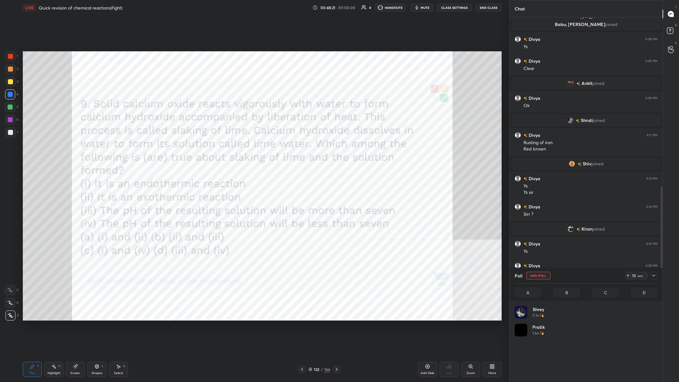
scroll to position [76, 143]
click at [227, 148] on icon at bounding box center [653, 275] width 5 height 5
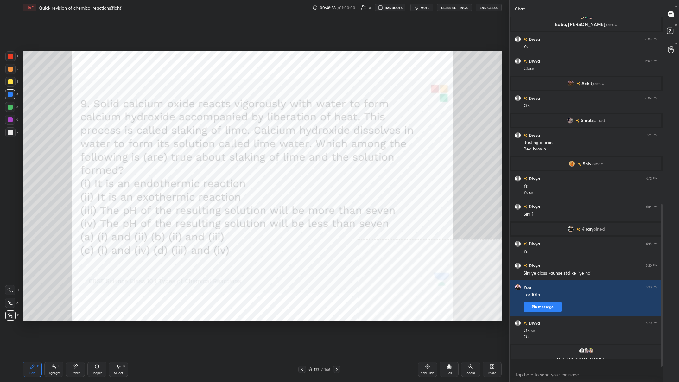
scroll to position [0, 0]
click at [13, 119] on div at bounding box center [10, 120] width 10 height 10
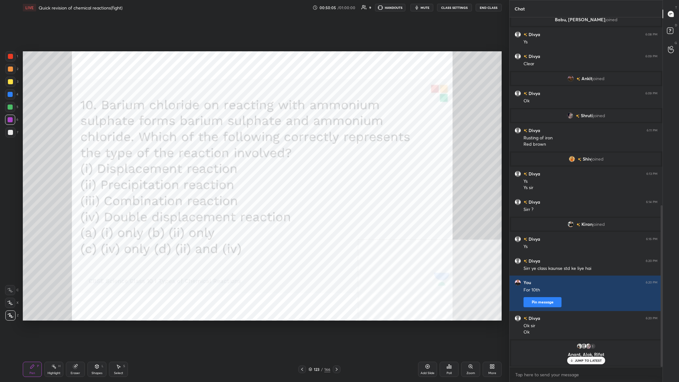
click at [227, 148] on div "Poll" at bounding box center [448, 368] width 19 height 15
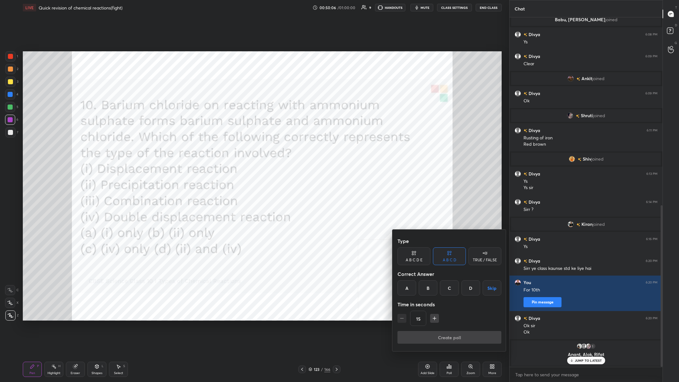
click at [227, 148] on div "D" at bounding box center [470, 287] width 19 height 15
click at [227, 148] on button "Create poll" at bounding box center [449, 337] width 104 height 13
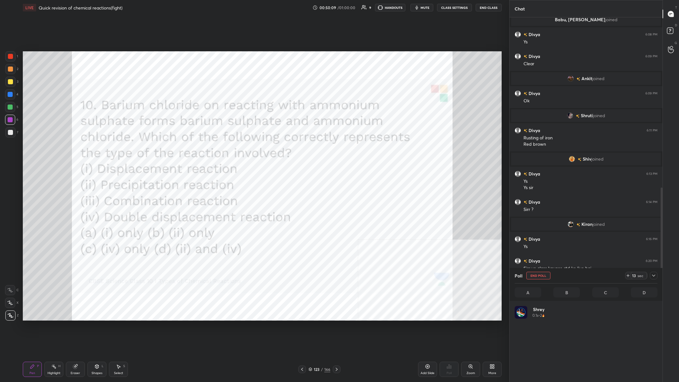
scroll to position [76, 143]
click at [227, 148] on icon at bounding box center [653, 275] width 5 height 5
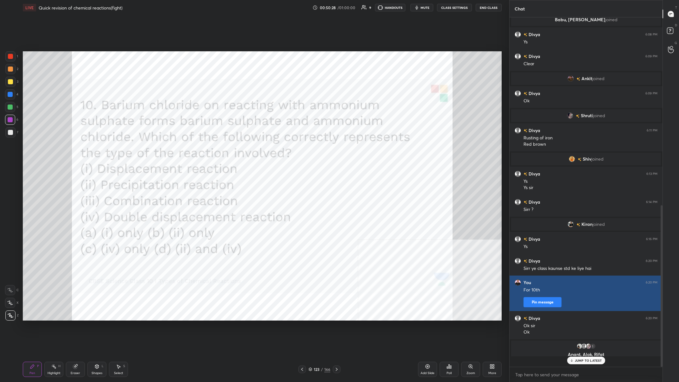
scroll to position [344, 153]
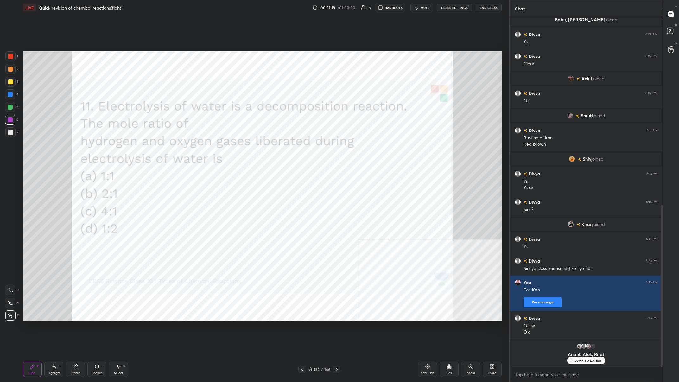
click at [34, 148] on div "Pen" at bounding box center [32, 372] width 6 height 3
click at [227, 148] on div "124" at bounding box center [316, 369] width 6 height 4
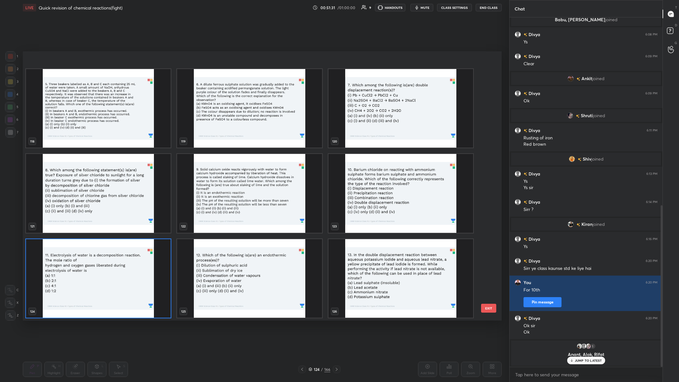
scroll to position [3340, 0]
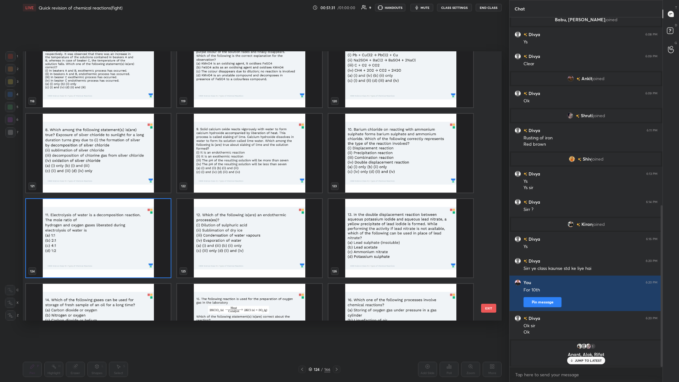
click at [163, 148] on img "grid" at bounding box center [98, 237] width 145 height 79
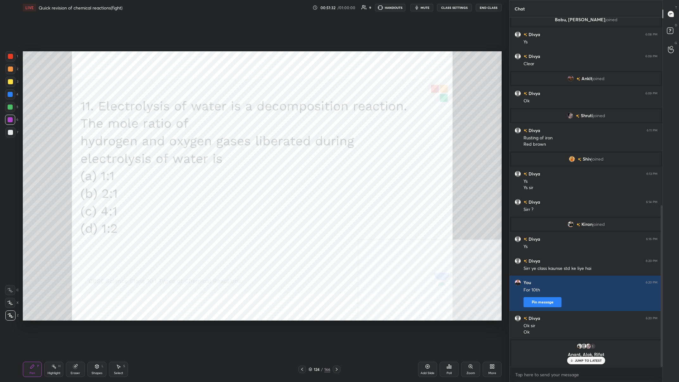
scroll to position [0, 0]
click at [227, 148] on div "Poll" at bounding box center [448, 368] width 19 height 15
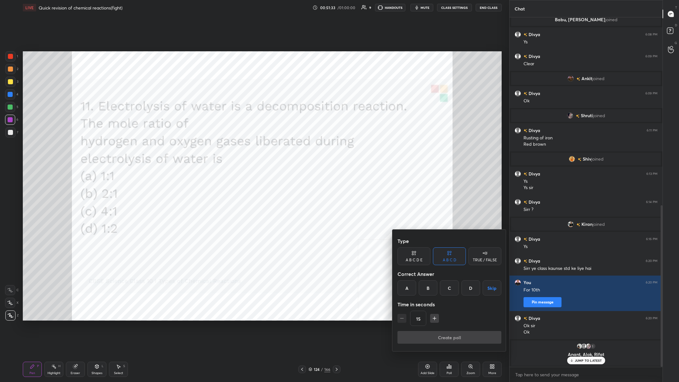
click at [227, 148] on div "B" at bounding box center [427, 287] width 19 height 15
click at [227, 148] on button "Create poll" at bounding box center [449, 337] width 104 height 13
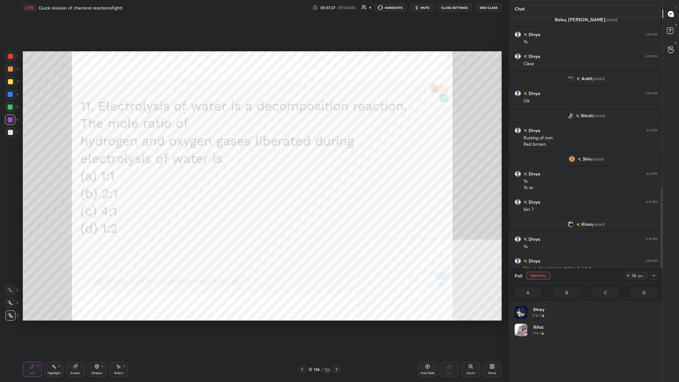
scroll to position [76, 143]
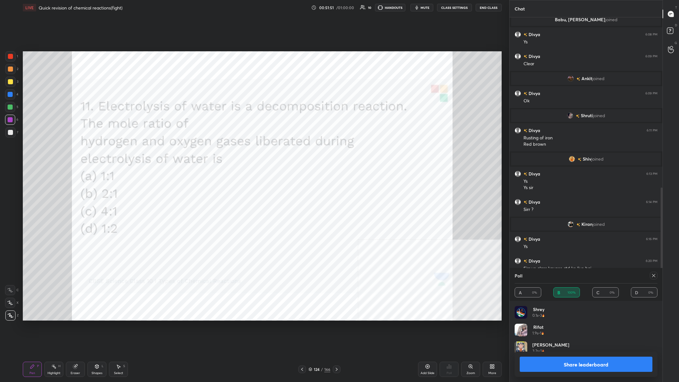
click at [227, 148] on button "Share leaderboard" at bounding box center [585, 363] width 133 height 15
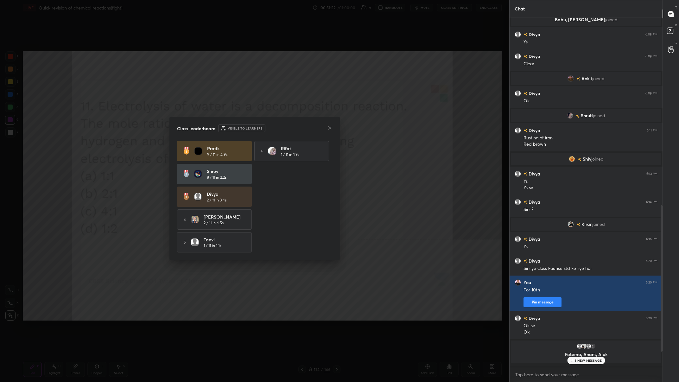
scroll to position [349, 153]
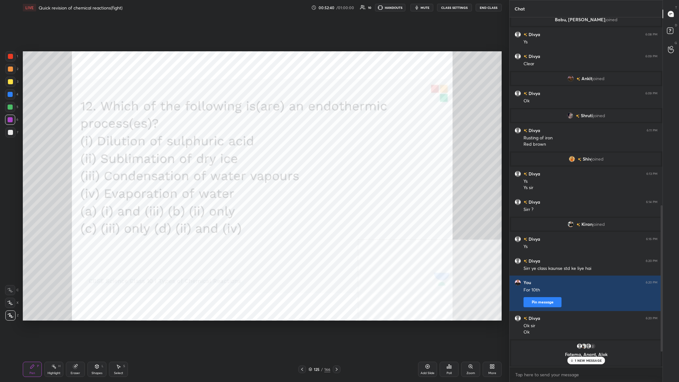
click at [227, 148] on div "/" at bounding box center [322, 369] width 2 height 4
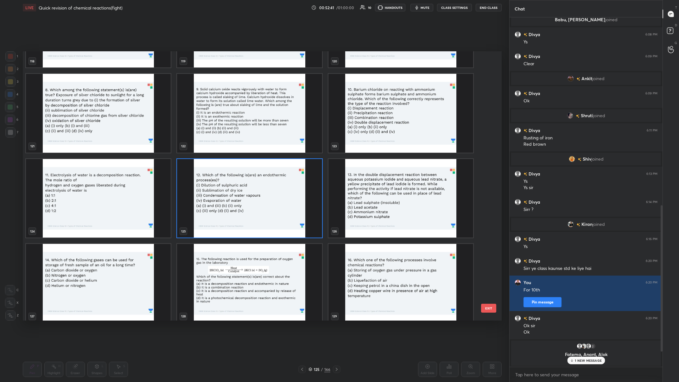
scroll to position [3381, 0]
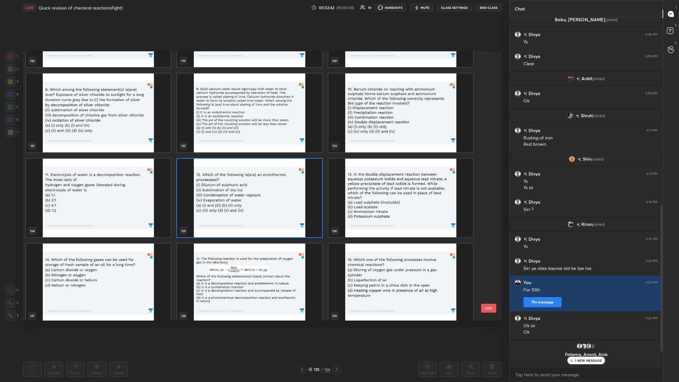
click at [218, 148] on img "grid" at bounding box center [249, 197] width 145 height 79
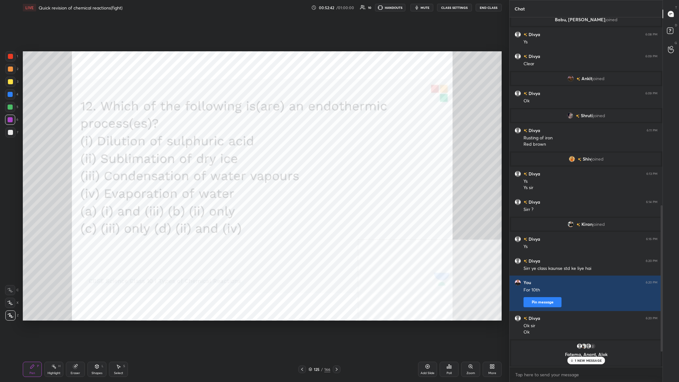
click at [218, 148] on img "grid" at bounding box center [249, 197] width 145 height 79
click at [227, 148] on div "Poll" at bounding box center [448, 368] width 19 height 15
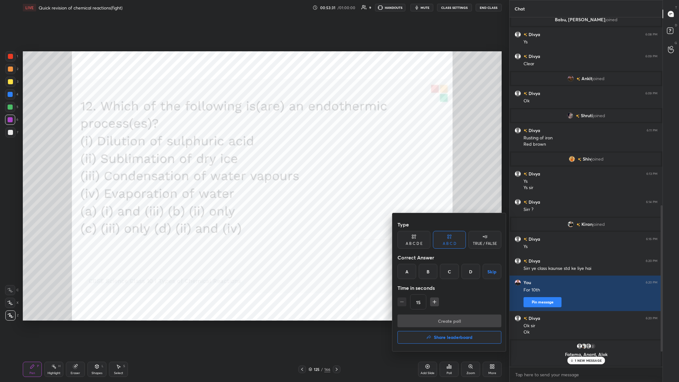
click at [227, 148] on div "D" at bounding box center [470, 271] width 19 height 15
click at [227, 148] on button "Create poll" at bounding box center [449, 320] width 104 height 13
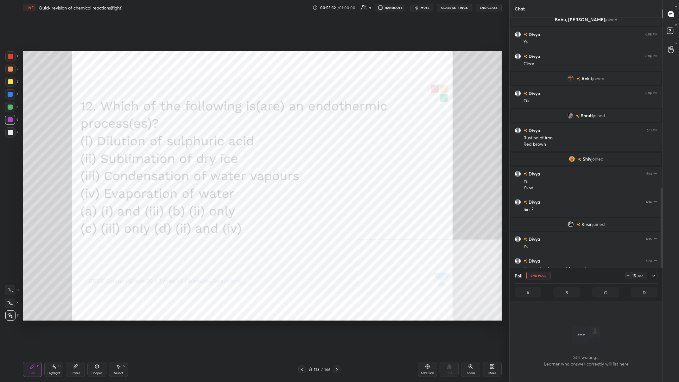
scroll to position [316, 153]
click at [227, 148] on icon at bounding box center [653, 275] width 3 height 2
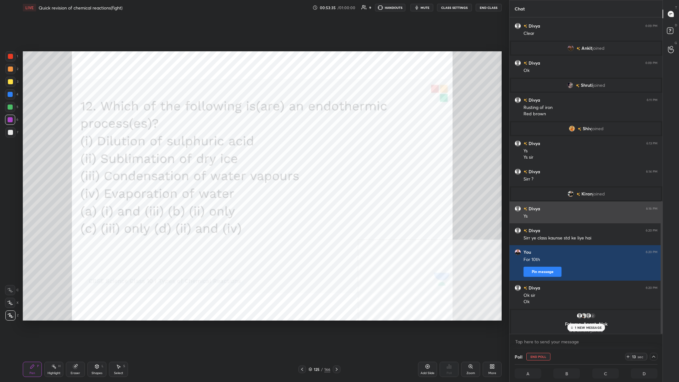
scroll to position [438, 0]
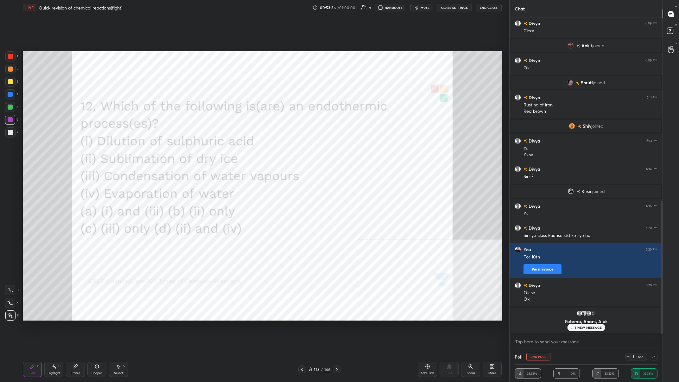
click at [227, 148] on div at bounding box center [654, 357] width 8 height 8
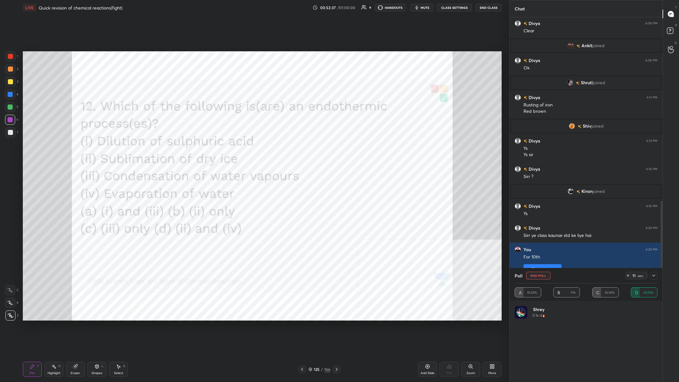
scroll to position [0, 0]
click at [227, 148] on icon at bounding box center [653, 275] width 5 height 5
click at [227, 148] on button "Share leaderboard" at bounding box center [585, 363] width 133 height 15
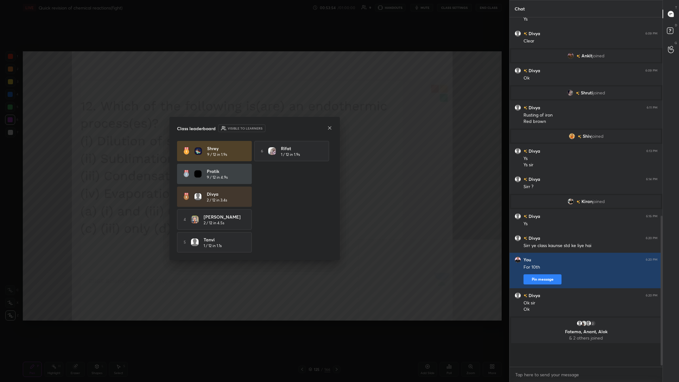
scroll to position [0, 0]
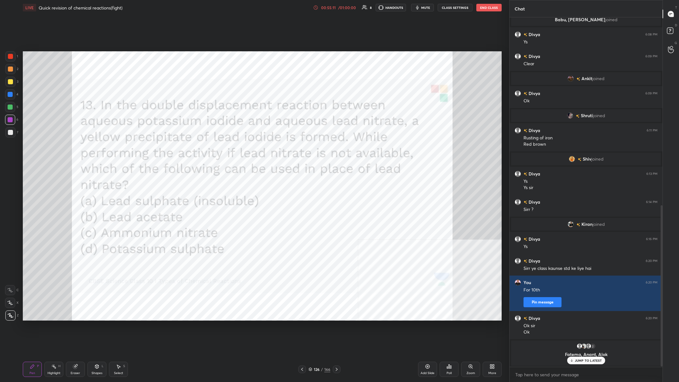
click at [227, 148] on icon at bounding box center [448, 366] width 5 height 5
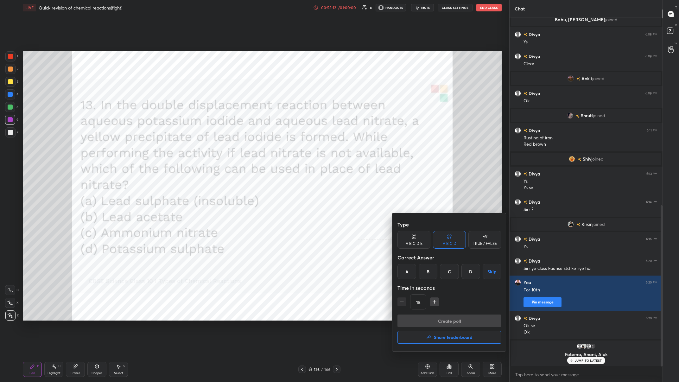
click at [227, 148] on div "B" at bounding box center [427, 271] width 19 height 15
click at [227, 148] on button "Create poll" at bounding box center [449, 320] width 104 height 13
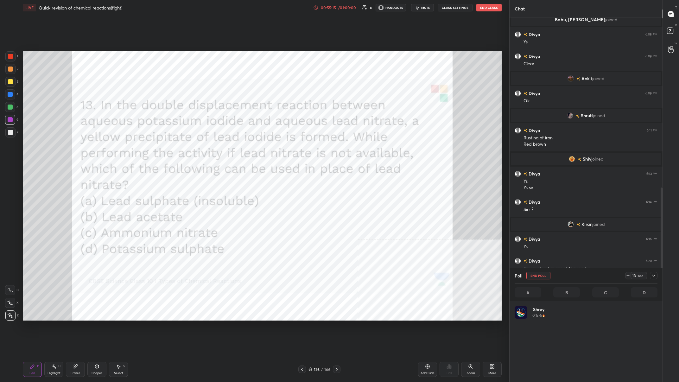
scroll to position [76, 143]
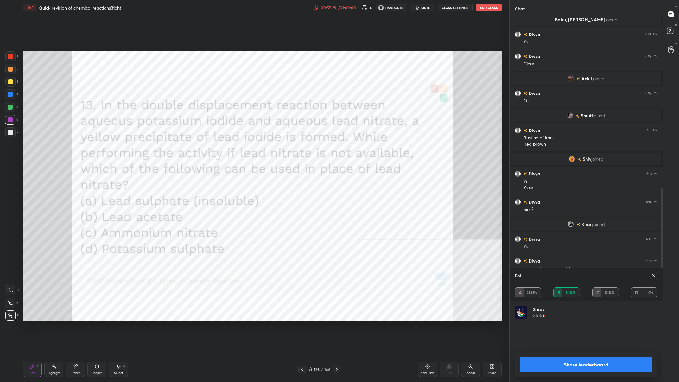
click at [227, 148] on button "Share leaderboard" at bounding box center [585, 363] width 133 height 15
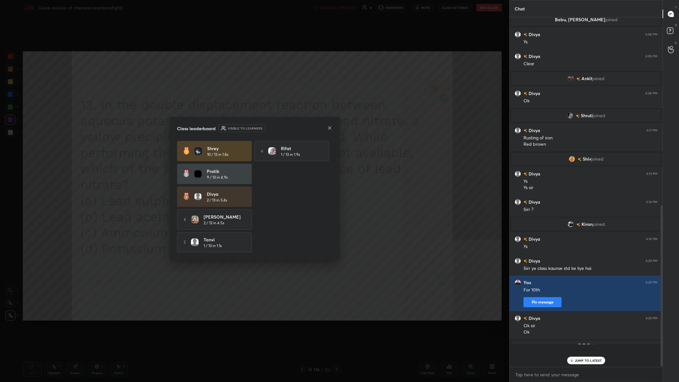
scroll to position [0, 0]
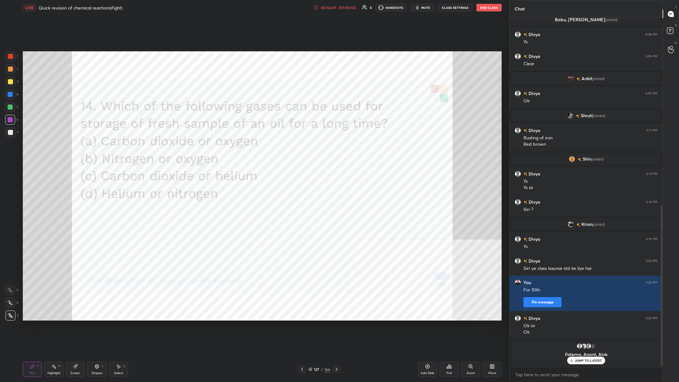
click at [227, 148] on div "127 / 166" at bounding box center [319, 369] width 22 height 6
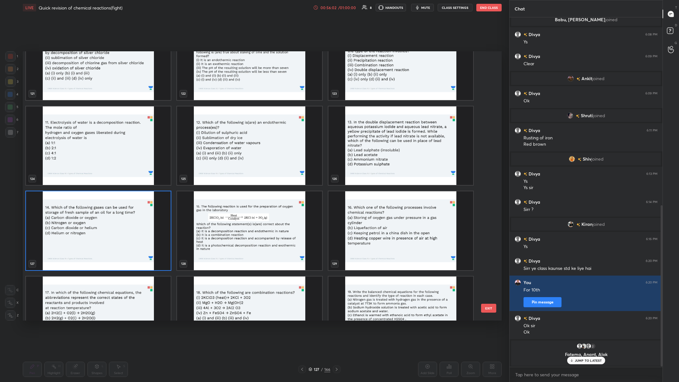
scroll to position [3465, 0]
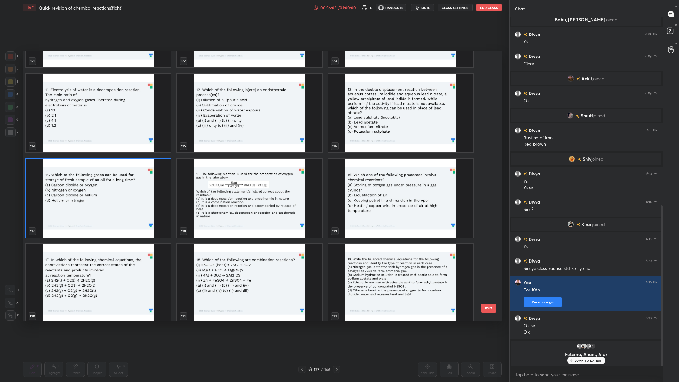
click at [131, 148] on img "grid" at bounding box center [98, 198] width 145 height 79
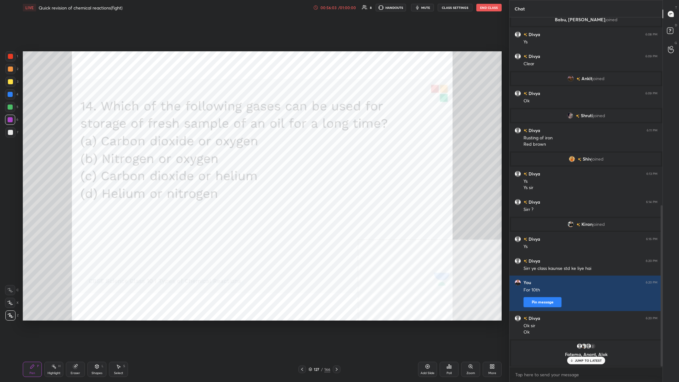
click at [131, 148] on img "grid" at bounding box center [98, 198] width 145 height 79
click at [227, 148] on div "Poll" at bounding box center [448, 368] width 19 height 15
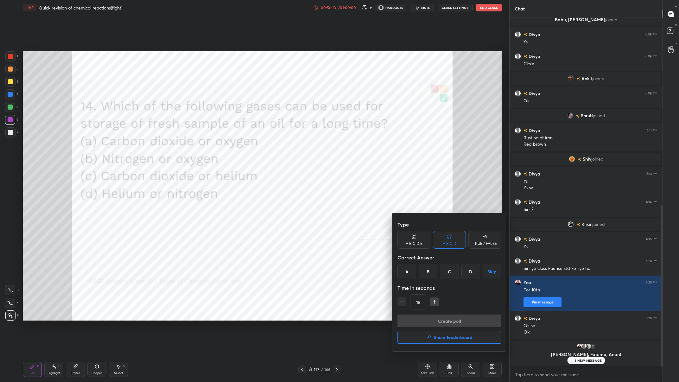
click at [227, 148] on div "D" at bounding box center [470, 271] width 19 height 15
click at [227, 148] on button "Create poll" at bounding box center [449, 320] width 104 height 13
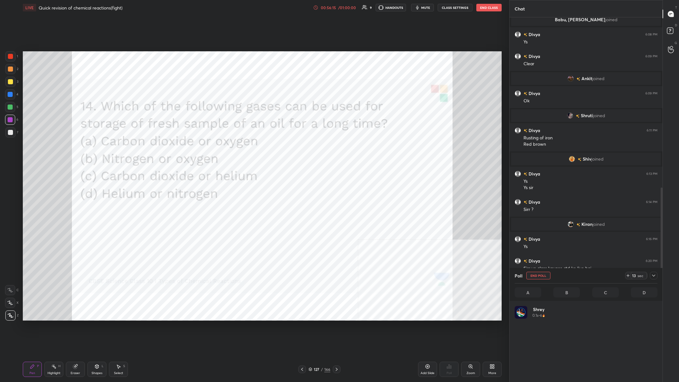
scroll to position [76, 143]
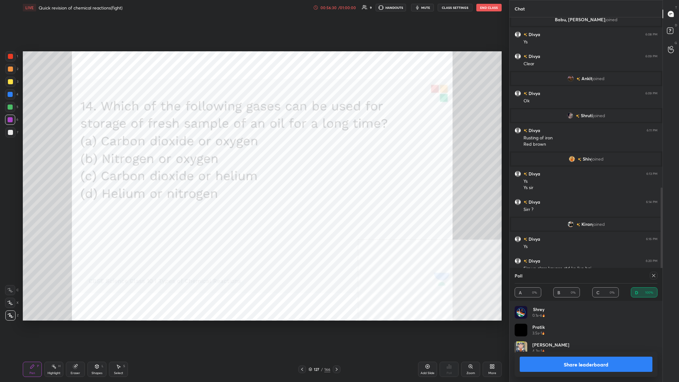
drag, startPoint x: 604, startPoint y: 357, endPoint x: 614, endPoint y: 354, distance: 10.4
click at [227, 148] on div "Share leaderboard" at bounding box center [585, 363] width 143 height 25
click at [227, 148] on button "Share leaderboard" at bounding box center [585, 363] width 133 height 15
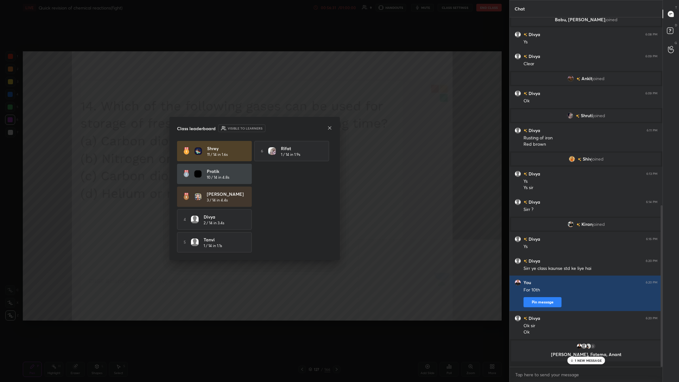
scroll to position [349, 153]
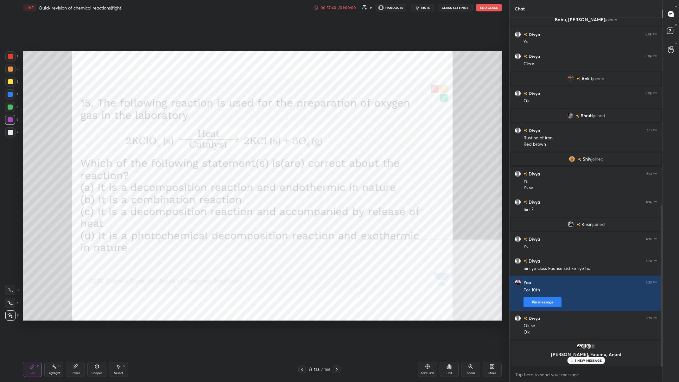
click at [227, 148] on div "Poll" at bounding box center [448, 368] width 19 height 15
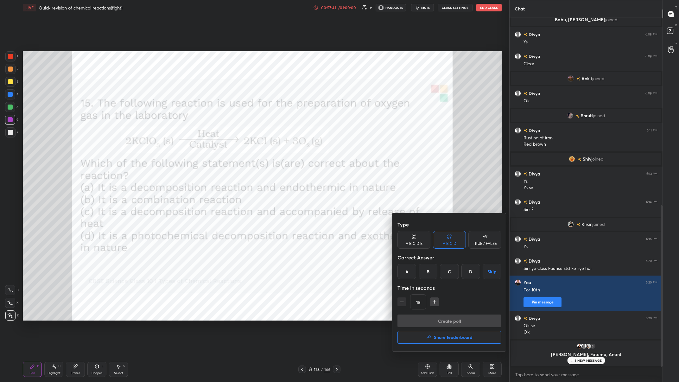
click at [227, 148] on div "A" at bounding box center [406, 271] width 19 height 15
click at [227, 148] on button "Create poll" at bounding box center [449, 320] width 104 height 13
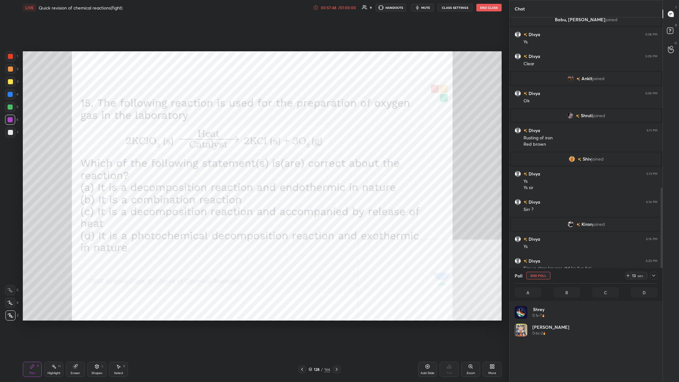
scroll to position [76, 143]
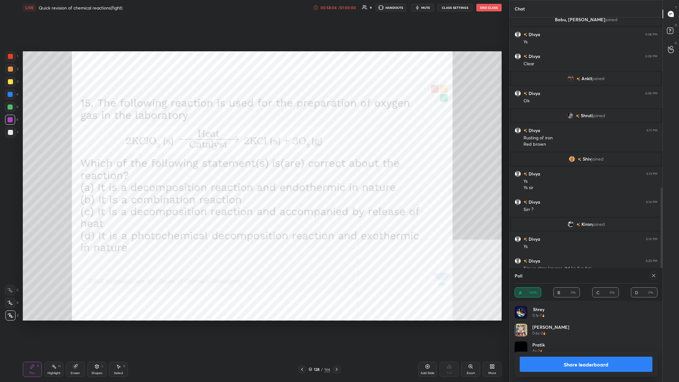
click at [227, 148] on button "Share leaderboard" at bounding box center [585, 363] width 133 height 15
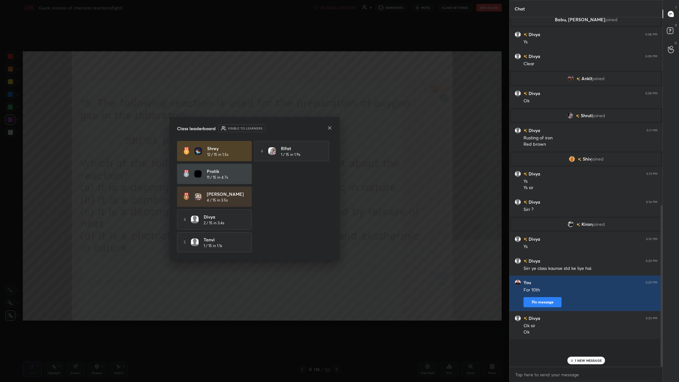
scroll to position [346, 153]
drag, startPoint x: 410, startPoint y: 236, endPoint x: 667, endPoint y: 216, distance: 257.8
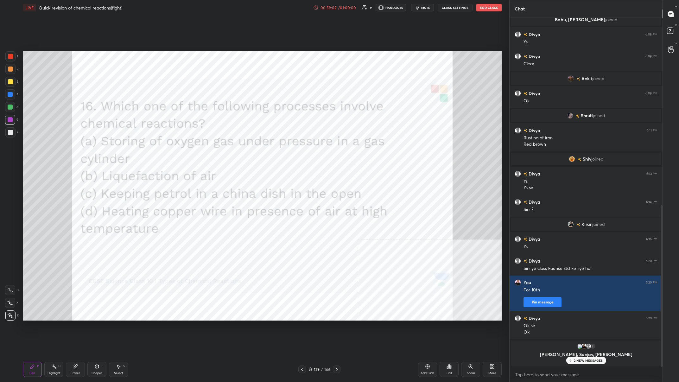
click at [227, 148] on img "grid" at bounding box center [588, 346] width 6 height 6
click at [227, 148] on icon at bounding box center [448, 366] width 5 height 5
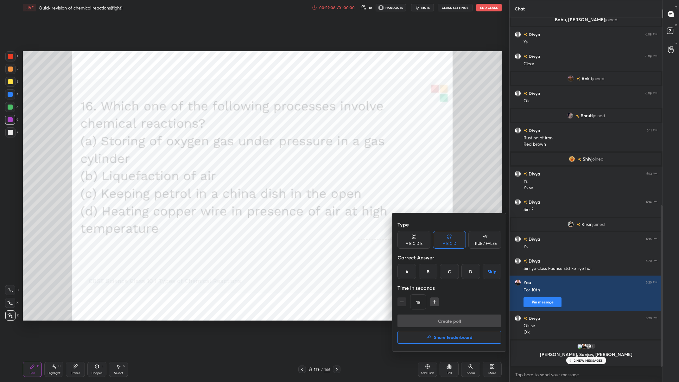
click at [227, 148] on div "D" at bounding box center [470, 271] width 19 height 15
click at [227, 148] on button "Create poll" at bounding box center [449, 320] width 104 height 13
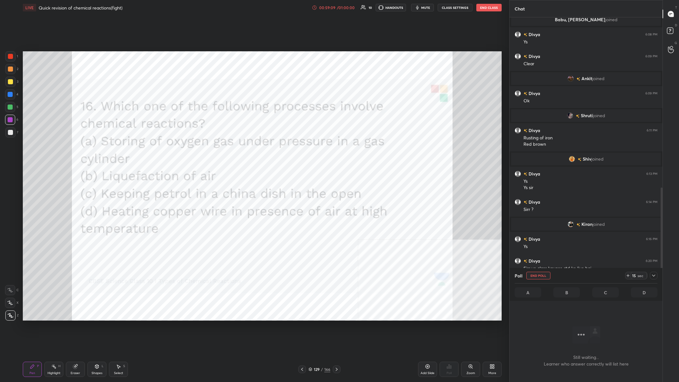
scroll to position [316, 153]
click at [227, 148] on icon at bounding box center [653, 275] width 5 height 5
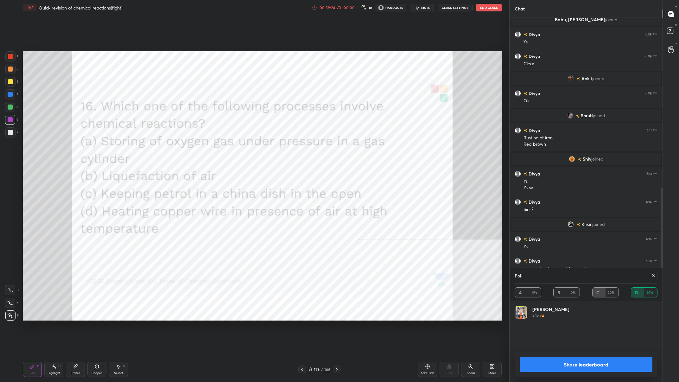
scroll to position [0, 0]
click at [227, 148] on button "Share leaderboard" at bounding box center [585, 363] width 133 height 15
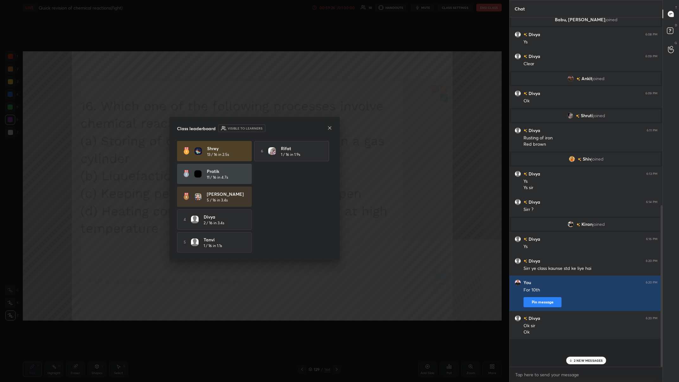
scroll to position [0, 0]
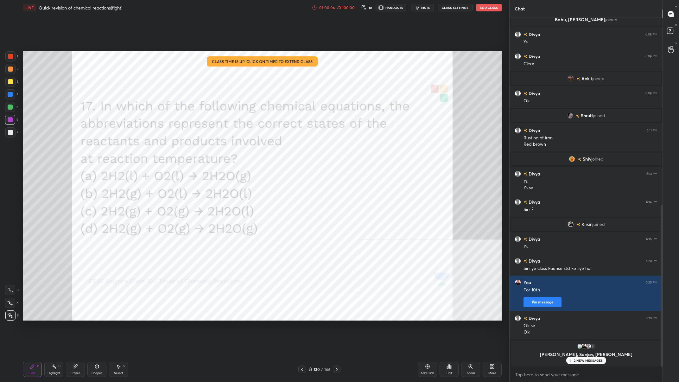
click at [227, 5] on div "01:00:06 / 01:00:00" at bounding box center [334, 7] width 44 height 5
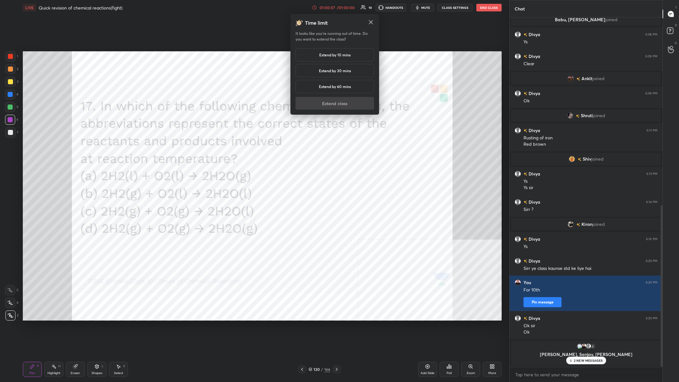
click at [227, 52] on div "Extend by 10 mins" at bounding box center [334, 54] width 78 height 13
click at [227, 99] on button "Extend class" at bounding box center [334, 103] width 78 height 13
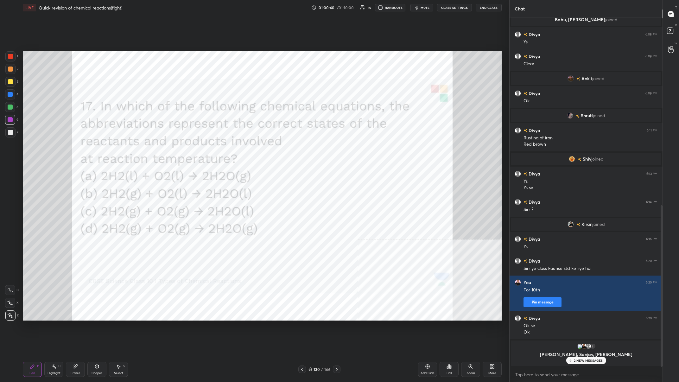
click at [227, 148] on div "Poll" at bounding box center [448, 368] width 19 height 15
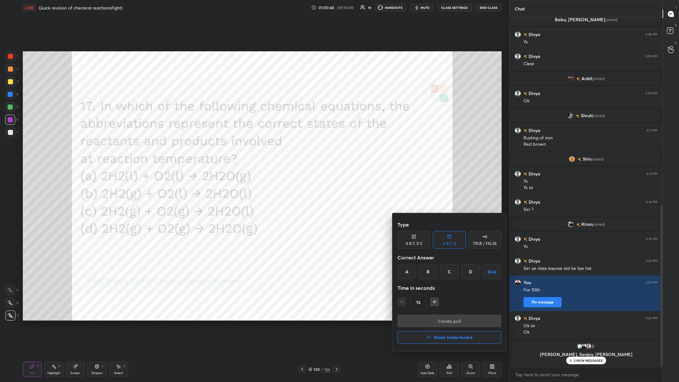
click at [227, 148] on div "D" at bounding box center [470, 271] width 19 height 15
click at [227, 148] on button "Create poll" at bounding box center [449, 320] width 104 height 13
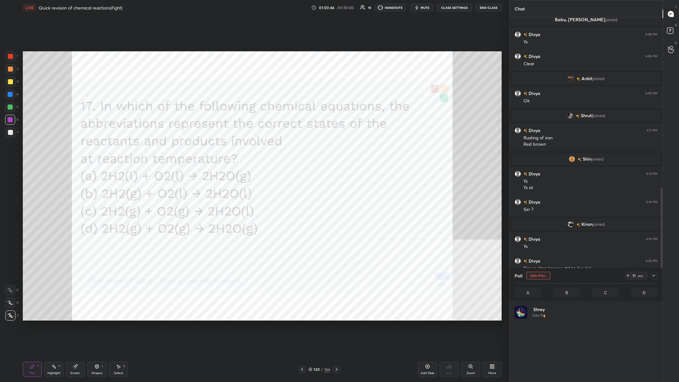
scroll to position [76, 143]
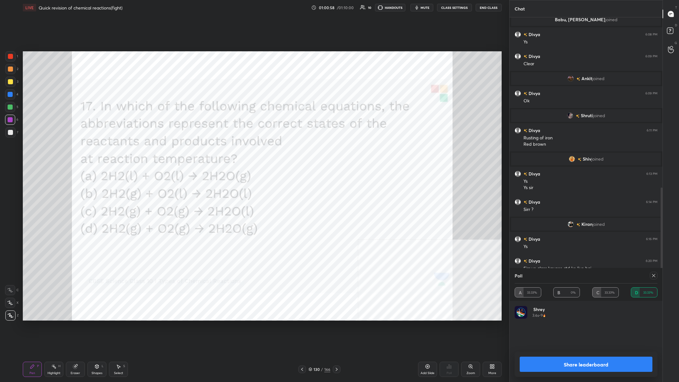
click at [227, 148] on button "Share leaderboard" at bounding box center [585, 363] width 133 height 15
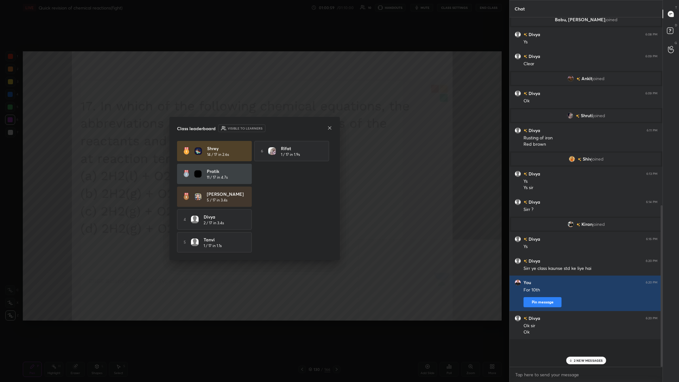
scroll to position [346, 153]
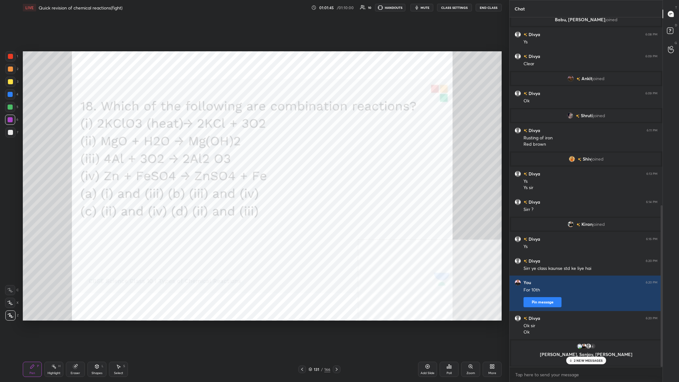
click at [227, 148] on div "Poll" at bounding box center [448, 372] width 5 height 3
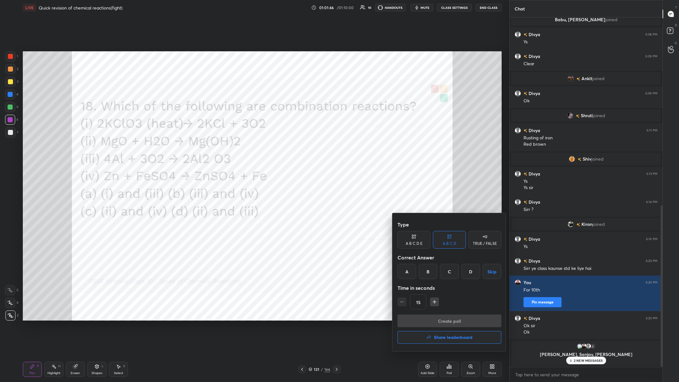
click at [227, 148] on div "D" at bounding box center [470, 271] width 19 height 15
click at [227, 148] on button "Create poll" at bounding box center [449, 320] width 104 height 13
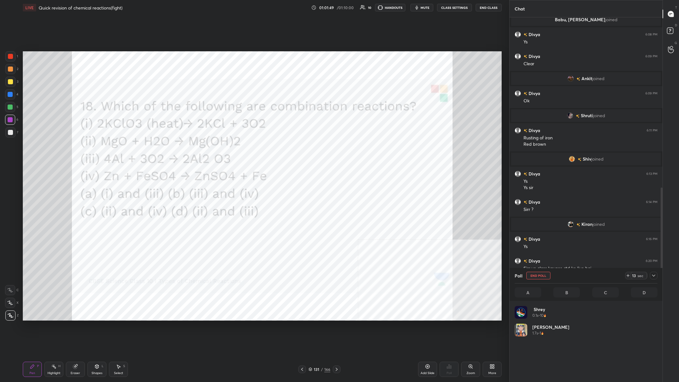
scroll to position [76, 143]
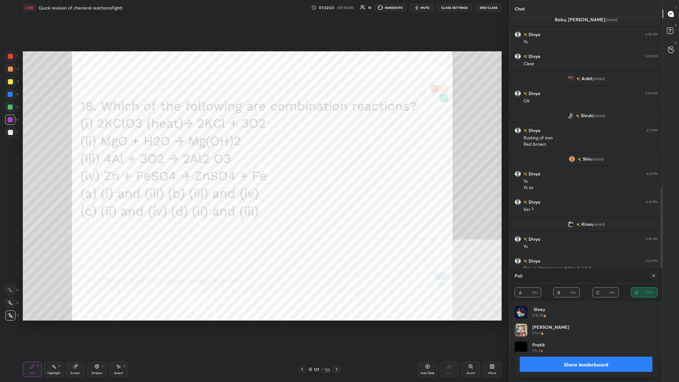
click at [227, 148] on button "Share leaderboard" at bounding box center [585, 363] width 133 height 15
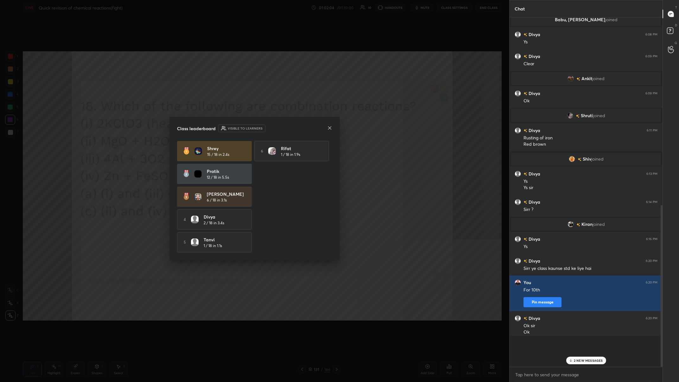
scroll to position [0, 0]
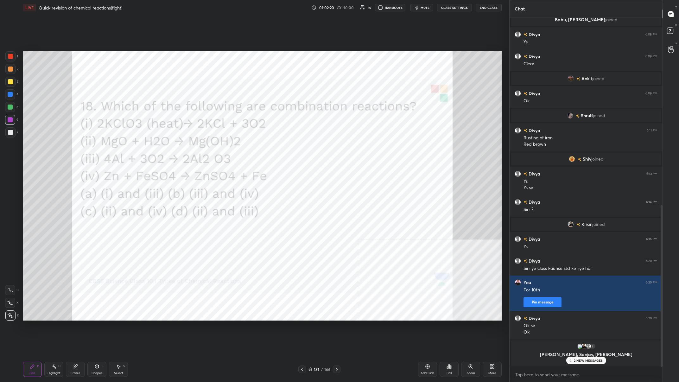
click at [227, 148] on div "Poll" at bounding box center [448, 368] width 19 height 15
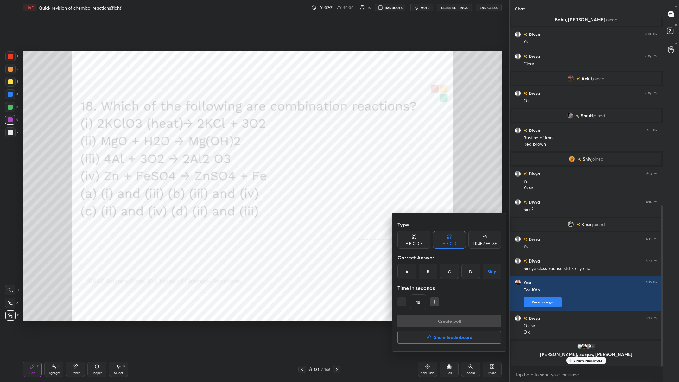
click at [227, 148] on h4 "Share leaderboard" at bounding box center [453, 337] width 39 height 4
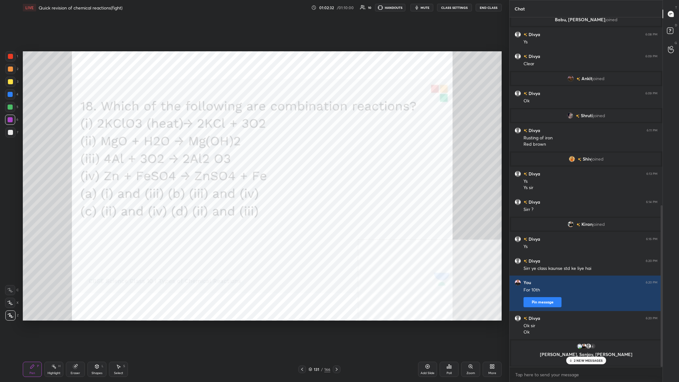
click at [227, 148] on div "131" at bounding box center [316, 369] width 6 height 4
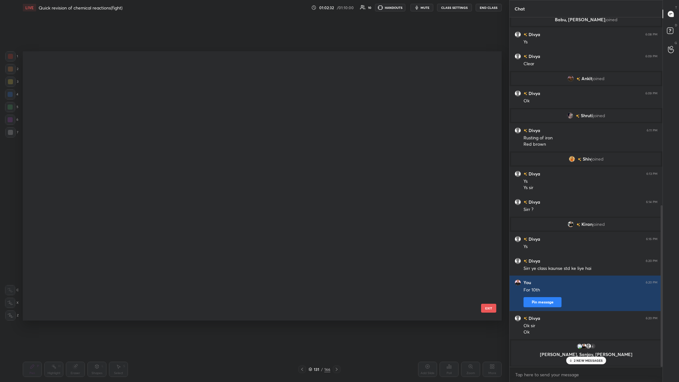
scroll to position [269, 478]
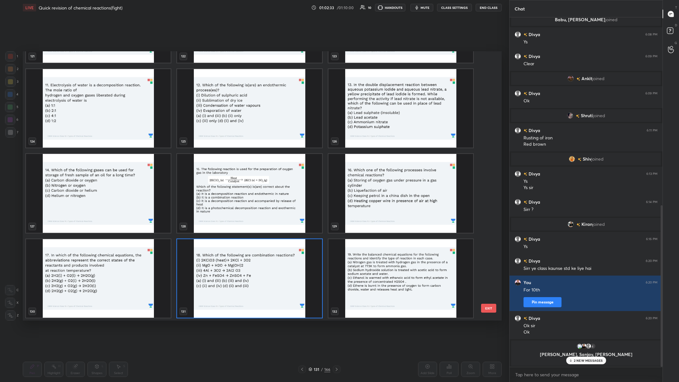
click at [227, 148] on img "grid" at bounding box center [249, 278] width 145 height 79
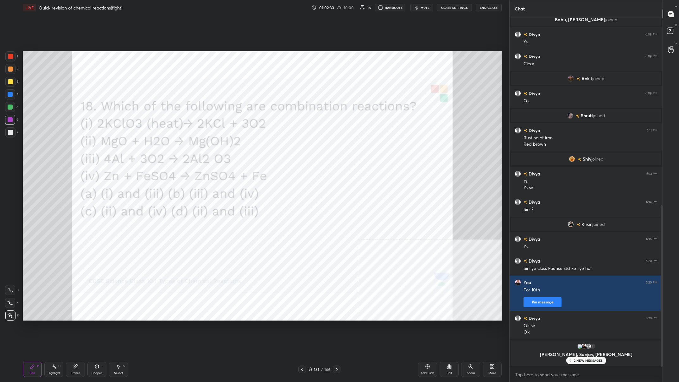
click at [227, 148] on img "grid" at bounding box center [249, 278] width 145 height 79
click at [227, 148] on div "Add Slide" at bounding box center [427, 368] width 19 height 15
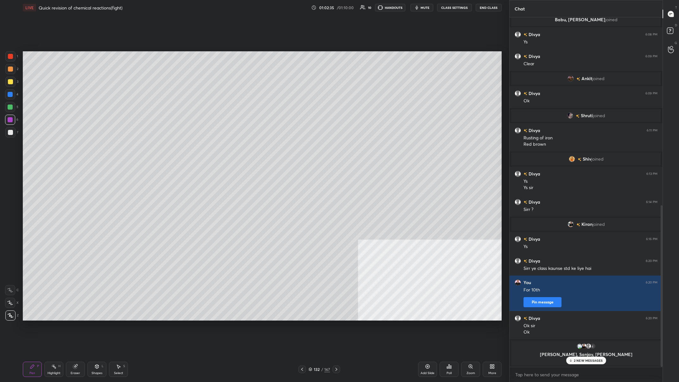
click at [227, 148] on icon at bounding box center [491, 365] width 2 height 2
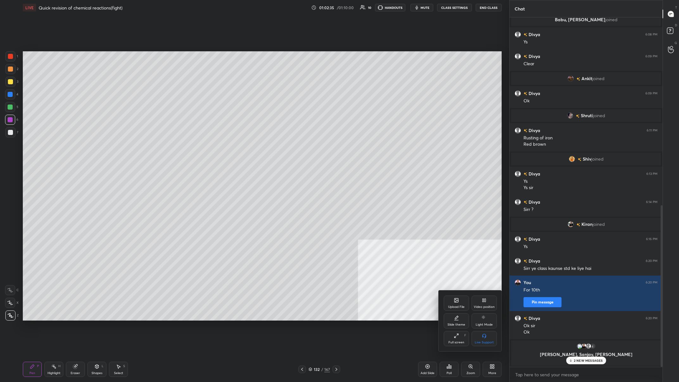
click at [227, 148] on div "Upload File" at bounding box center [455, 302] width 25 height 15
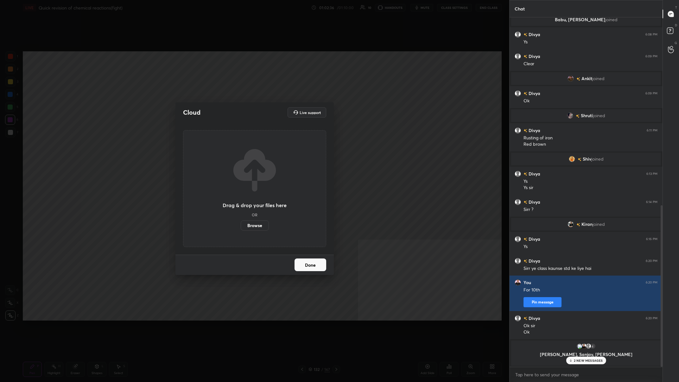
click at [227, 148] on label "Browse" at bounding box center [255, 225] width 28 height 10
click at [227, 148] on input "Browse" at bounding box center [241, 225] width 0 height 10
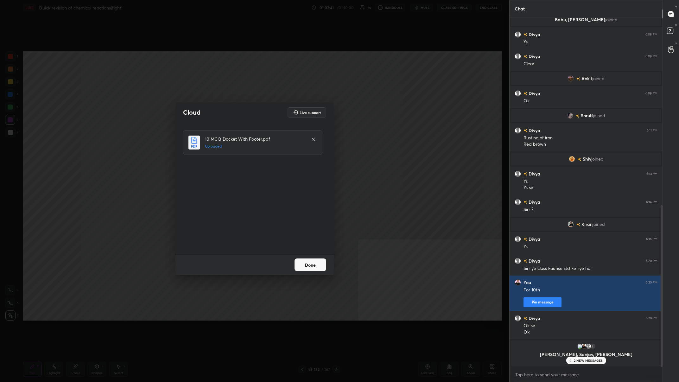
click at [227, 148] on button "Done" at bounding box center [310, 264] width 32 height 13
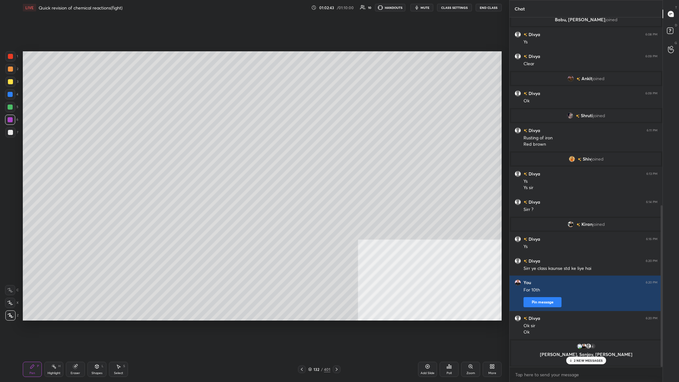
click at [227, 148] on div "132" at bounding box center [316, 369] width 6 height 4
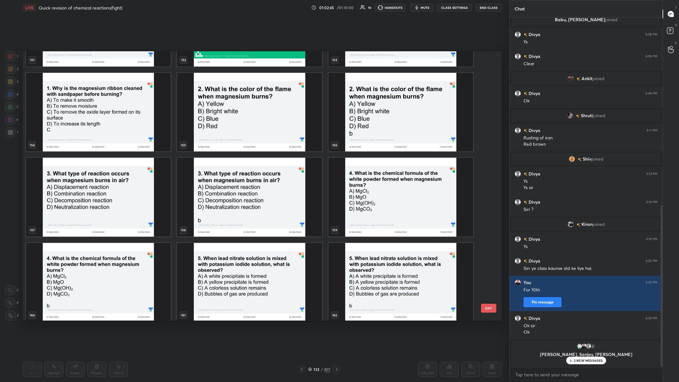
scroll to position [4236, 0]
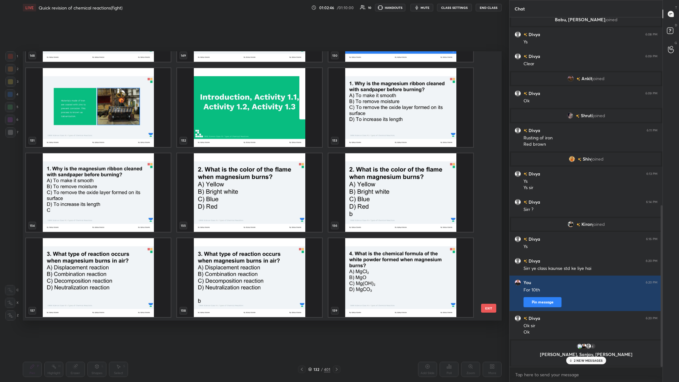
click at [227, 130] on img "grid" at bounding box center [400, 107] width 145 height 79
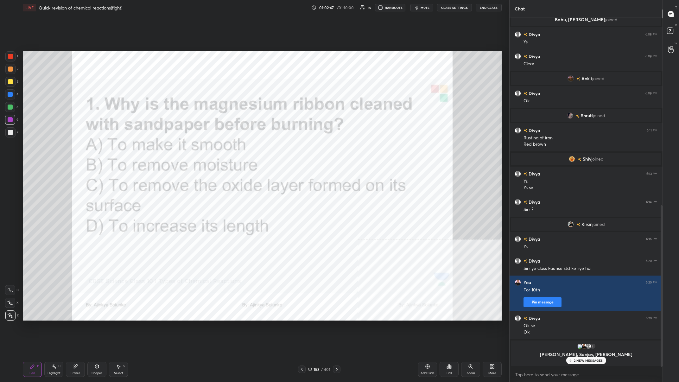
click at [227, 130] on img "grid" at bounding box center [400, 107] width 145 height 79
click at [227, 148] on div "153" at bounding box center [316, 369] width 6 height 4
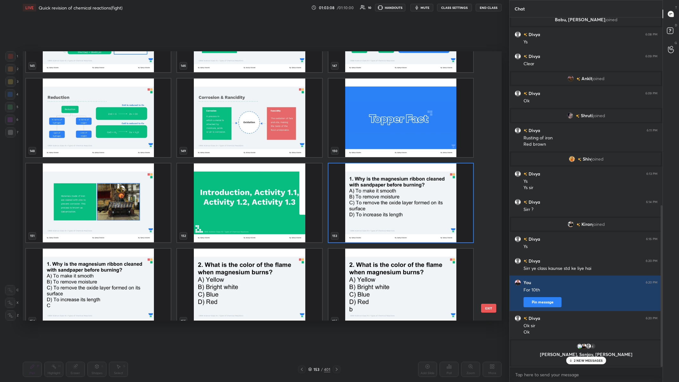
scroll to position [4146, 0]
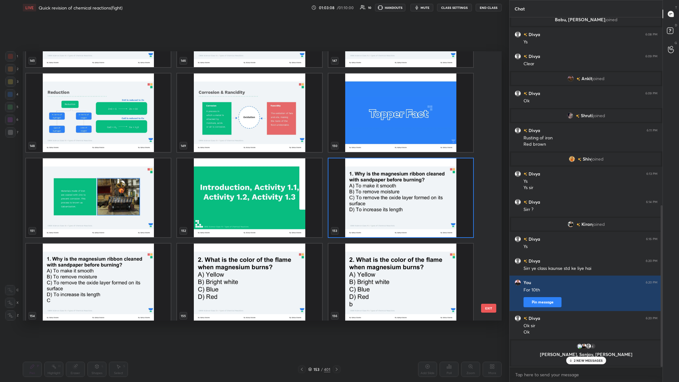
click at [227, 148] on img "grid" at bounding box center [400, 197] width 145 height 79
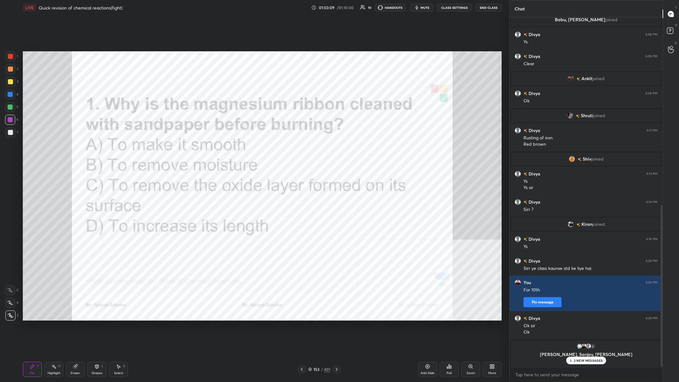
click at [227, 148] on img "grid" at bounding box center [400, 197] width 145 height 79
click at [227, 148] on icon at bounding box center [448, 366] width 5 height 5
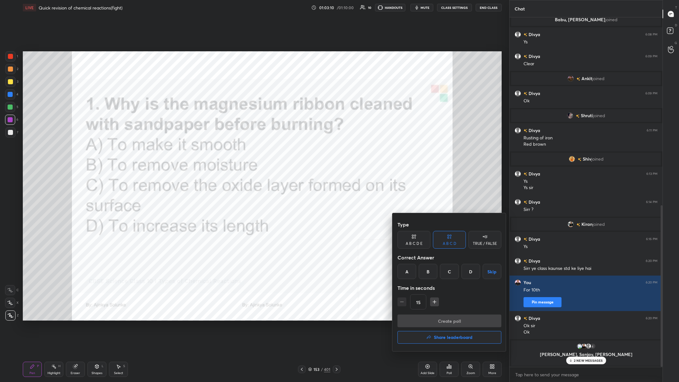
click at [227, 148] on div "C" at bounding box center [449, 271] width 19 height 15
click at [227, 148] on button "Create poll" at bounding box center [449, 320] width 104 height 13
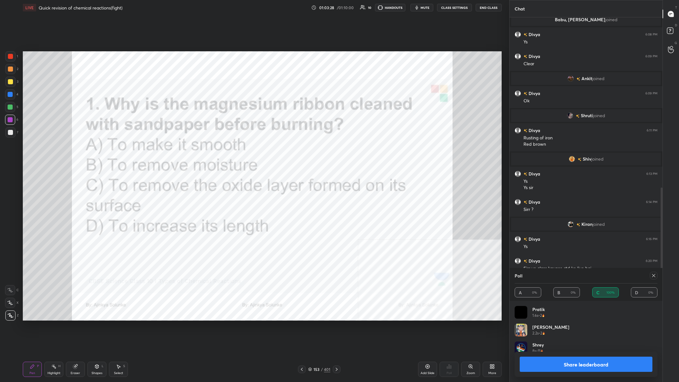
scroll to position [435, 0]
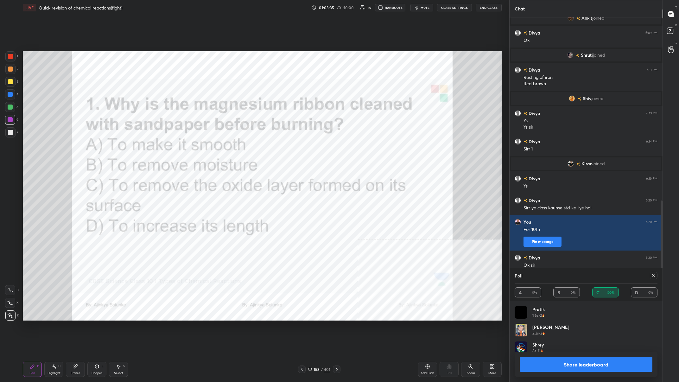
drag, startPoint x: 588, startPoint y: 361, endPoint x: 592, endPoint y: 359, distance: 4.2
click at [227, 148] on button "Share leaderboard" at bounding box center [585, 363] width 133 height 15
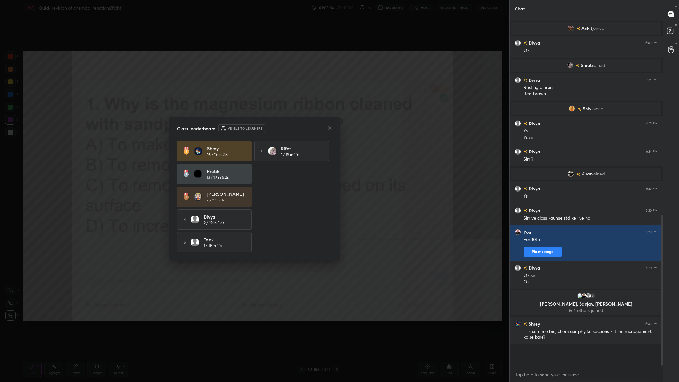
scroll to position [0, 0]
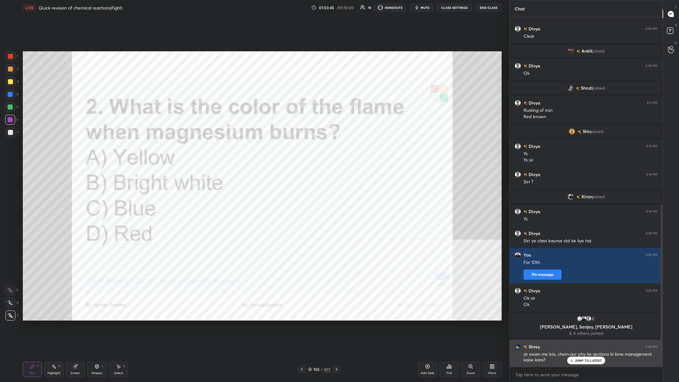
click at [227, 148] on div "[PERSON_NAME] 6:48 PM sir exam me bio, chem aur phy ke sections ki time managem…" at bounding box center [585, 353] width 153 height 28
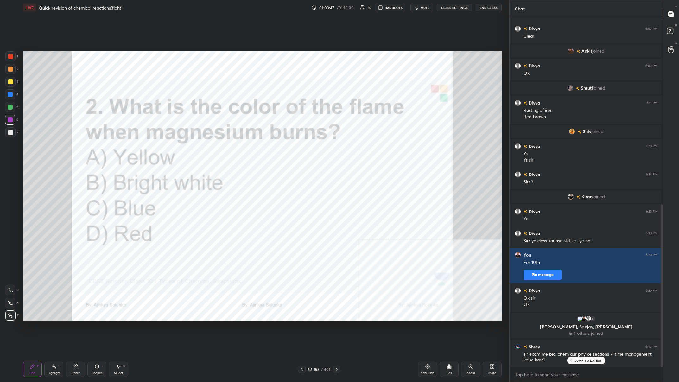
click at [227, 148] on p "JUMP TO LATEST" at bounding box center [588, 360] width 27 height 4
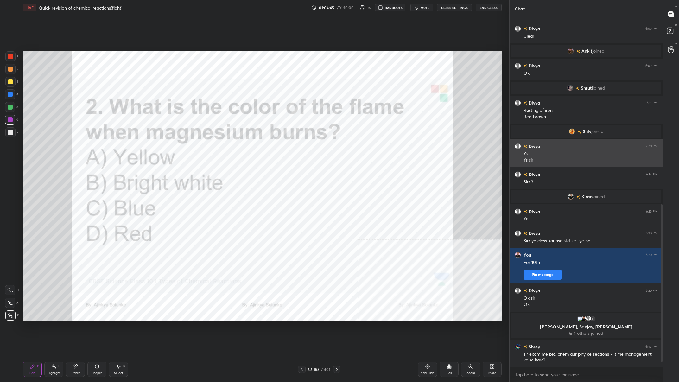
scroll to position [424, 0]
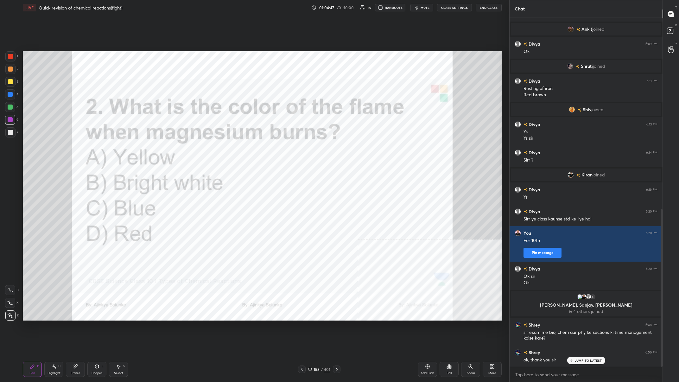
click at [227, 148] on div "155" at bounding box center [316, 369] width 6 height 4
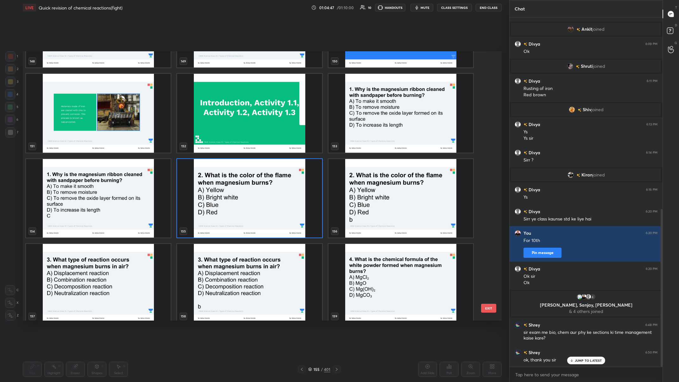
scroll to position [4230, 0]
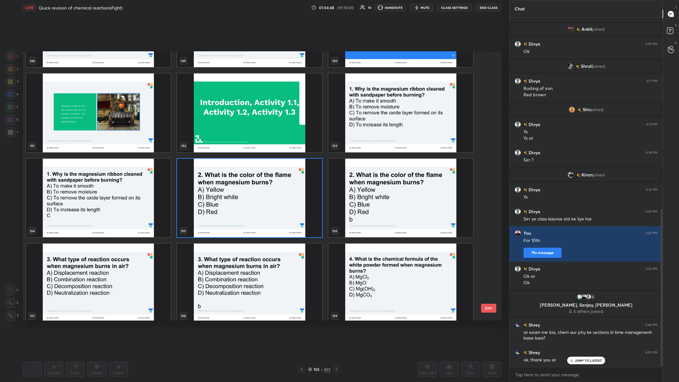
click at [227, 148] on img "grid" at bounding box center [249, 197] width 145 height 79
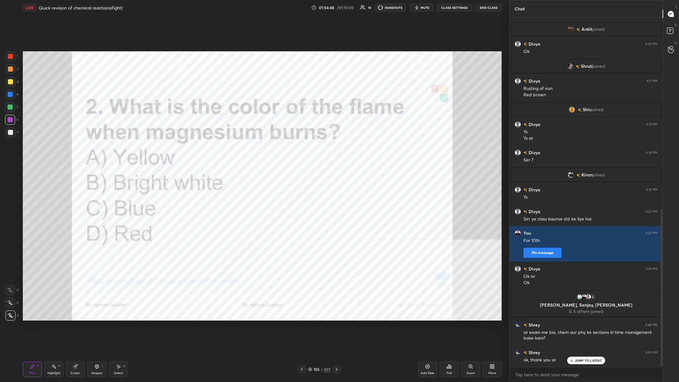
scroll to position [0, 0]
click at [227, 148] on icon at bounding box center [447, 368] width 1 height 2
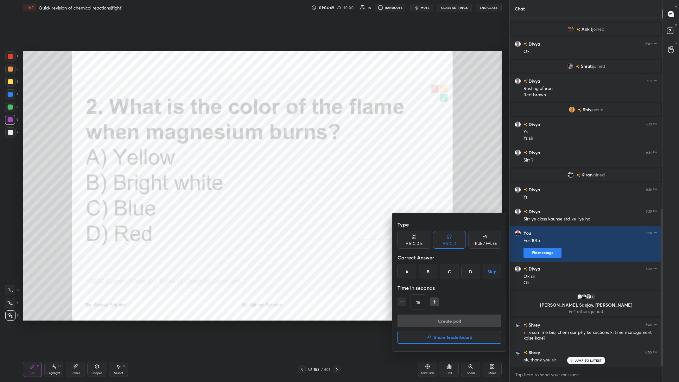
click at [227, 148] on div "B" at bounding box center [427, 271] width 19 height 15
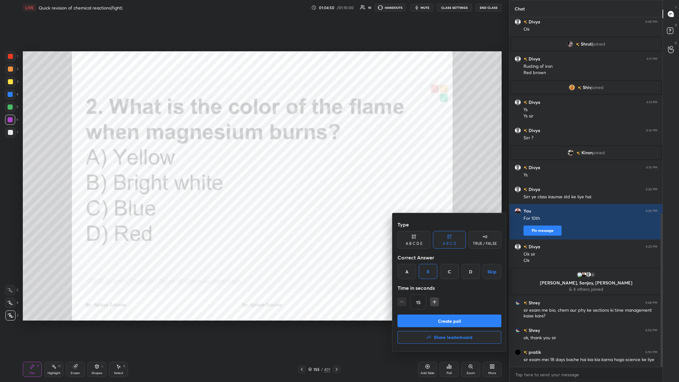
click at [227, 148] on div at bounding box center [339, 191] width 679 height 382
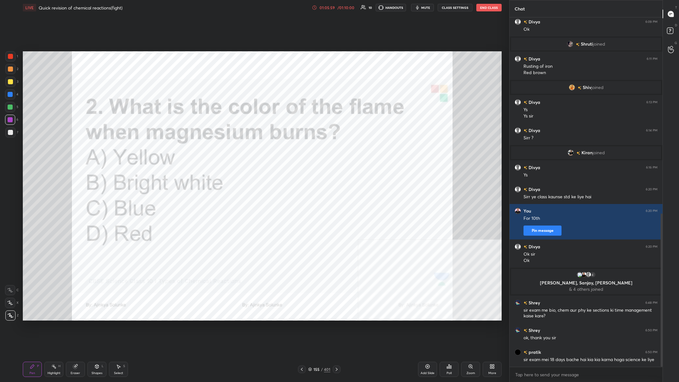
click at [3, 55] on div "1 2 3 4 5 6 7 C X Z C X Z E E Erase all H H" at bounding box center [10, 185] width 20 height 269
click at [10, 55] on div at bounding box center [10, 56] width 5 height 5
click at [12, 54] on div at bounding box center [10, 56] width 5 height 5
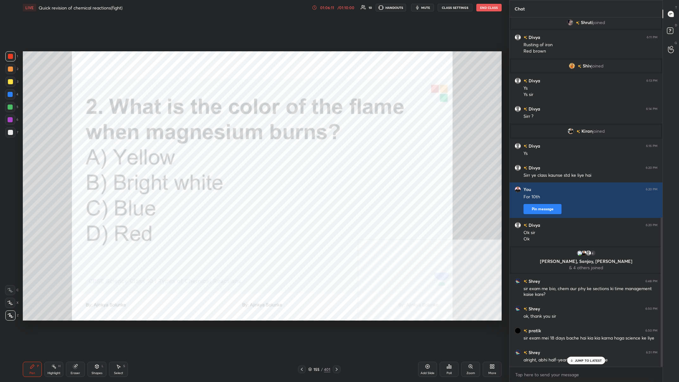
click at [10, 97] on div at bounding box center [10, 94] width 5 height 5
click at [9, 123] on div at bounding box center [10, 120] width 10 height 10
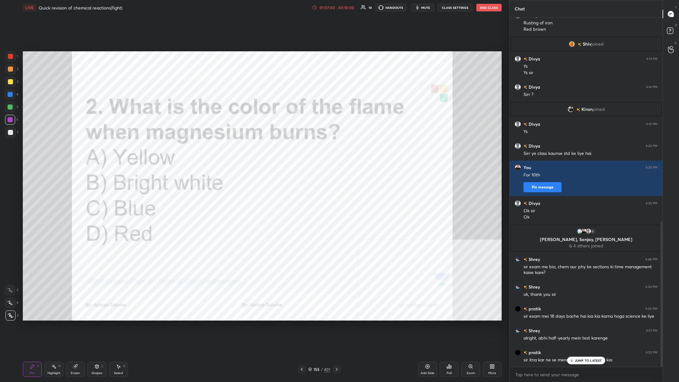
click at [227, 148] on p "JUMP TO LATEST" at bounding box center [588, 360] width 27 height 4
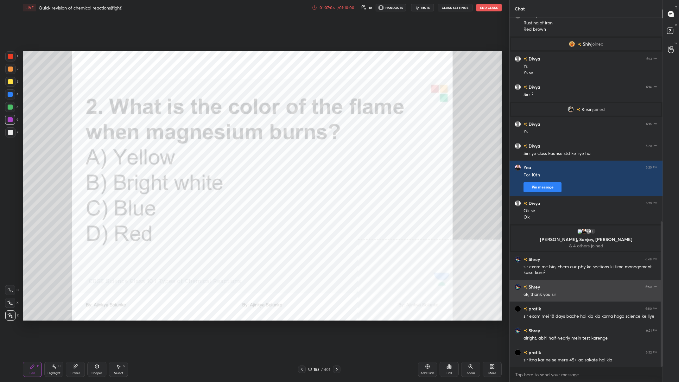
scroll to position [495, 0]
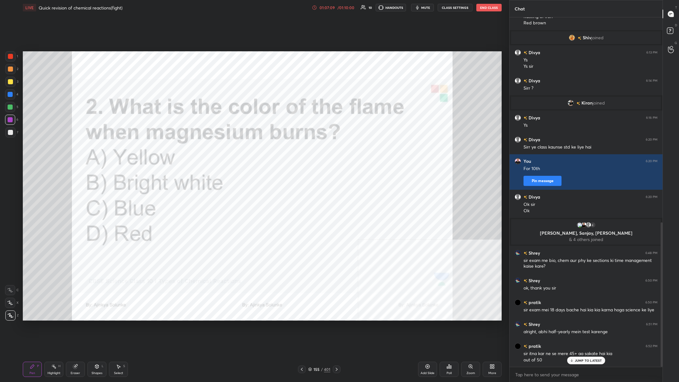
click at [14, 92] on div at bounding box center [10, 94] width 10 height 10
drag, startPoint x: 313, startPoint y: 367, endPoint x: 336, endPoint y: 328, distance: 45.3
click at [227, 148] on div "155 / 401" at bounding box center [319, 369] width 22 height 6
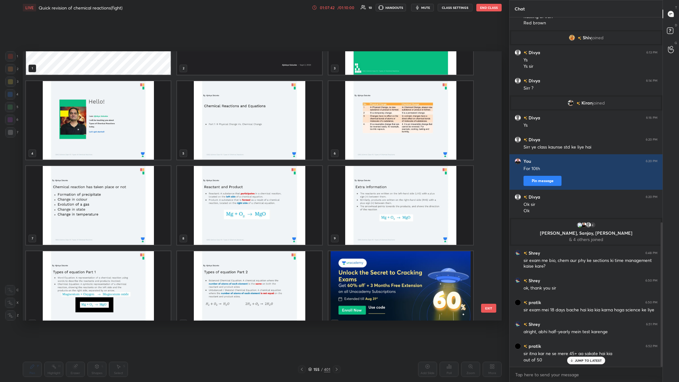
scroll to position [0, 0]
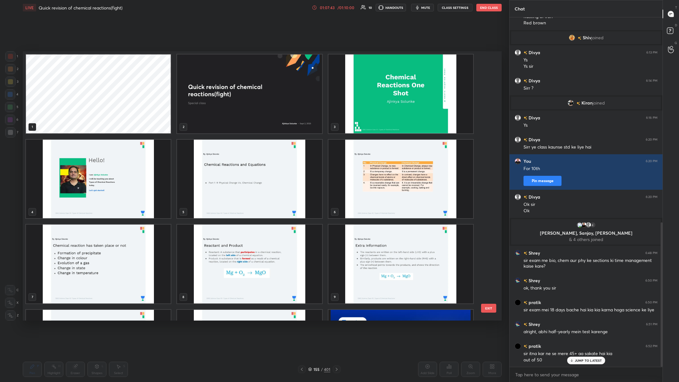
click at [227, 100] on img "grid" at bounding box center [249, 93] width 145 height 79
drag, startPoint x: 237, startPoint y: 100, endPoint x: 244, endPoint y: 102, distance: 6.8
click at [227, 100] on img "grid" at bounding box center [249, 93] width 145 height 79
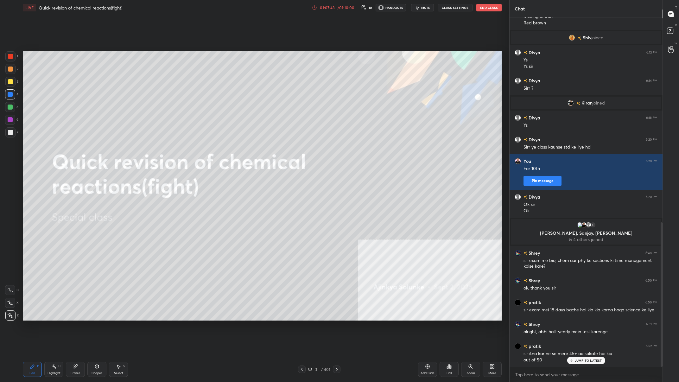
click at [227, 148] on div "Poll" at bounding box center [448, 368] width 19 height 15
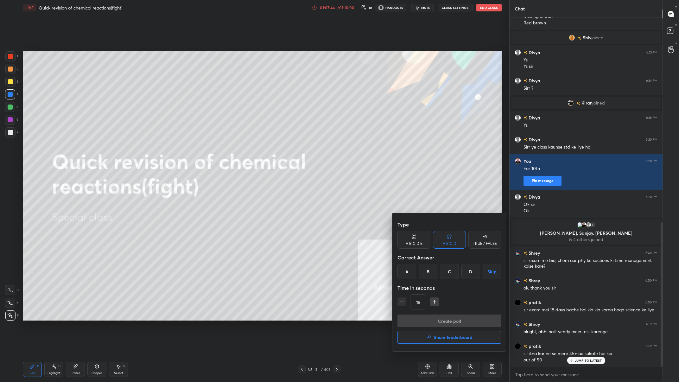
click at [227, 148] on button "Share leaderboard" at bounding box center [449, 337] width 104 height 13
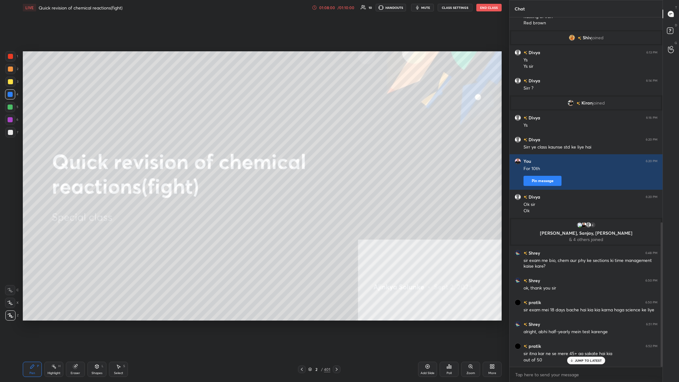
click at [227, 9] on button "End Class" at bounding box center [488, 8] width 25 height 8
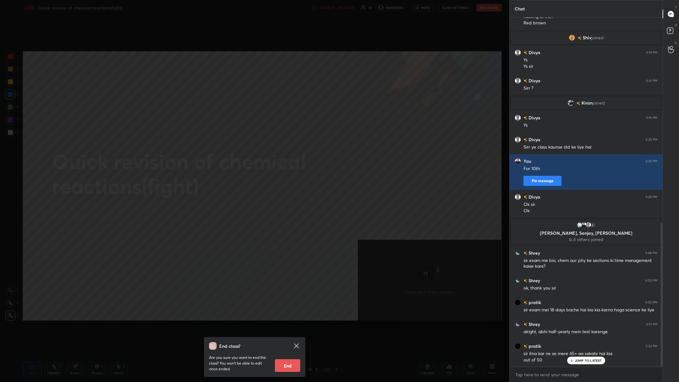
scroll to position [517, 0]
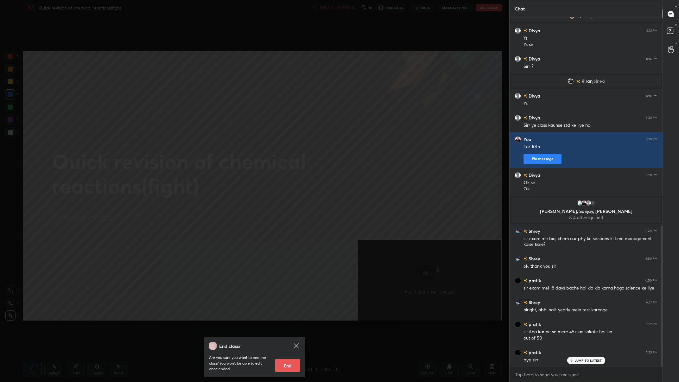
click at [227, 148] on button "End" at bounding box center [287, 365] width 25 height 13
type textarea "x"
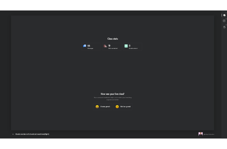
scroll to position [31312, 30979]
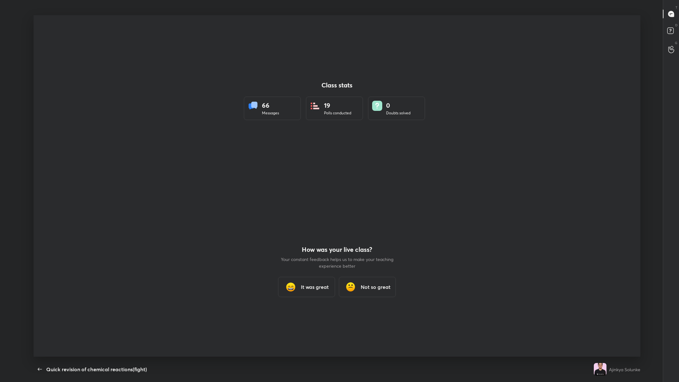
click at [227, 148] on div "Class stats 66 Messages 19 Polls conducted 0 Doubts solved How was your live cl…" at bounding box center [337, 185] width 606 height 341
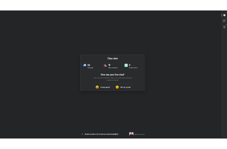
scroll to position [108, 222]
